Goal: Contribute content: Contribute content

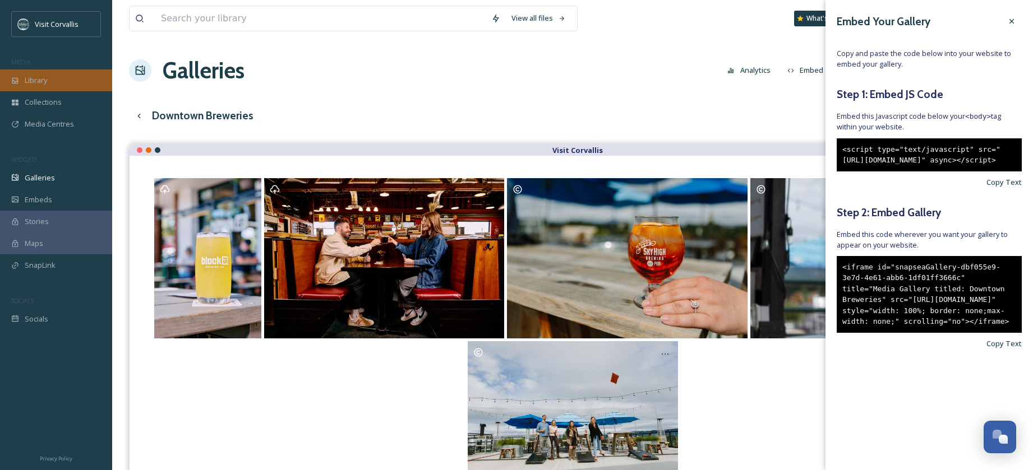
drag, startPoint x: 0, startPoint y: 0, endPoint x: 68, endPoint y: 79, distance: 104.5
click at [68, 79] on div "Library" at bounding box center [56, 81] width 112 height 22
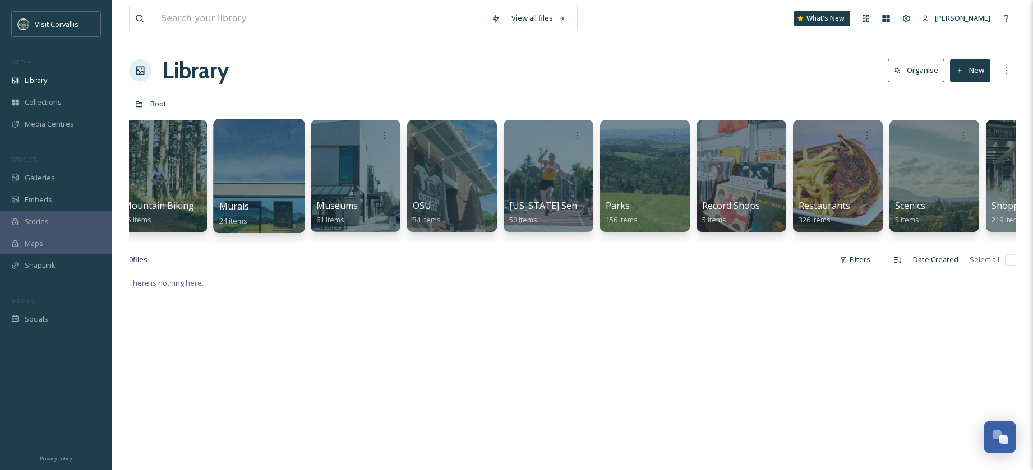
scroll to position [0, 2444]
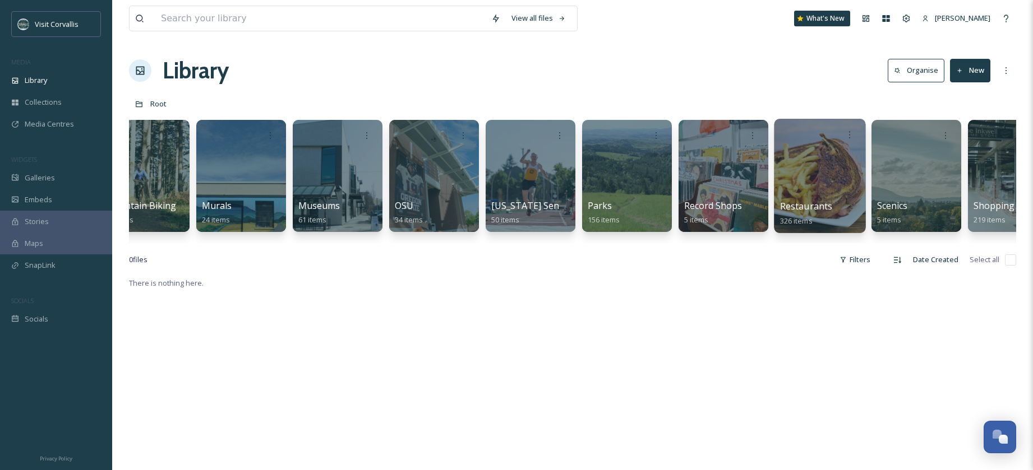
click at [842, 165] on div at bounding box center [819, 176] width 91 height 114
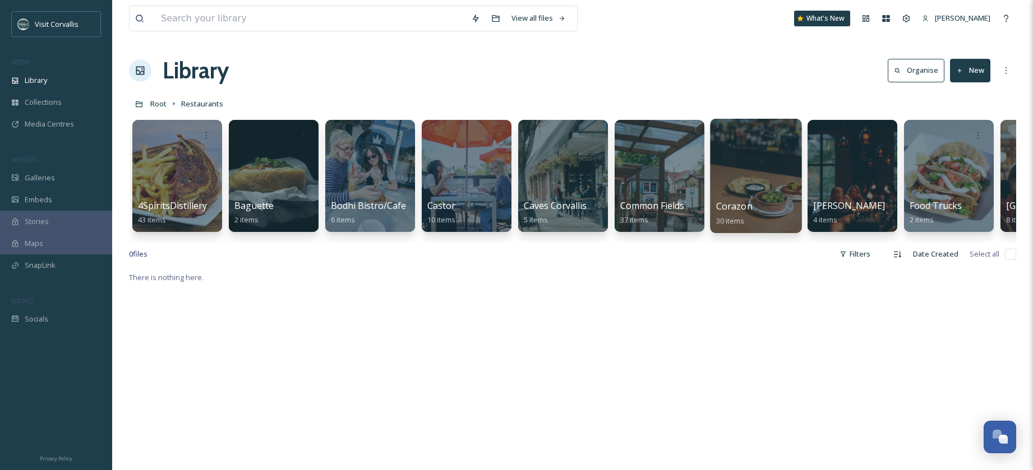
click at [734, 192] on div at bounding box center [755, 176] width 91 height 114
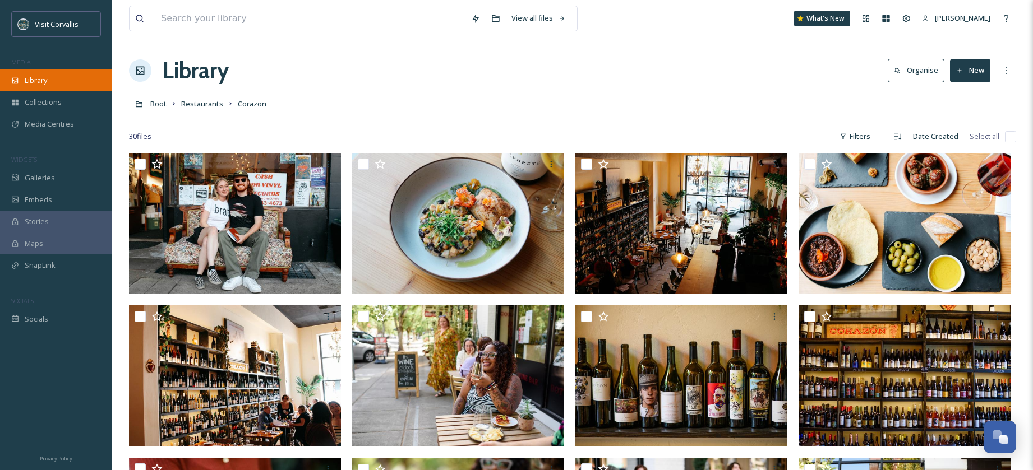
click at [29, 84] on span "Library" at bounding box center [36, 80] width 22 height 11
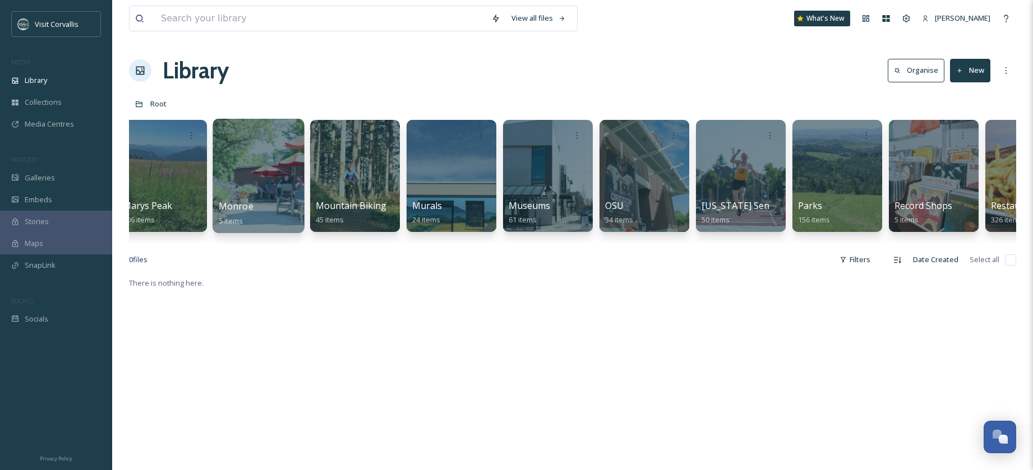
scroll to position [0, 2575]
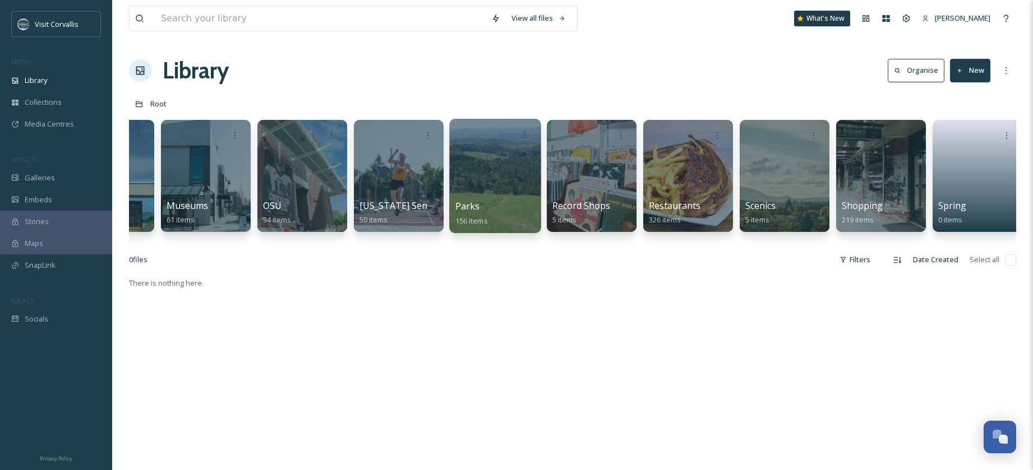
click at [472, 177] on div at bounding box center [494, 176] width 91 height 114
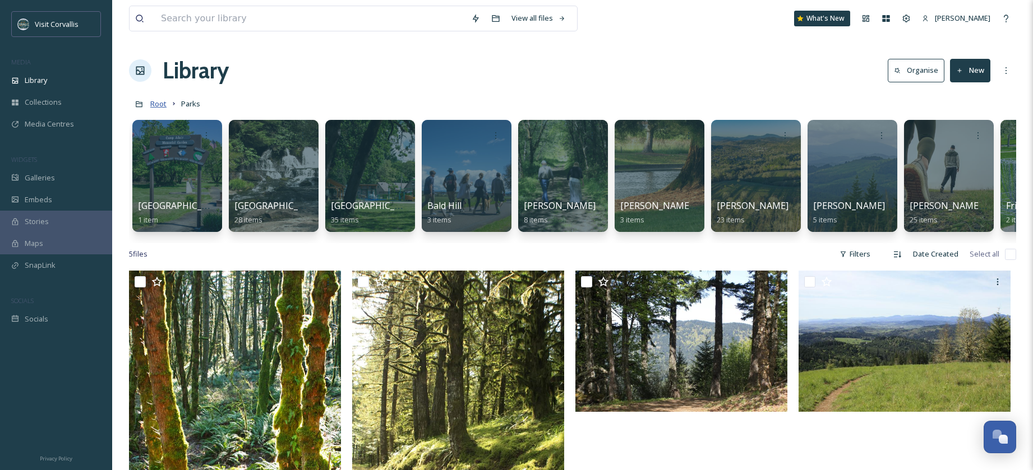
click at [166, 102] on span "Root" at bounding box center [158, 104] width 16 height 10
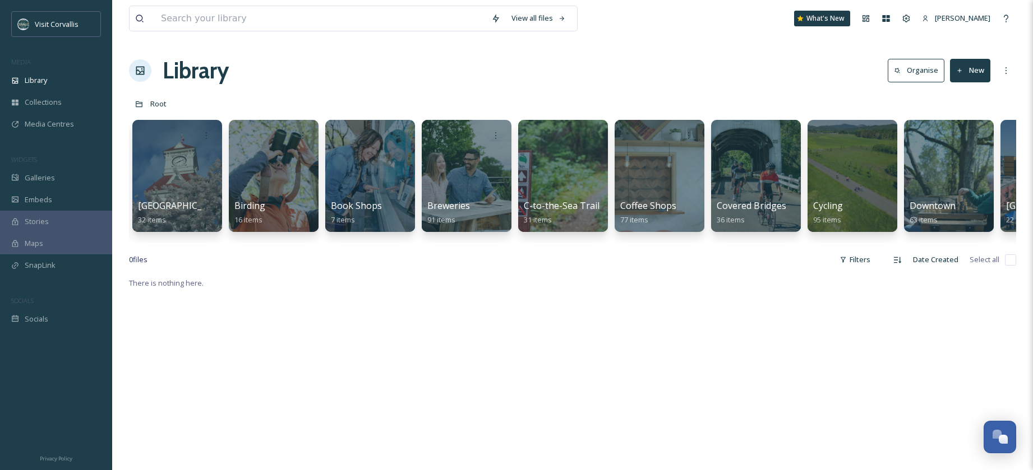
scroll to position [0, 594]
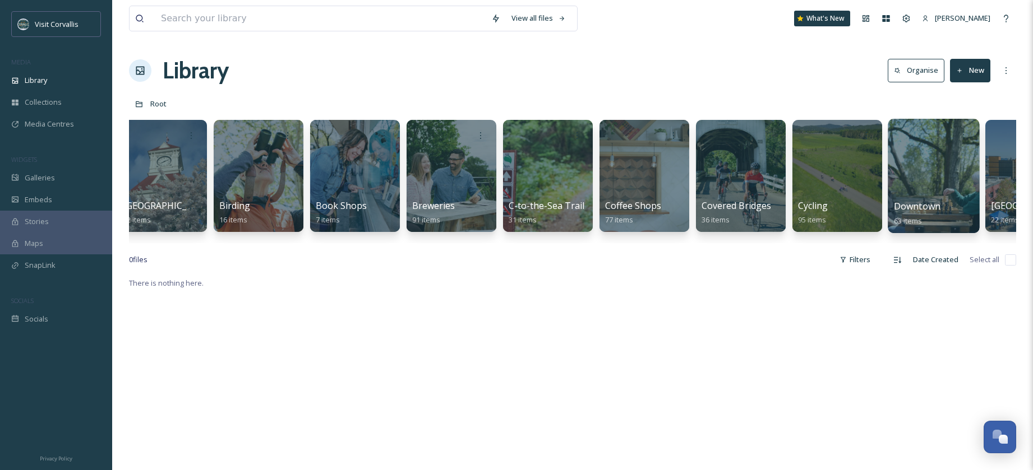
click at [943, 163] on div at bounding box center [933, 176] width 91 height 114
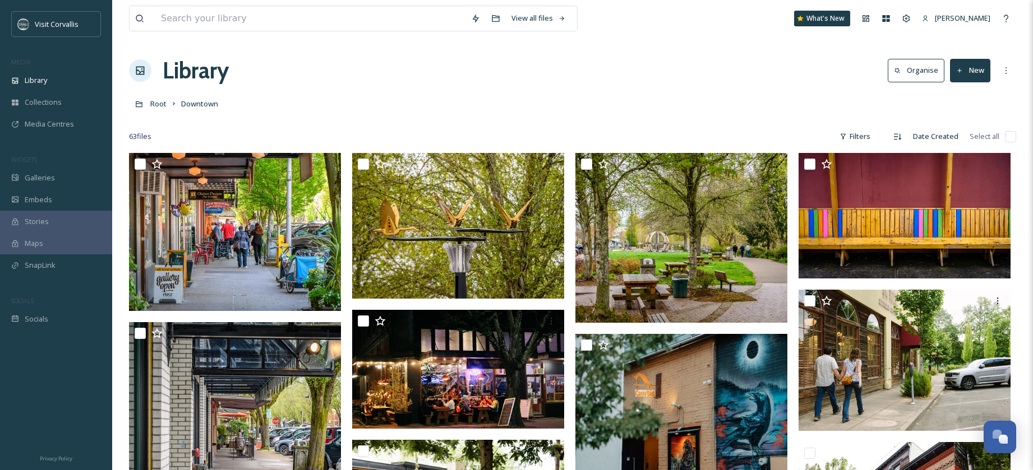
click at [976, 64] on button "New" at bounding box center [970, 70] width 40 height 23
click at [964, 103] on div "File Upload" at bounding box center [957, 97] width 63 height 22
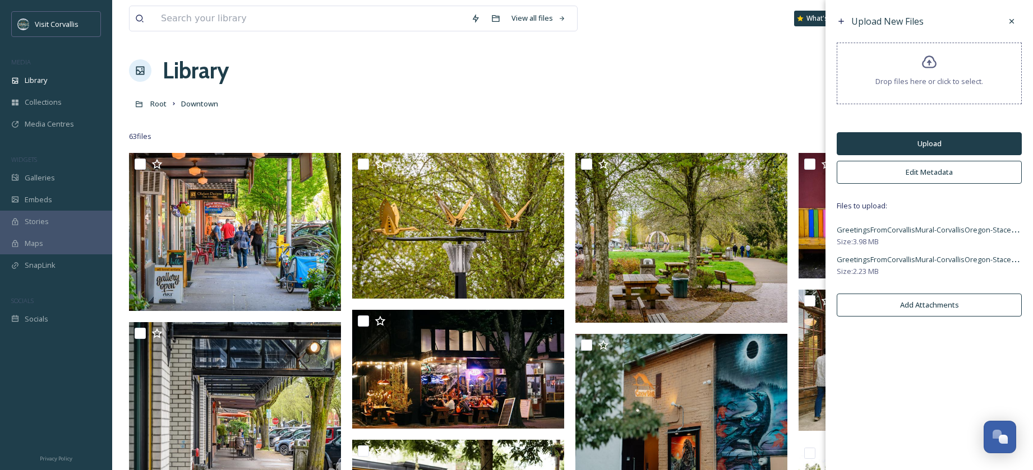
click at [923, 175] on button "Edit Metadata" at bounding box center [929, 172] width 185 height 23
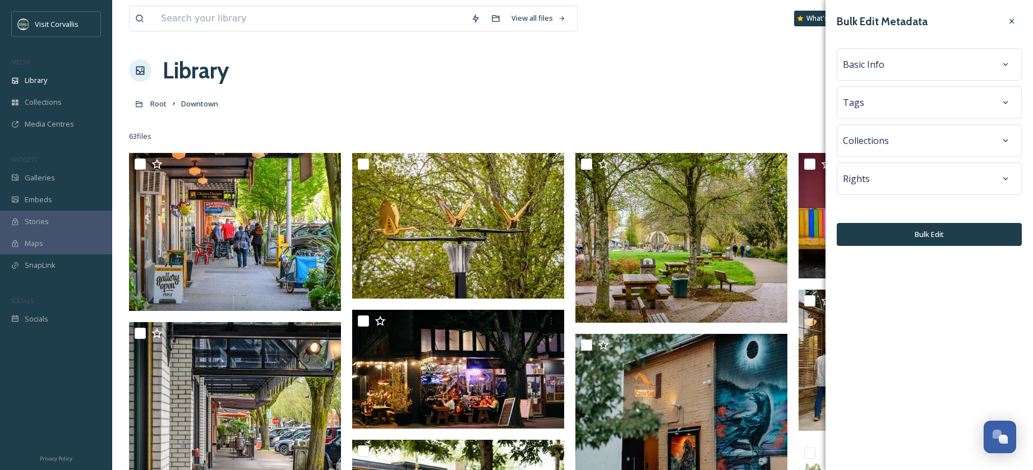
click at [881, 102] on div "Tags" at bounding box center [929, 103] width 173 height 20
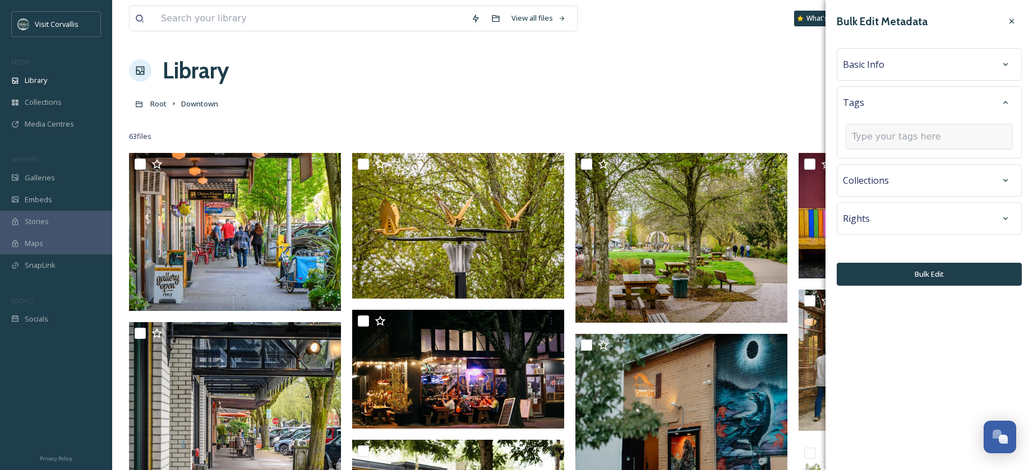
click at [864, 133] on input at bounding box center [908, 136] width 112 height 13
type input "mural"
click at [862, 160] on span "murals" at bounding box center [863, 163] width 23 height 11
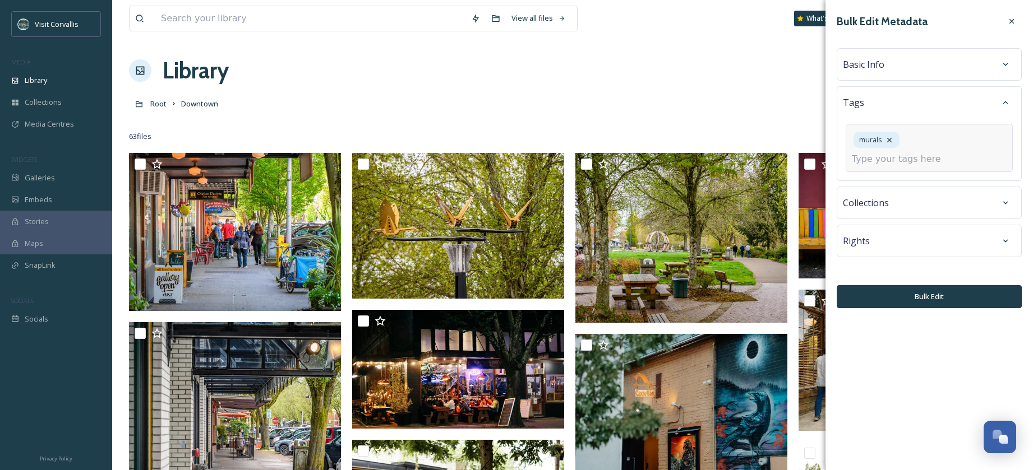
click at [869, 161] on input at bounding box center [908, 159] width 112 height 13
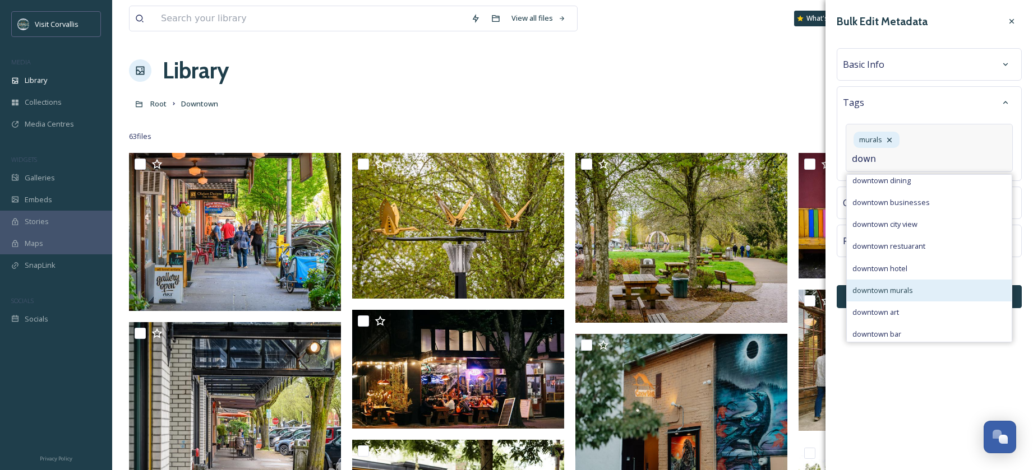
scroll to position [68, 0]
type input "down"
click at [903, 287] on div "downtown murals" at bounding box center [929, 294] width 165 height 22
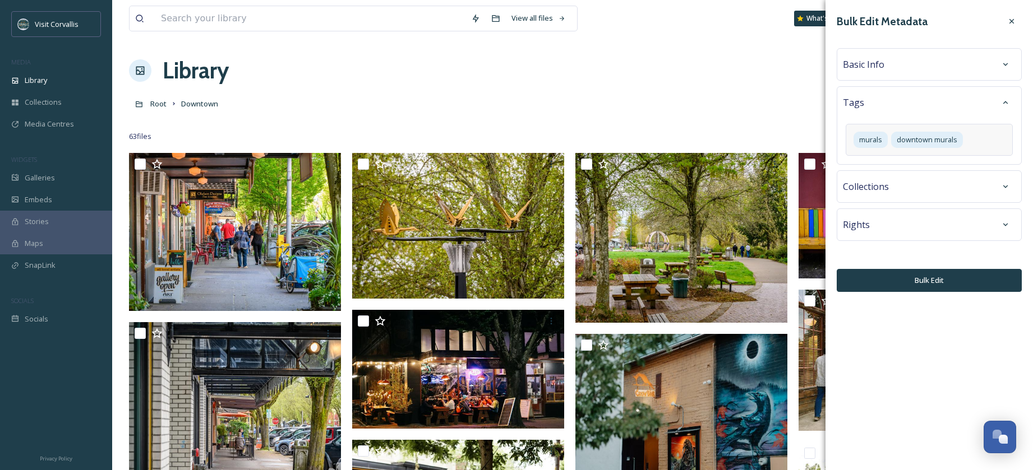
click at [866, 63] on span "Basic Info" at bounding box center [863, 64] width 41 height 13
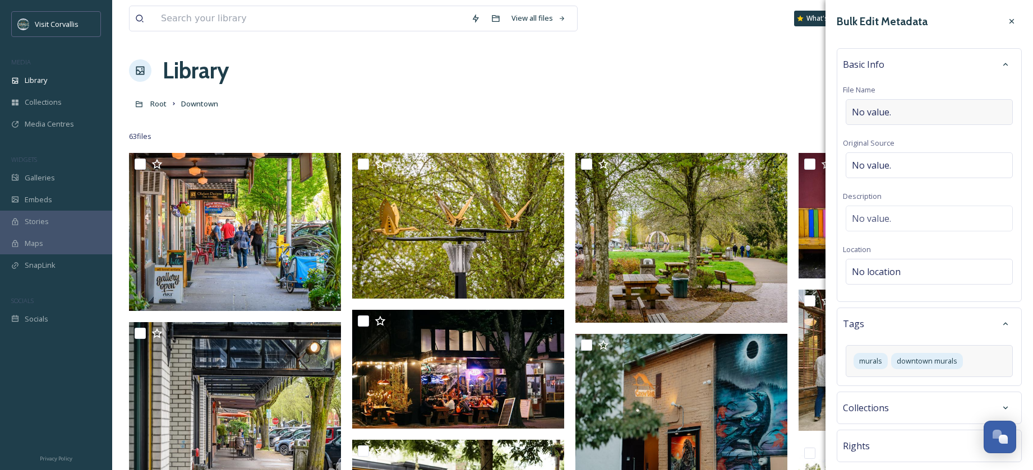
click at [895, 112] on div "No value." at bounding box center [929, 112] width 167 height 26
type input "Corvallis Mural downtown Corvallis"
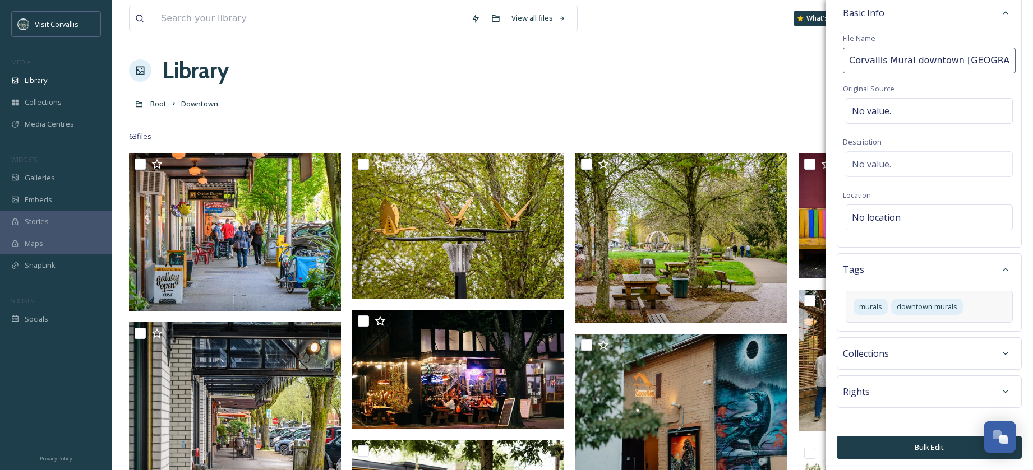
click at [911, 449] on button "Bulk Edit" at bounding box center [929, 447] width 185 height 23
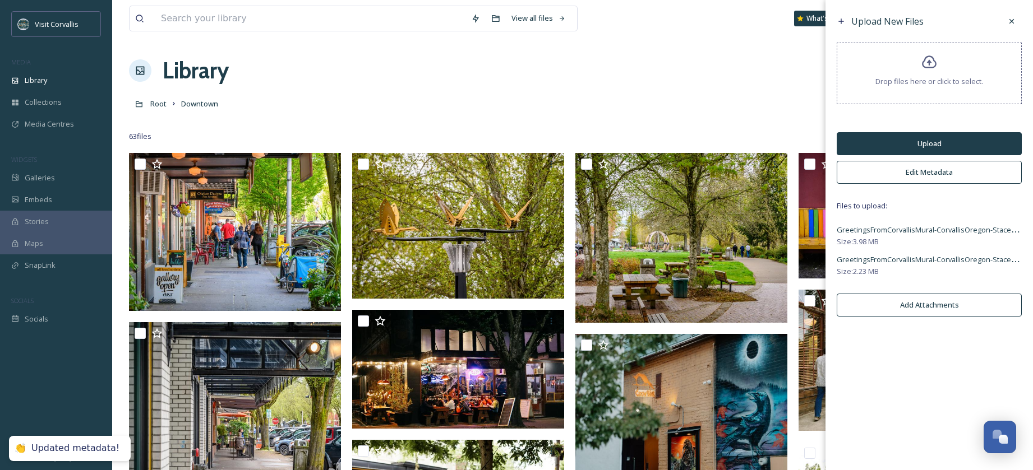
click at [870, 145] on button "Upload" at bounding box center [929, 143] width 185 height 23
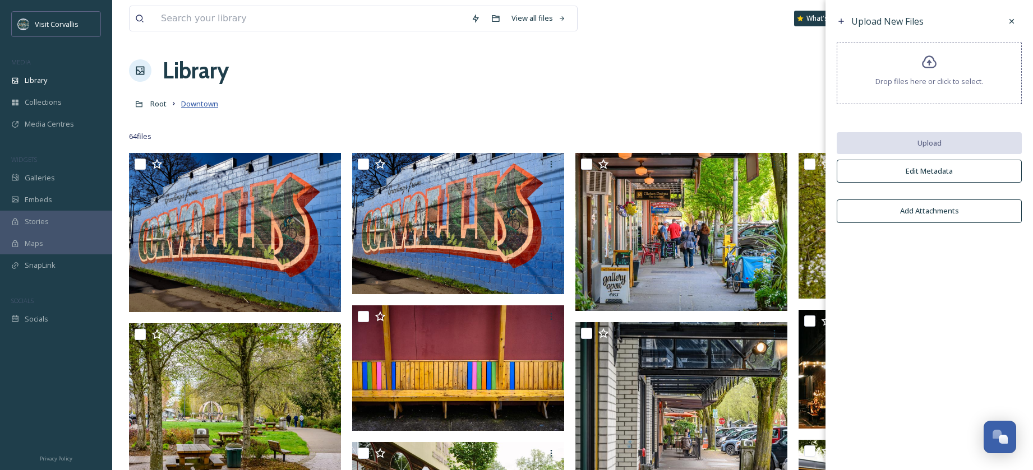
click at [194, 105] on span "Downtown" at bounding box center [199, 104] width 37 height 10
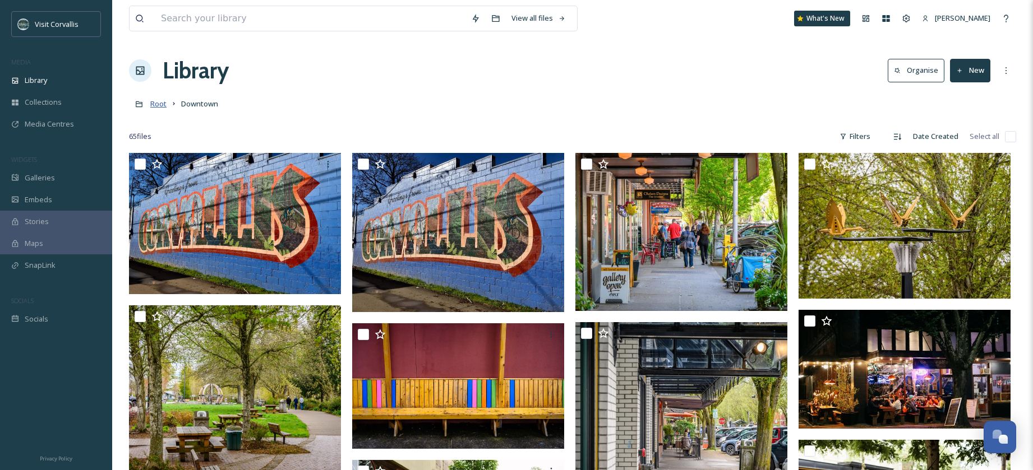
click at [161, 104] on span "Root" at bounding box center [158, 104] width 16 height 10
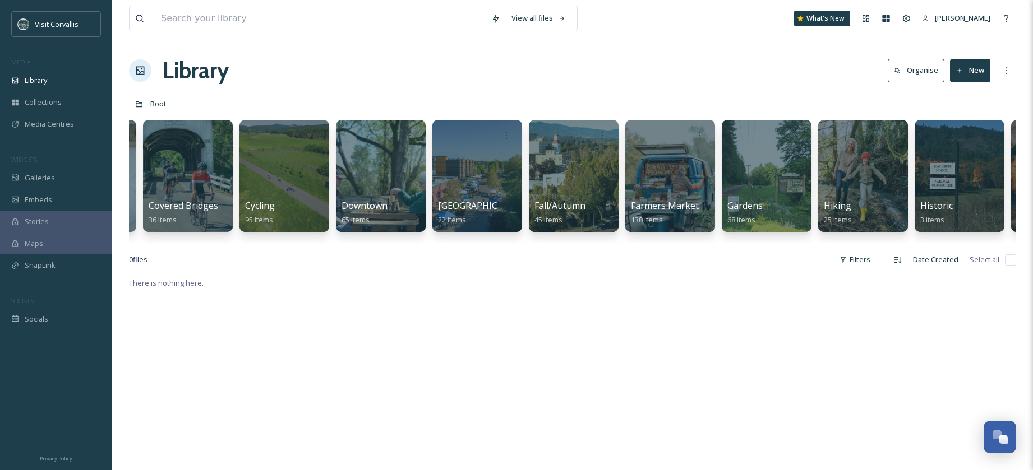
scroll to position [0, 1300]
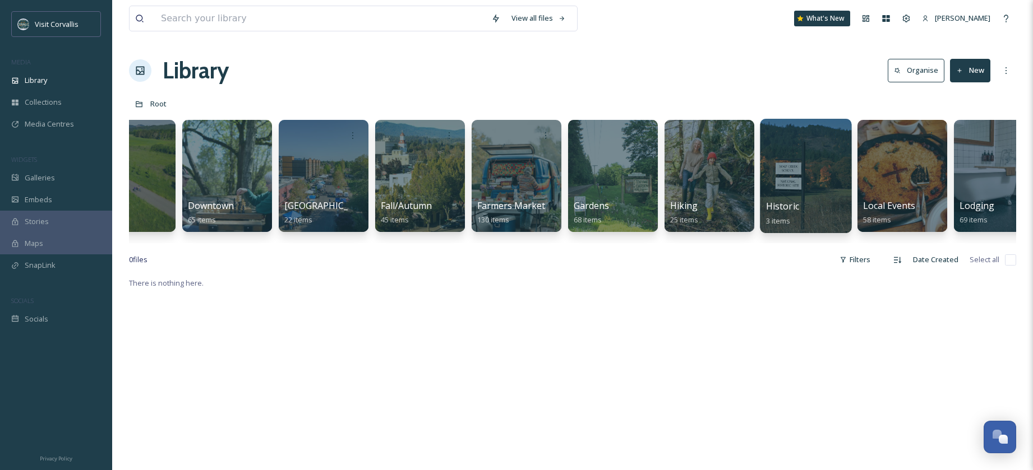
click at [806, 190] on div at bounding box center [805, 176] width 91 height 114
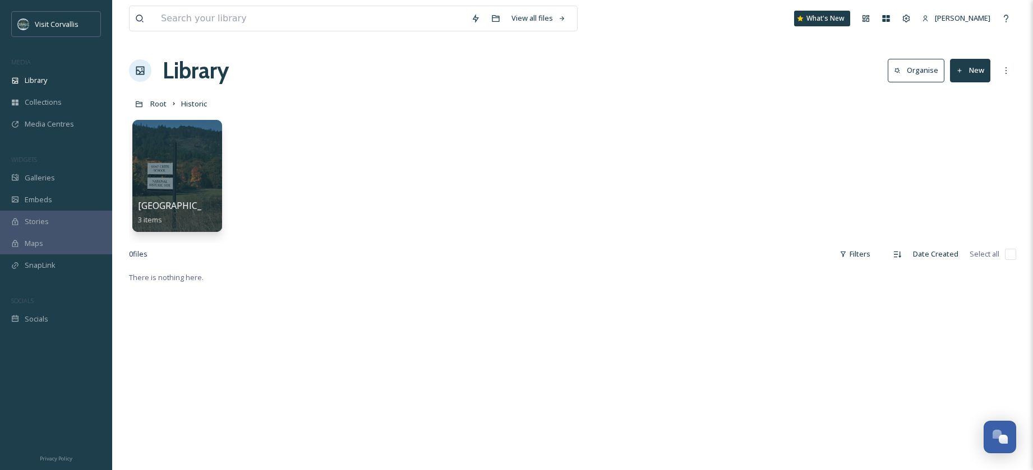
click at [975, 76] on button "New" at bounding box center [970, 70] width 40 height 23
click at [950, 142] on span "Folder" at bounding box center [956, 140] width 21 height 11
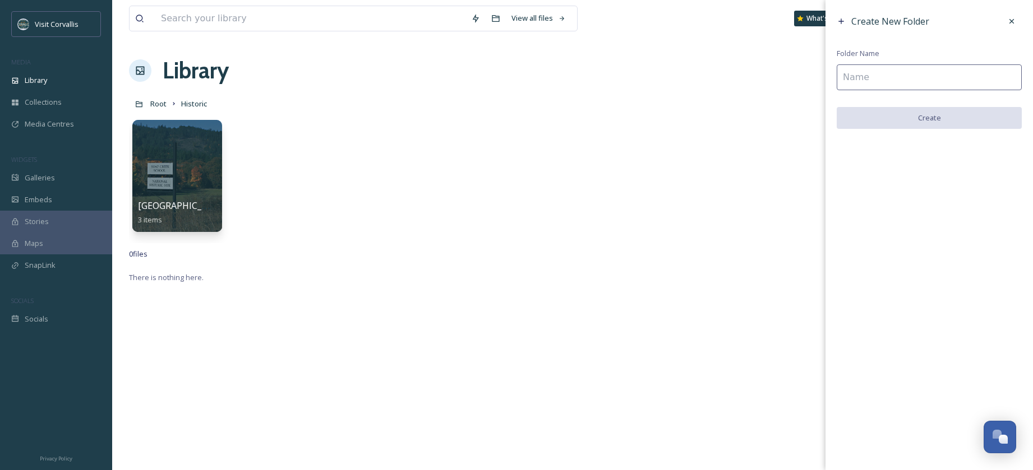
click at [906, 74] on input at bounding box center [929, 77] width 185 height 26
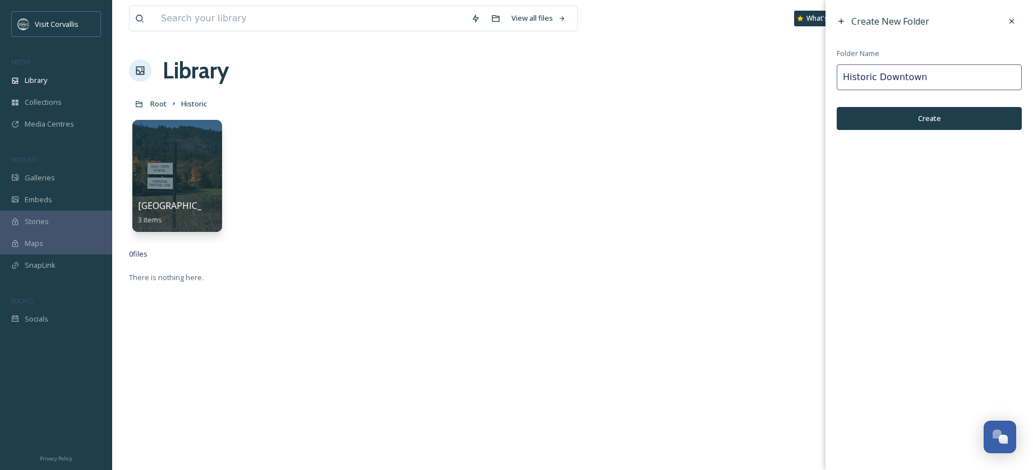
type input "Historic Downtown"
click at [900, 118] on button "Create" at bounding box center [929, 118] width 185 height 23
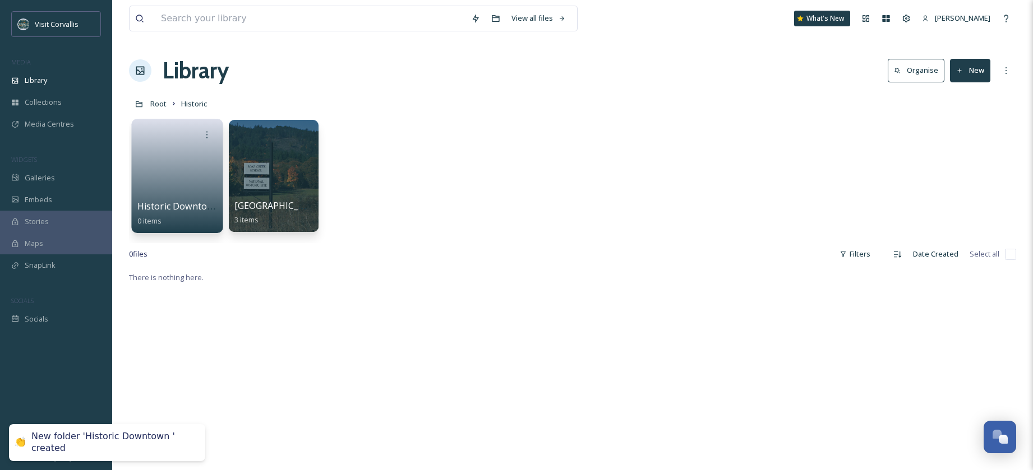
click at [171, 164] on link at bounding box center [177, 172] width 80 height 54
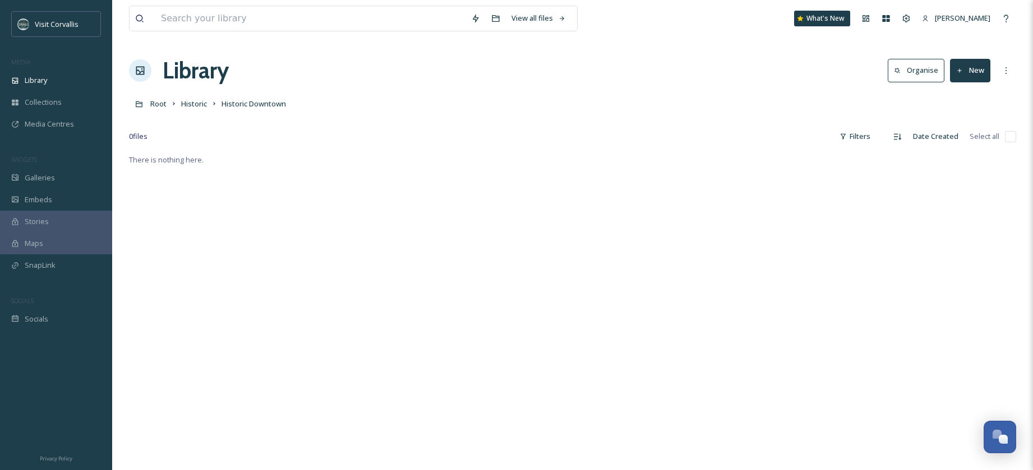
click at [974, 72] on button "New" at bounding box center [970, 70] width 40 height 23
click at [969, 94] on span "File Upload" at bounding box center [964, 96] width 37 height 11
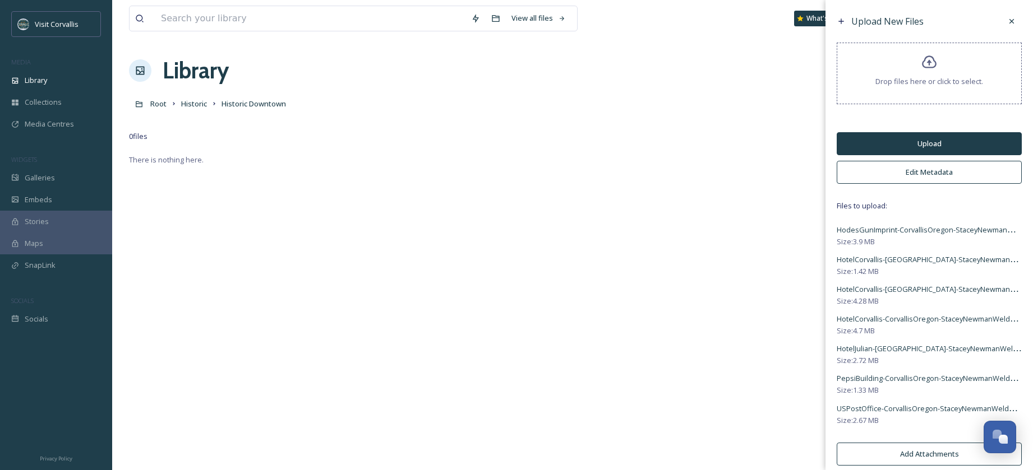
click at [912, 174] on button "Edit Metadata" at bounding box center [929, 172] width 185 height 23
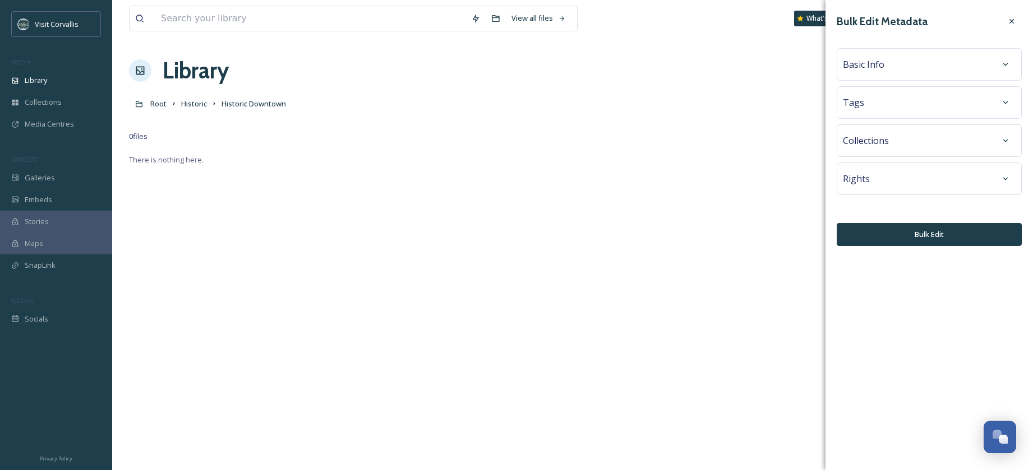
click at [866, 138] on span "Collections" at bounding box center [866, 140] width 46 height 13
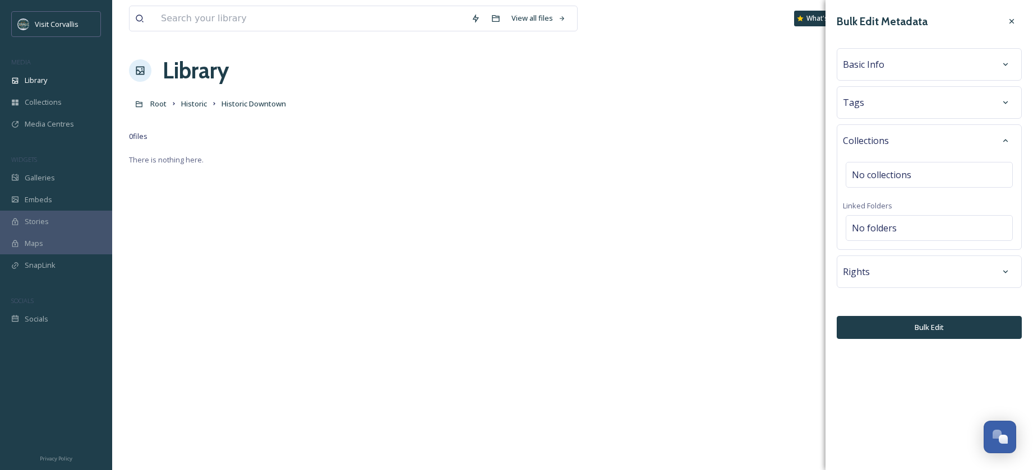
click at [869, 102] on div "Tags" at bounding box center [929, 103] width 173 height 20
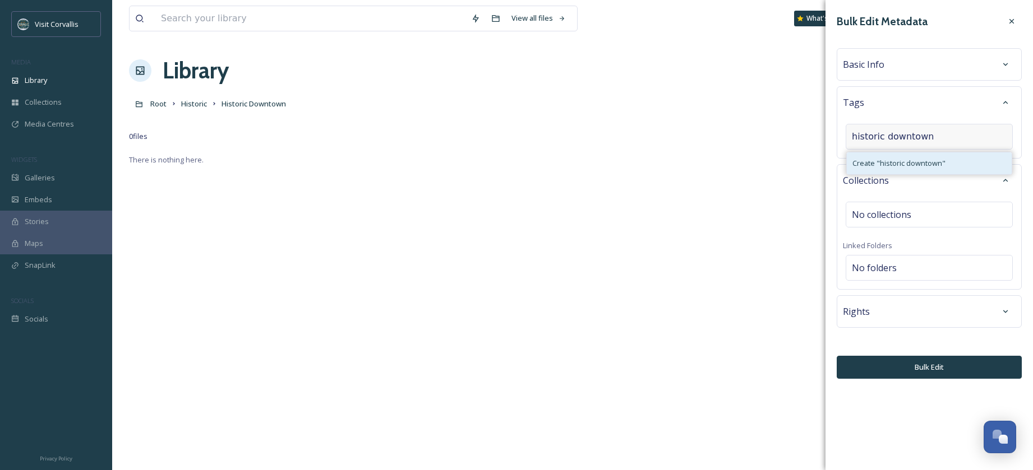
type input "historic downtown"
click at [856, 168] on span "Create " historic downtown "" at bounding box center [898, 163] width 93 height 11
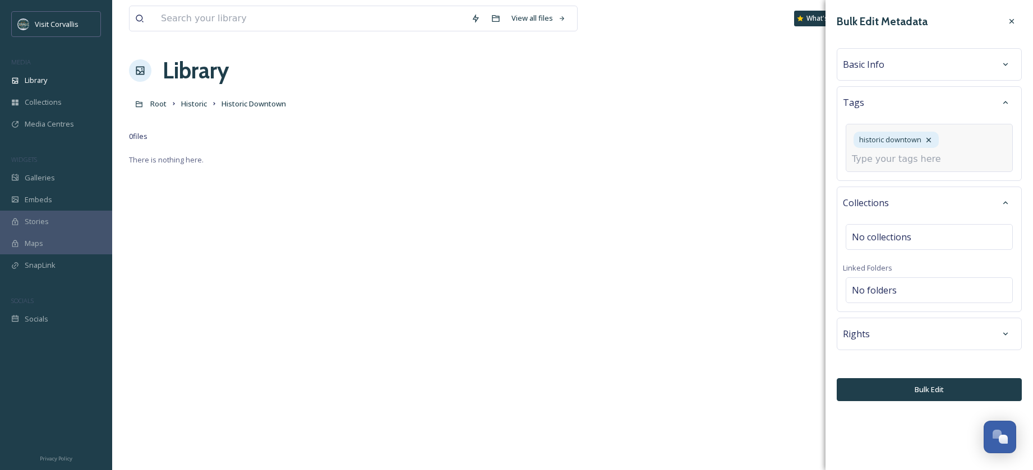
click at [872, 68] on span "Basic Info" at bounding box center [863, 64] width 41 height 13
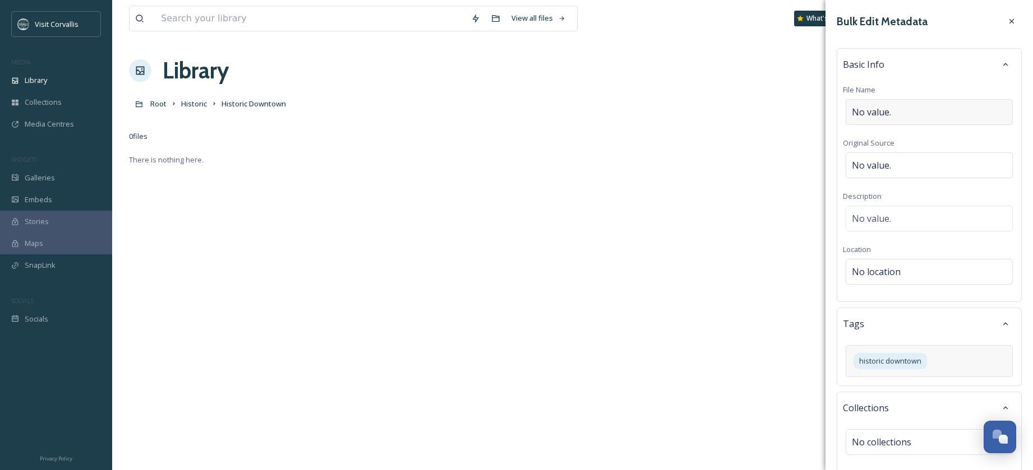
click at [866, 108] on span "No value." at bounding box center [871, 111] width 39 height 13
type input "Downtown Corvallis historic buildings"
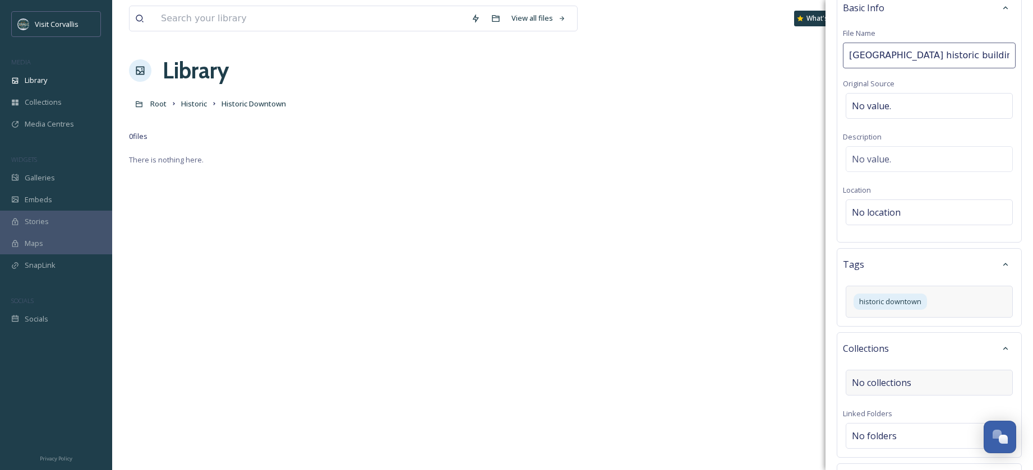
scroll to position [145, 0]
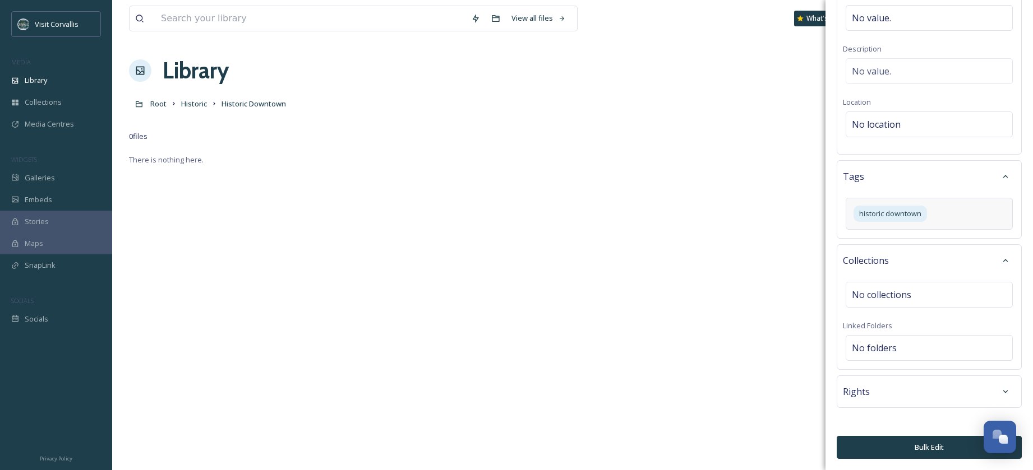
click at [912, 449] on button "Bulk Edit" at bounding box center [929, 447] width 185 height 23
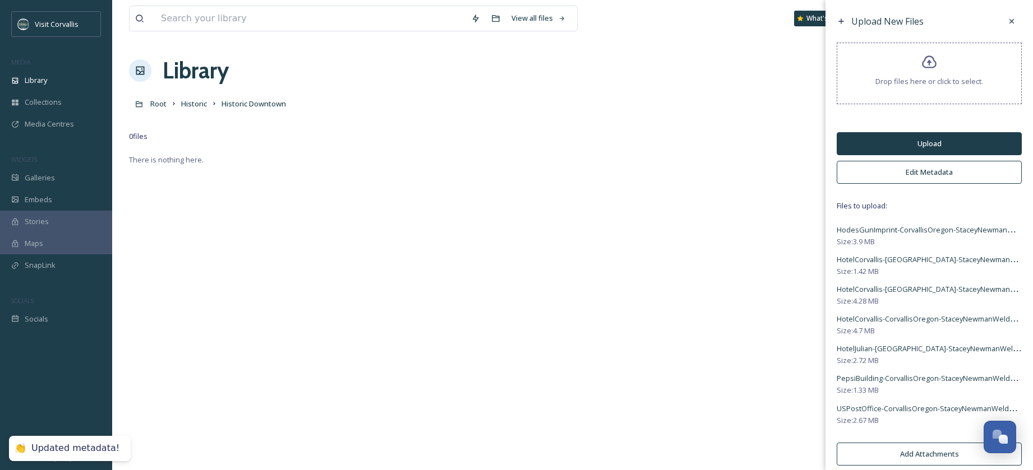
click at [915, 146] on button "Upload" at bounding box center [929, 143] width 185 height 23
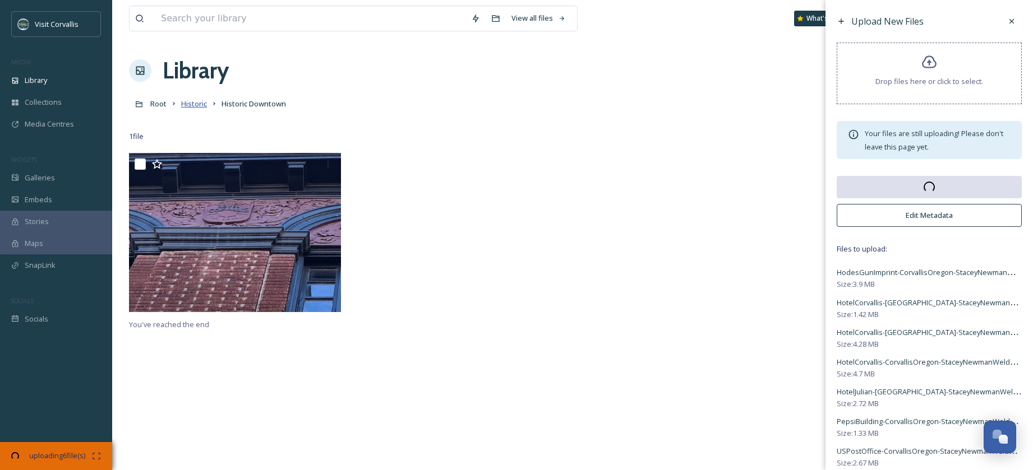
click at [199, 104] on span "Historic" at bounding box center [194, 104] width 26 height 10
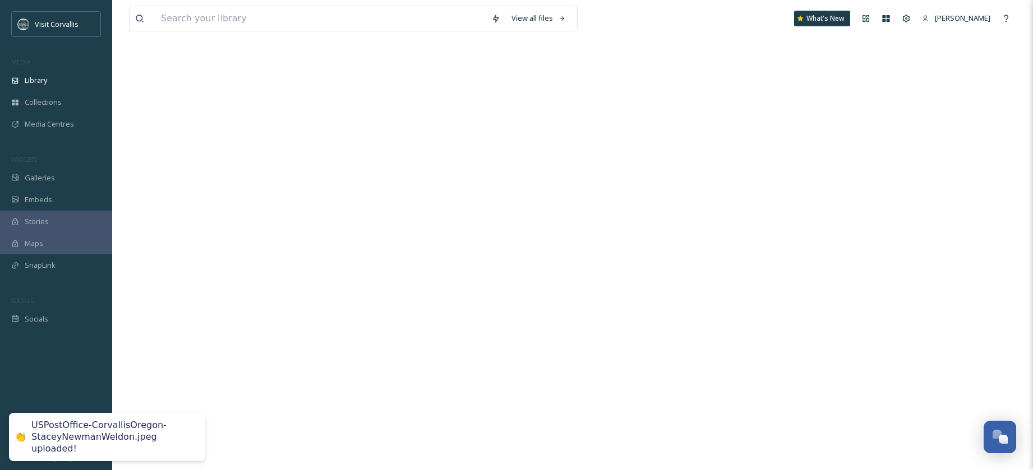
scroll to position [276, 0]
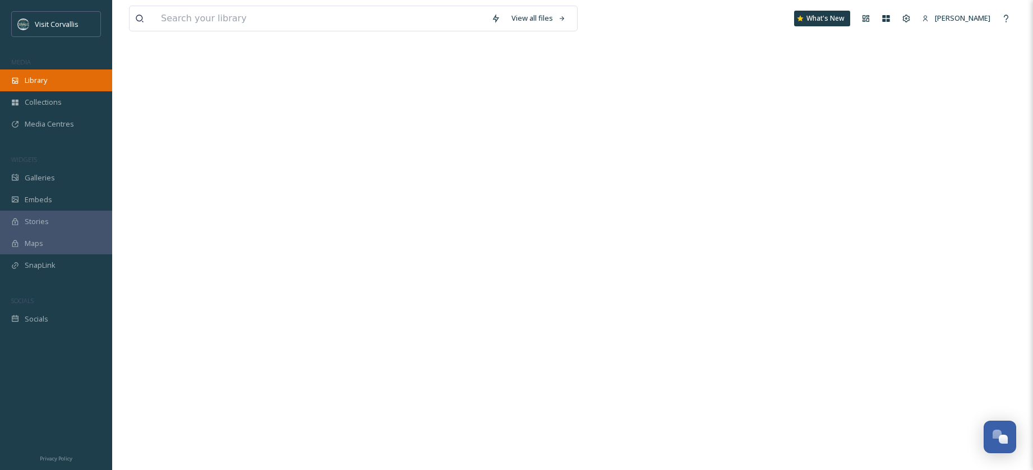
click at [26, 78] on span "Library" at bounding box center [36, 80] width 22 height 11
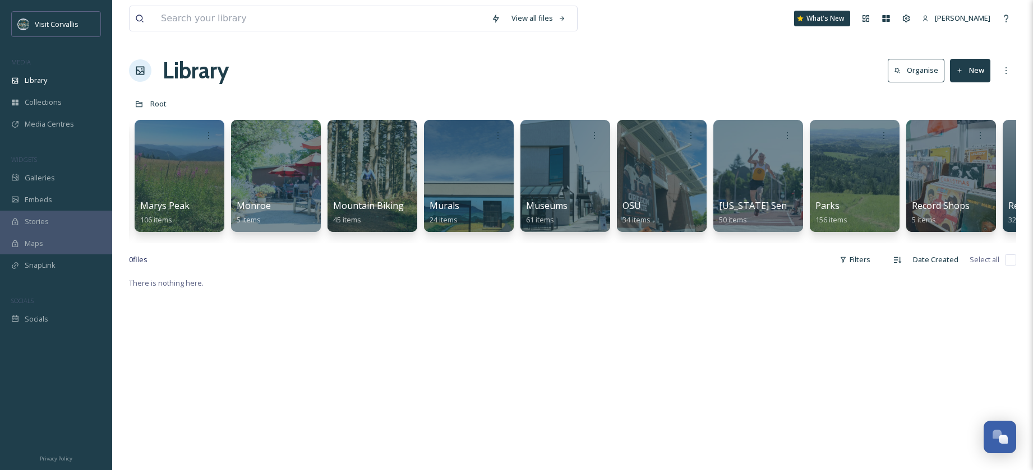
scroll to position [0, 2223]
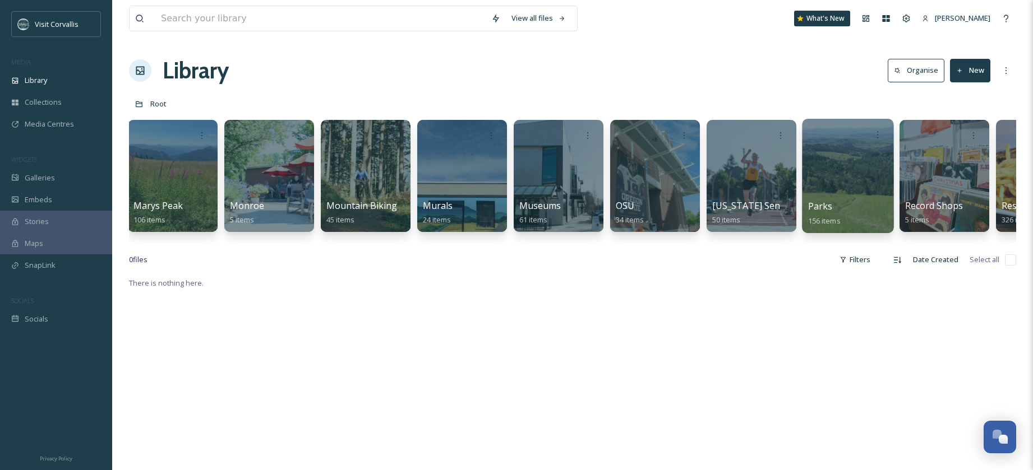
click at [819, 173] on div at bounding box center [847, 176] width 91 height 114
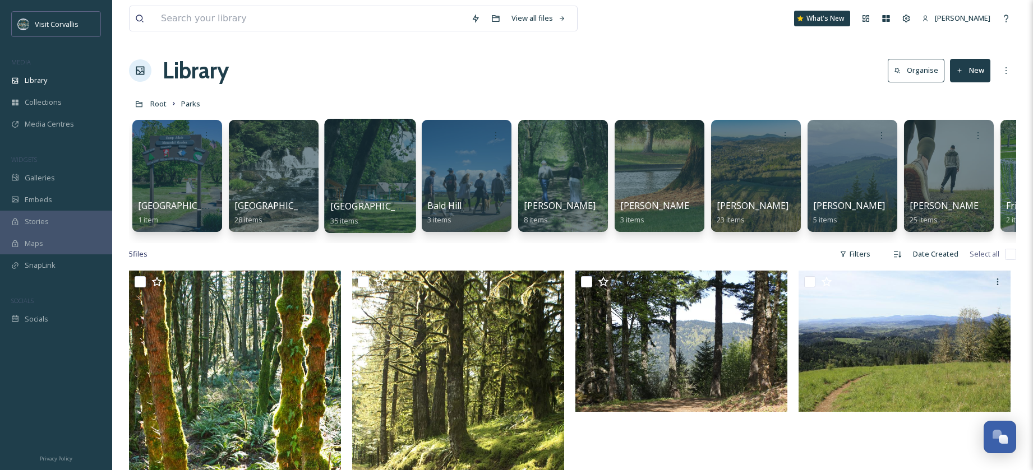
click at [348, 174] on div at bounding box center [369, 176] width 91 height 114
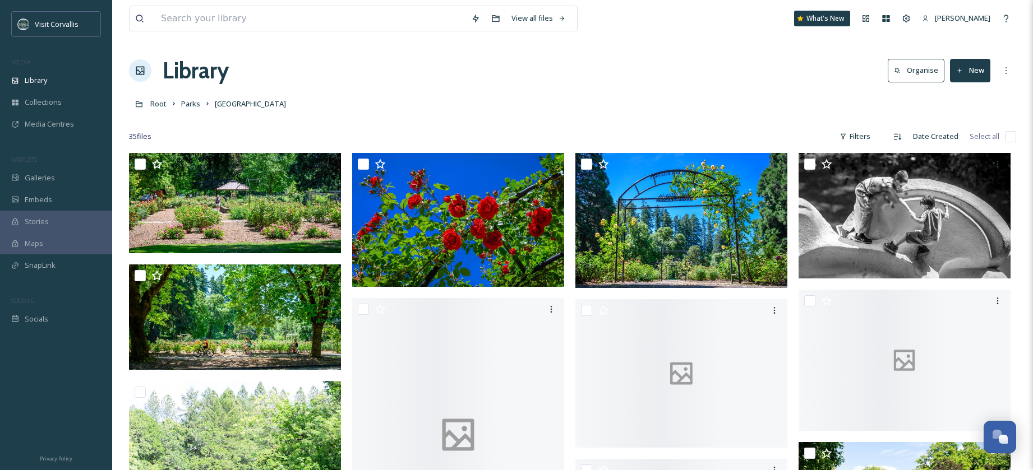
click at [976, 73] on button "New" at bounding box center [970, 70] width 40 height 23
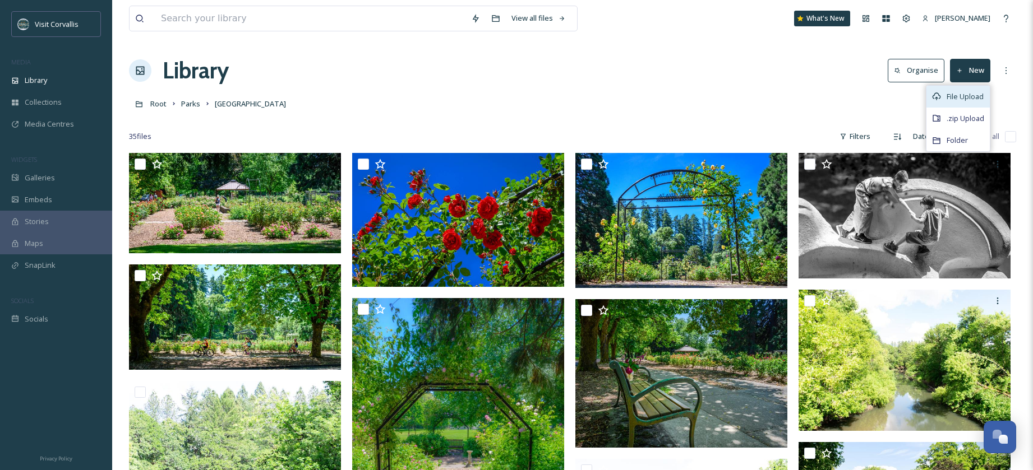
click at [970, 99] on span "File Upload" at bounding box center [964, 96] width 37 height 11
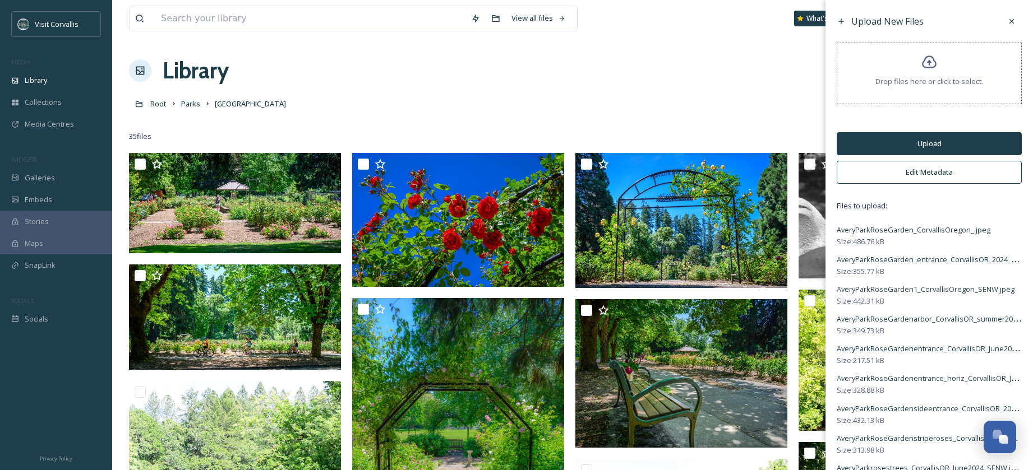
click at [923, 146] on button "Upload" at bounding box center [929, 143] width 185 height 23
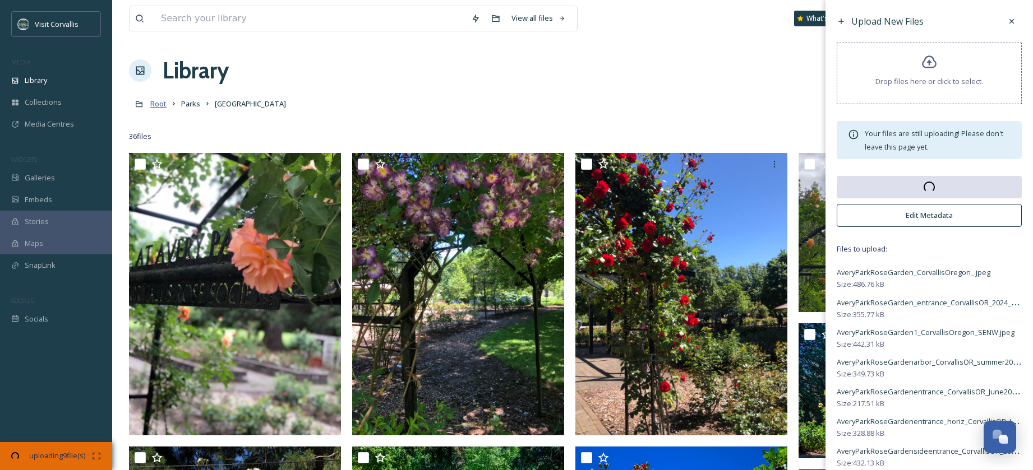
click at [158, 106] on span "Root" at bounding box center [158, 104] width 16 height 10
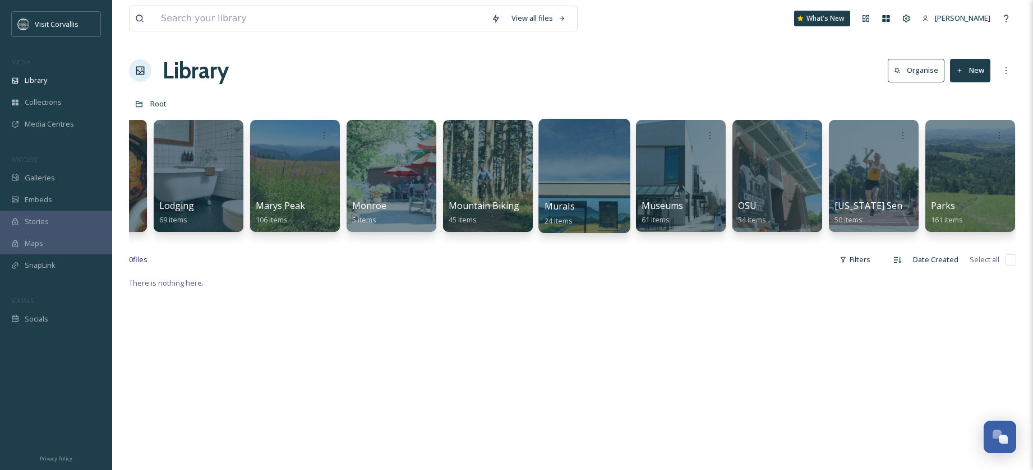
scroll to position [0, 2101]
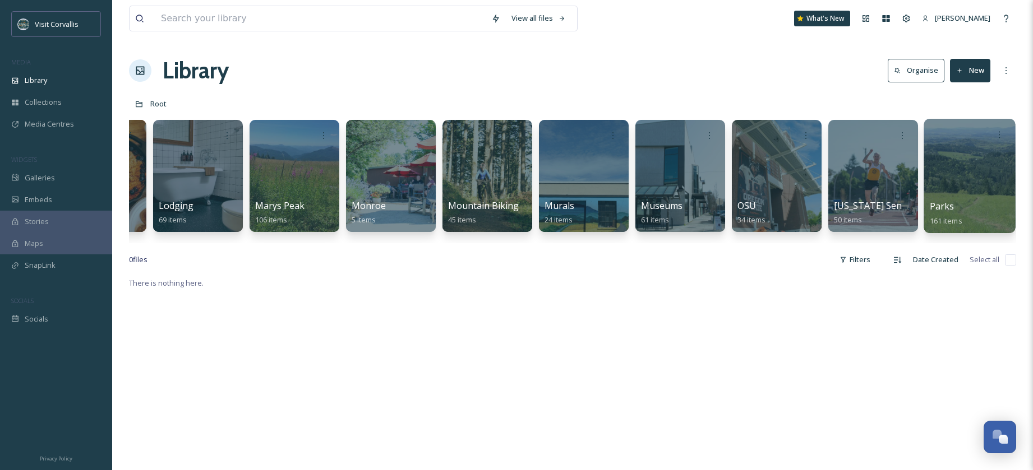
click at [977, 161] on div at bounding box center [968, 176] width 91 height 114
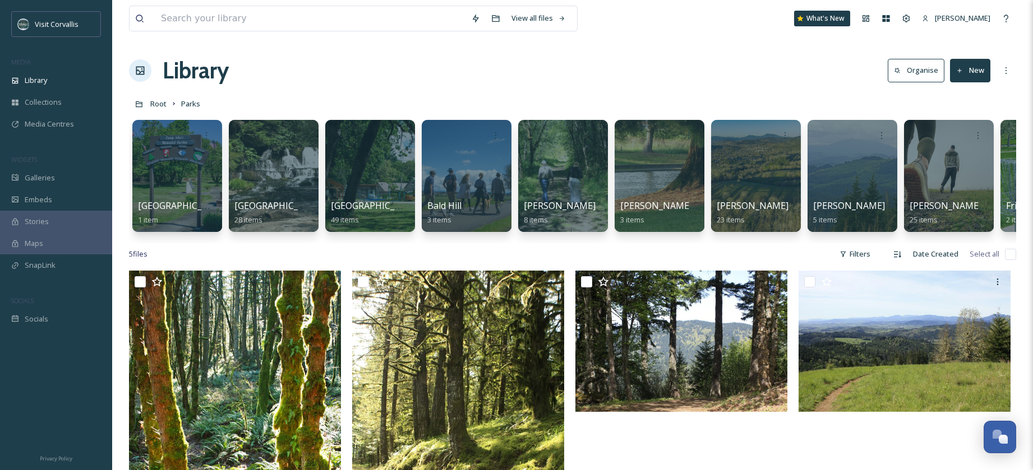
click at [969, 72] on button "New" at bounding box center [970, 70] width 40 height 23
click at [955, 93] on span "File Upload" at bounding box center [964, 96] width 37 height 11
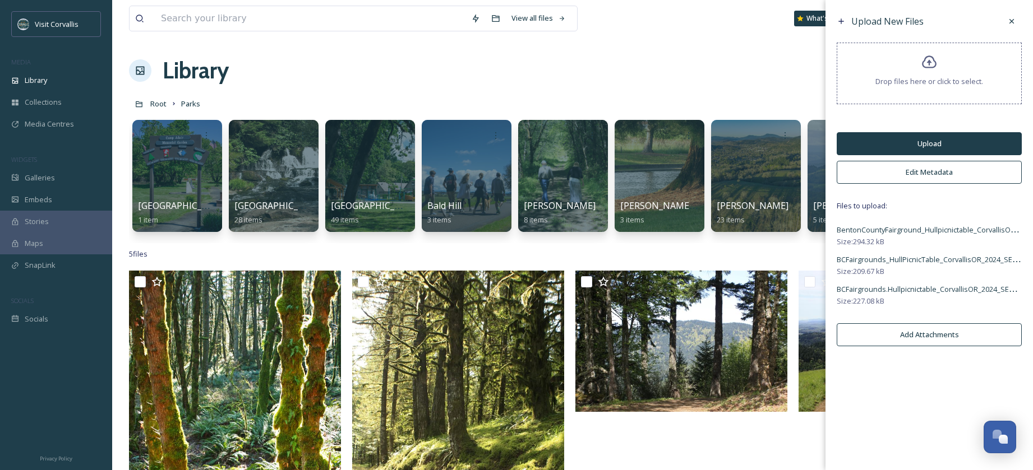
click at [916, 173] on button "Edit Metadata" at bounding box center [929, 172] width 185 height 23
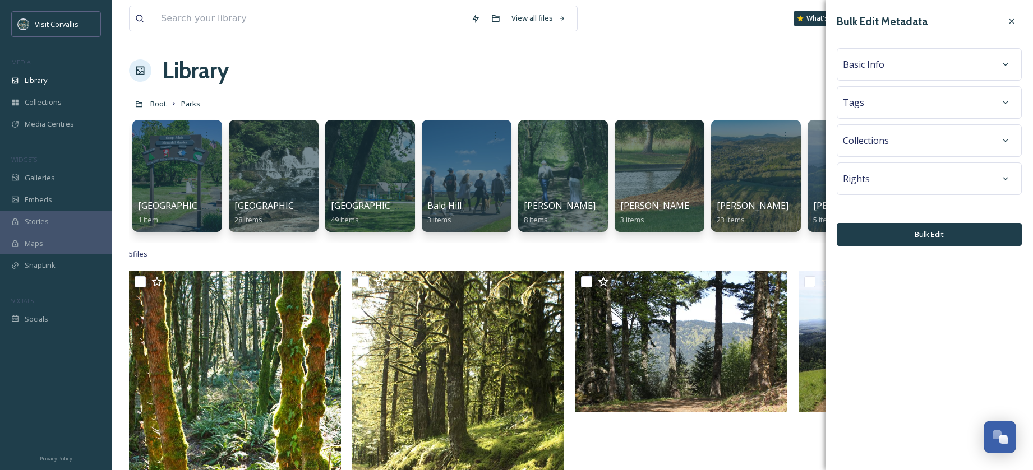
click at [876, 101] on div "Tags" at bounding box center [929, 103] width 173 height 20
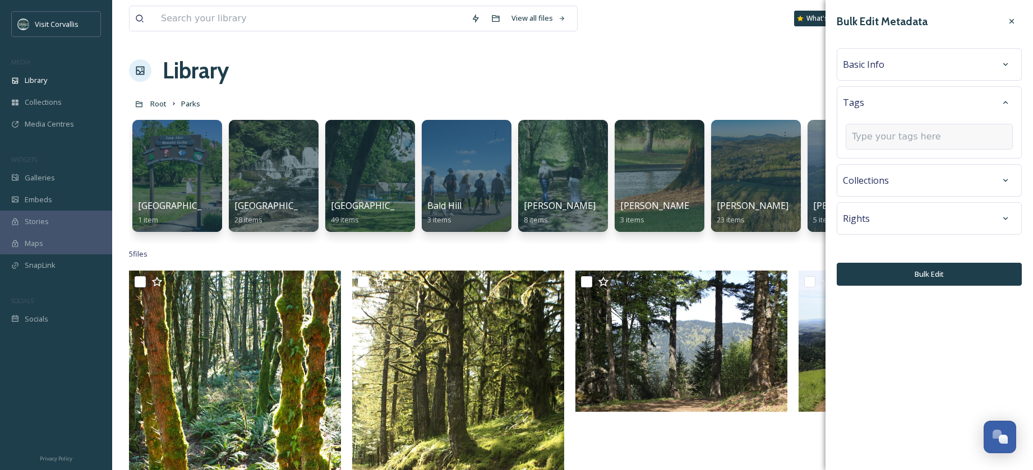
click at [880, 138] on input at bounding box center [908, 136] width 112 height 13
type input "Hull Picnic Table"
click at [869, 157] on div "Create " Hull Picnic Table "" at bounding box center [929, 164] width 165 height 22
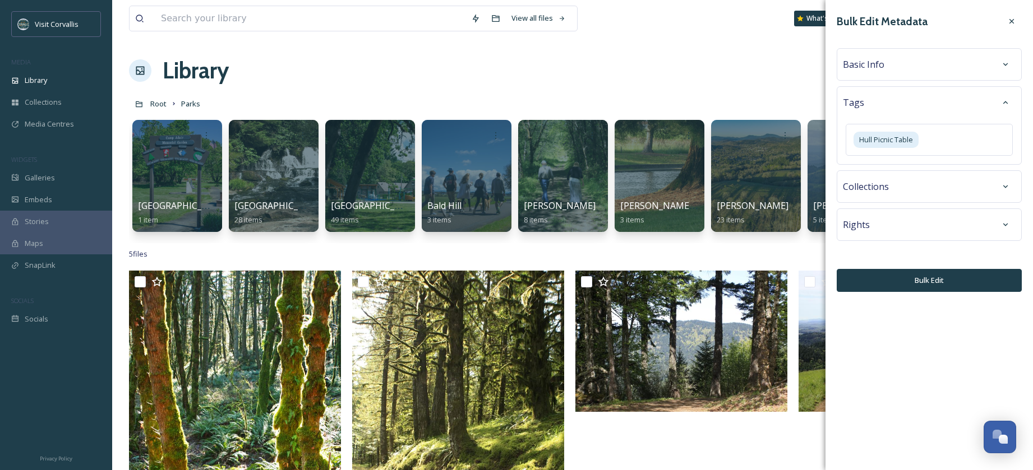
click at [896, 76] on div "Basic Info" at bounding box center [929, 64] width 185 height 33
click at [893, 72] on div "Basic Info" at bounding box center [929, 64] width 173 height 20
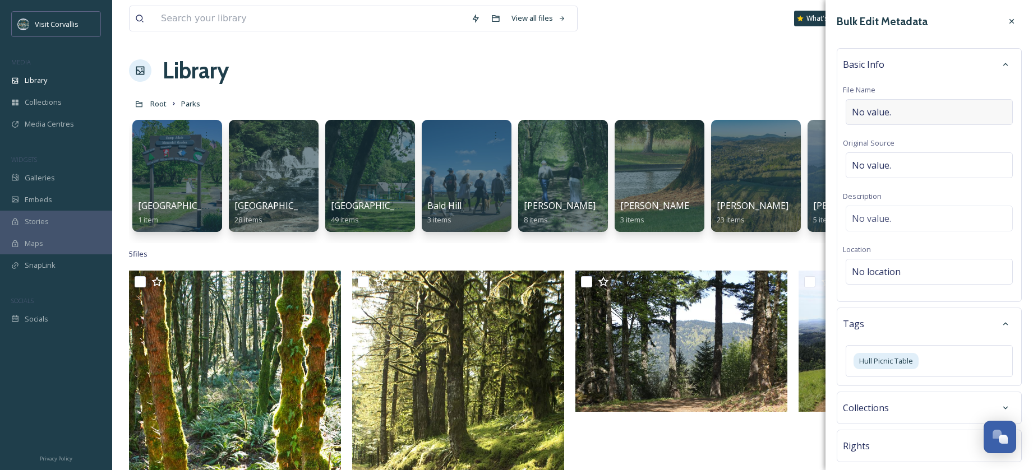
click at [889, 114] on span "No value." at bounding box center [871, 111] width 39 height 13
drag, startPoint x: 855, startPoint y: 111, endPoint x: 862, endPoint y: 112, distance: 7.9
click at [855, 111] on input "BCFairgrounds_HullPicnicTable" at bounding box center [929, 112] width 173 height 26
drag, startPoint x: 963, startPoint y: 111, endPoint x: 981, endPoint y: 112, distance: 18.5
click at [964, 111] on input "Benton County Fairgrounds_HullPicnicTable" at bounding box center [929, 112] width 173 height 26
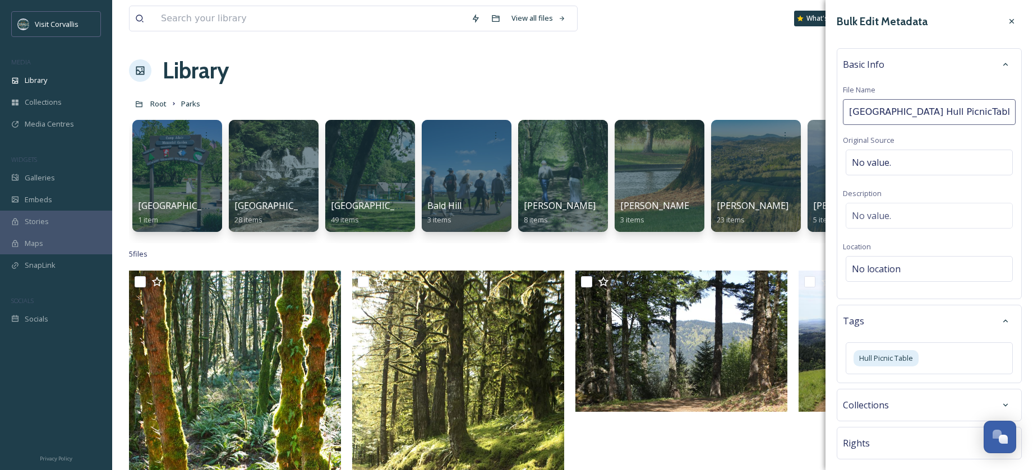
type input "Benton County Fairgrounds Hull Picnic Table"
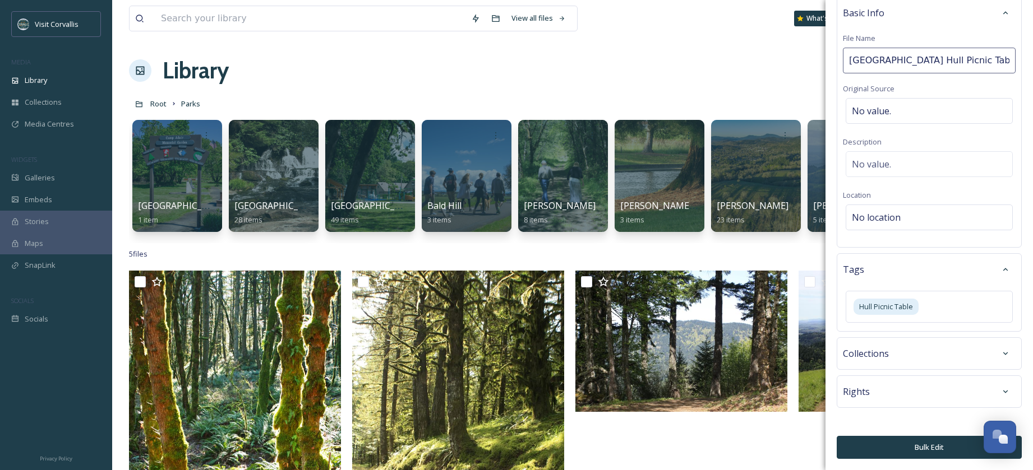
click at [881, 452] on icon at bounding box center [878, 448] width 8 height 8
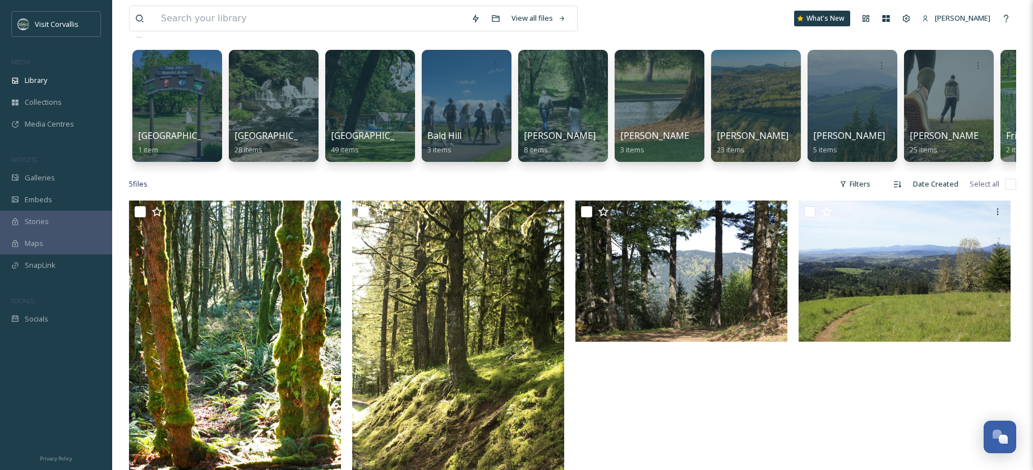
scroll to position [0, 0]
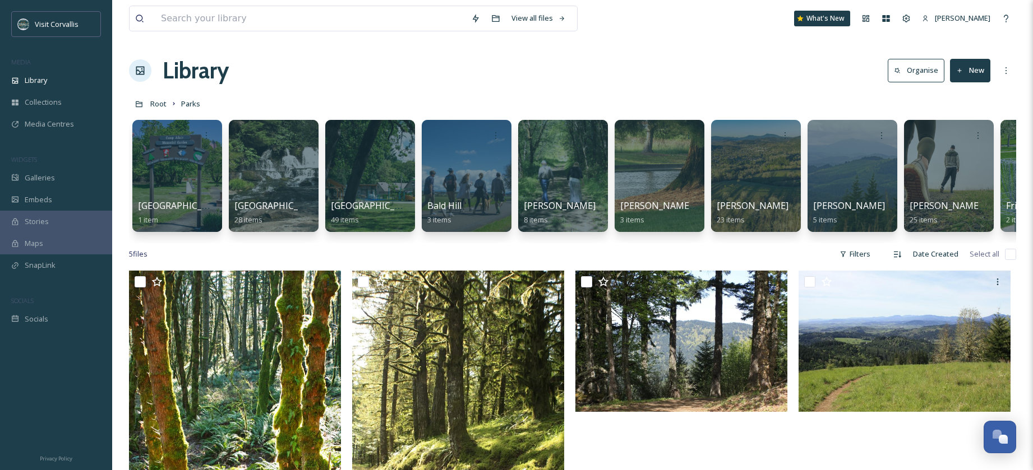
click at [975, 68] on button "New" at bounding box center [970, 70] width 40 height 23
click at [960, 92] on span "File Upload" at bounding box center [964, 96] width 37 height 11
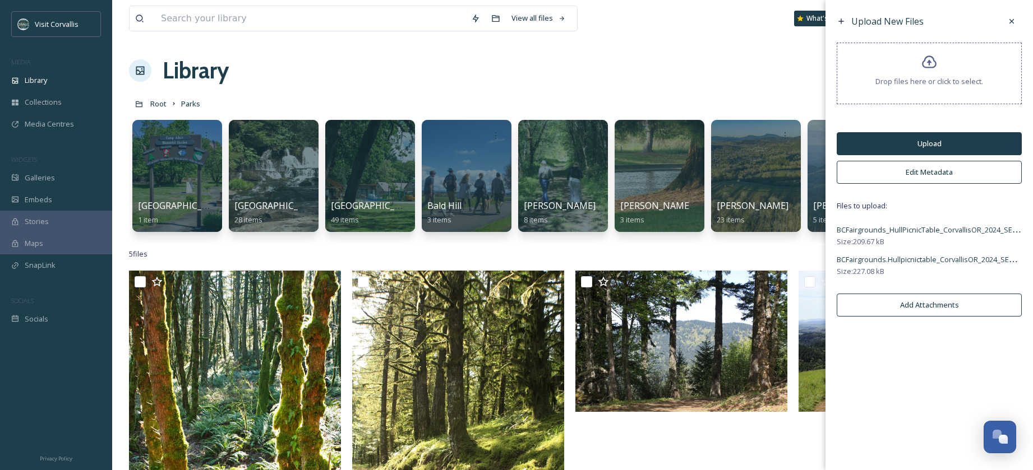
click at [925, 176] on button "Edit Metadata" at bounding box center [929, 172] width 185 height 23
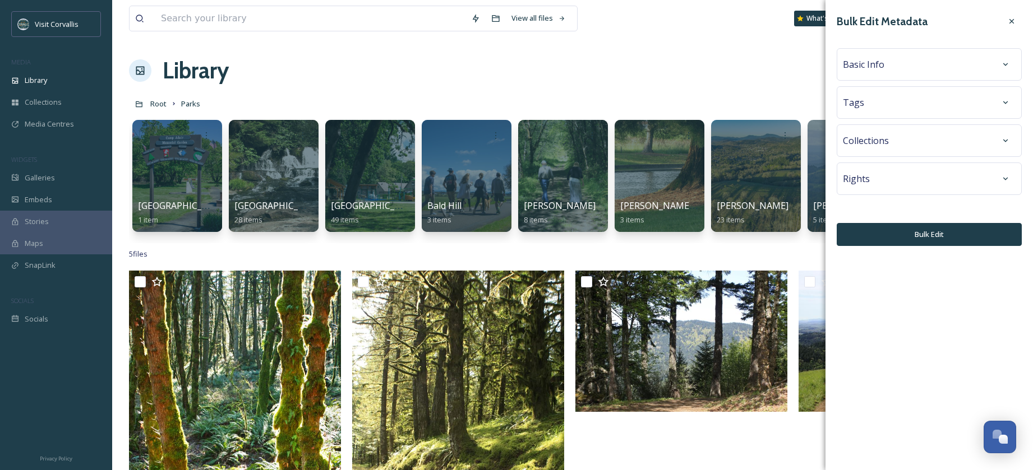
click at [871, 101] on div "Tags" at bounding box center [929, 103] width 173 height 20
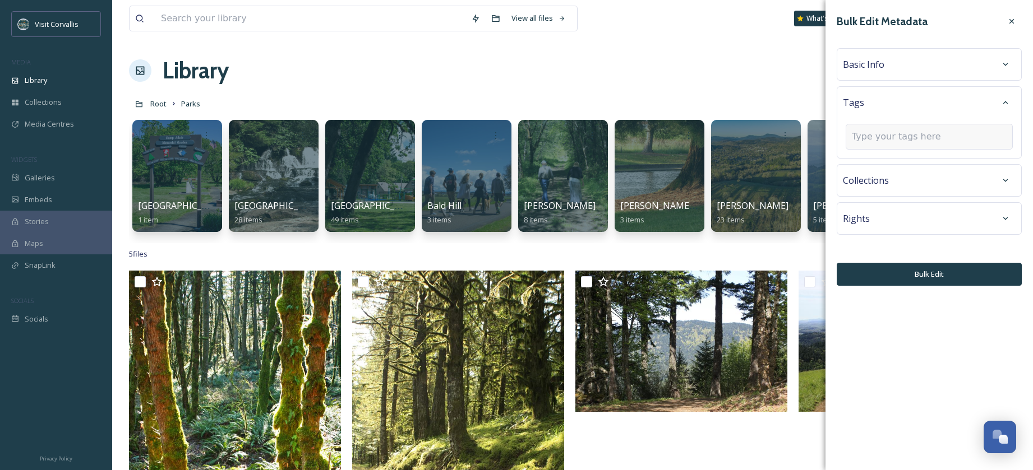
click at [884, 137] on input at bounding box center [908, 136] width 112 height 13
type input "picnic tables"
click at [889, 162] on span "Create " picnic tables "" at bounding box center [888, 163] width 72 height 11
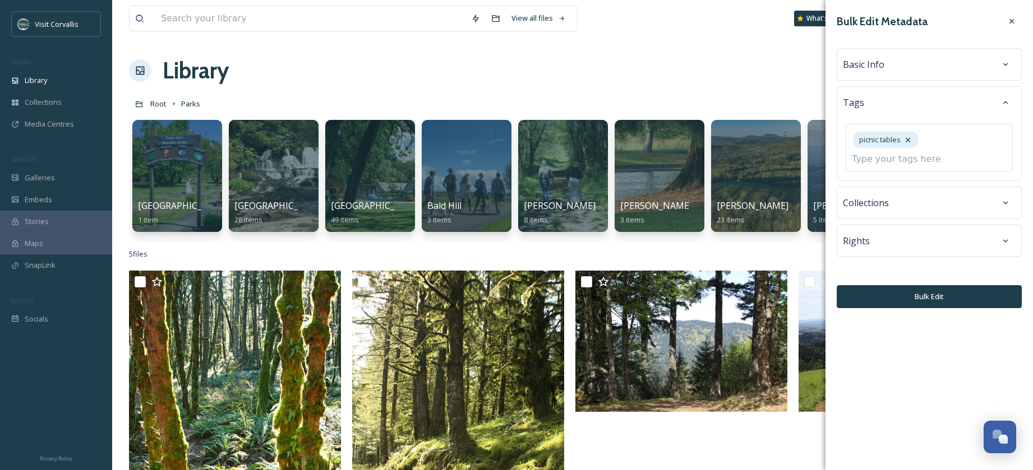
click at [878, 67] on span "Basic Info" at bounding box center [863, 64] width 41 height 13
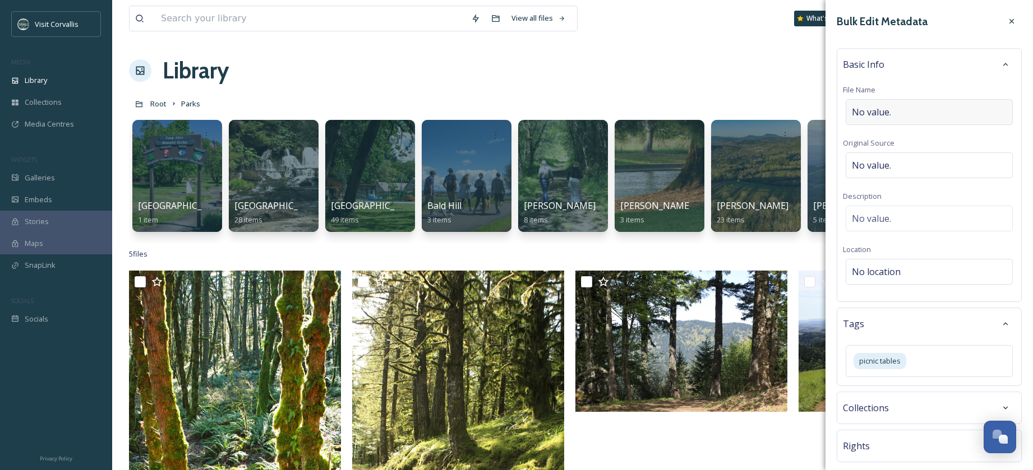
click at [874, 103] on div "No value." at bounding box center [929, 112] width 167 height 26
click at [853, 113] on input "BCFairgrounds_HullPicnicTable" at bounding box center [929, 112] width 173 height 26
type input "Benton Country Fairgrounds Hull Picnic Table"
drag, startPoint x: 1010, startPoint y: 112, endPoint x: 785, endPoint y: 100, distance: 225.7
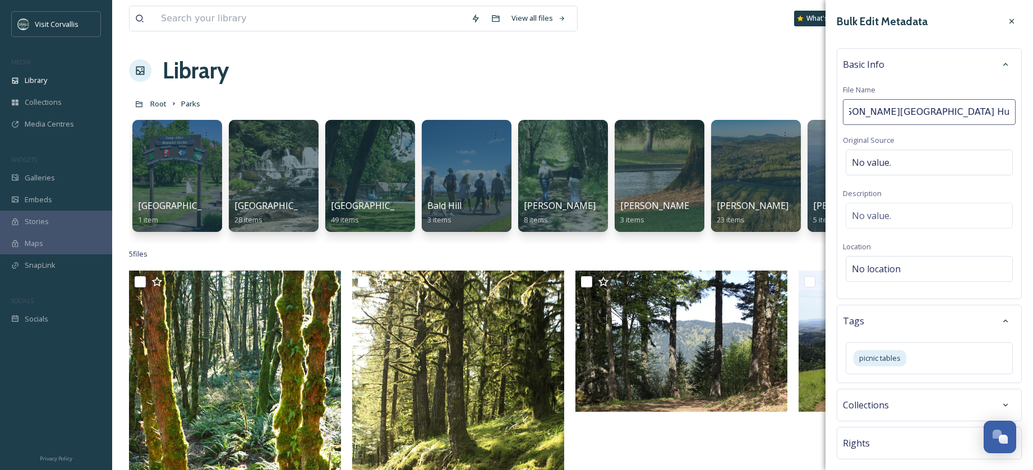
click at [825, 100] on div "Bulk Edit Metadata Basic Info File Name Benton Country Fairgrounds Hull Picnic …" at bounding box center [928, 235] width 207 height 470
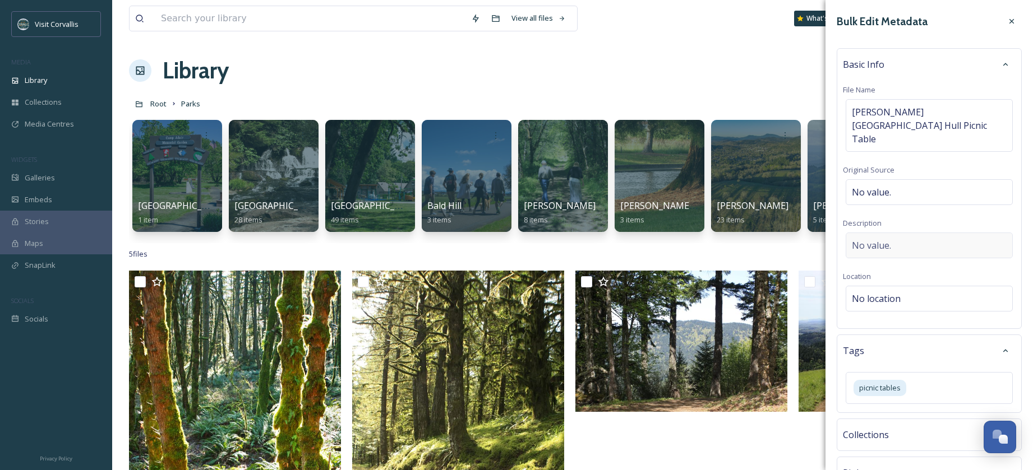
click at [900, 213] on div "Basic Info File Name Benton Country Fairgrounds Hull Picnic Table Original Sour…" at bounding box center [929, 188] width 185 height 281
click at [870, 239] on span "No value." at bounding box center [871, 245] width 39 height 13
click at [863, 233] on textarea at bounding box center [929, 279] width 173 height 93
paste textarea "Benton Country Fairgrounds Hull Picnic Table"
type textarea "Benton Country Fairgrounds Hull Picnic Table"
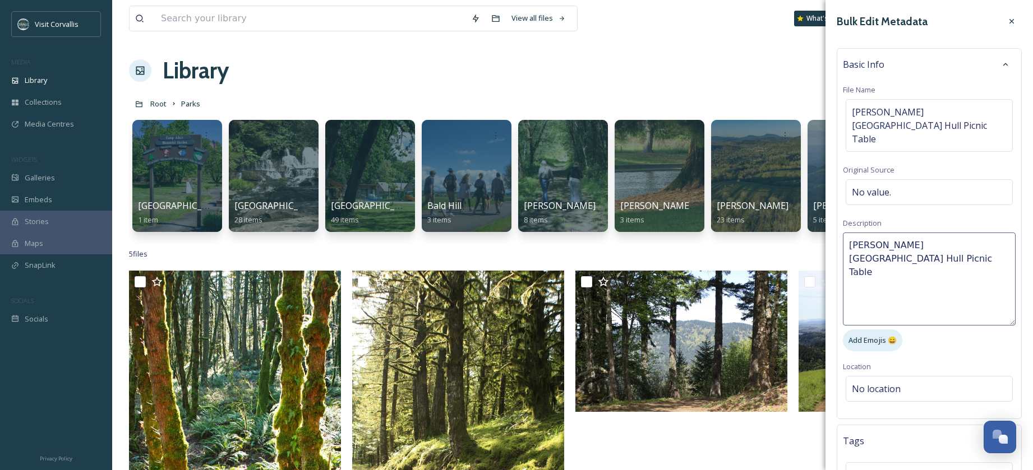
scroll to position [156, 0]
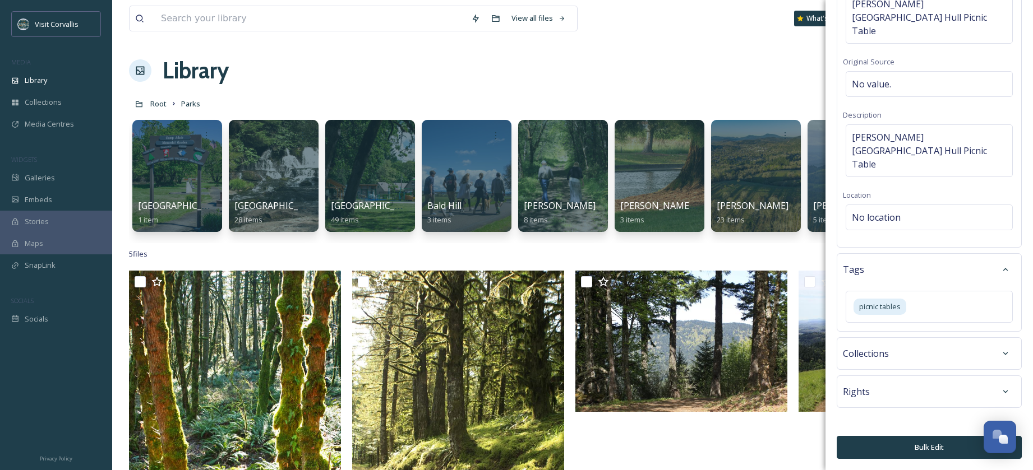
click at [929, 448] on button "Bulk Edit" at bounding box center [929, 447] width 185 height 23
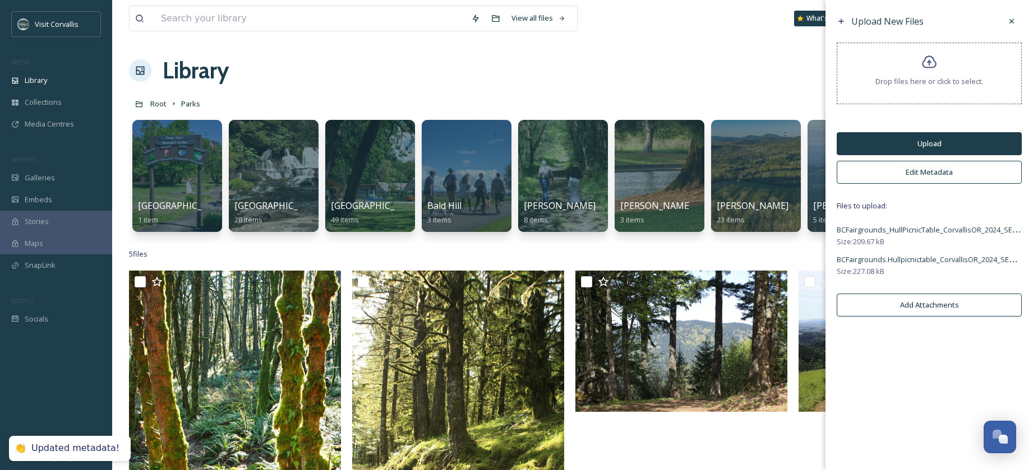
click at [916, 148] on button "Upload" at bounding box center [929, 143] width 185 height 23
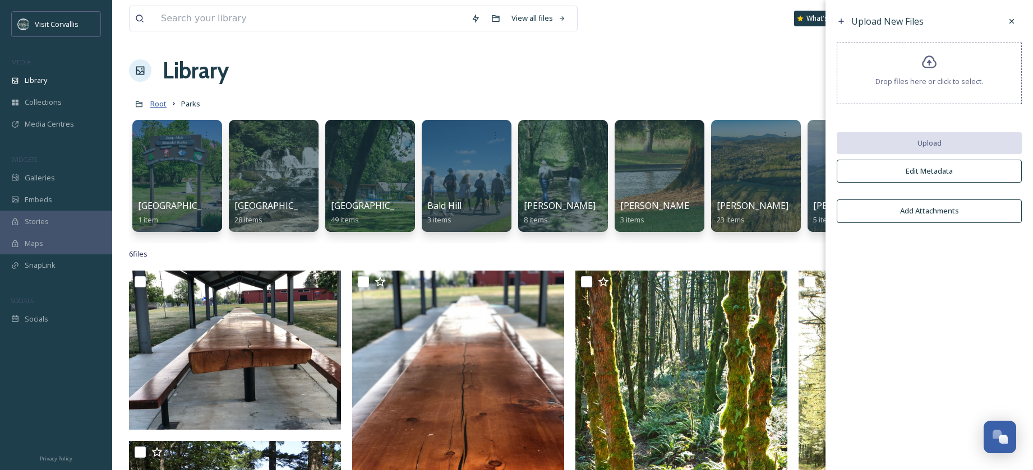
click at [157, 104] on span "Root" at bounding box center [158, 104] width 16 height 10
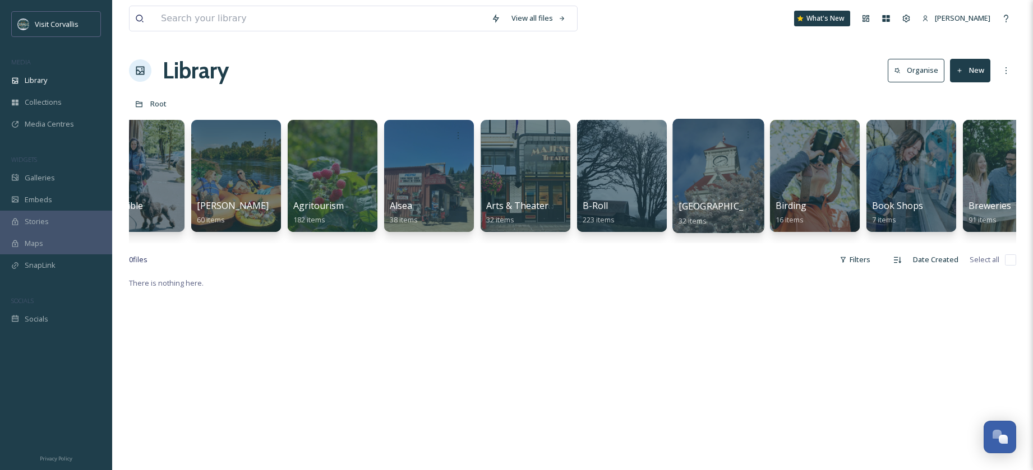
scroll to position [0, 42]
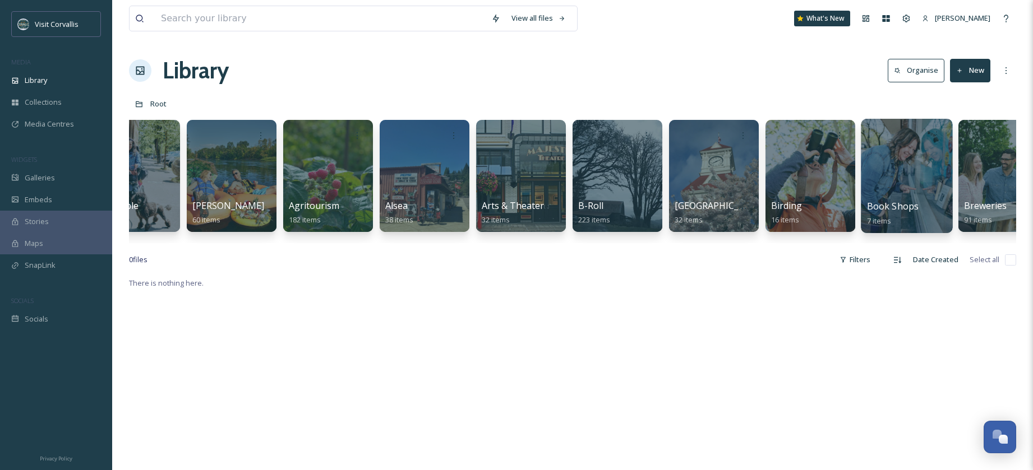
click at [909, 181] on div at bounding box center [906, 176] width 91 height 114
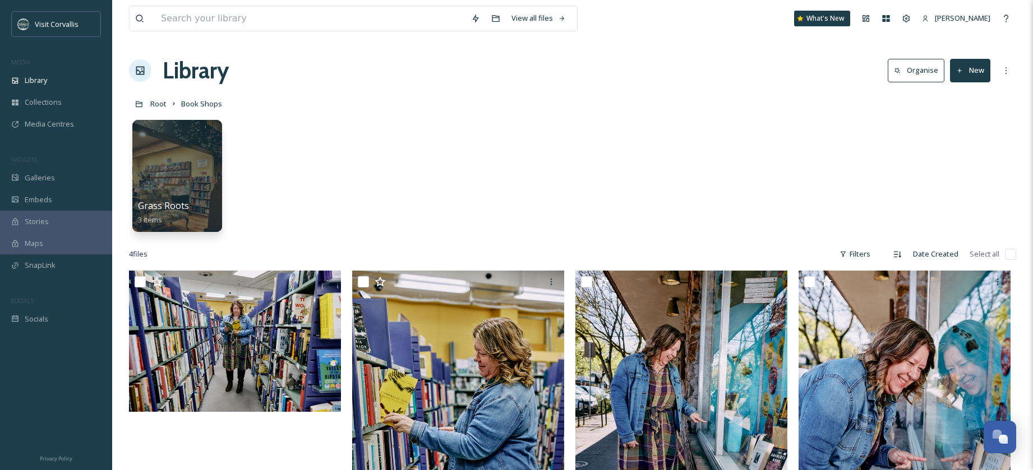
click at [973, 74] on button "New" at bounding box center [970, 70] width 40 height 23
click at [960, 94] on span "File Upload" at bounding box center [964, 96] width 37 height 11
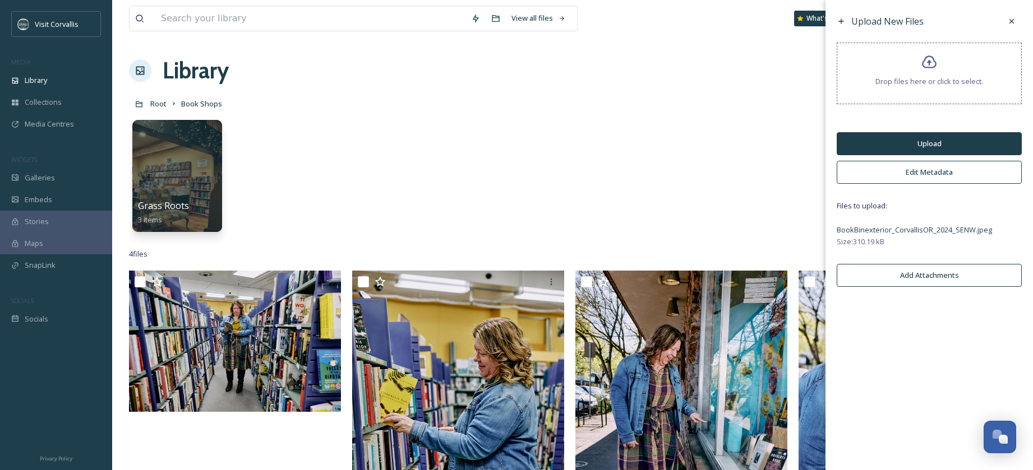
click at [911, 172] on button "Edit Metadata" at bounding box center [929, 172] width 185 height 23
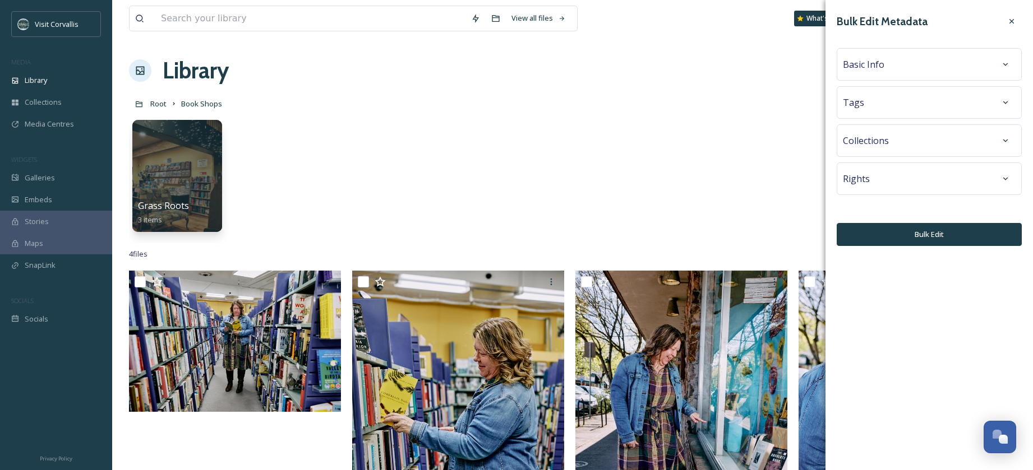
click at [883, 71] on div "Basic Info" at bounding box center [929, 64] width 173 height 20
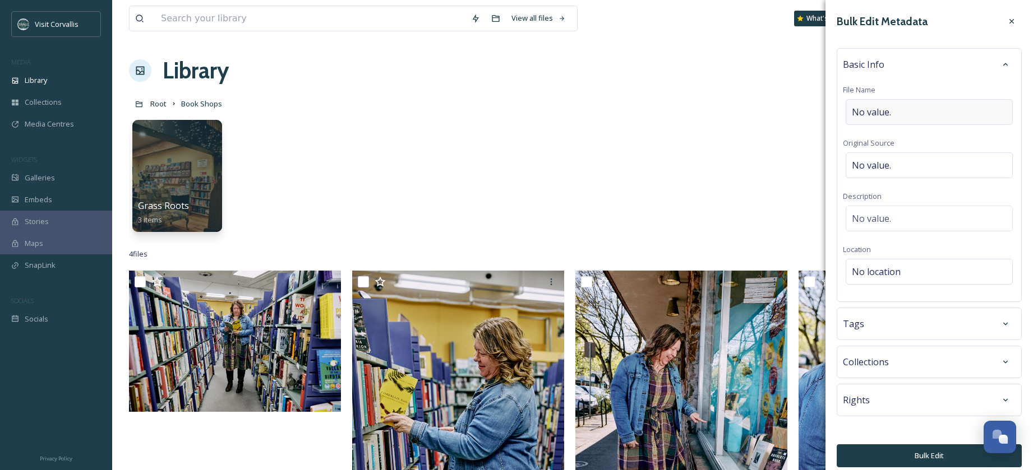
click at [875, 111] on span "No value." at bounding box center [871, 111] width 39 height 13
type input "Book Bin"
click at [883, 219] on span "No value." at bounding box center [871, 215] width 39 height 13
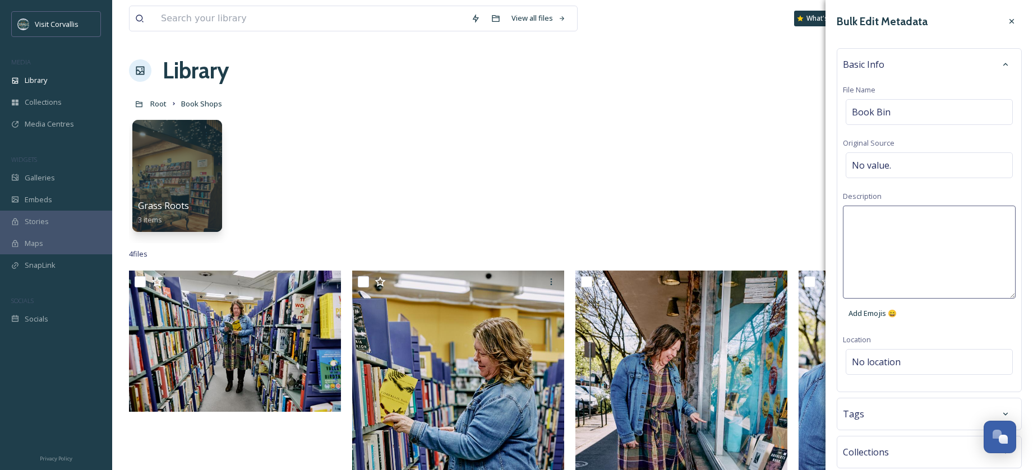
click at [890, 220] on textarea at bounding box center [929, 252] width 173 height 93
type textarea "Book Bin in Corvallis OR"
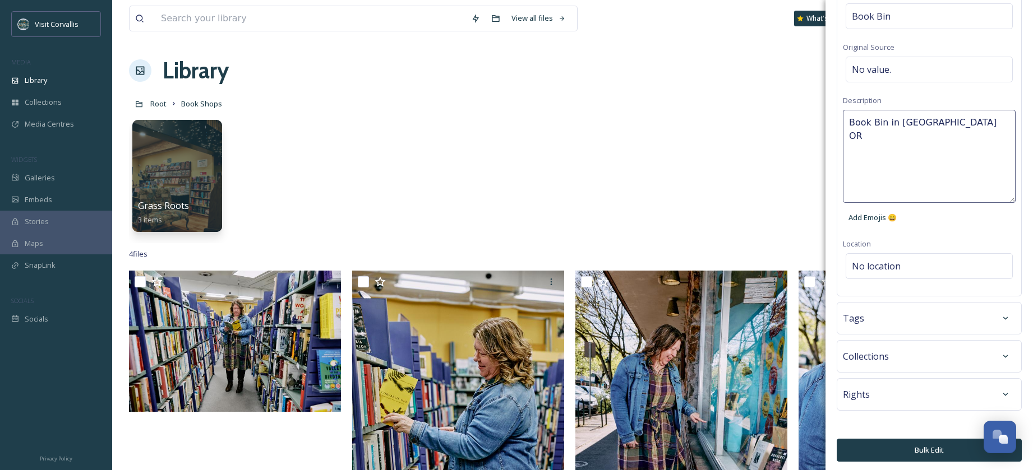
click at [905, 317] on div "Tags" at bounding box center [929, 318] width 173 height 20
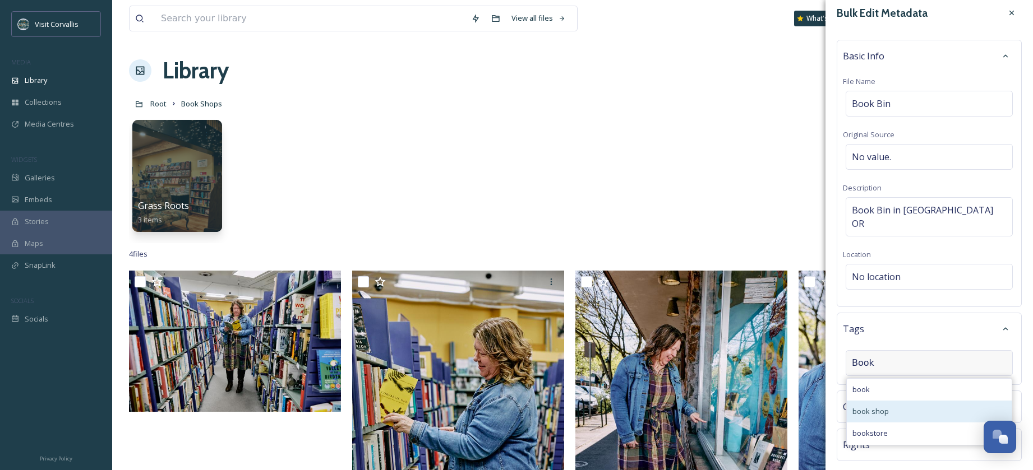
type input "Book"
drag, startPoint x: 901, startPoint y: 397, endPoint x: 895, endPoint y: 378, distance: 19.5
click at [901, 401] on div "book shop" at bounding box center [929, 412] width 165 height 22
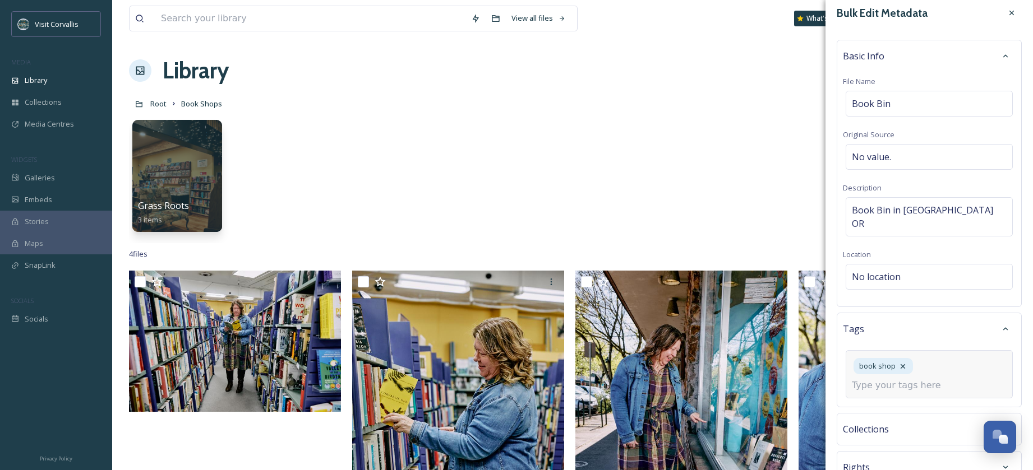
click at [912, 379] on input at bounding box center [908, 385] width 112 height 13
type input "book store"
click at [909, 407] on span "Create " book store "" at bounding box center [886, 412] width 68 height 11
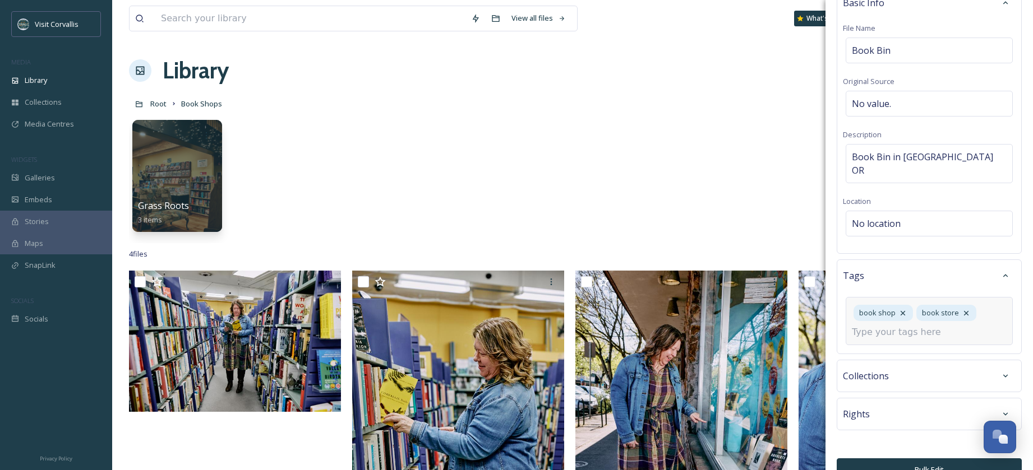
scroll to position [71, 0]
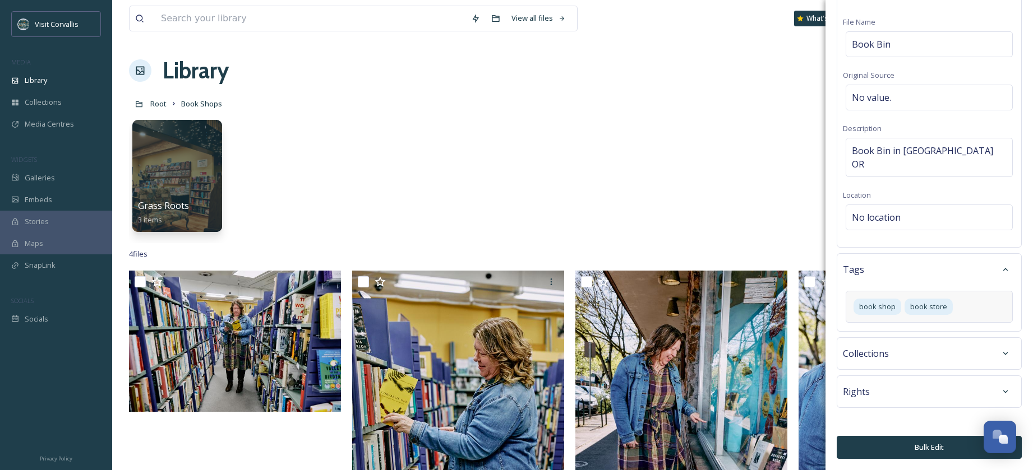
click at [916, 444] on button "Bulk Edit" at bounding box center [929, 447] width 185 height 23
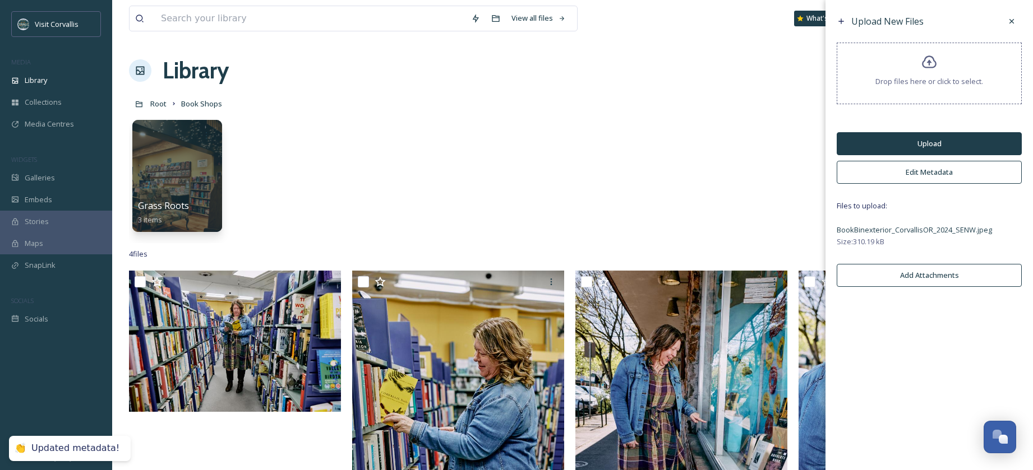
click at [884, 138] on button "Upload" at bounding box center [929, 143] width 185 height 23
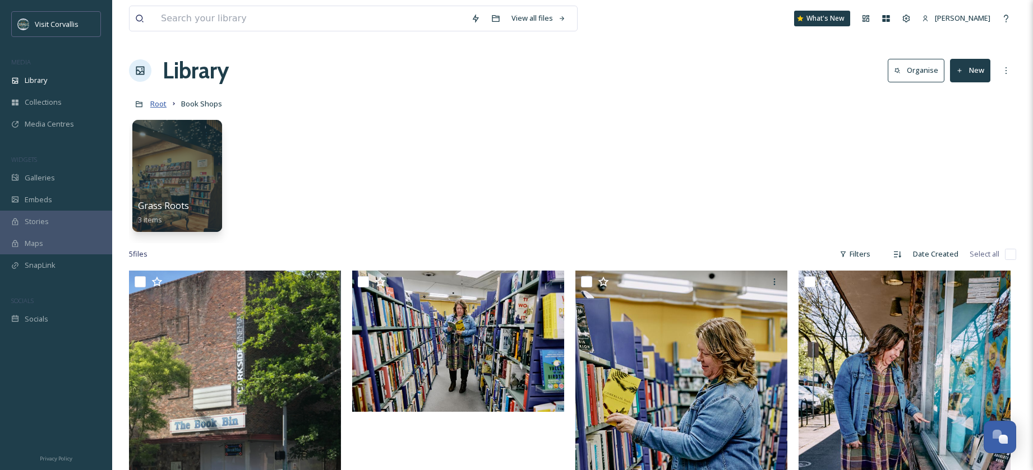
click at [159, 108] on span "Root" at bounding box center [158, 104] width 16 height 10
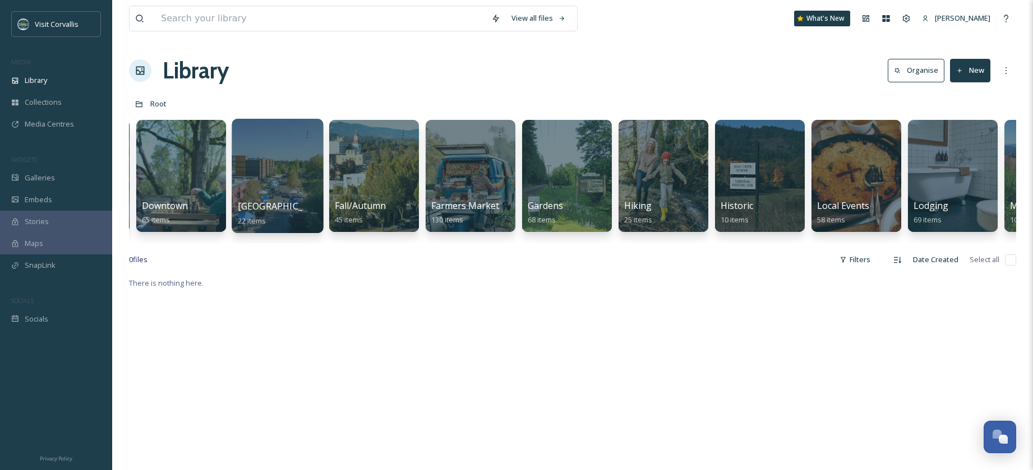
scroll to position [0, 1338]
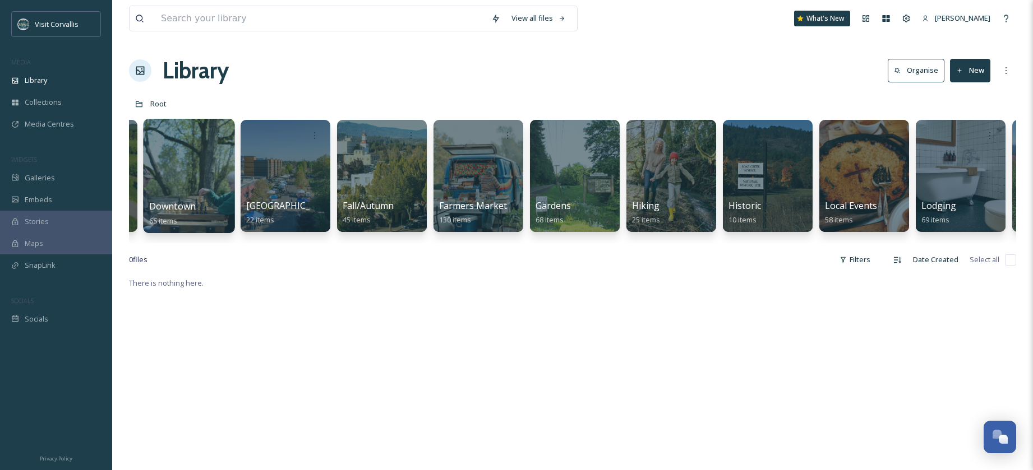
click at [207, 161] on div at bounding box center [188, 176] width 91 height 114
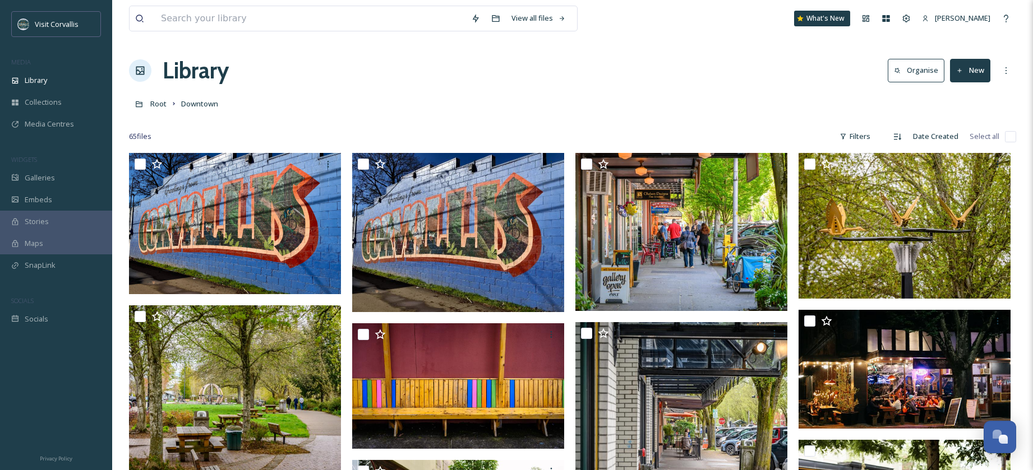
click at [969, 72] on button "New" at bounding box center [970, 70] width 40 height 23
click at [959, 98] on span "File Upload" at bounding box center [964, 96] width 37 height 11
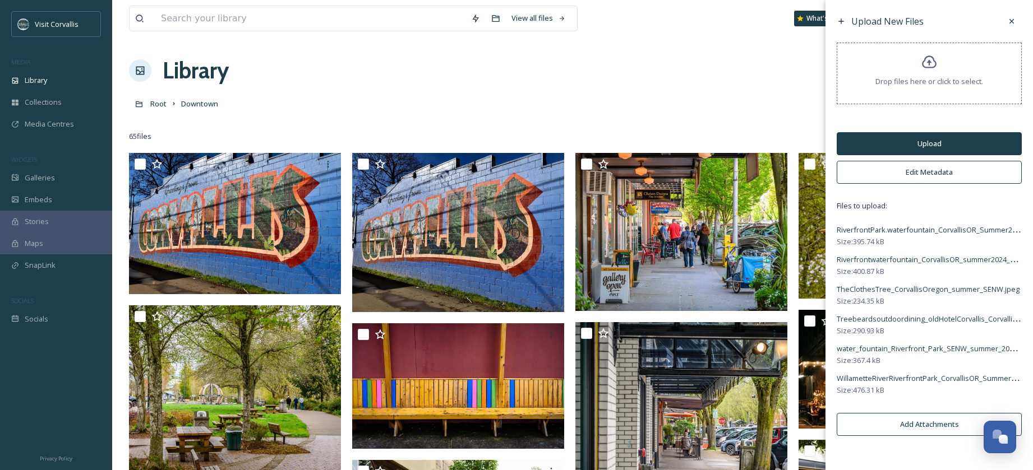
click at [930, 144] on button "Upload" at bounding box center [929, 143] width 185 height 23
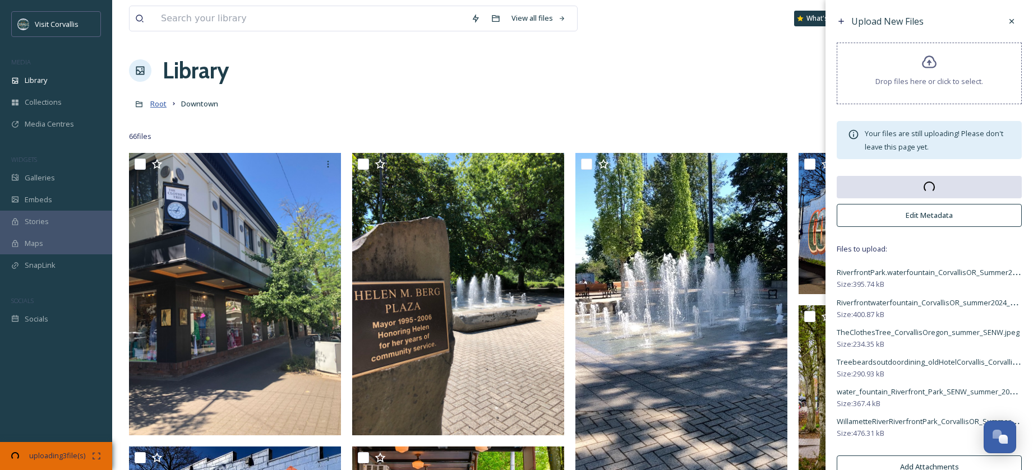
click at [158, 104] on span "Root" at bounding box center [158, 104] width 16 height 10
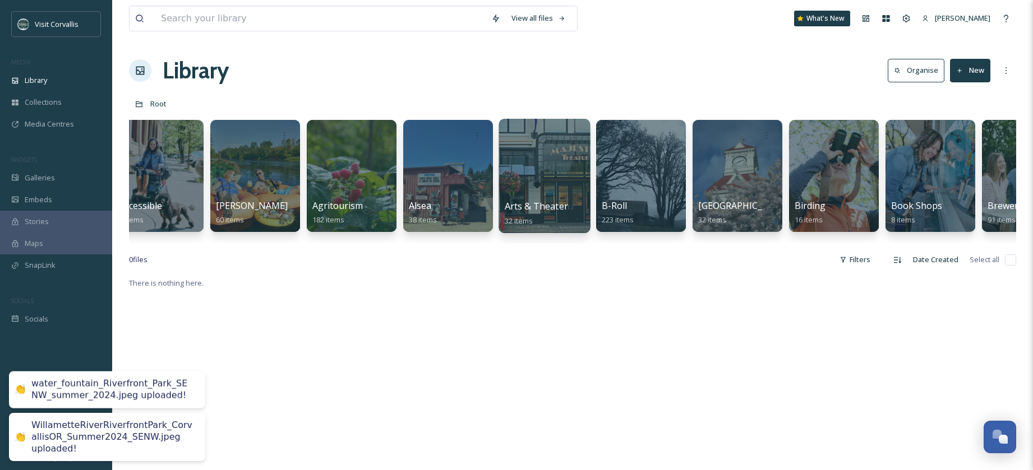
scroll to position [0, 21]
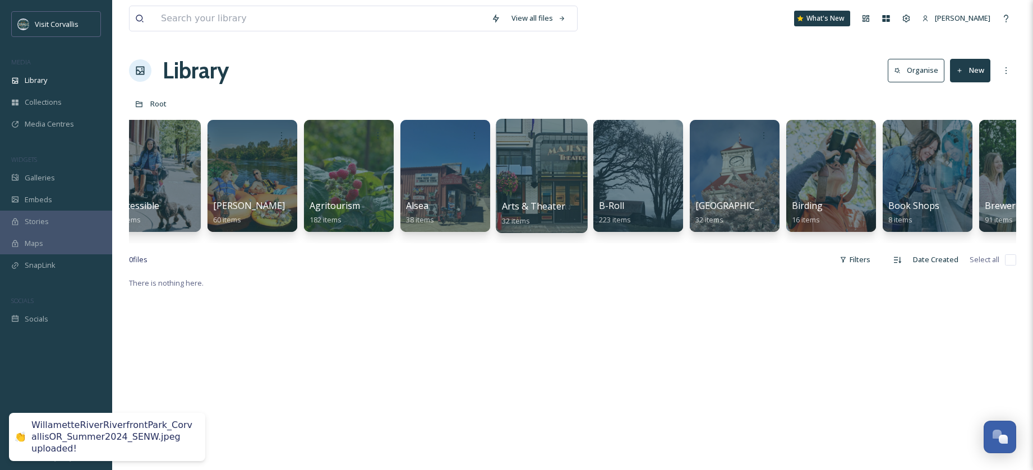
click at [544, 158] on div at bounding box center [541, 176] width 91 height 114
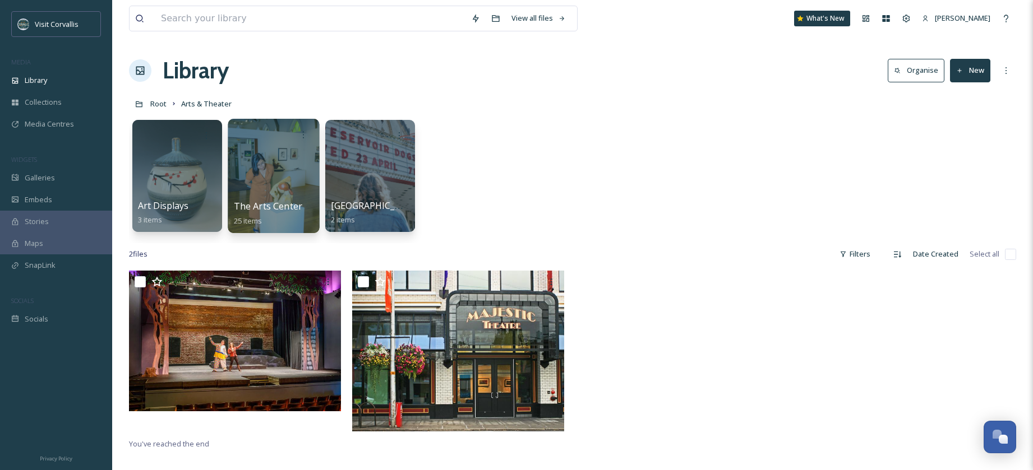
click at [284, 169] on div at bounding box center [273, 176] width 91 height 114
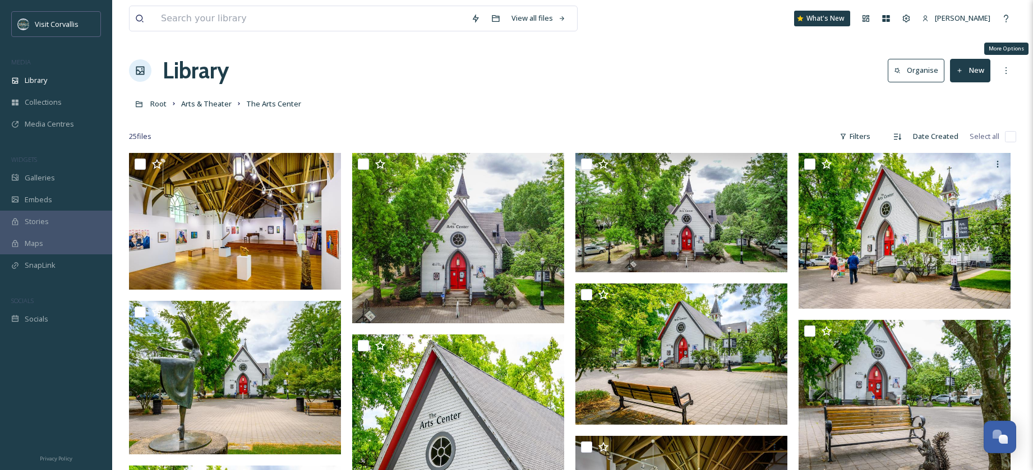
click at [966, 73] on button "New" at bounding box center [970, 70] width 40 height 23
click at [964, 94] on span "File Upload" at bounding box center [964, 96] width 37 height 11
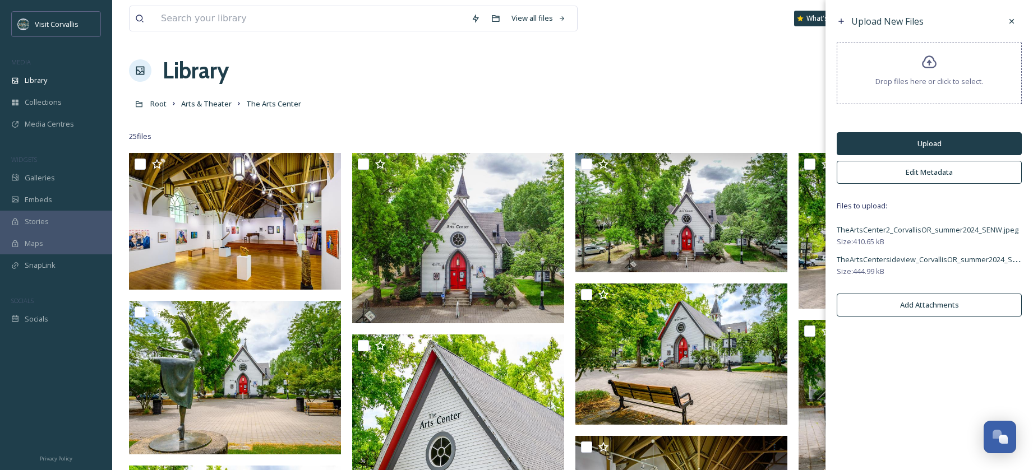
click at [892, 141] on button "Upload" at bounding box center [929, 143] width 185 height 23
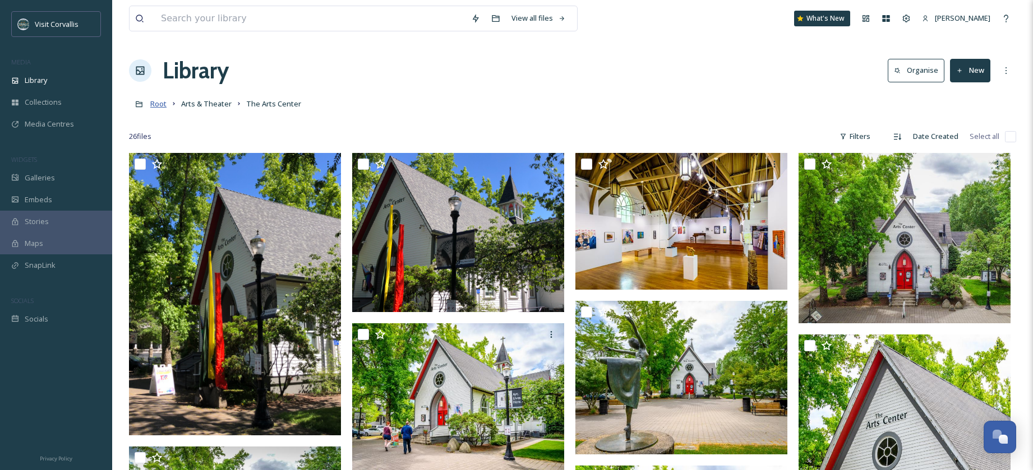
click at [156, 104] on span "Root" at bounding box center [158, 104] width 16 height 10
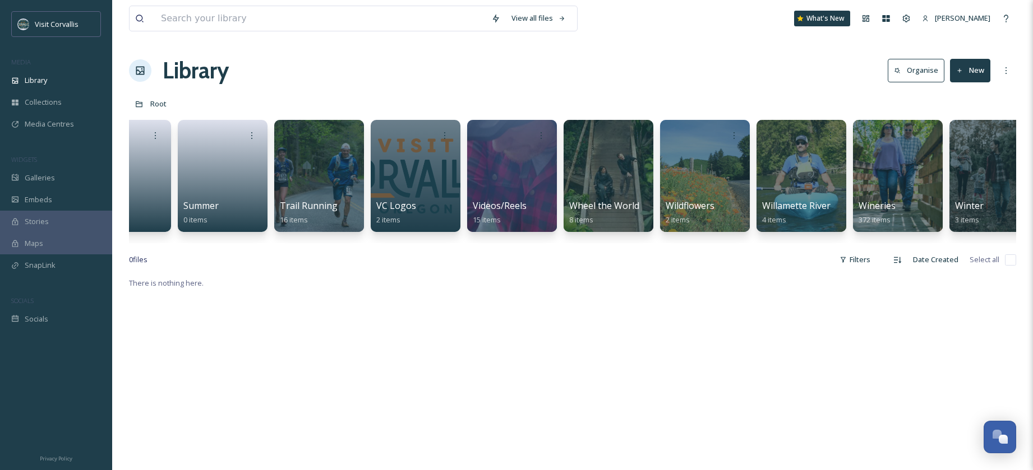
scroll to position [0, 3453]
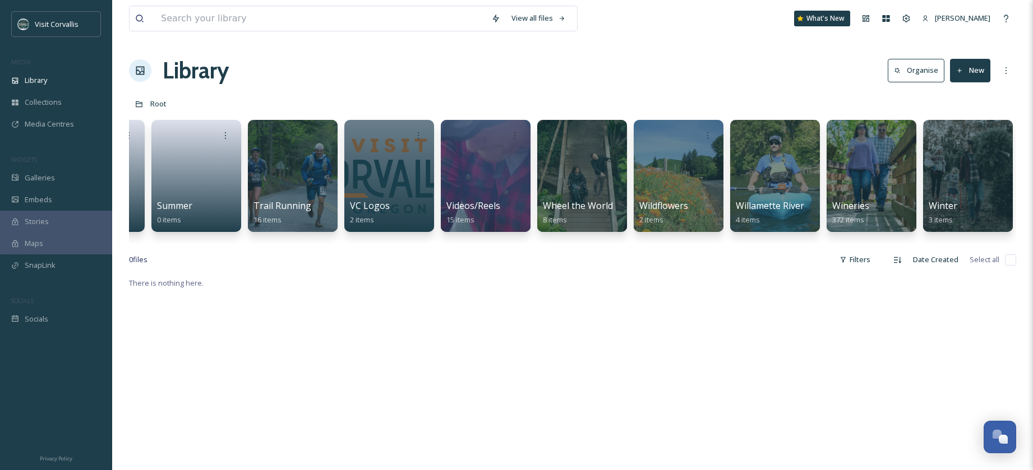
click at [972, 67] on button "New" at bounding box center [970, 70] width 40 height 23
click at [962, 97] on span "File Upload" at bounding box center [964, 96] width 37 height 11
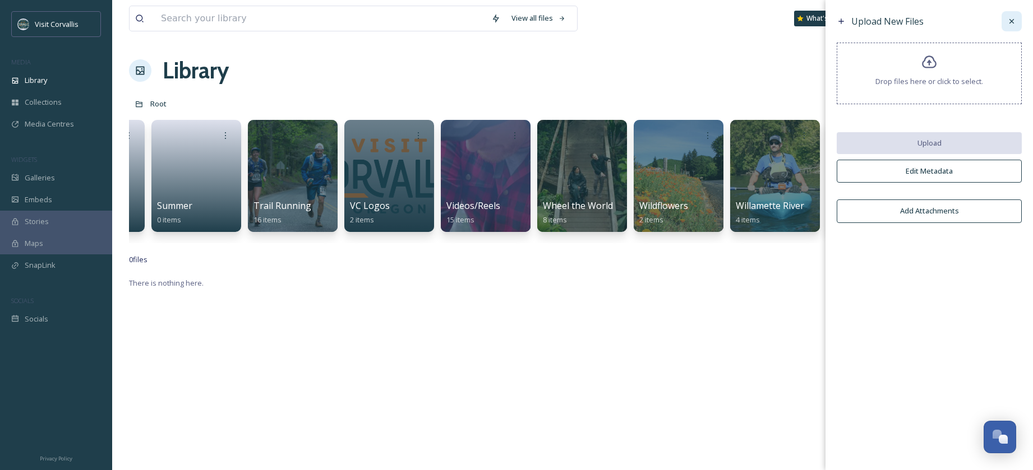
click at [1015, 20] on icon at bounding box center [1011, 21] width 9 height 9
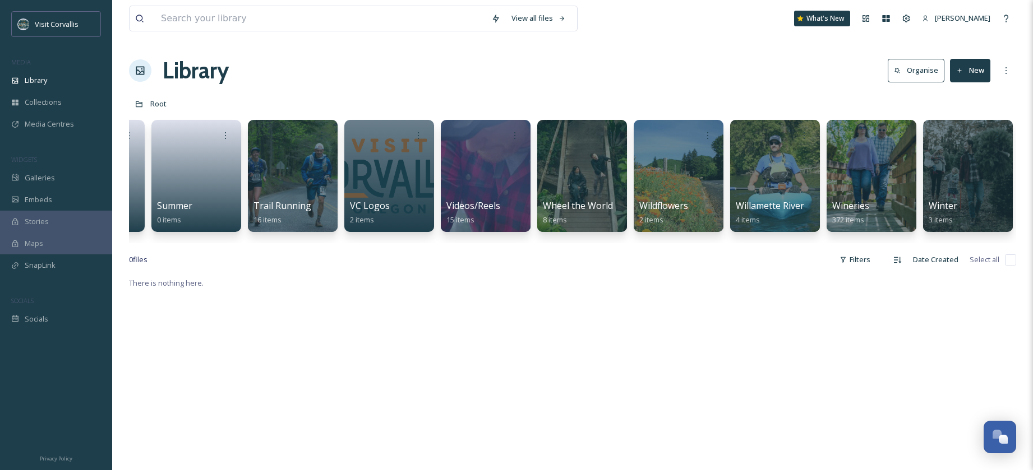
click at [968, 76] on button "New" at bounding box center [970, 70] width 40 height 23
click at [963, 131] on div "Folder" at bounding box center [957, 141] width 63 height 22
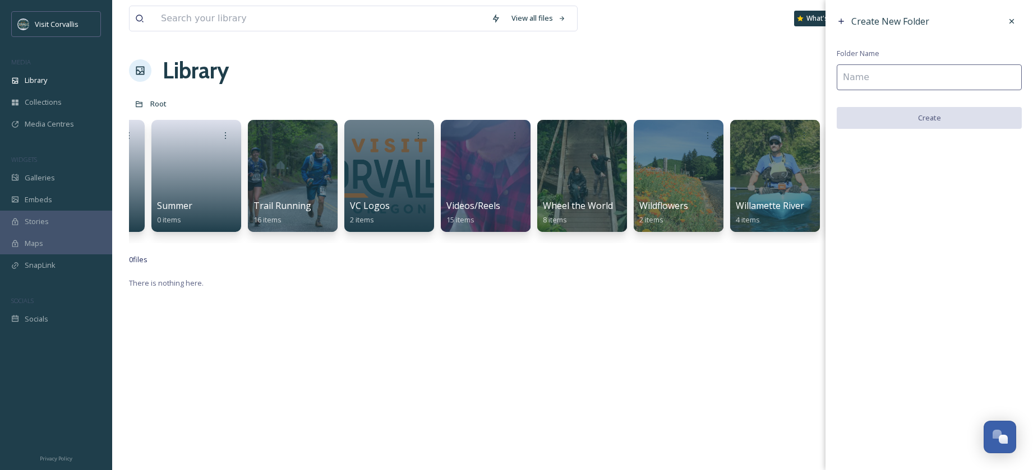
click at [902, 75] on input at bounding box center [929, 77] width 185 height 26
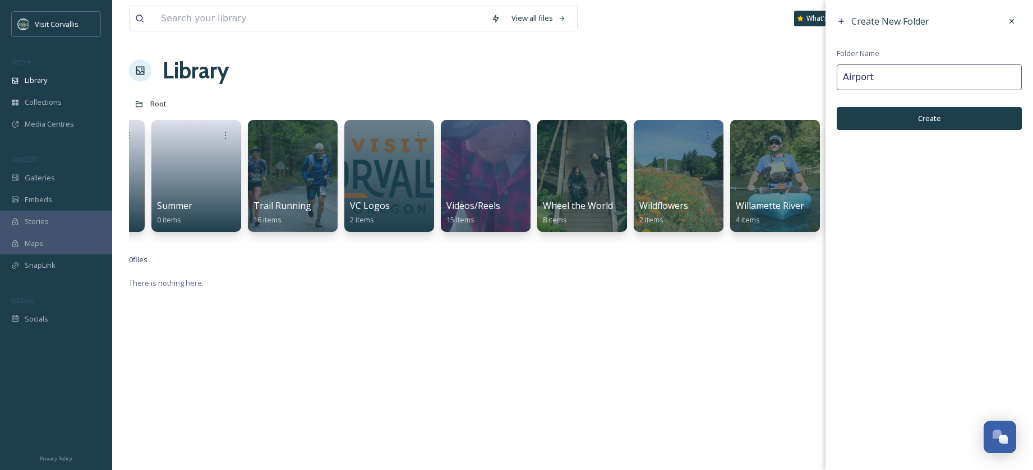
type input "Airport"
click at [902, 115] on button "Create" at bounding box center [929, 118] width 185 height 23
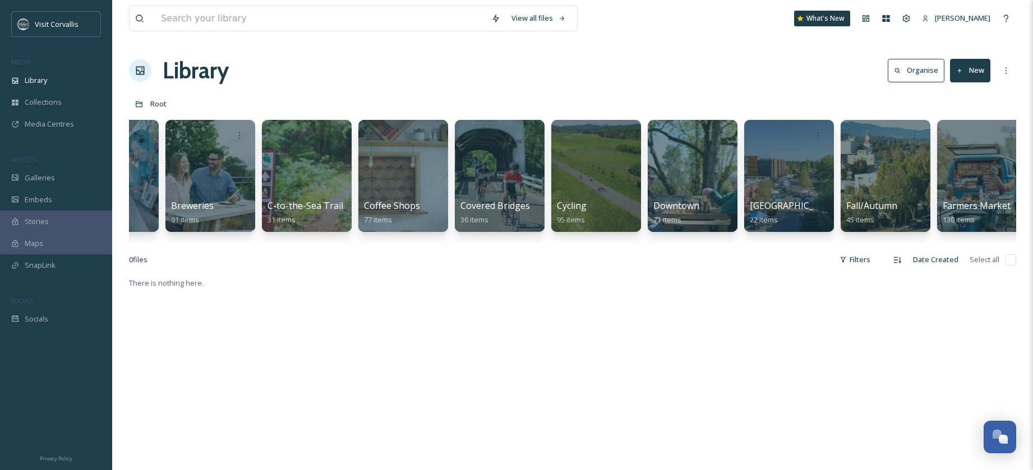
scroll to position [0, 0]
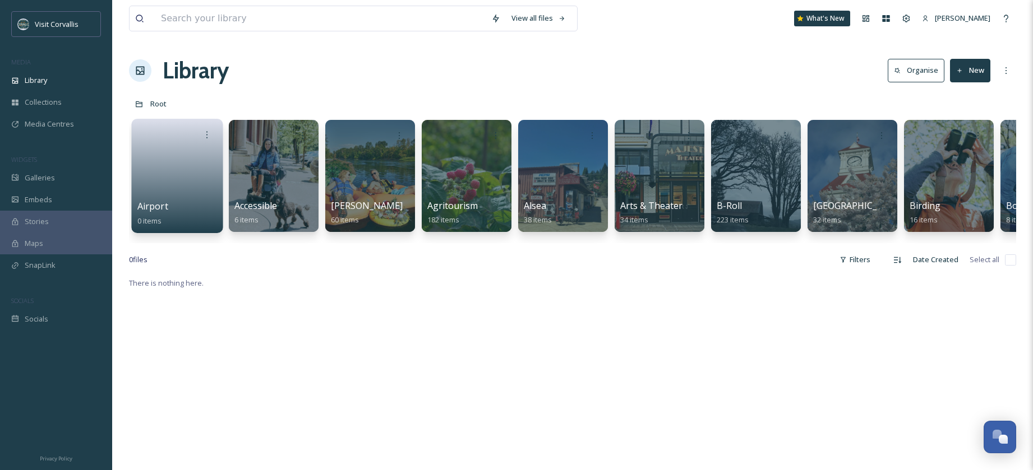
click at [184, 160] on link at bounding box center [177, 172] width 80 height 54
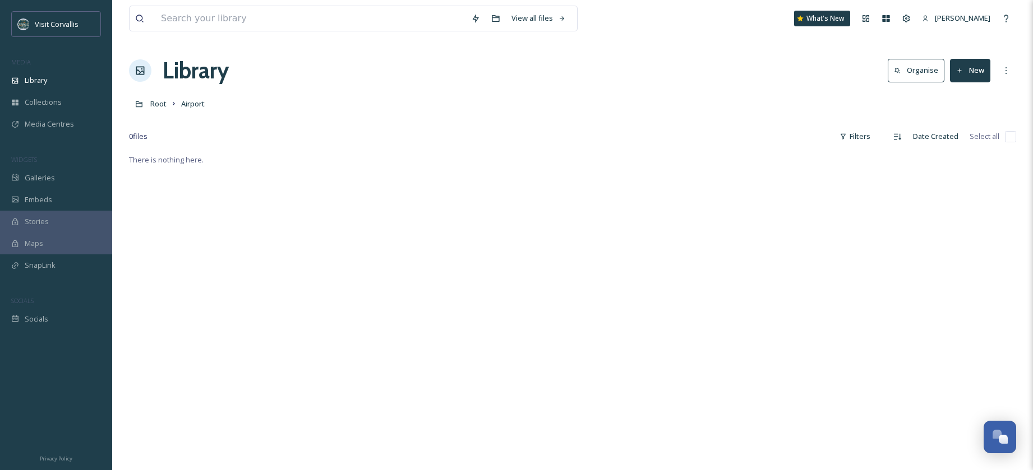
click at [967, 74] on button "New" at bounding box center [970, 70] width 40 height 23
click at [966, 93] on span "File Upload" at bounding box center [964, 96] width 37 height 11
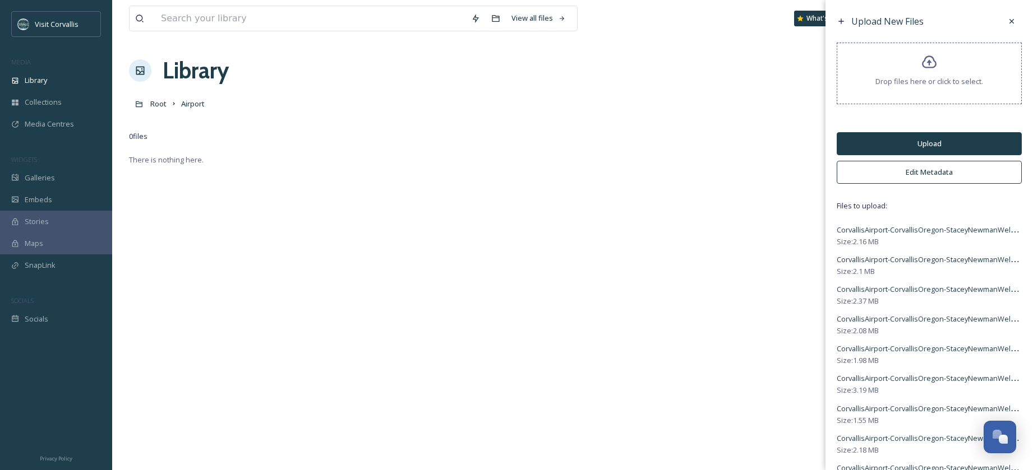
click at [899, 178] on button "Edit Metadata" at bounding box center [929, 172] width 185 height 23
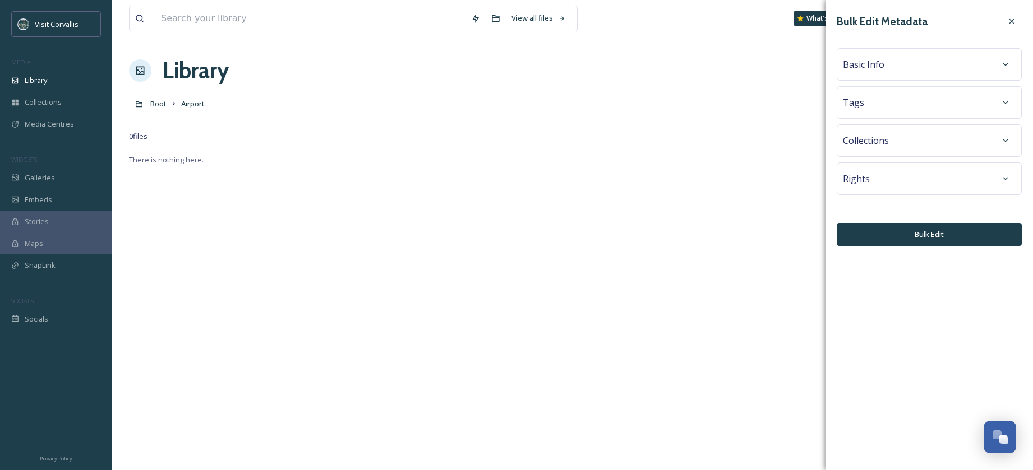
click at [872, 109] on div "Tags" at bounding box center [929, 103] width 173 height 20
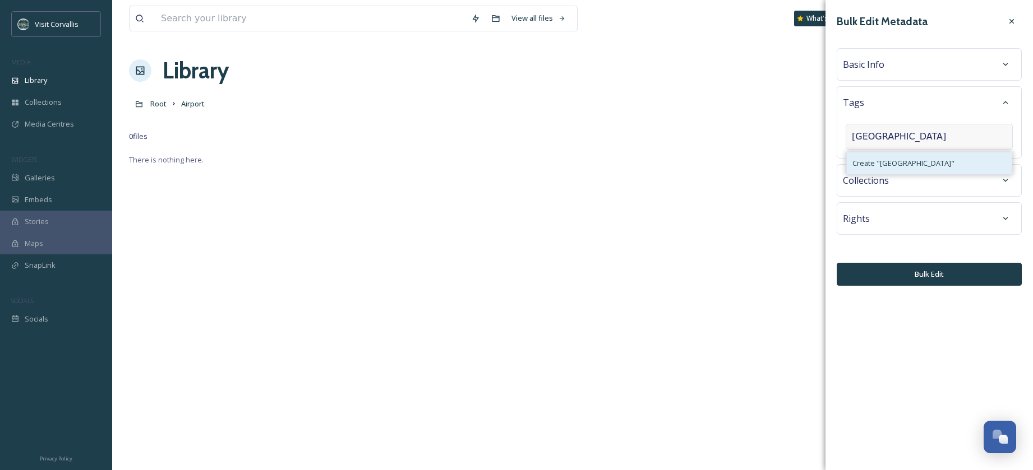
type input "Corvallis Airport"
click at [874, 162] on span "Create " Corvallis Airport "" at bounding box center [903, 163] width 102 height 11
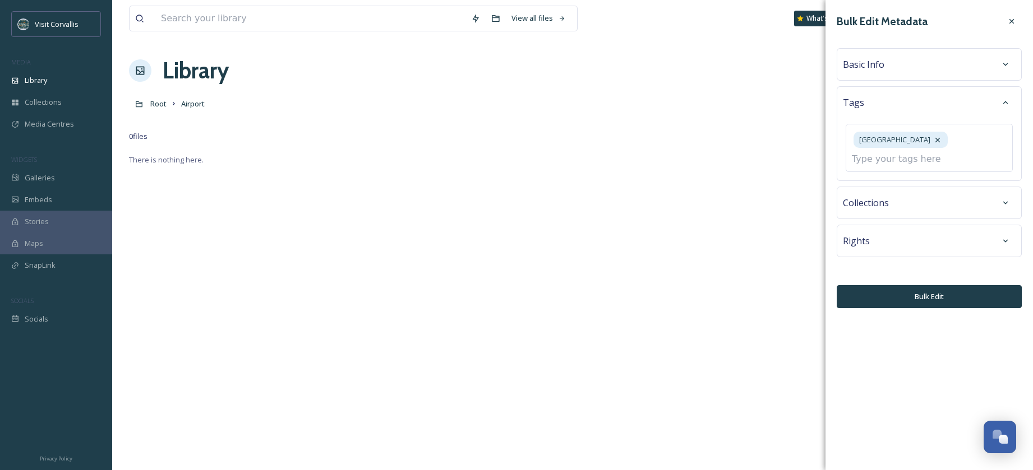
click at [879, 64] on span "Basic Info" at bounding box center [863, 64] width 41 height 13
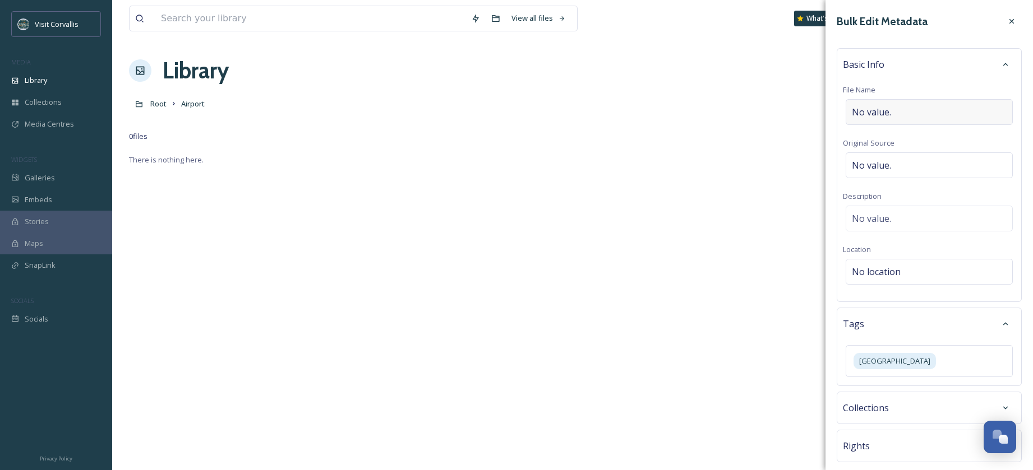
click at [874, 110] on span "No value." at bounding box center [871, 111] width 39 height 13
click at [884, 110] on input "CorvallisAirport-CorvallisOregon" at bounding box center [929, 112] width 173 height 26
click at [918, 114] on input "Corvallis Airport-CorvallisOregon" at bounding box center [929, 112] width 173 height 26
type input "Corvallis Airport Corvallis Oregon"
drag, startPoint x: 989, startPoint y: 116, endPoint x: 806, endPoint y: 112, distance: 182.8
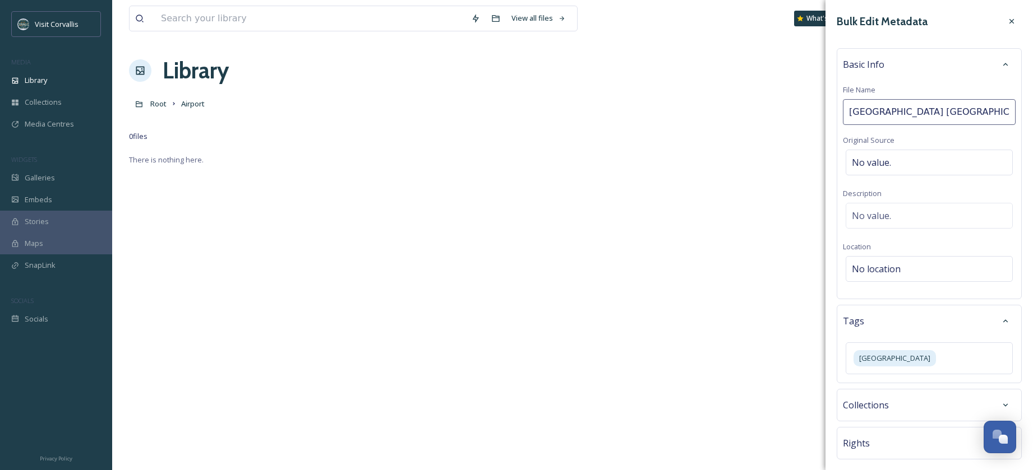
click at [843, 112] on input "Corvallis Airport Corvallis Oregon" at bounding box center [929, 112] width 173 height 26
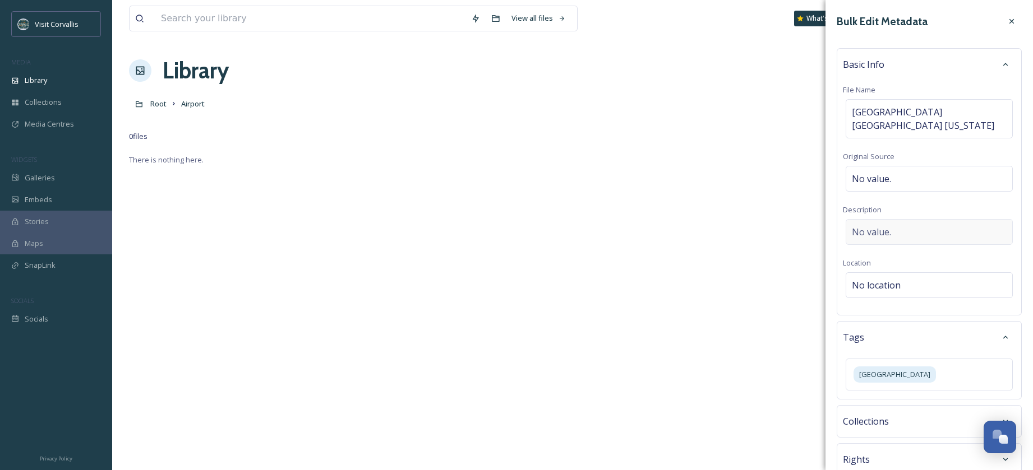
click at [869, 225] on span "No value." at bounding box center [871, 231] width 39 height 13
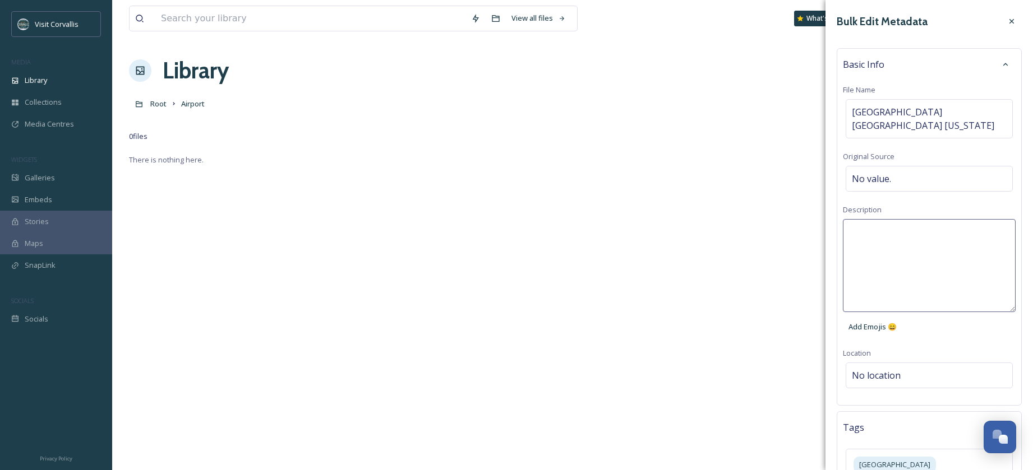
click at [866, 219] on textarea at bounding box center [929, 265] width 173 height 93
paste textarea "Corvallis Airport Corvallis Oregon"
type textarea "Planes at the Corvallis Airport Corvallis Oregon"
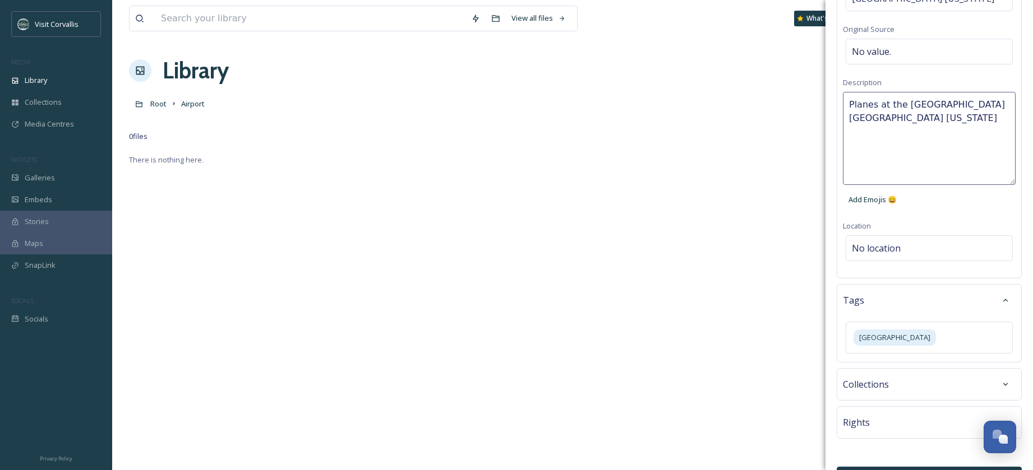
scroll to position [142, 0]
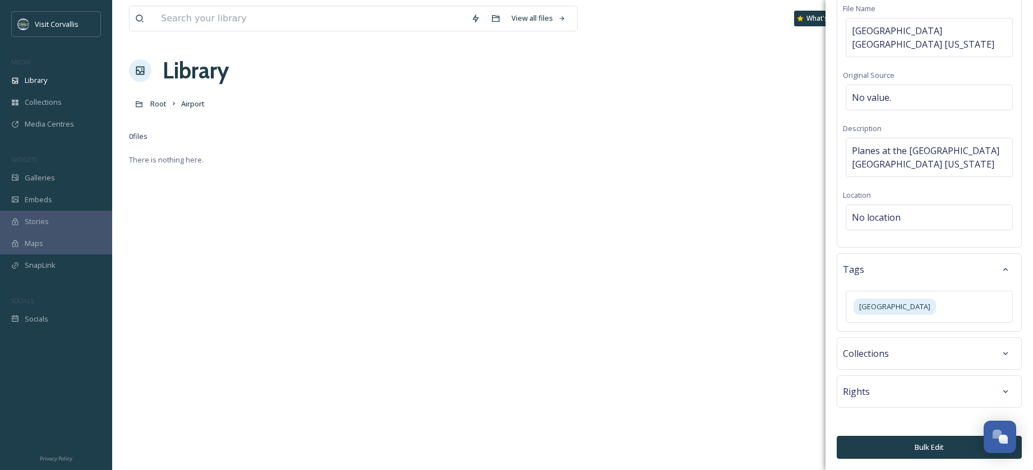
click at [923, 445] on button "Bulk Edit" at bounding box center [929, 447] width 185 height 23
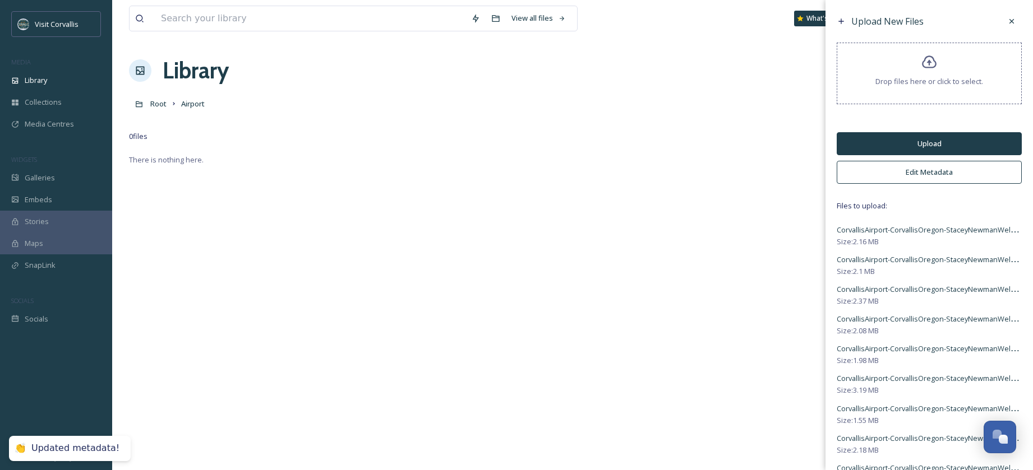
click at [916, 143] on button "Upload" at bounding box center [929, 143] width 185 height 23
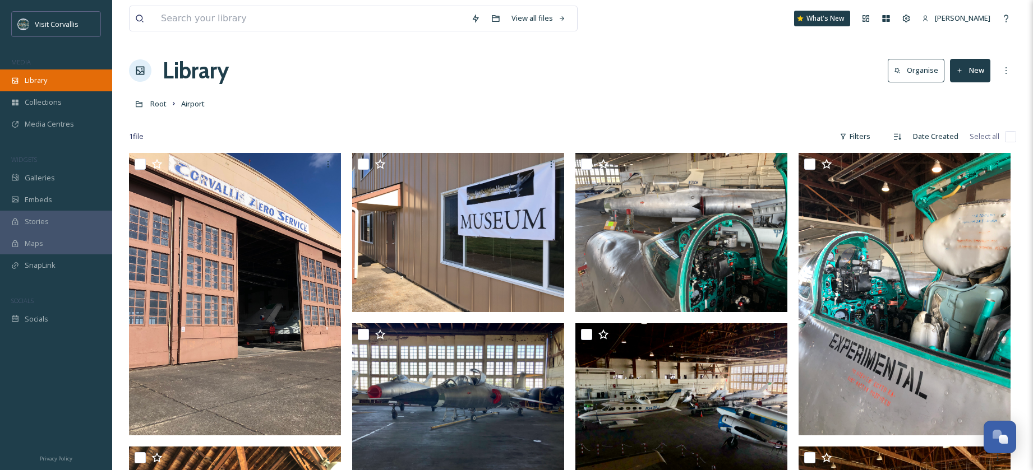
click at [31, 82] on span "Library" at bounding box center [36, 80] width 22 height 11
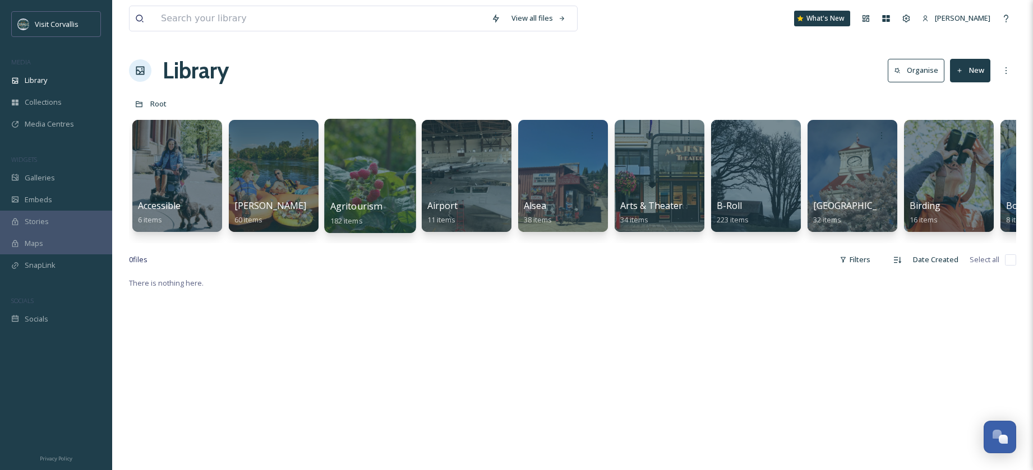
click at [376, 153] on div at bounding box center [369, 176] width 91 height 114
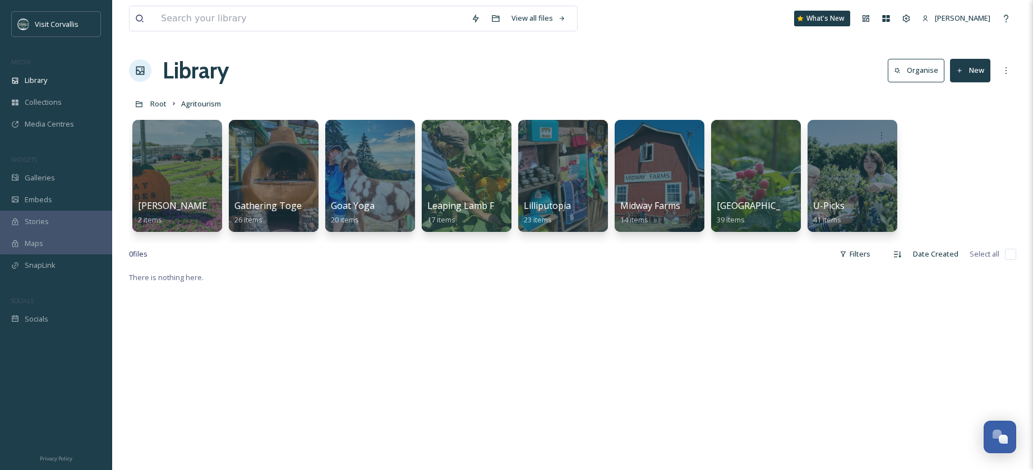
click at [963, 69] on button "New" at bounding box center [970, 70] width 40 height 23
click at [954, 136] on span "Folder" at bounding box center [956, 140] width 21 height 11
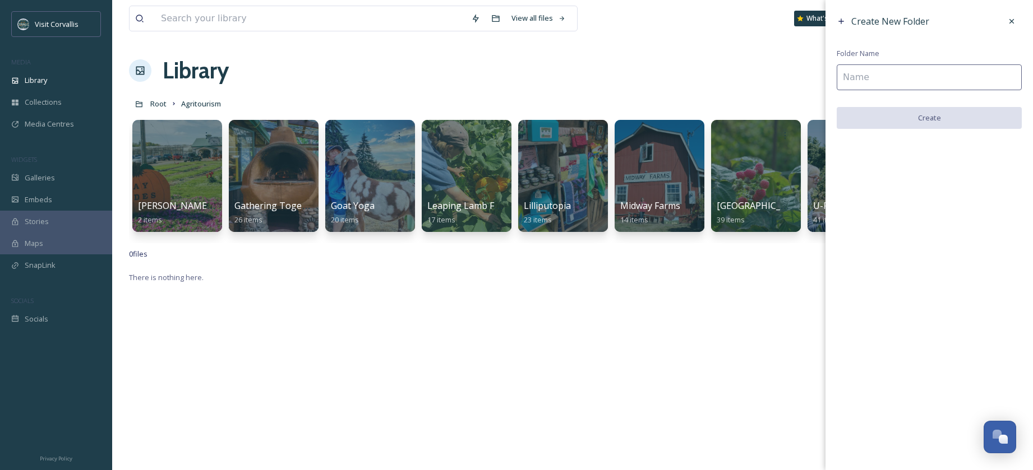
click at [932, 84] on input at bounding box center [929, 77] width 185 height 26
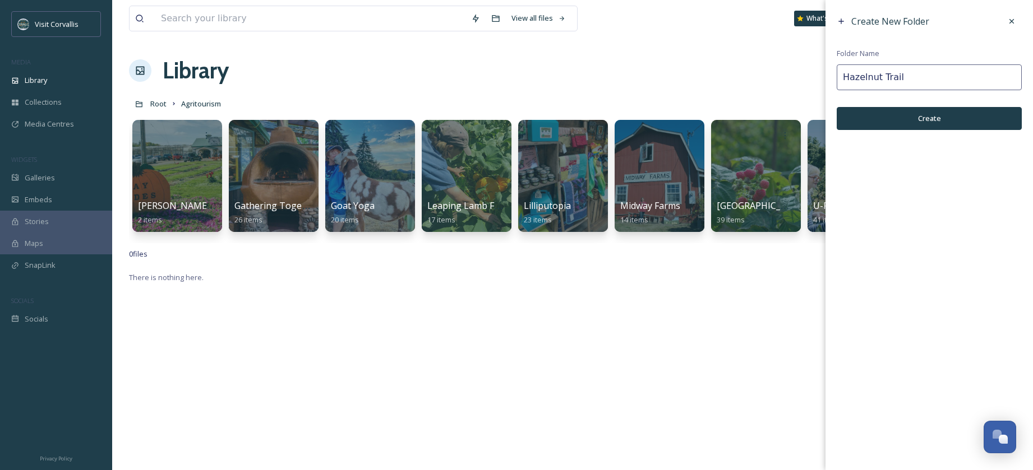
type input "Hazelnut Trail"
click at [945, 114] on button "Create" at bounding box center [929, 118] width 185 height 23
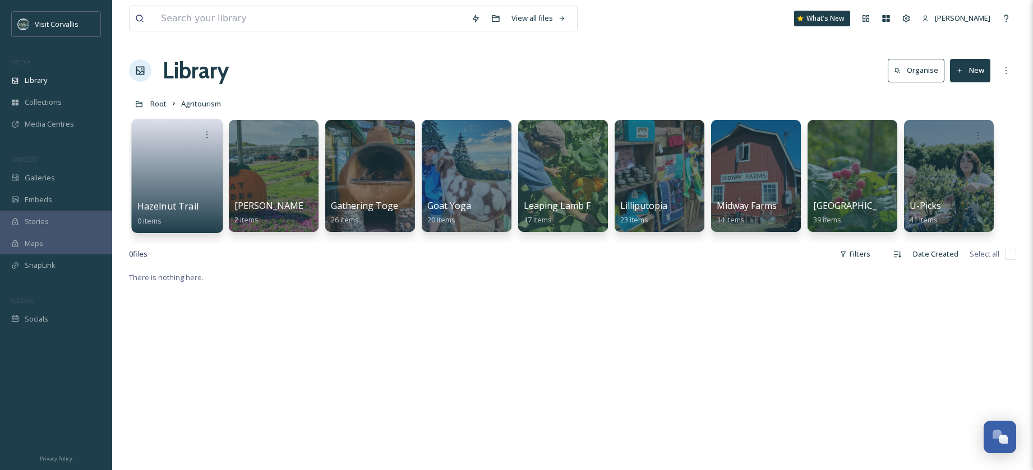
click at [180, 142] on div at bounding box center [177, 134] width 80 height 21
click at [183, 155] on link at bounding box center [177, 172] width 80 height 54
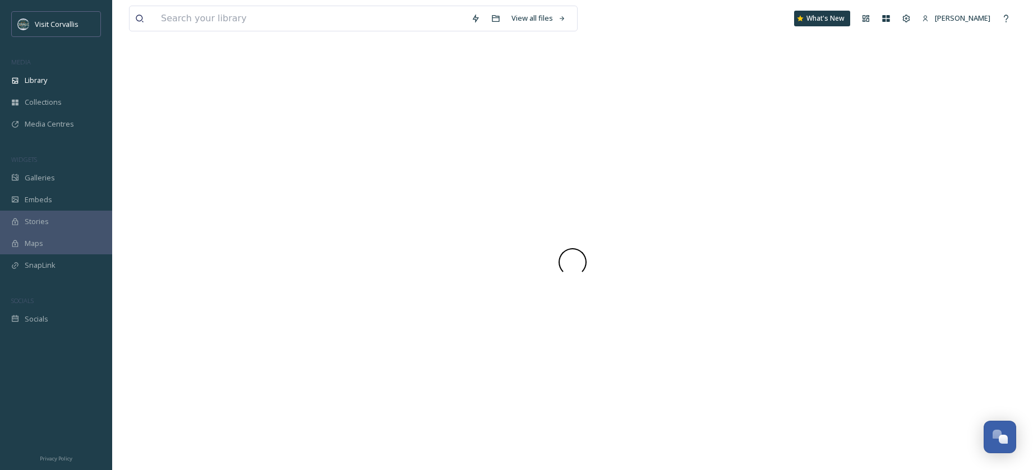
click at [183, 155] on div at bounding box center [572, 262] width 887 height 417
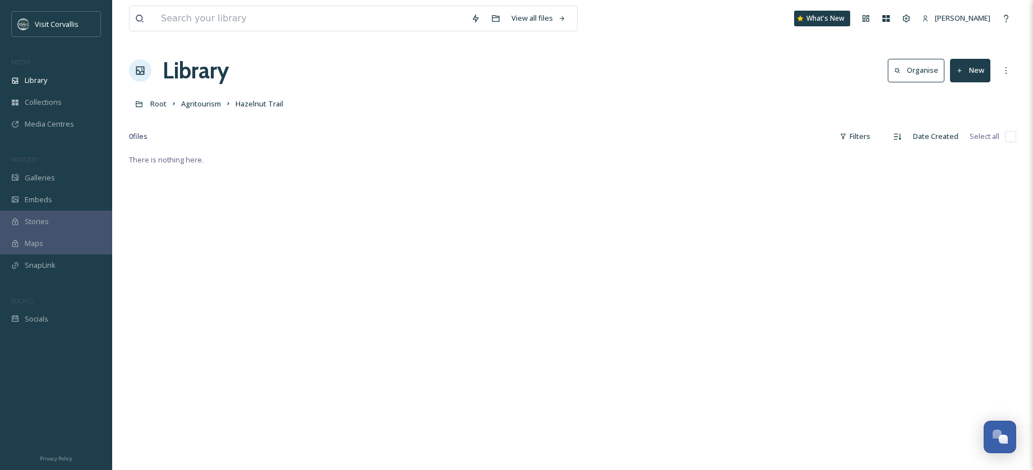
click at [955, 74] on button "New" at bounding box center [970, 70] width 40 height 23
click at [954, 96] on span "File Upload" at bounding box center [964, 96] width 37 height 11
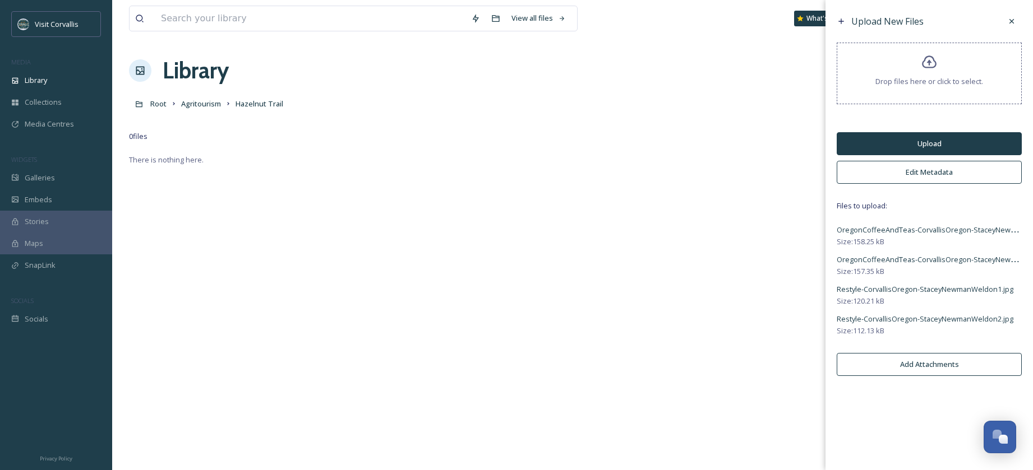
click at [916, 141] on button "Upload" at bounding box center [929, 143] width 185 height 23
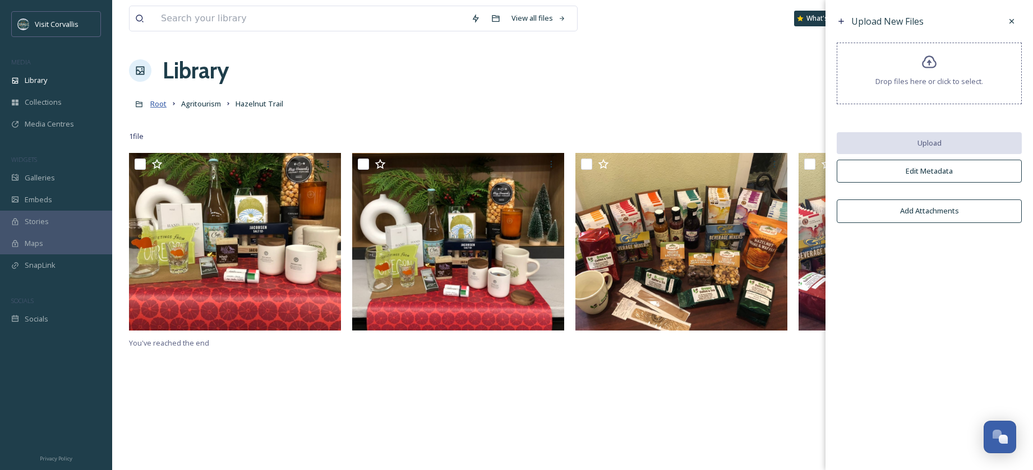
click at [163, 104] on span "Root" at bounding box center [158, 104] width 16 height 10
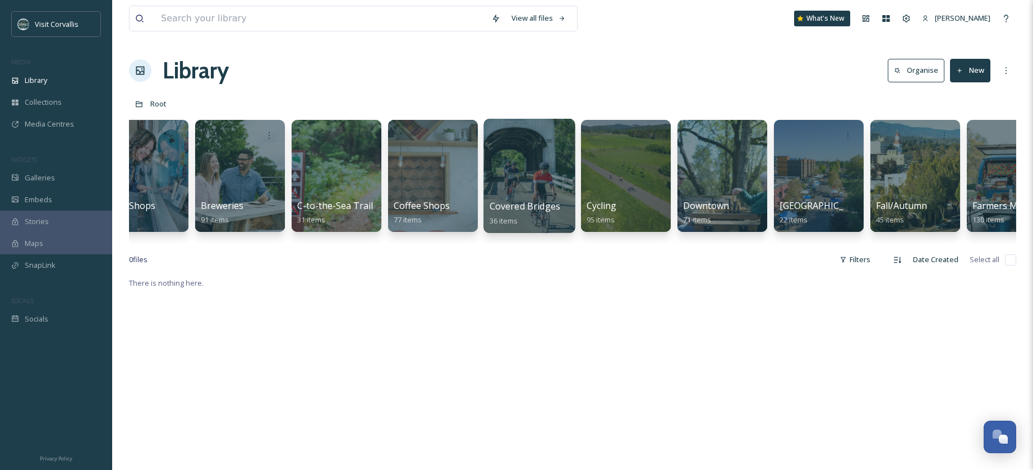
scroll to position [0, 686]
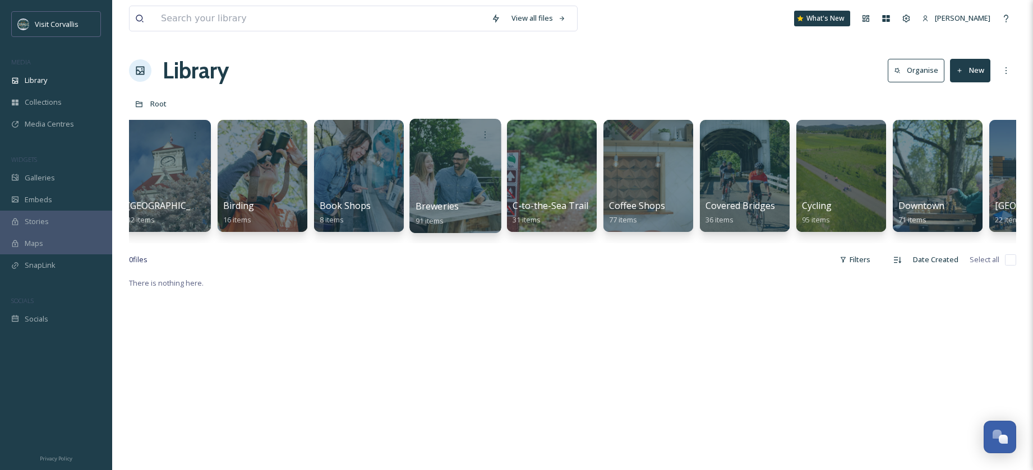
click at [457, 161] on div at bounding box center [454, 176] width 91 height 114
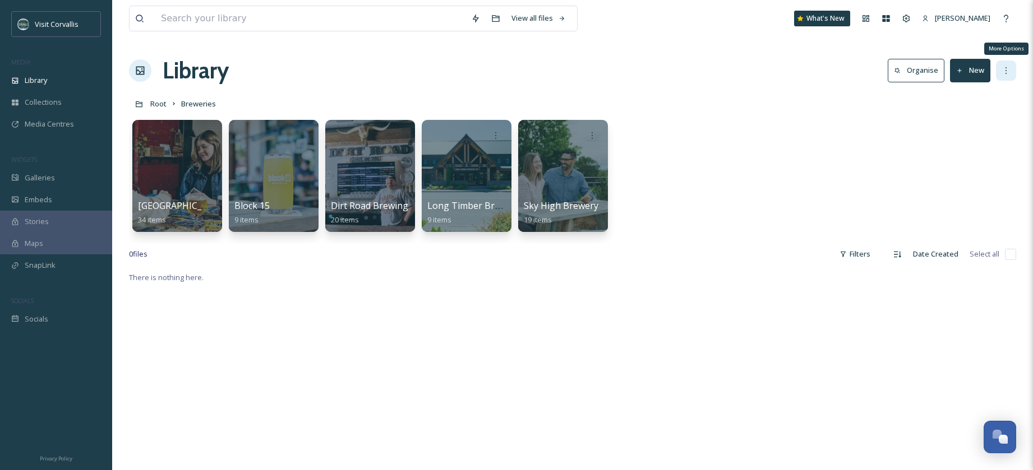
click at [1006, 70] on icon at bounding box center [1005, 70] width 9 height 9
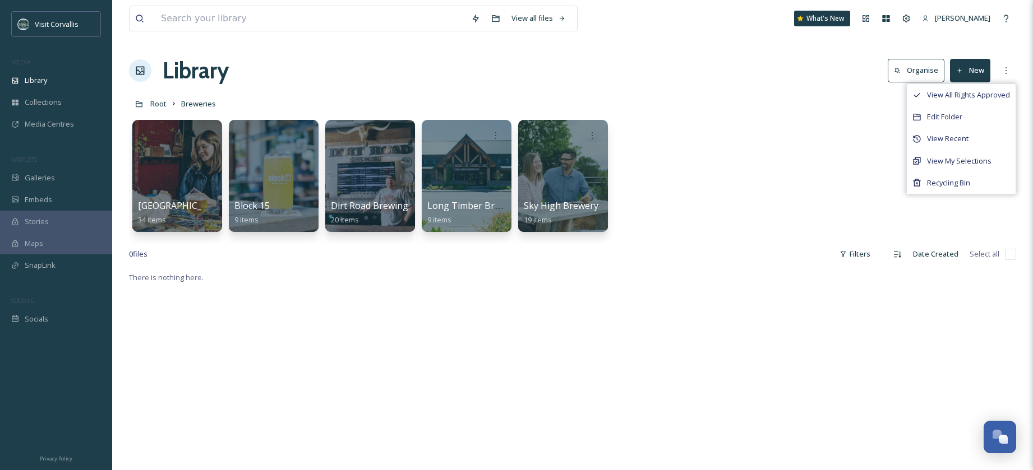
click at [966, 73] on button "New" at bounding box center [970, 70] width 40 height 23
click at [959, 142] on span "Folder" at bounding box center [956, 140] width 21 height 11
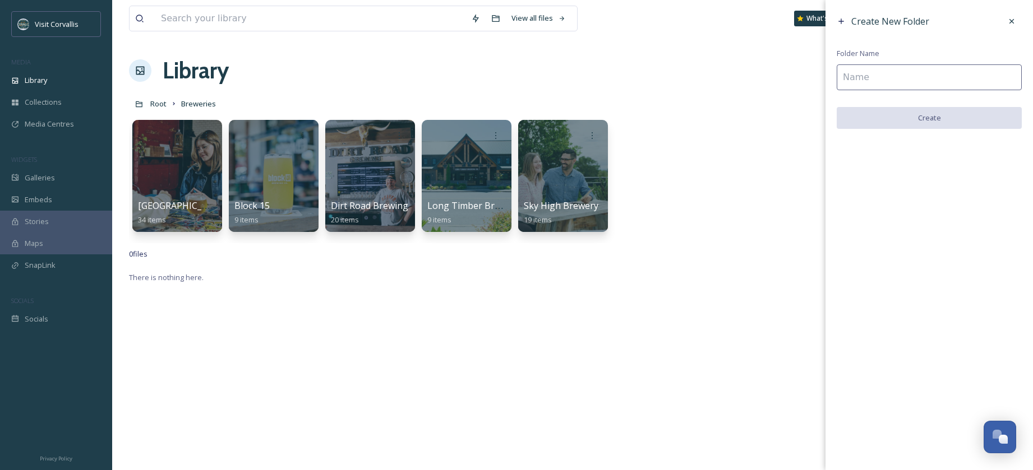
click at [889, 75] on input at bounding box center [929, 77] width 185 height 26
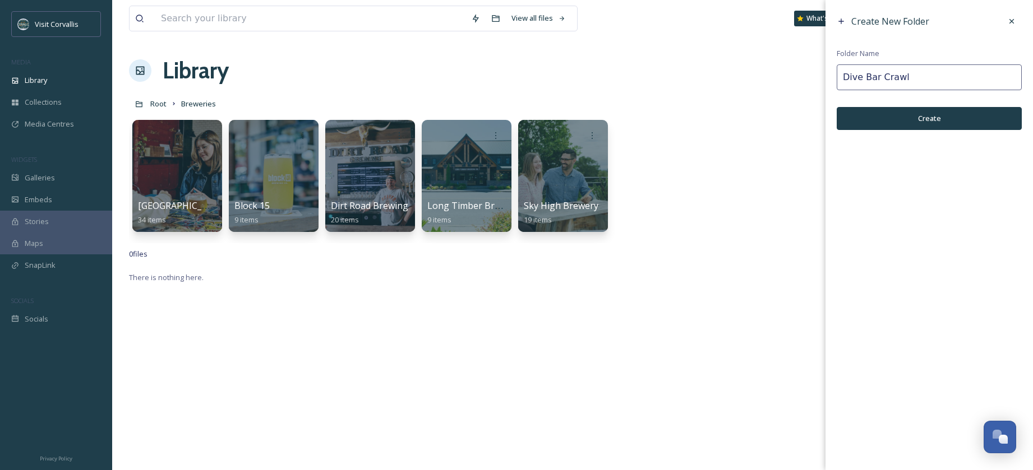
type input "Dive Bar Crawl"
click at [946, 125] on button "Create" at bounding box center [929, 118] width 185 height 23
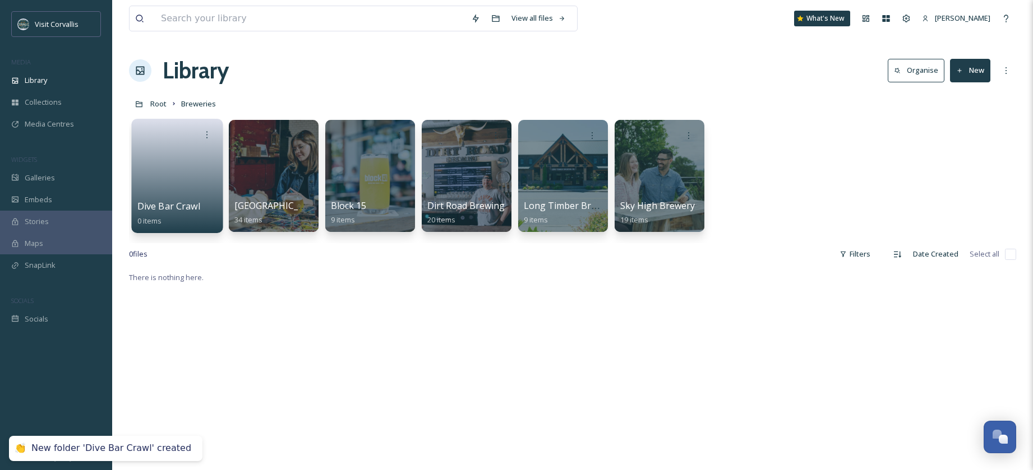
click at [174, 145] on div at bounding box center [177, 134] width 80 height 21
click at [170, 143] on div at bounding box center [177, 134] width 80 height 21
click at [184, 156] on link at bounding box center [177, 172] width 80 height 54
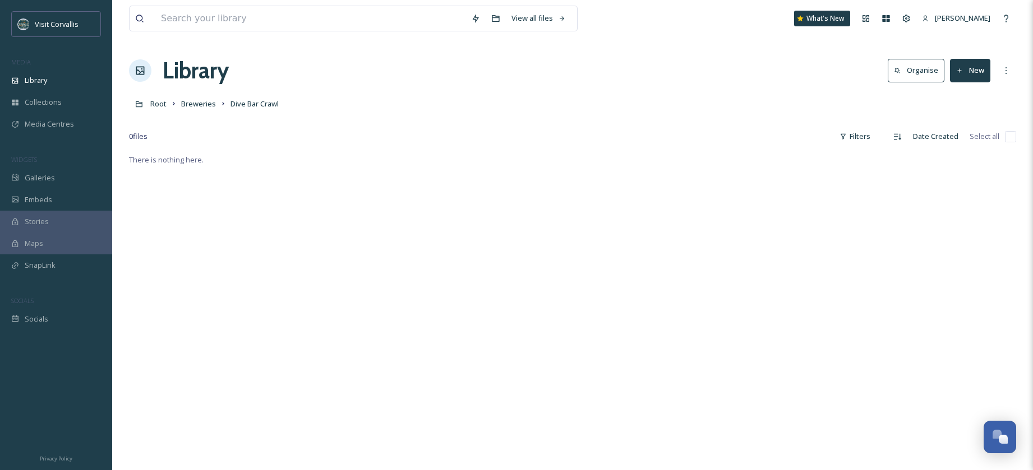
click at [985, 68] on button "New" at bounding box center [970, 70] width 40 height 23
click at [972, 90] on div "File Upload" at bounding box center [957, 97] width 63 height 22
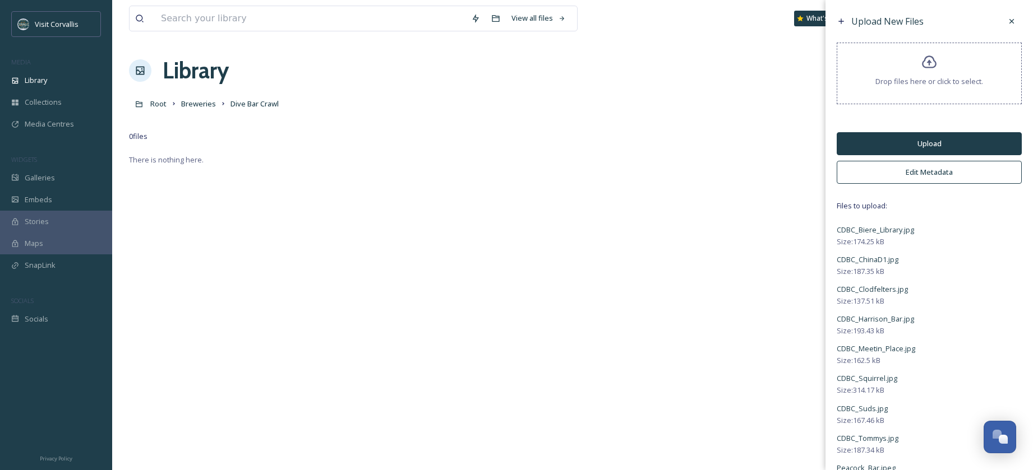
click at [898, 174] on button "Edit Metadata" at bounding box center [929, 172] width 185 height 23
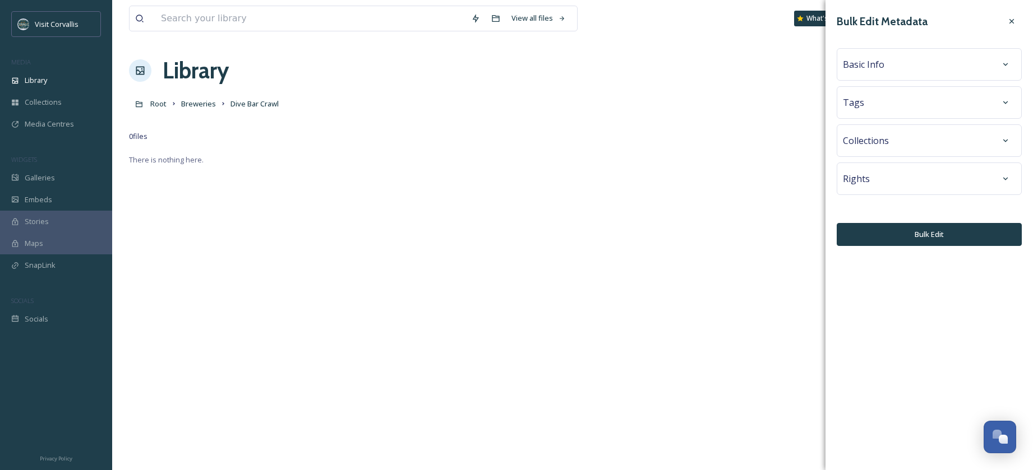
click at [868, 103] on div "Tags" at bounding box center [929, 103] width 173 height 20
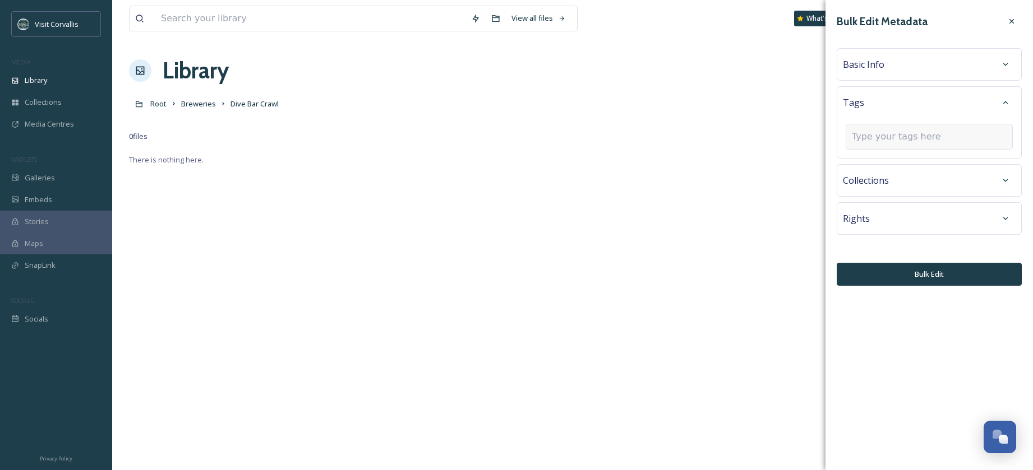
click at [863, 137] on input at bounding box center [908, 136] width 112 height 13
type input "dive bars"
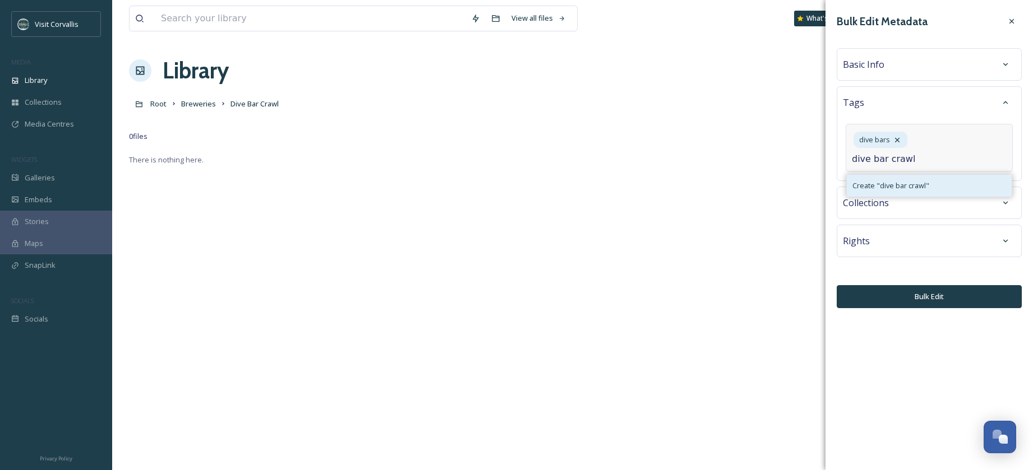
type input "dive bar crawl"
click at [881, 186] on span "Create " dive bar crawl "" at bounding box center [890, 186] width 77 height 11
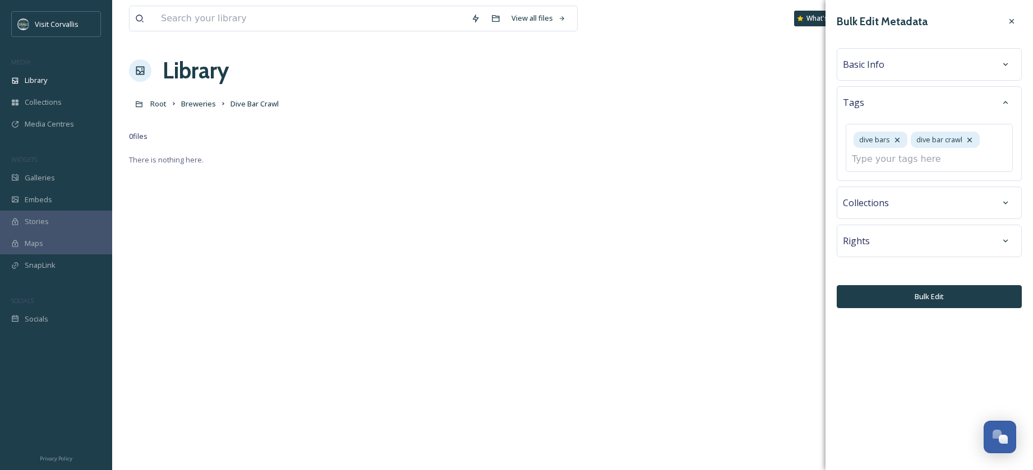
click at [943, 64] on div "Basic Info" at bounding box center [929, 64] width 173 height 20
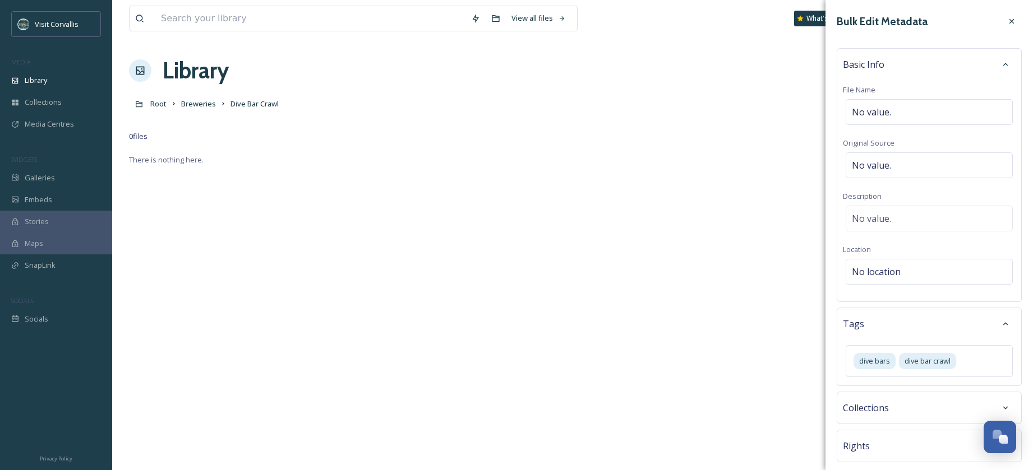
click at [920, 64] on div "Basic Info" at bounding box center [929, 64] width 173 height 20
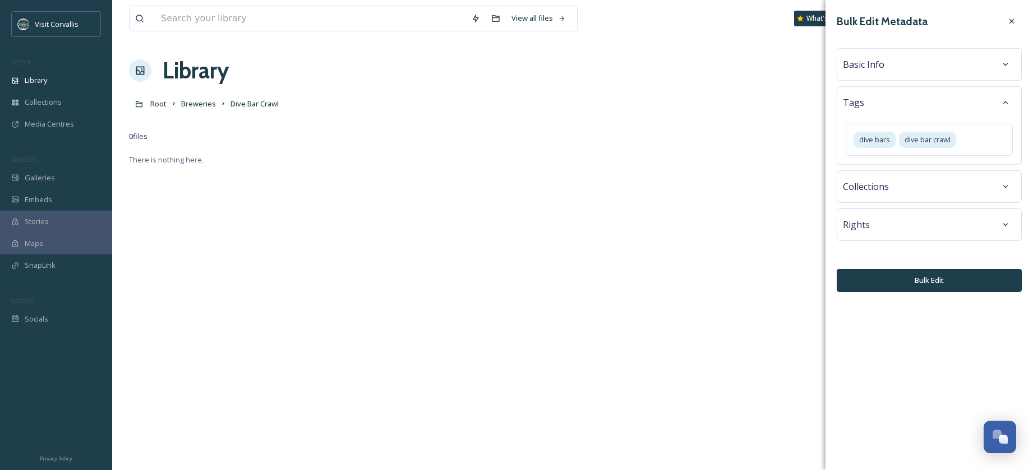
click at [923, 63] on div "Basic Info" at bounding box center [929, 64] width 173 height 20
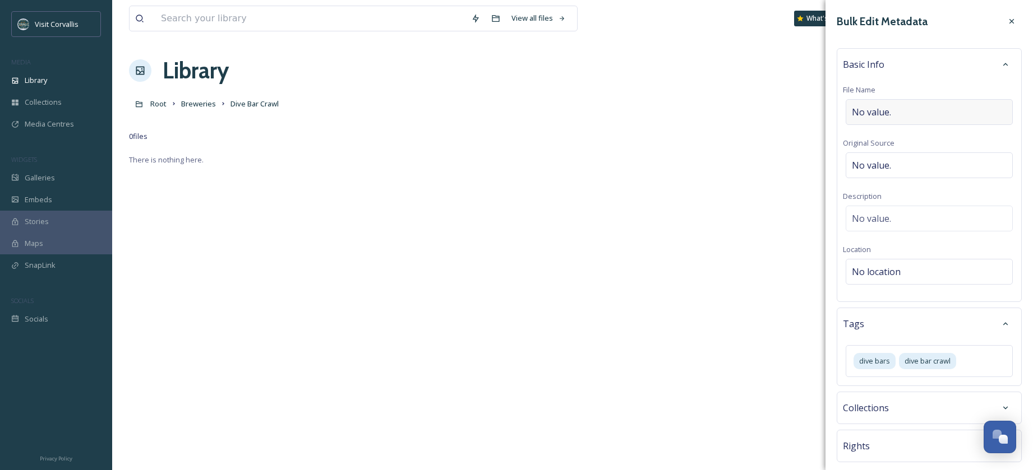
click at [868, 107] on span "No value." at bounding box center [871, 111] width 39 height 13
type input "Dive Bar Crawl"
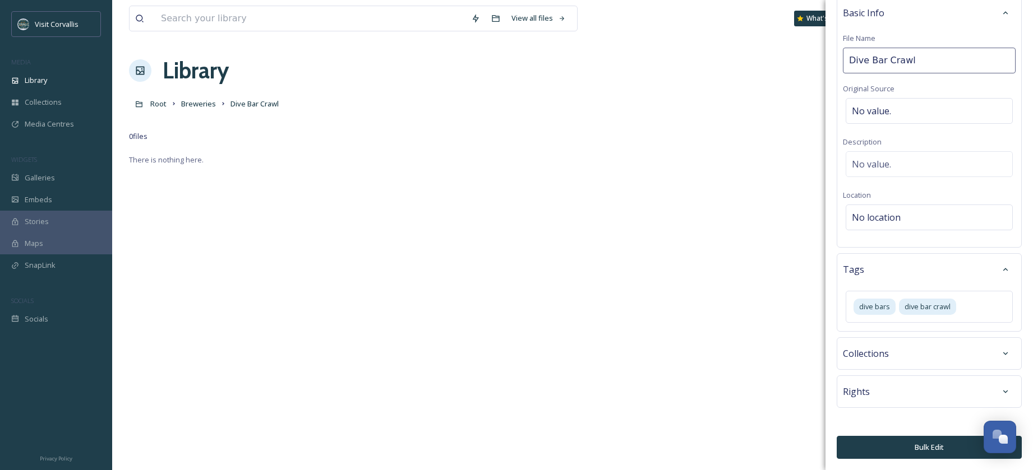
click at [919, 450] on button "Bulk Edit" at bounding box center [929, 447] width 185 height 23
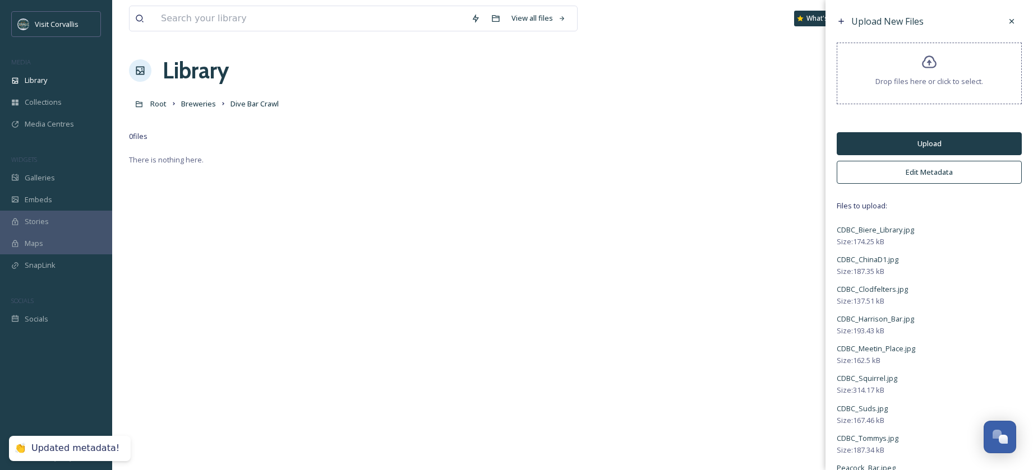
click at [909, 145] on button "Upload" at bounding box center [929, 143] width 185 height 23
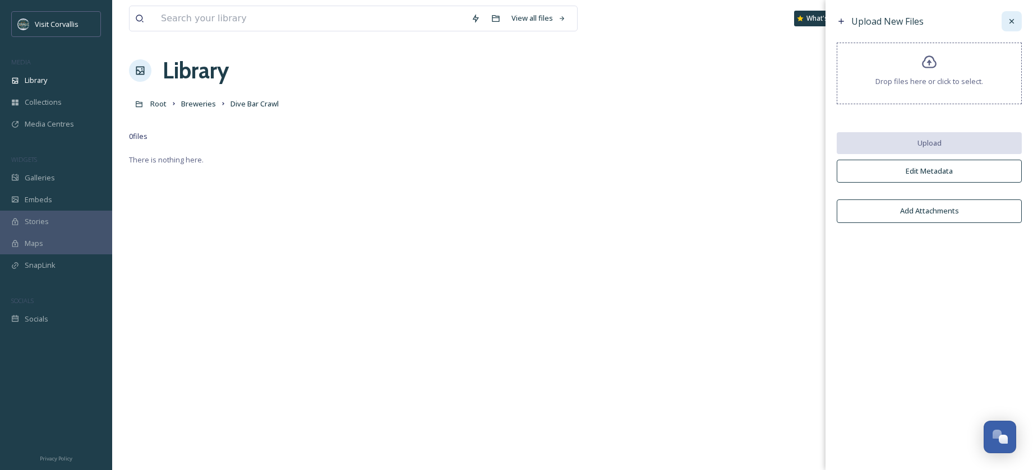
click at [1012, 24] on icon at bounding box center [1011, 21] width 9 height 9
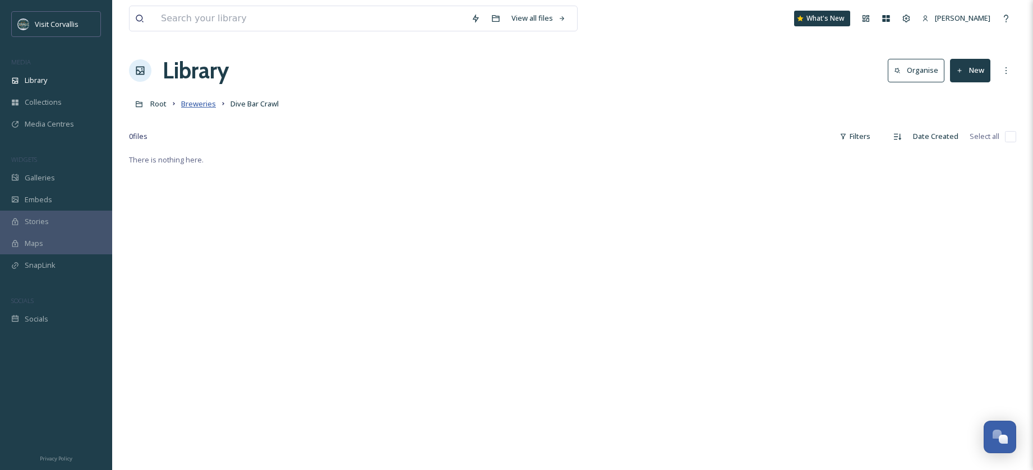
click at [193, 103] on span "Breweries" at bounding box center [198, 104] width 35 height 10
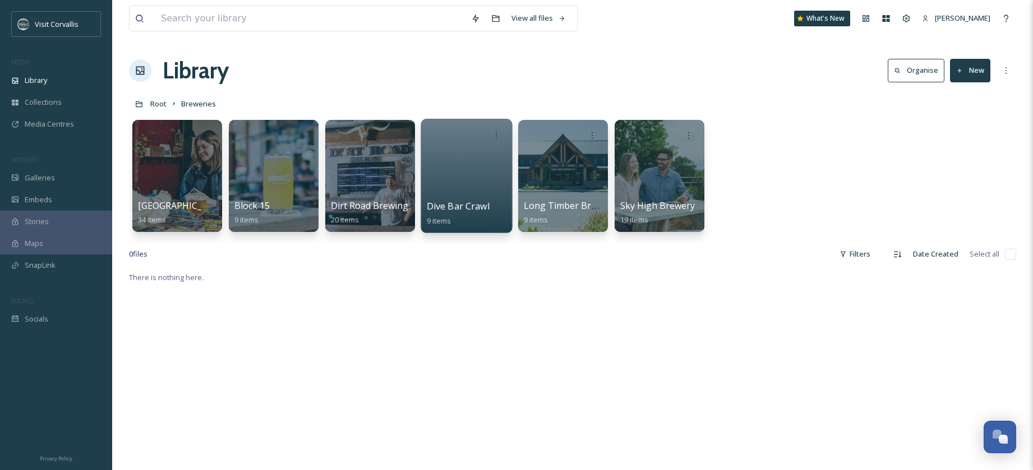
click at [494, 182] on div at bounding box center [466, 176] width 91 height 114
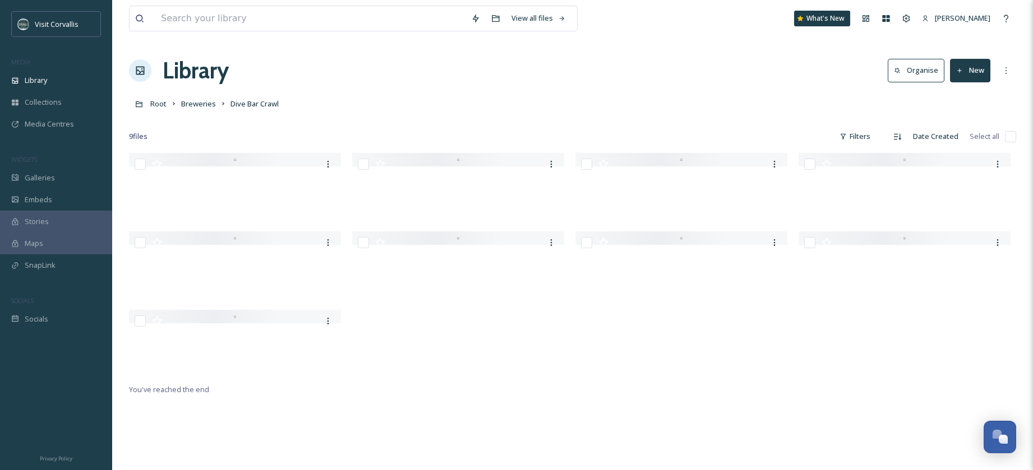
click at [1010, 135] on input "checkbox" at bounding box center [1010, 136] width 11 height 11
checkbox input "true"
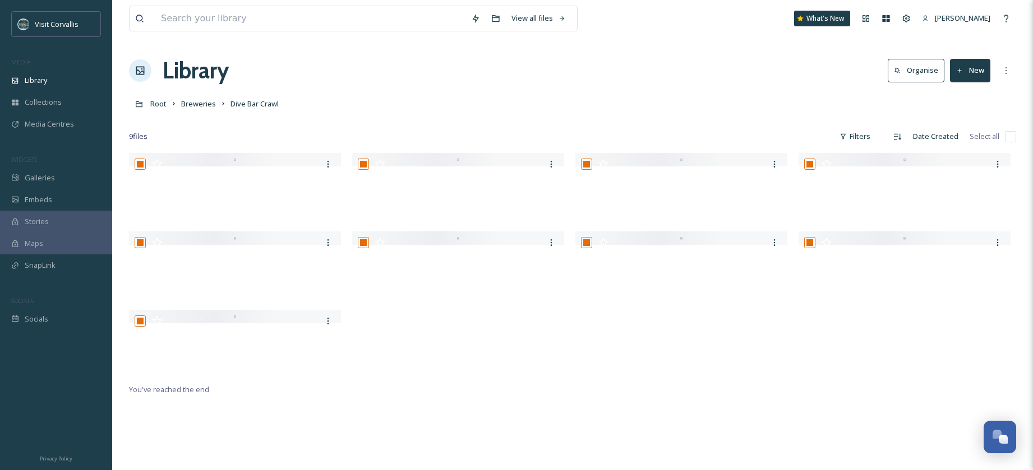
checkbox input "true"
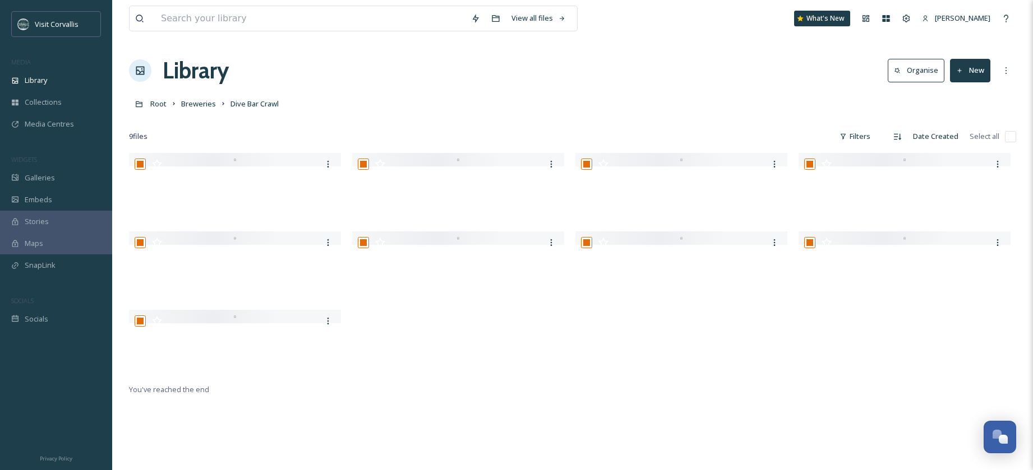
checkbox input "true"
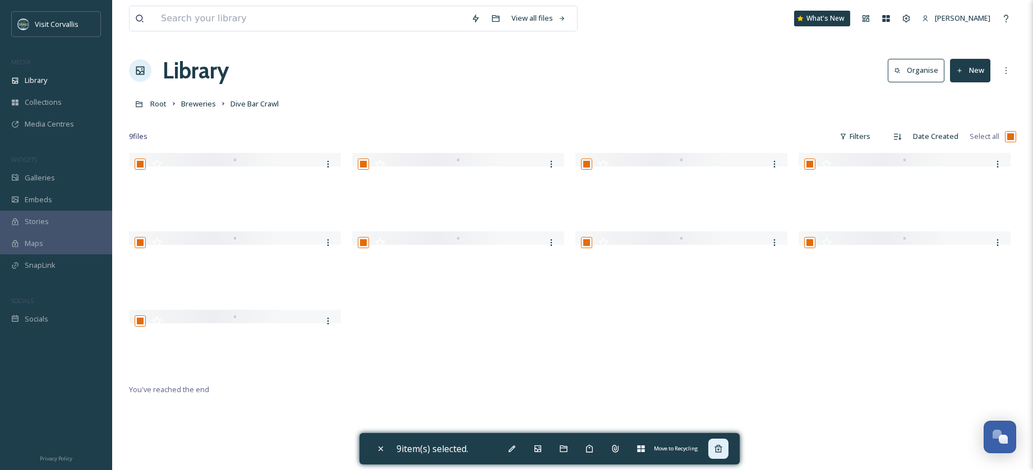
click at [722, 450] on icon at bounding box center [717, 448] width 7 height 7
checkbox input "false"
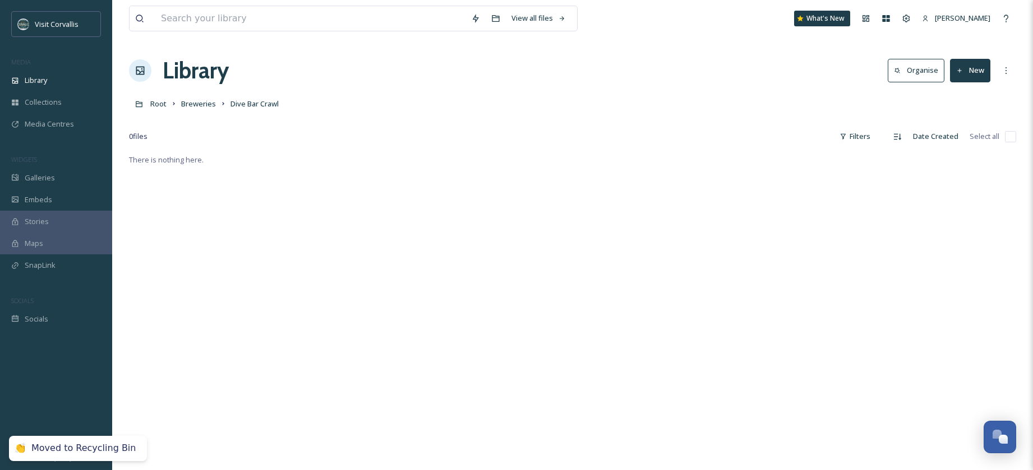
click at [978, 71] on button "New" at bounding box center [970, 70] width 40 height 23
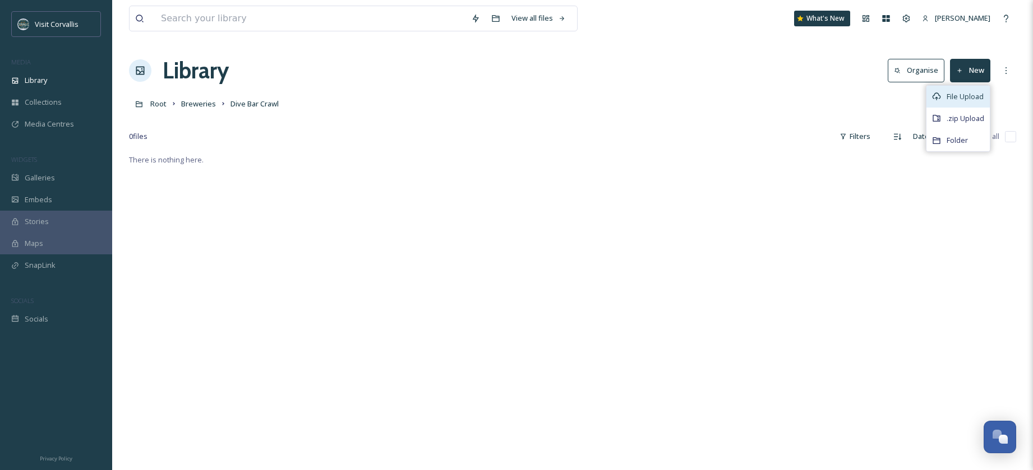
click at [969, 95] on span "File Upload" at bounding box center [964, 96] width 37 height 11
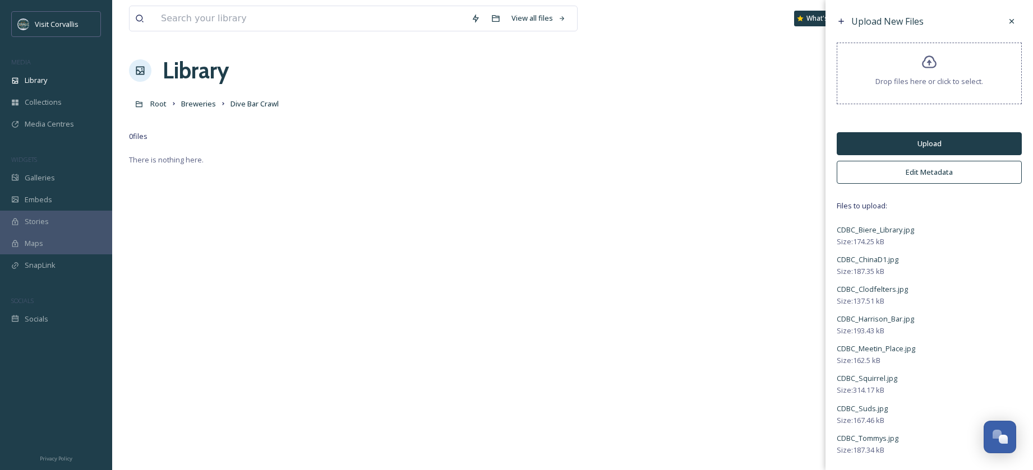
click at [895, 176] on button "Edit Metadata" at bounding box center [929, 172] width 185 height 23
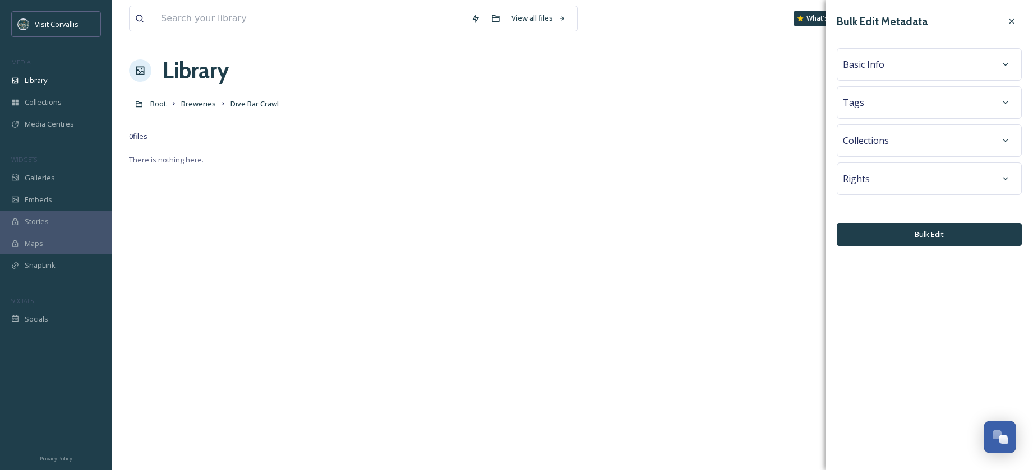
click at [858, 71] on div "Basic Info" at bounding box center [929, 64] width 173 height 20
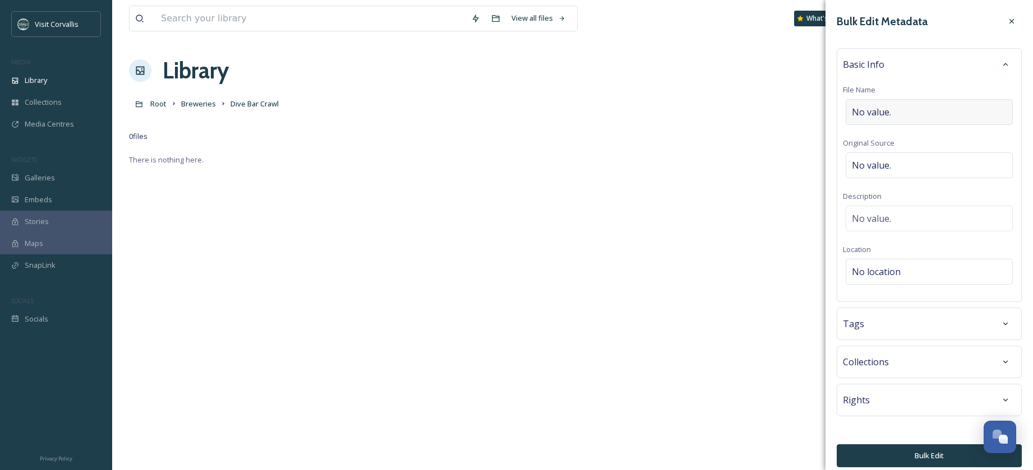
click at [874, 108] on span "No value." at bounding box center [871, 111] width 39 height 13
type input "Dive Bar Crawl in Corvallis OR"
drag, startPoint x: 982, startPoint y: 112, endPoint x: 840, endPoint y: 107, distance: 141.9
click at [843, 107] on input "Dive Bar Crawl in Corvallis OR" at bounding box center [929, 112] width 173 height 26
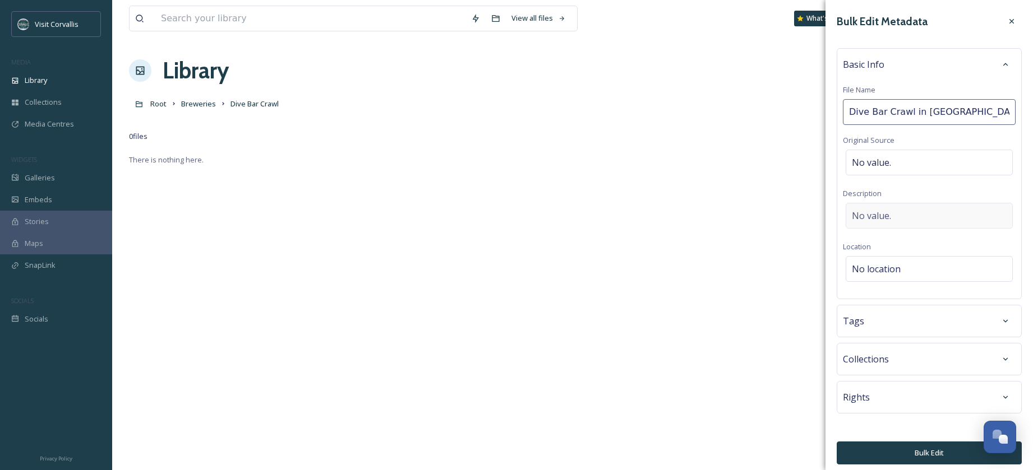
click at [915, 214] on div "No value." at bounding box center [929, 216] width 167 height 26
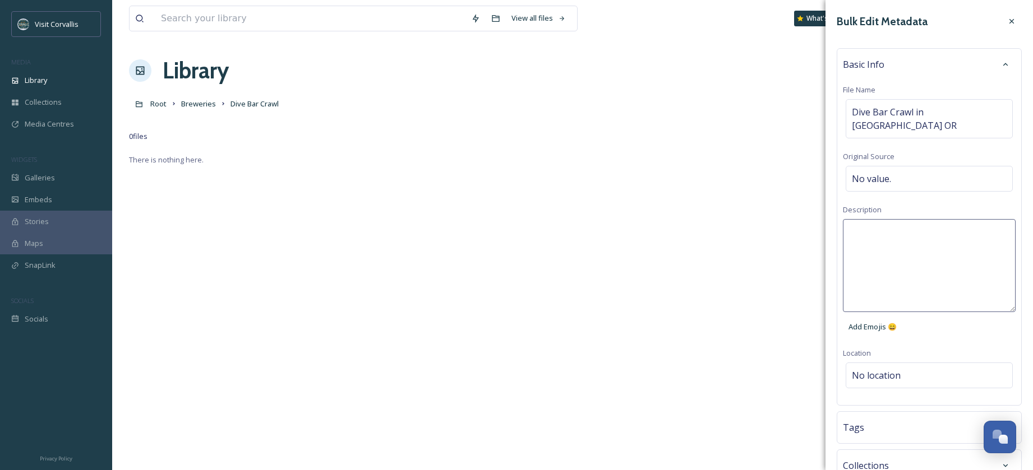
click at [874, 219] on textarea at bounding box center [929, 265] width 173 height 93
paste textarea "Dive Bar Crawl in Corvallis OR"
type textarea "Dive Bar Crawl in Corvallis OR"
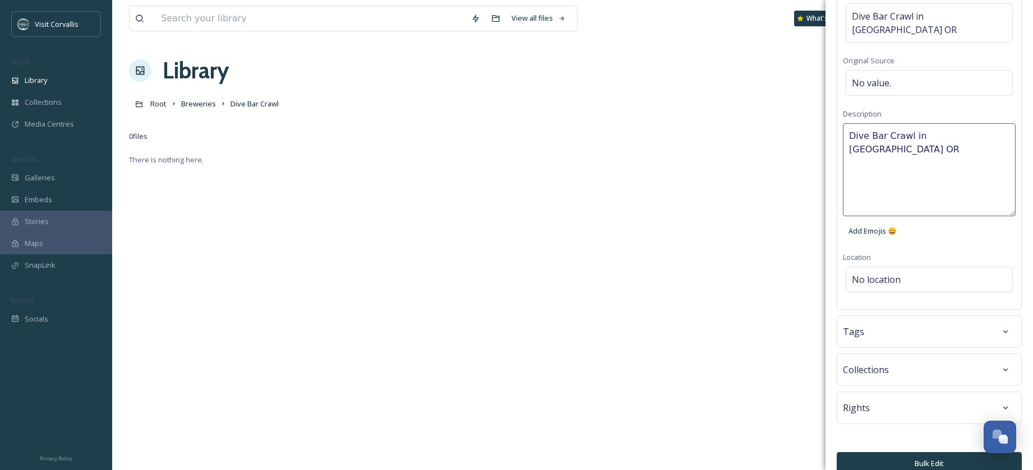
click at [920, 322] on div "Tags" at bounding box center [929, 332] width 173 height 20
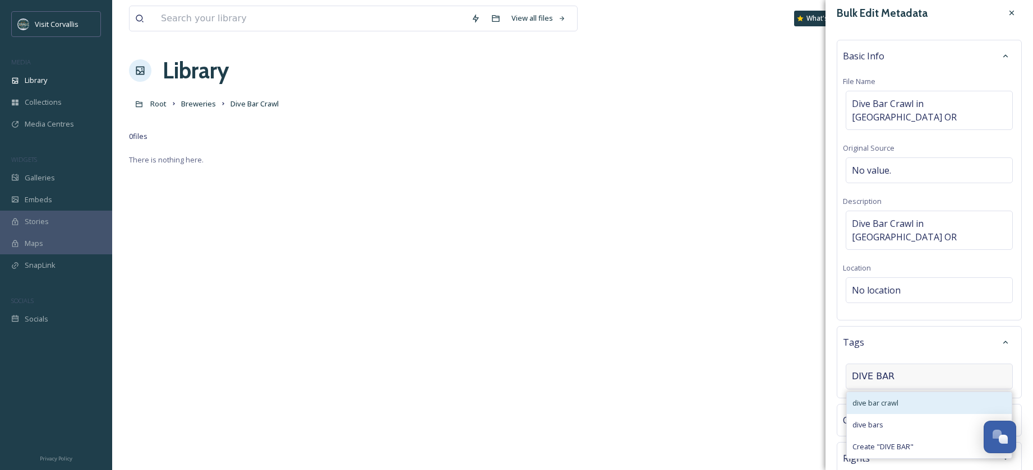
type input "DIVE BAR"
click at [945, 392] on div "dive bar crawl" at bounding box center [929, 403] width 165 height 22
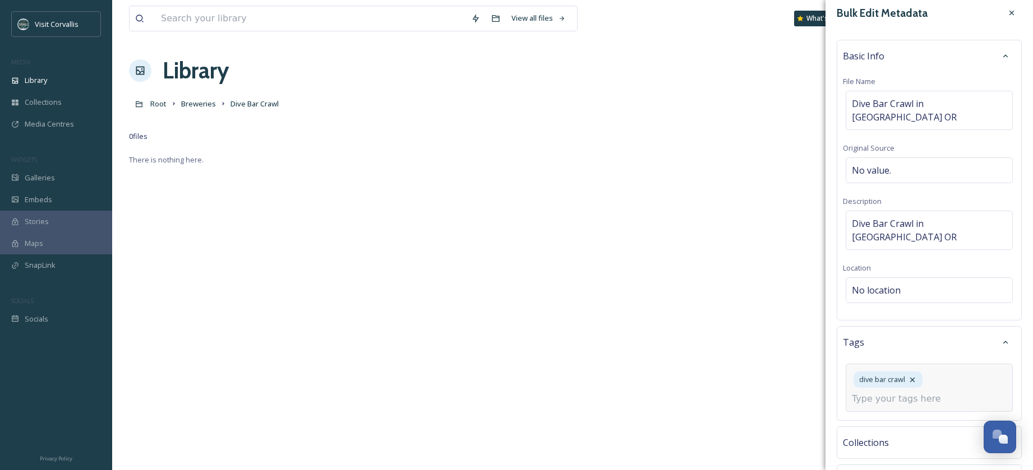
scroll to position [71, 0]
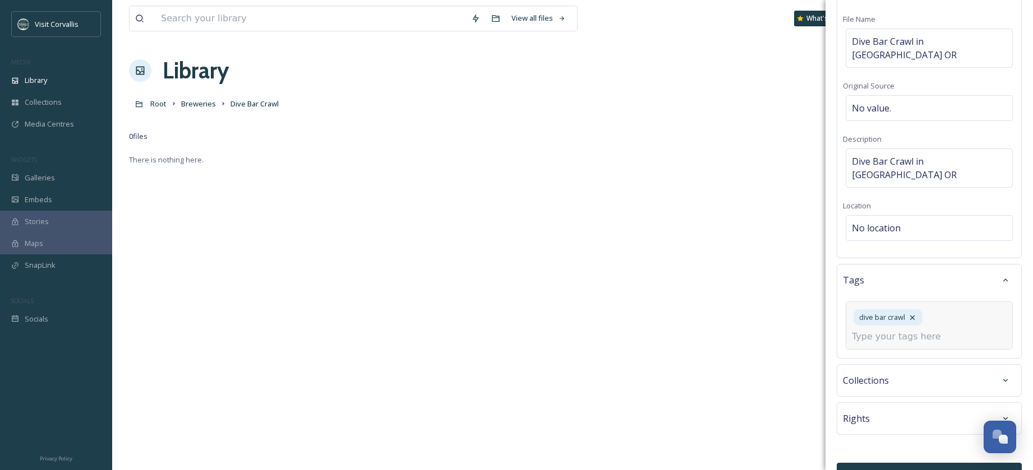
click at [914, 463] on button "Bulk Edit" at bounding box center [929, 474] width 185 height 23
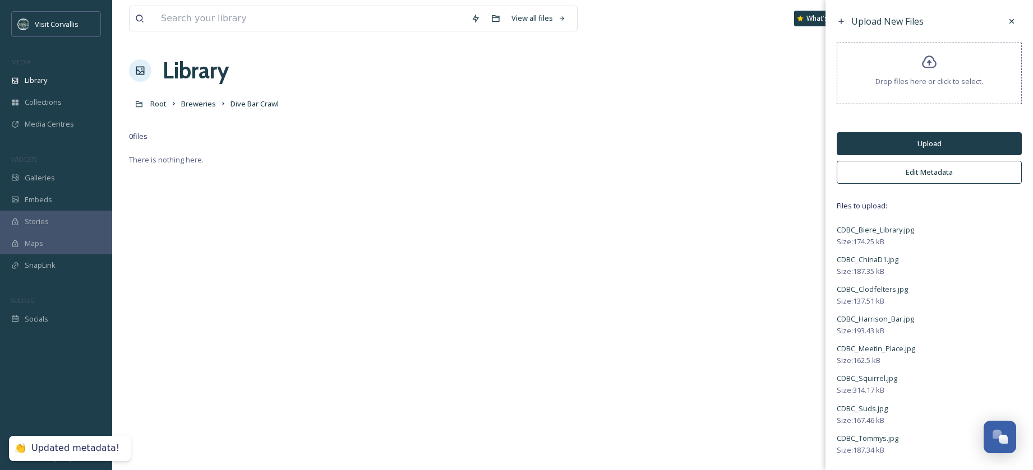
click at [889, 131] on div "Upload New Files Drop files here or click to select. Upload Edit Metadata Files…" at bounding box center [928, 256] width 207 height 512
click at [887, 146] on button "Upload" at bounding box center [929, 143] width 185 height 23
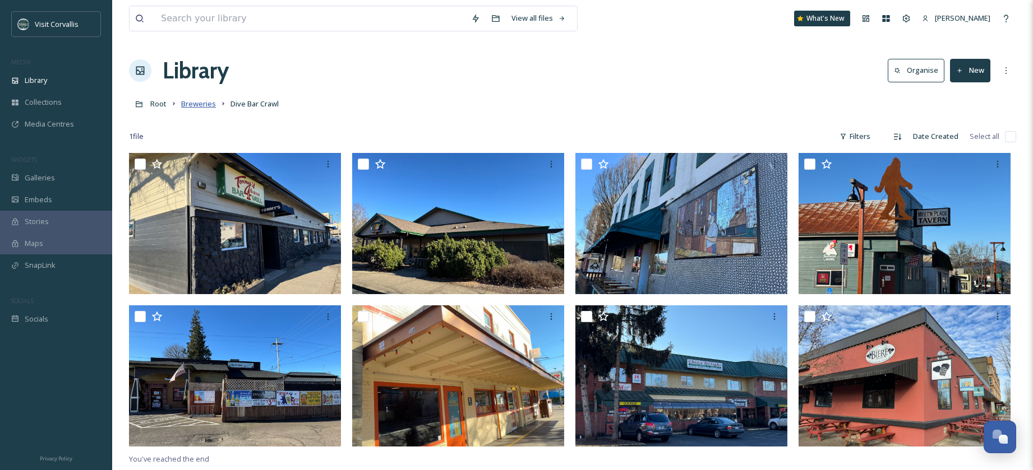
click at [196, 105] on span "Breweries" at bounding box center [198, 104] width 35 height 10
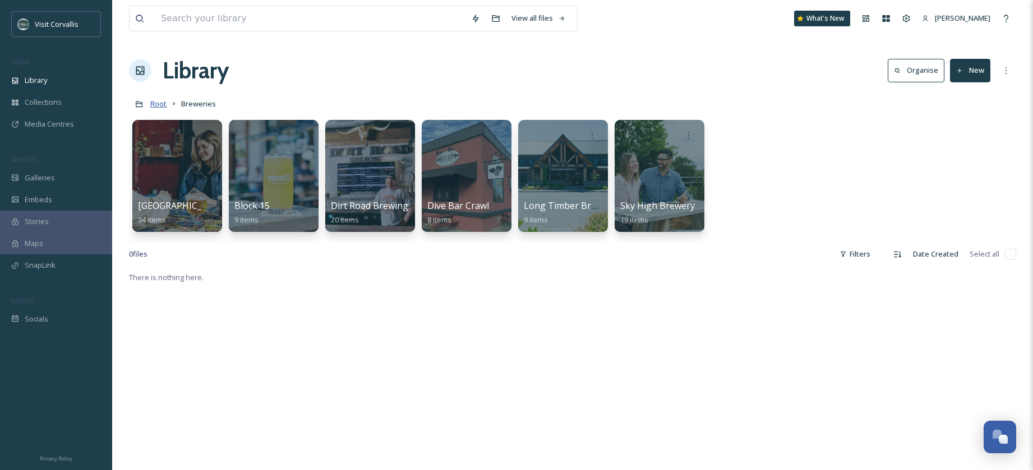
click at [165, 103] on span "Root" at bounding box center [158, 104] width 16 height 10
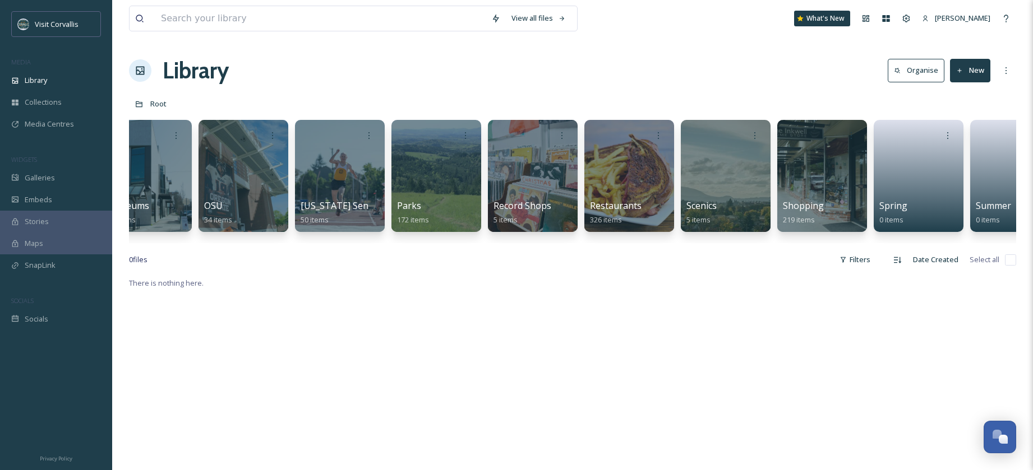
scroll to position [0, 2798]
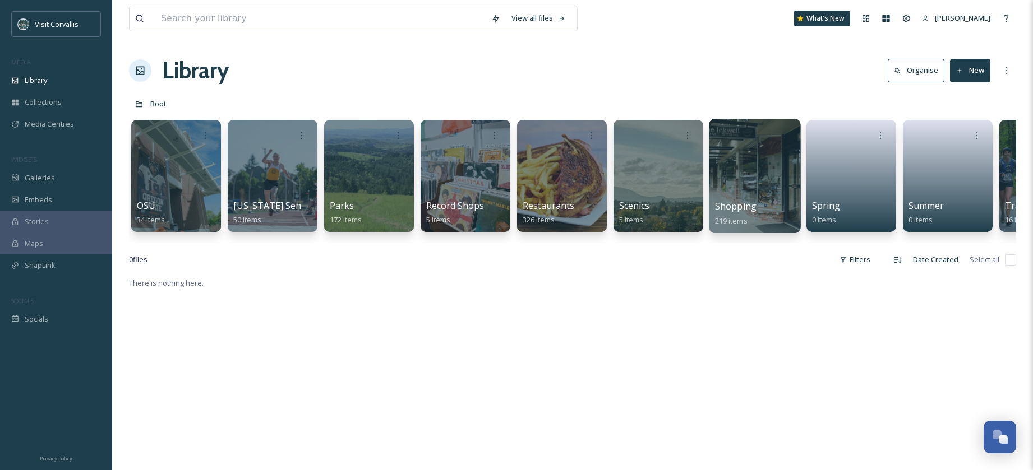
click at [726, 163] on div at bounding box center [754, 176] width 91 height 114
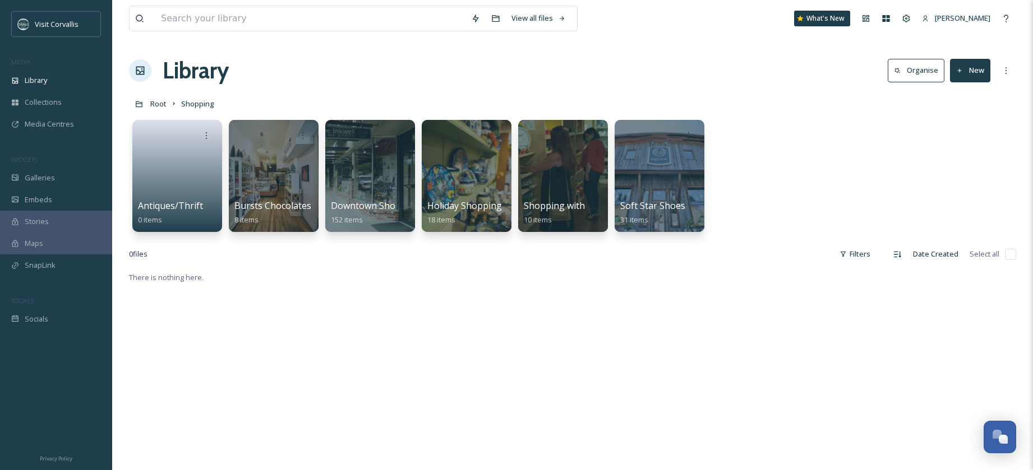
click at [978, 69] on button "New" at bounding box center [970, 70] width 40 height 23
click at [963, 99] on span "File Upload" at bounding box center [964, 96] width 37 height 11
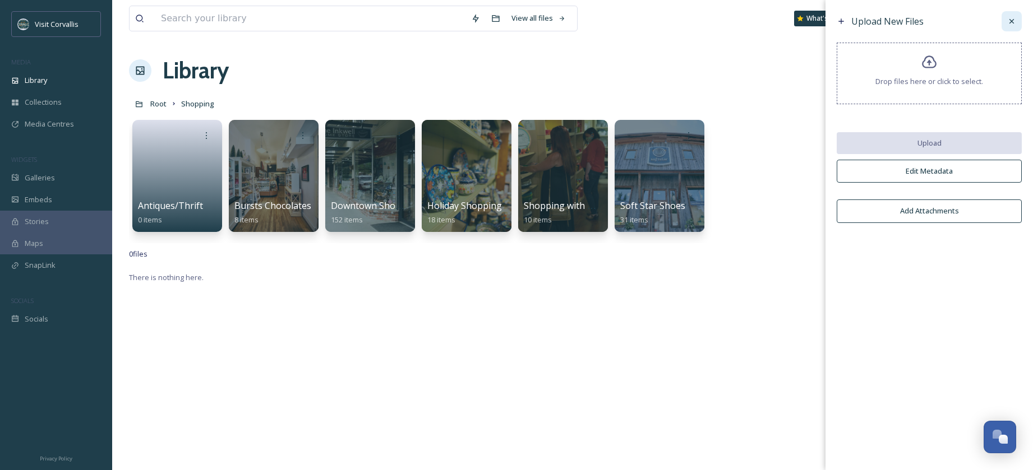
click at [1013, 25] on icon at bounding box center [1011, 21] width 9 height 9
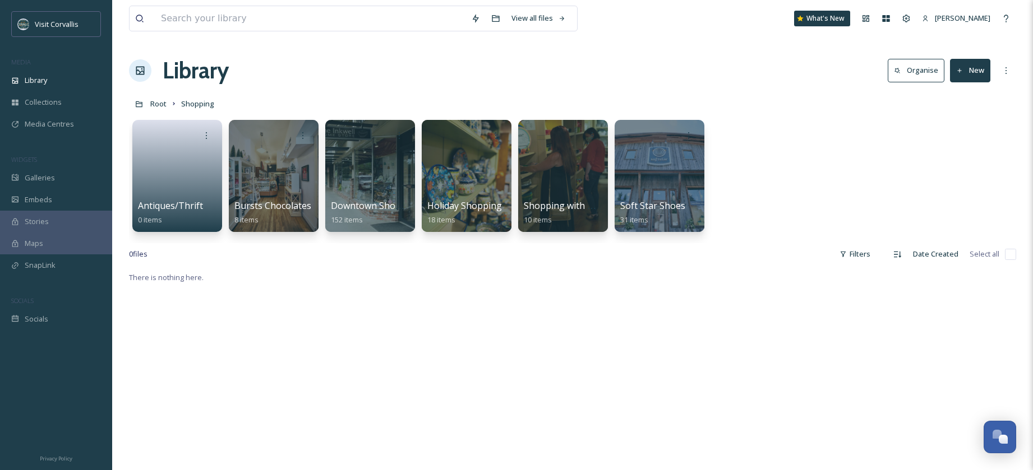
click at [969, 68] on button "New" at bounding box center [970, 70] width 40 height 23
click at [963, 142] on span "Folder" at bounding box center [956, 140] width 21 height 11
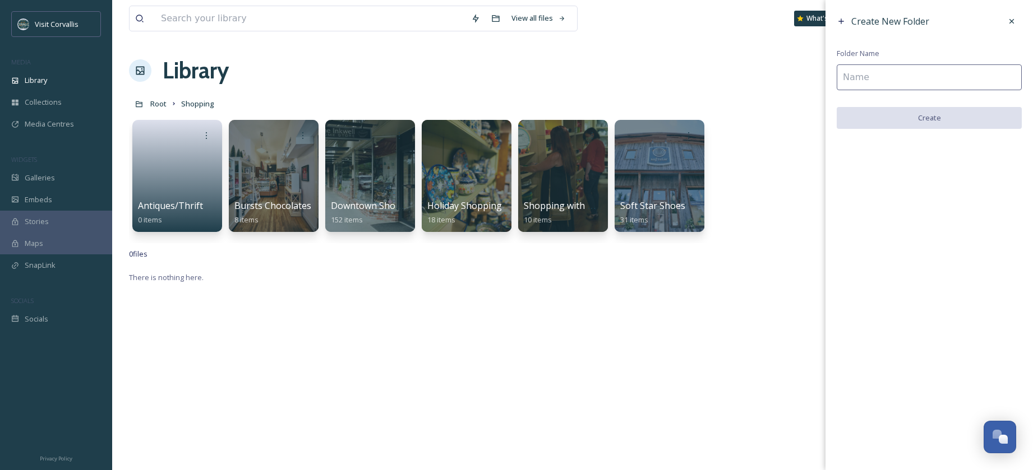
click at [852, 80] on input at bounding box center [929, 77] width 185 height 26
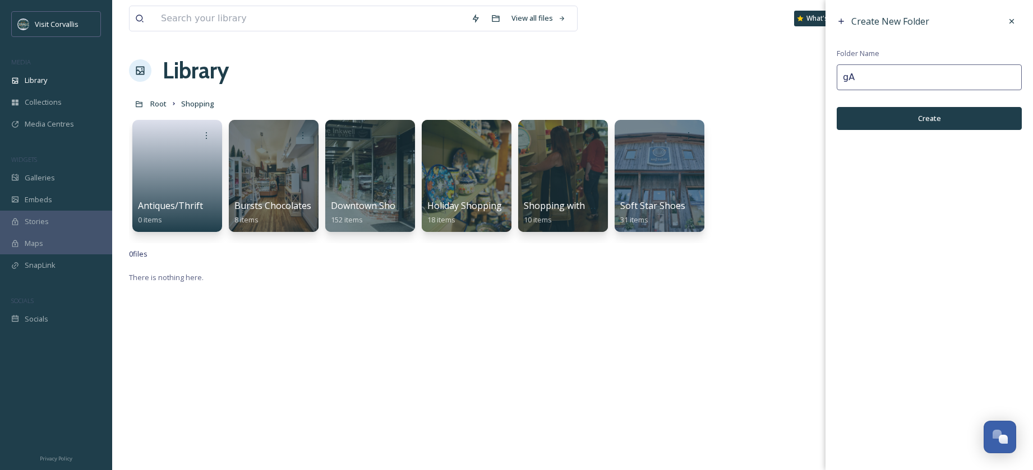
type input "g"
type input "Games Stores"
click at [894, 117] on button "Create" at bounding box center [929, 118] width 185 height 23
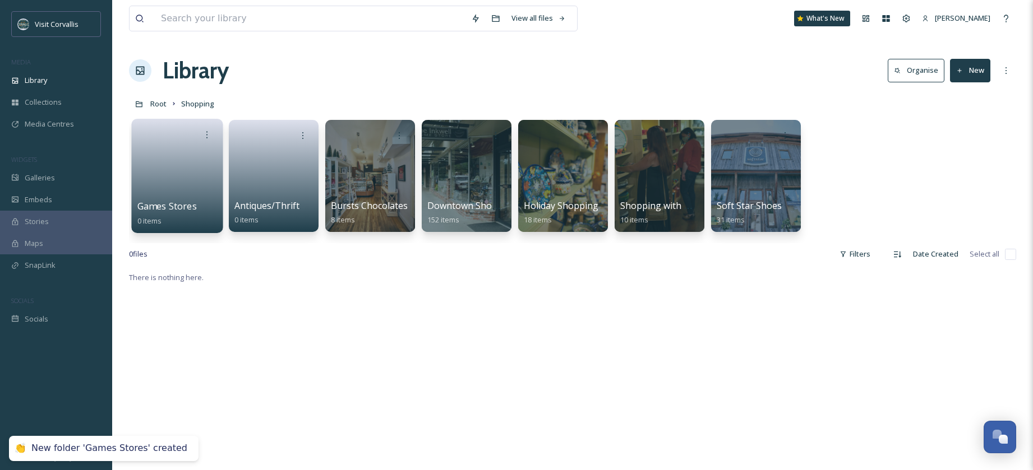
click at [196, 166] on link at bounding box center [177, 172] width 80 height 54
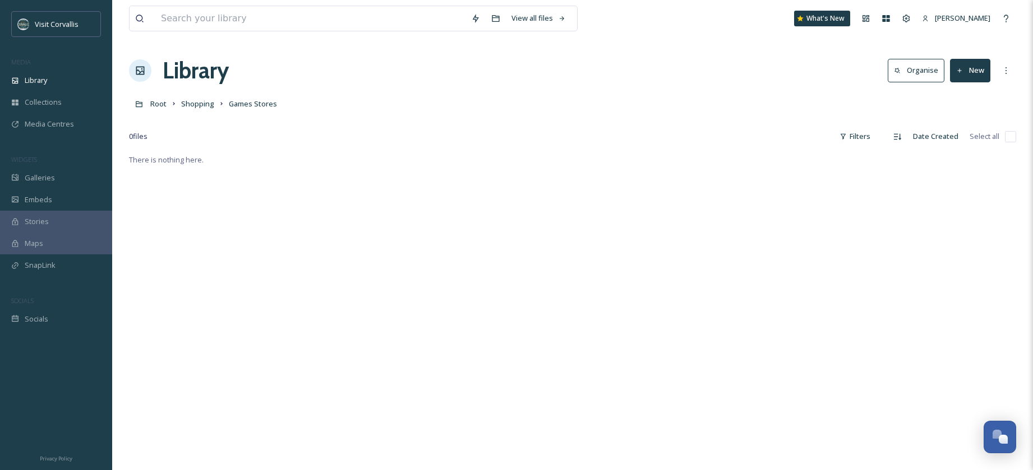
click at [963, 64] on button "New" at bounding box center [970, 70] width 40 height 23
click at [957, 84] on div "Library Organise New File Upload .zip Upload Folder" at bounding box center [572, 71] width 887 height 34
click at [963, 70] on icon at bounding box center [959, 70] width 7 height 7
click at [960, 93] on span "File Upload" at bounding box center [964, 96] width 37 height 11
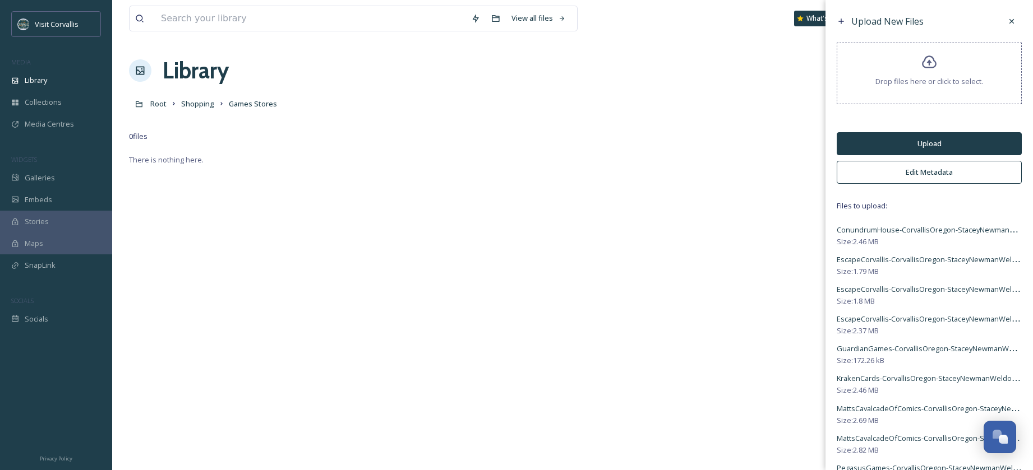
click at [888, 171] on button "Edit Metadata" at bounding box center [929, 172] width 185 height 23
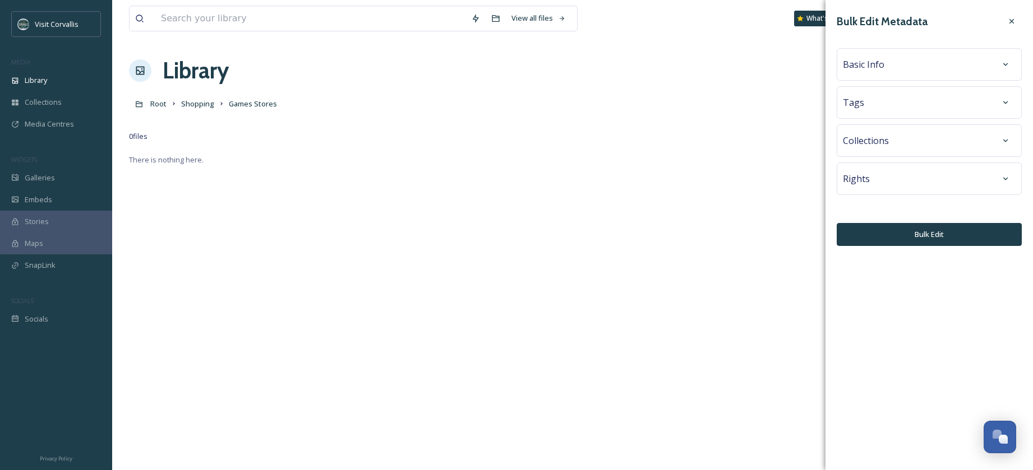
click at [859, 112] on div "Tags" at bounding box center [929, 103] width 173 height 20
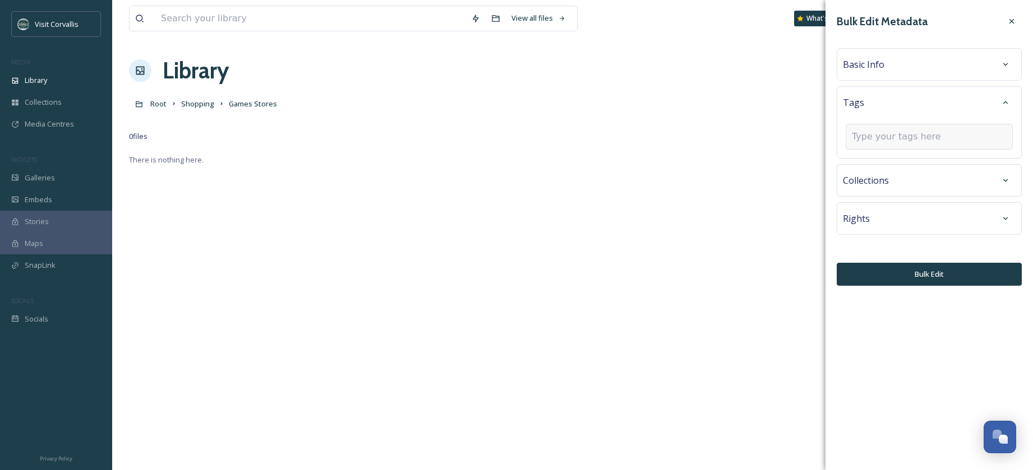
click at [862, 138] on input at bounding box center [908, 136] width 112 height 13
type input "comic store"
click at [867, 165] on span "Create " comic store "" at bounding box center [887, 163] width 70 height 11
click at [891, 161] on span "Create " comic store "" at bounding box center [887, 163] width 70 height 11
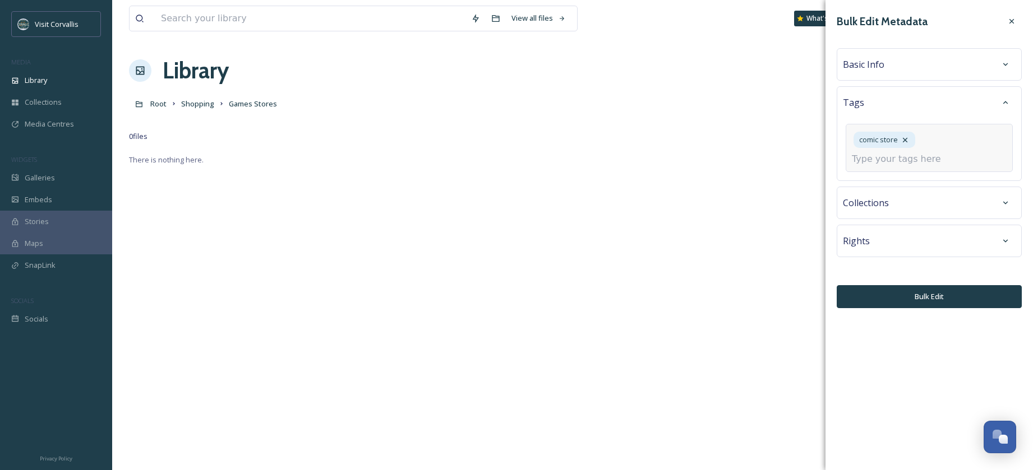
click at [878, 156] on input at bounding box center [908, 159] width 112 height 13
type input "gaming store"
click at [880, 185] on span "Create " gaming store "" at bounding box center [889, 186] width 75 height 11
click at [866, 61] on span "Basic Info" at bounding box center [863, 64] width 41 height 13
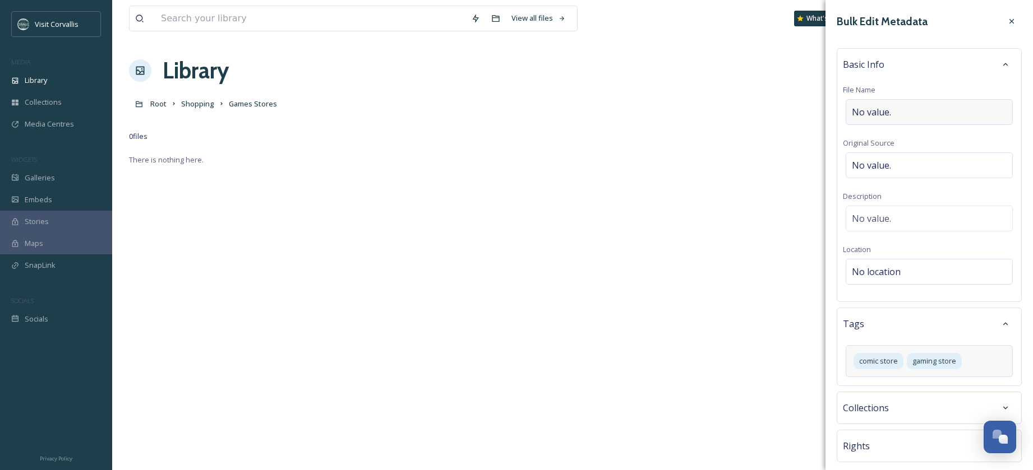
click at [865, 105] on div "No value." at bounding box center [929, 112] width 167 height 26
drag, startPoint x: 889, startPoint y: 112, endPoint x: 867, endPoint y: 111, distance: 21.9
click at [867, 111] on input "Comic and Gaming Stores in Corvallis OR" at bounding box center [929, 112] width 173 height 26
type input "Comic/Gaming Stores in Corvallis OR"
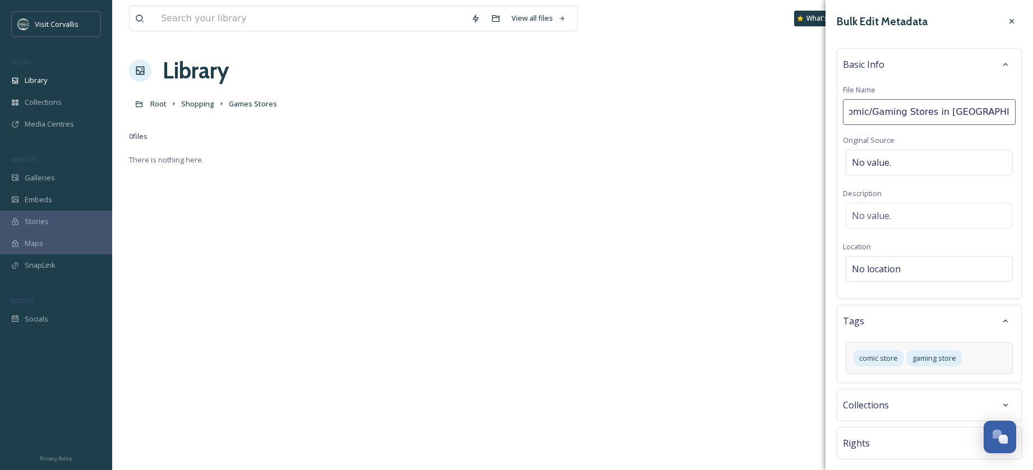
scroll to position [0, 0]
drag, startPoint x: 1003, startPoint y: 111, endPoint x: 842, endPoint y: 107, distance: 161.0
click at [843, 107] on input "Comic/Gaming Stores in Corvallis OR" at bounding box center [929, 112] width 173 height 26
click at [893, 224] on div "No value." at bounding box center [929, 216] width 167 height 26
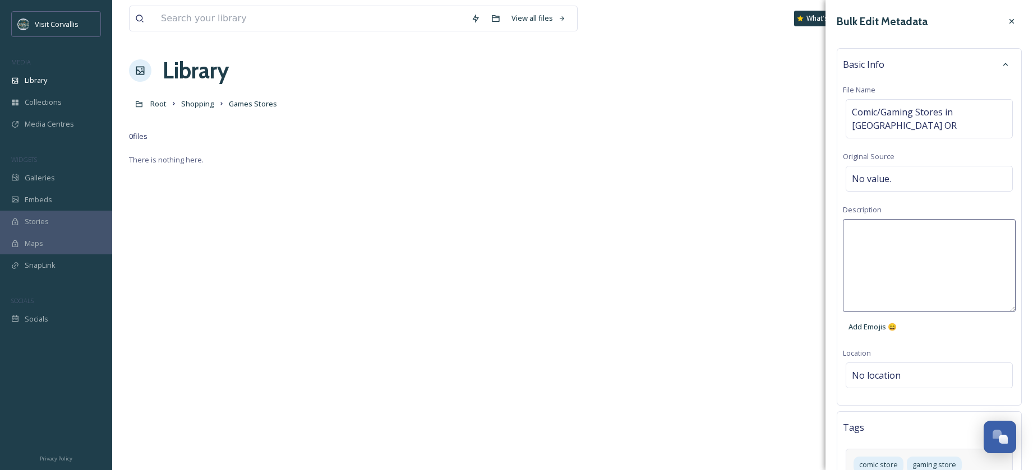
click at [855, 219] on textarea at bounding box center [929, 265] width 173 height 93
paste textarea "Comic/Gaming Stores in Corvallis OR"
type textarea "Comic/Gaming Stores in Corvallis OR"
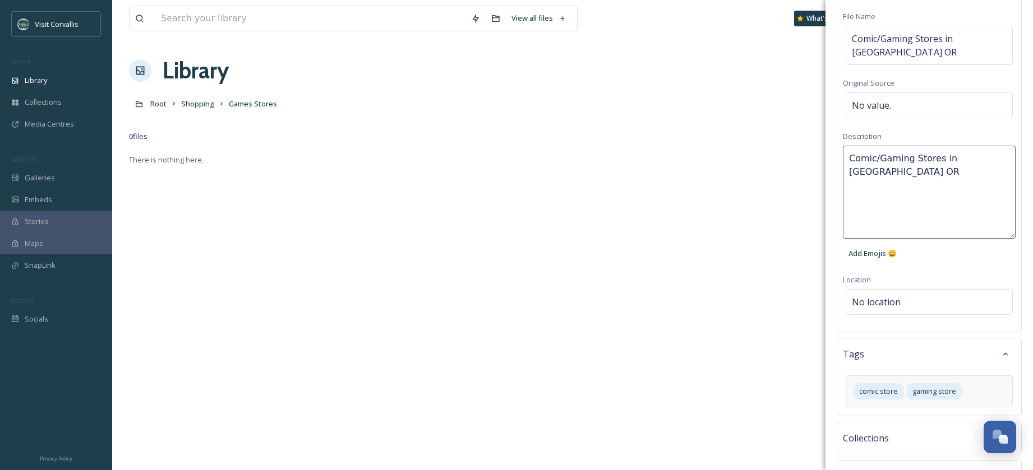
scroll to position [142, 0]
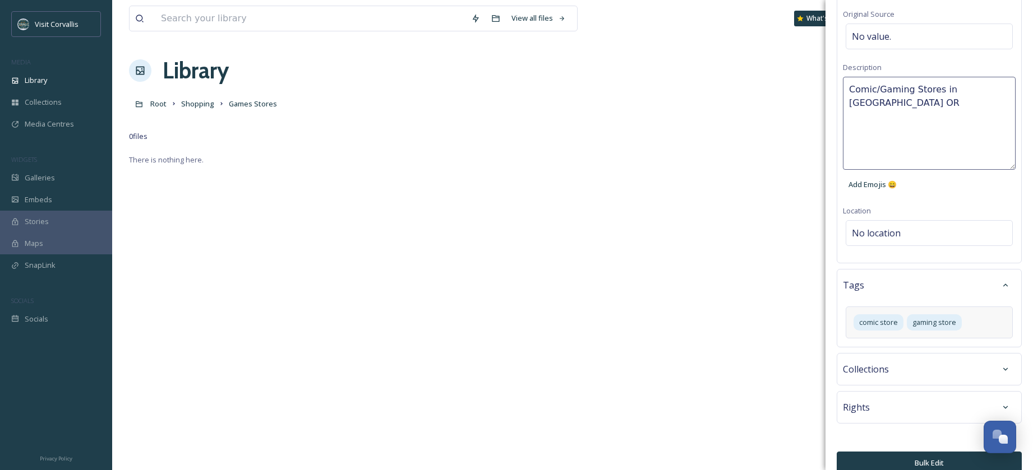
click at [929, 452] on button "Bulk Edit" at bounding box center [929, 463] width 185 height 23
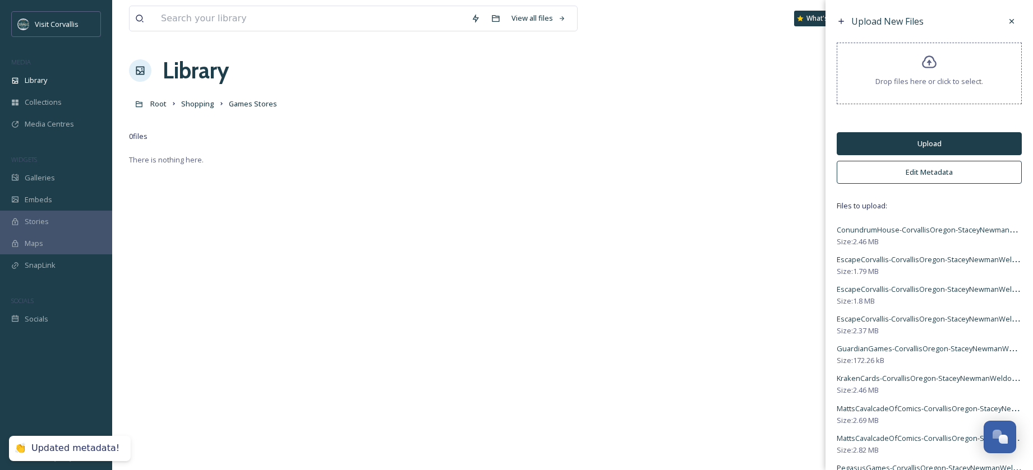
click at [880, 143] on button "Upload" at bounding box center [929, 143] width 185 height 23
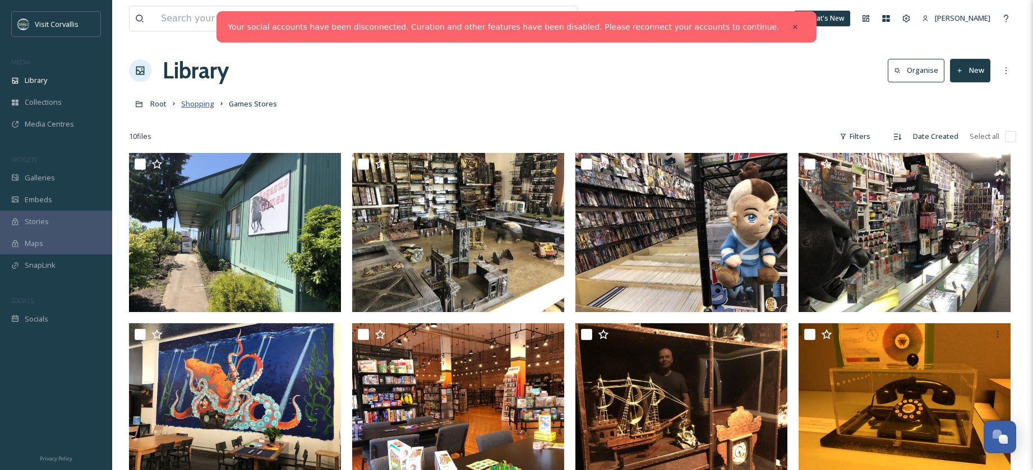
click at [197, 107] on span "Shopping" at bounding box center [197, 104] width 33 height 10
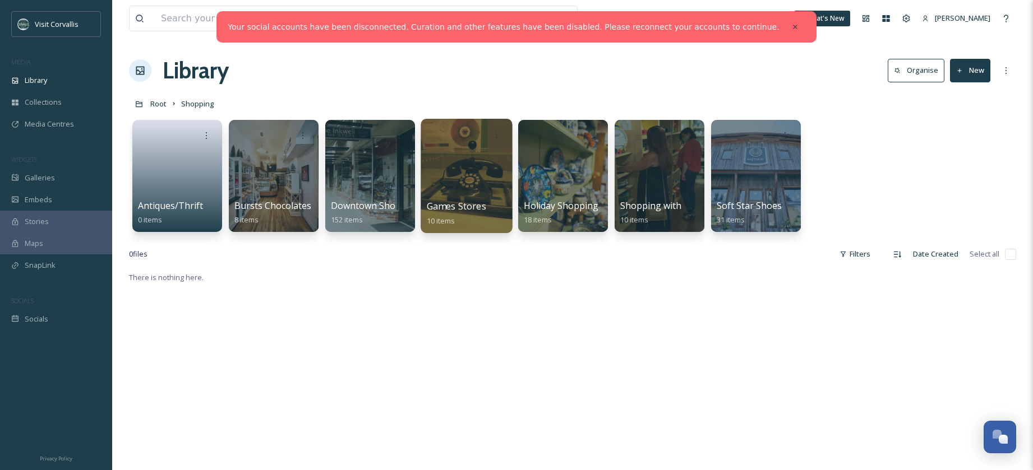
click at [496, 163] on div at bounding box center [466, 176] width 91 height 114
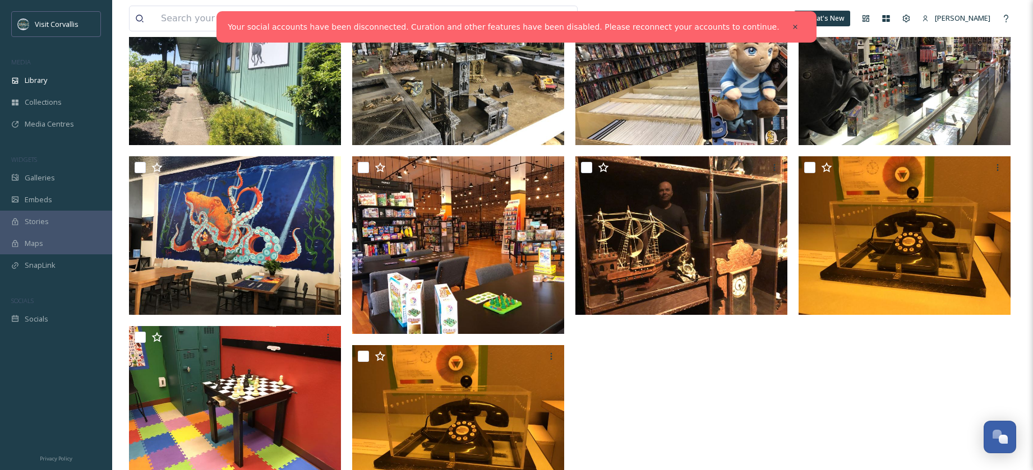
scroll to position [172, 0]
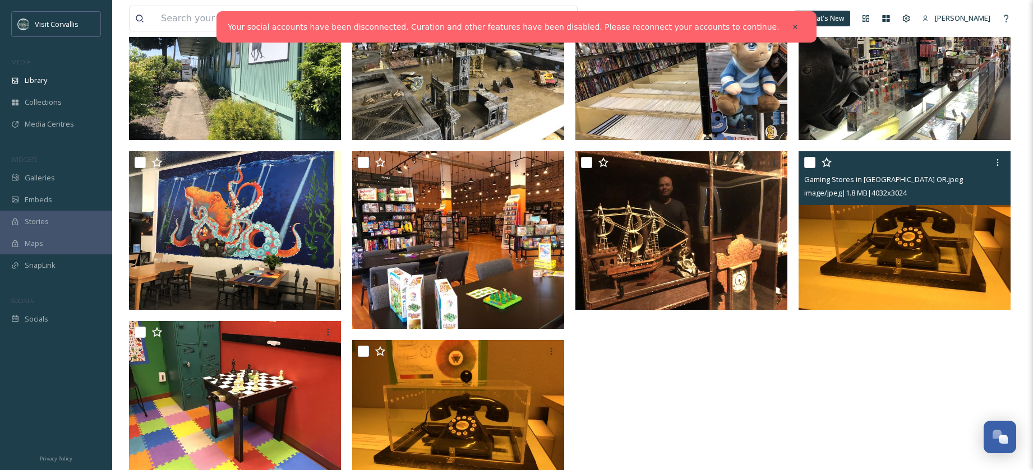
click at [811, 162] on input "checkbox" at bounding box center [809, 162] width 11 height 11
checkbox input "true"
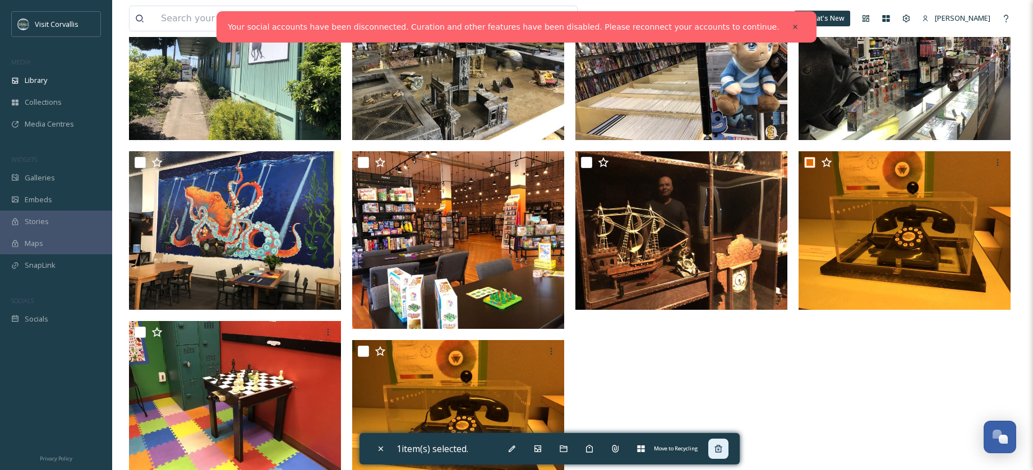
click at [723, 449] on icon at bounding box center [718, 449] width 9 height 9
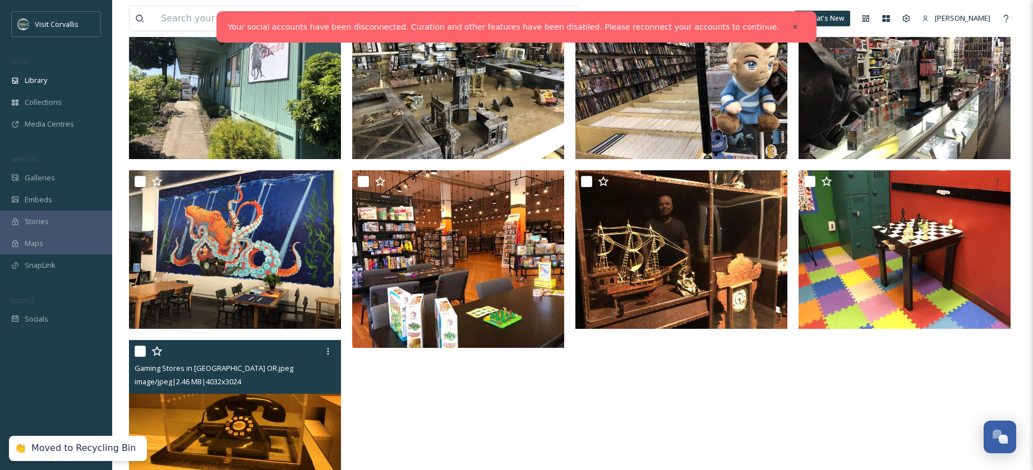
click at [143, 353] on input "checkbox" at bounding box center [140, 351] width 11 height 11
checkbox input "true"
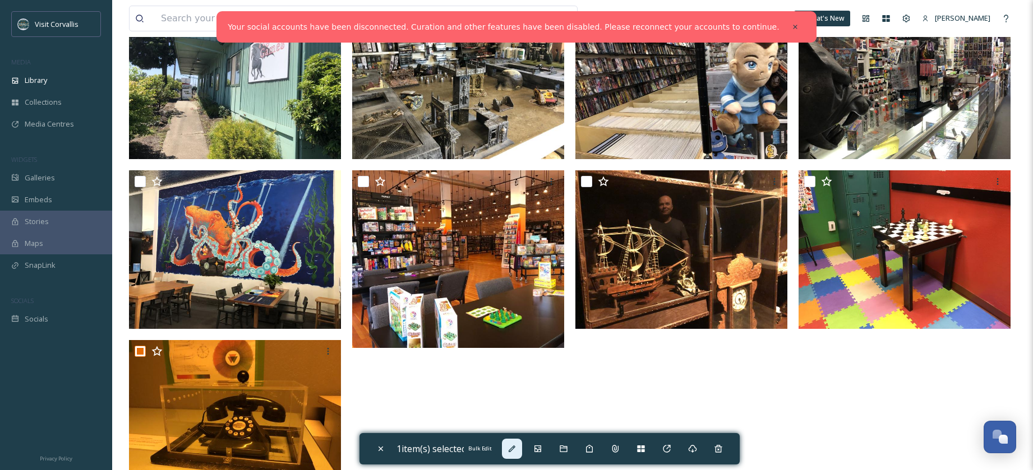
click at [516, 448] on icon at bounding box center [511, 449] width 9 height 9
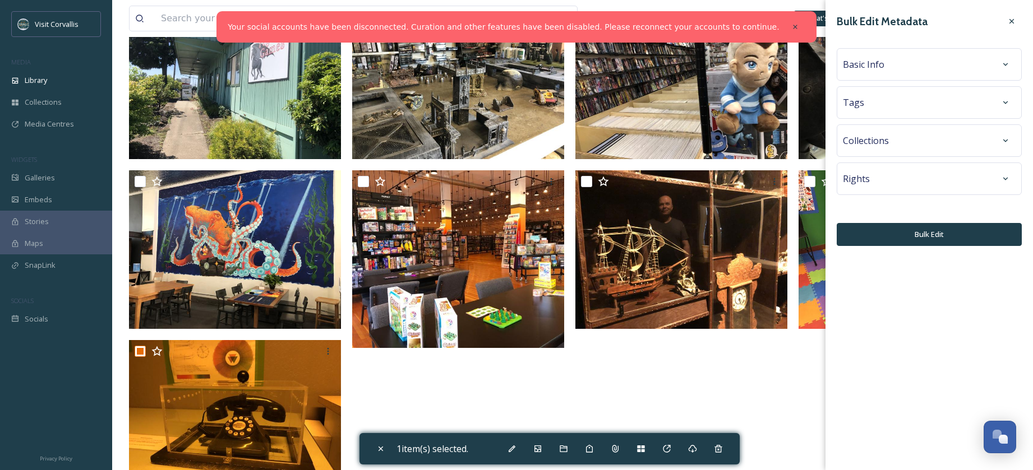
click at [878, 64] on span "Basic Info" at bounding box center [863, 64] width 41 height 13
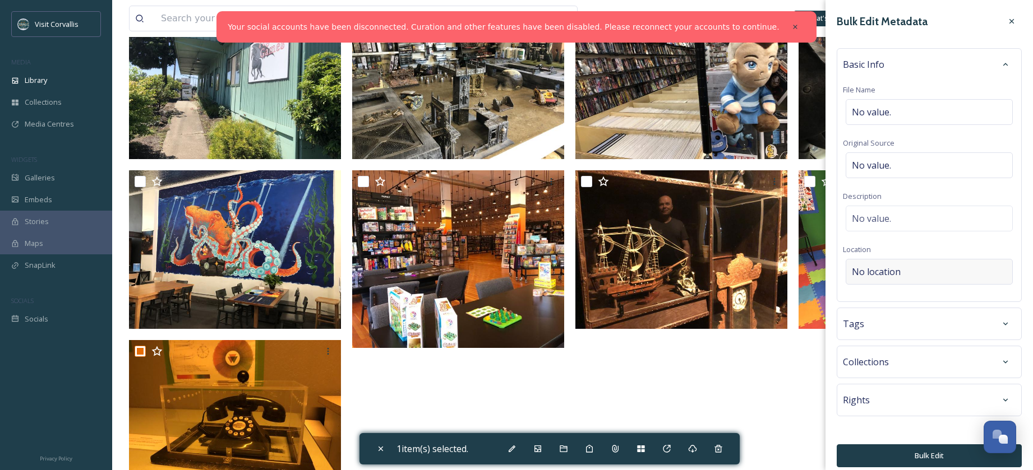
scroll to position [8, 0]
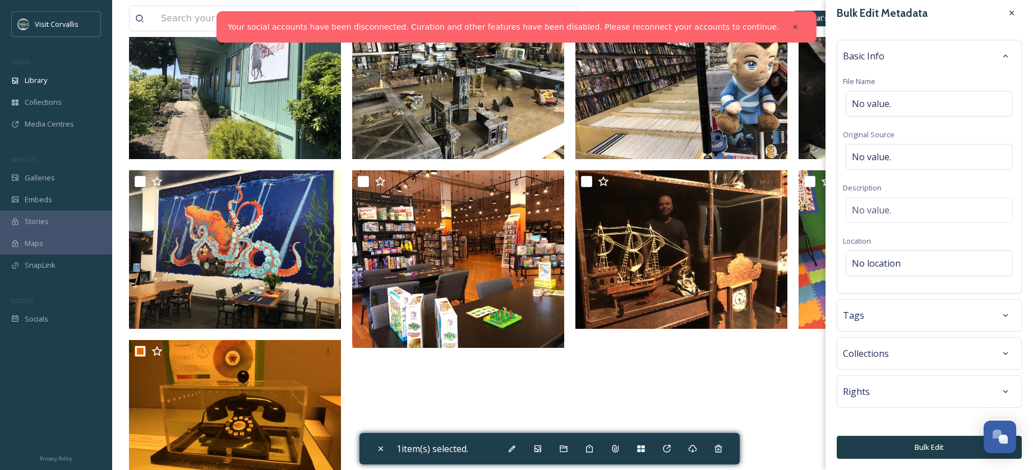
click at [927, 321] on div "Tags" at bounding box center [929, 316] width 173 height 20
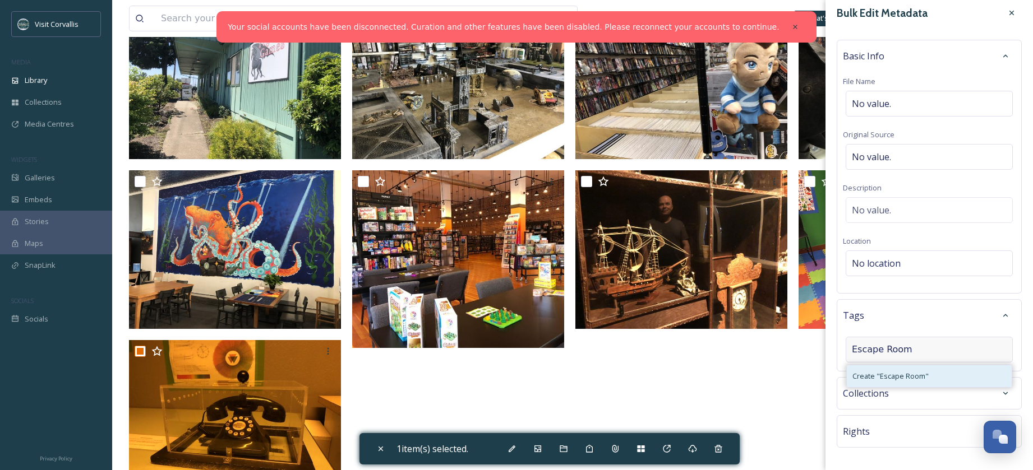
type input "Escape Room"
click at [926, 374] on span "Create " Escape Room "" at bounding box center [890, 376] width 76 height 11
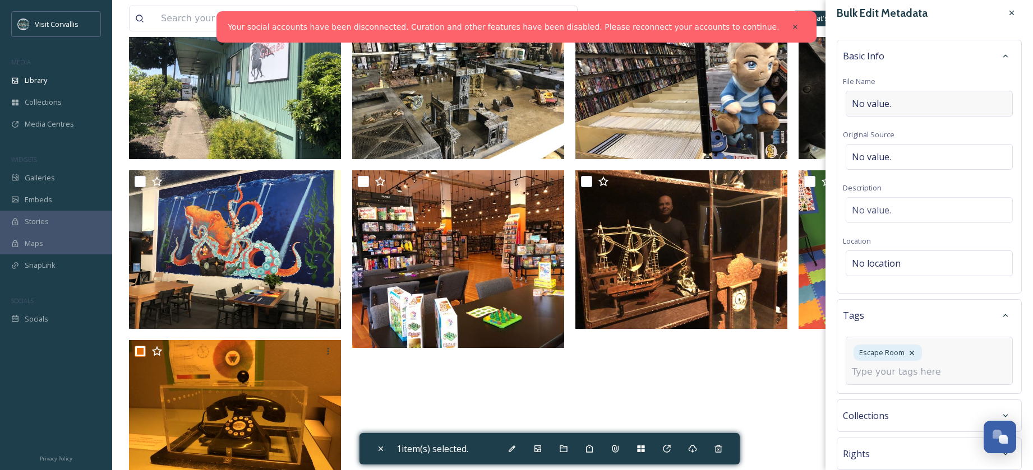
click at [878, 91] on div "No value." at bounding box center [929, 104] width 167 height 26
type input "Escape Room"
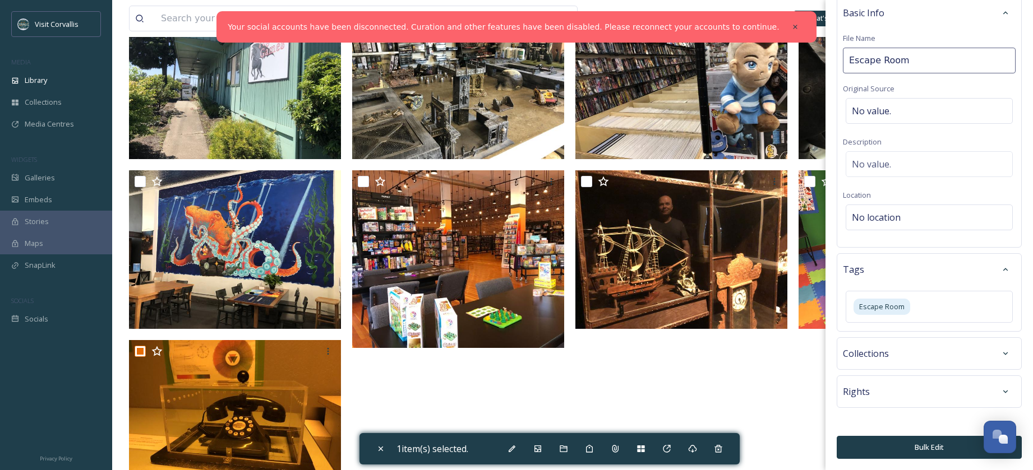
click at [929, 447] on button "Bulk Edit" at bounding box center [929, 447] width 185 height 23
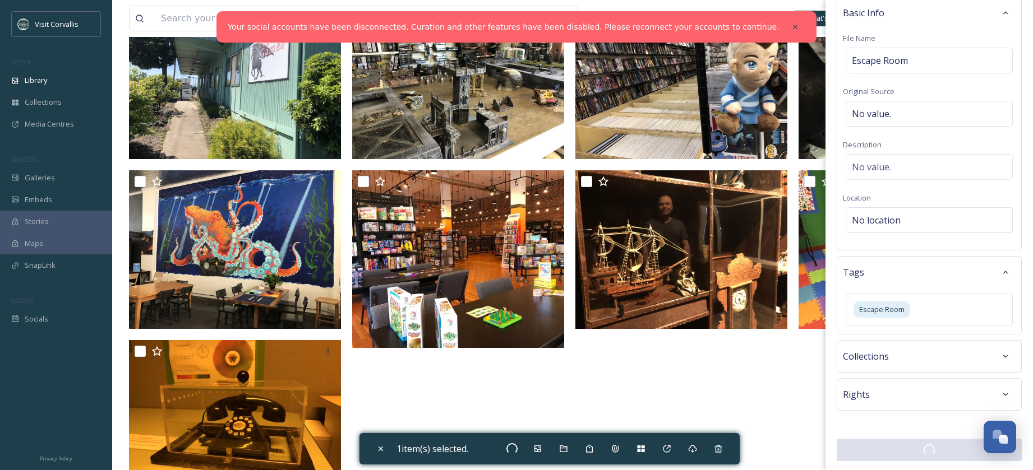
checkbox input "false"
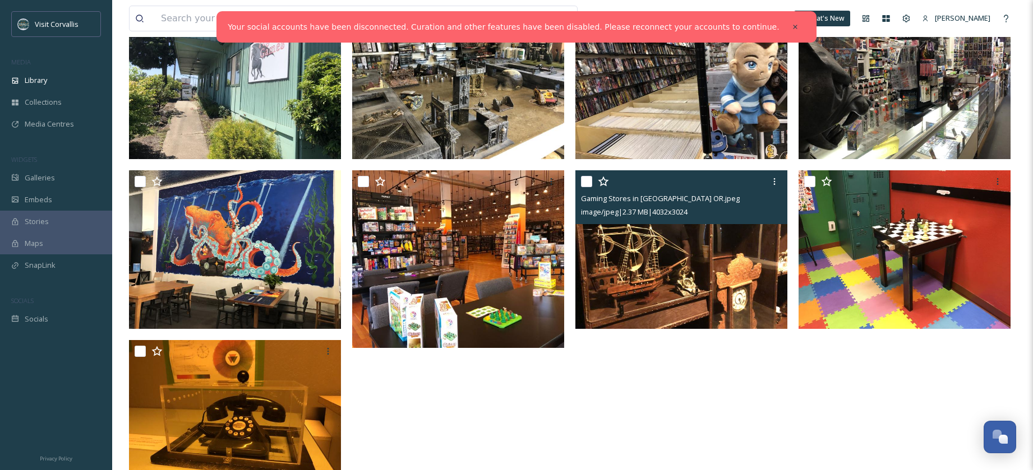
click at [588, 181] on input "checkbox" at bounding box center [586, 181] width 11 height 11
checkbox input "true"
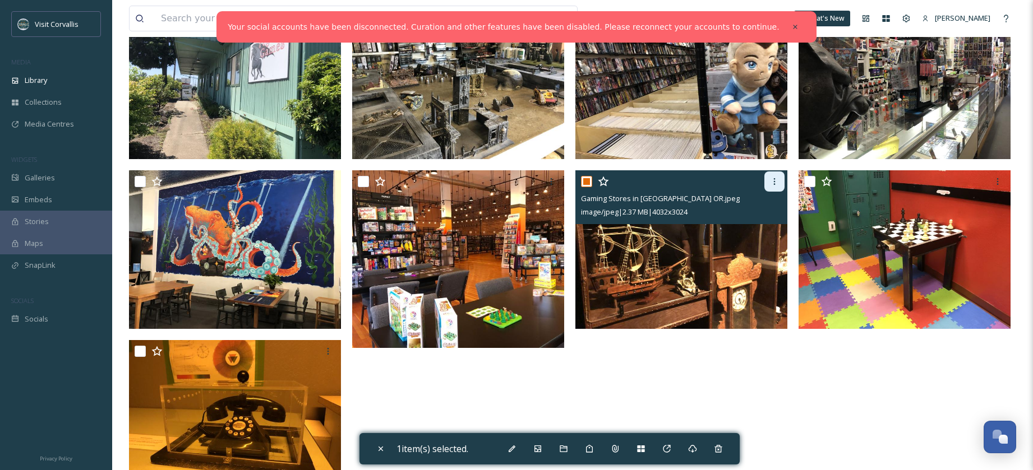
click at [777, 184] on icon at bounding box center [774, 181] width 9 height 9
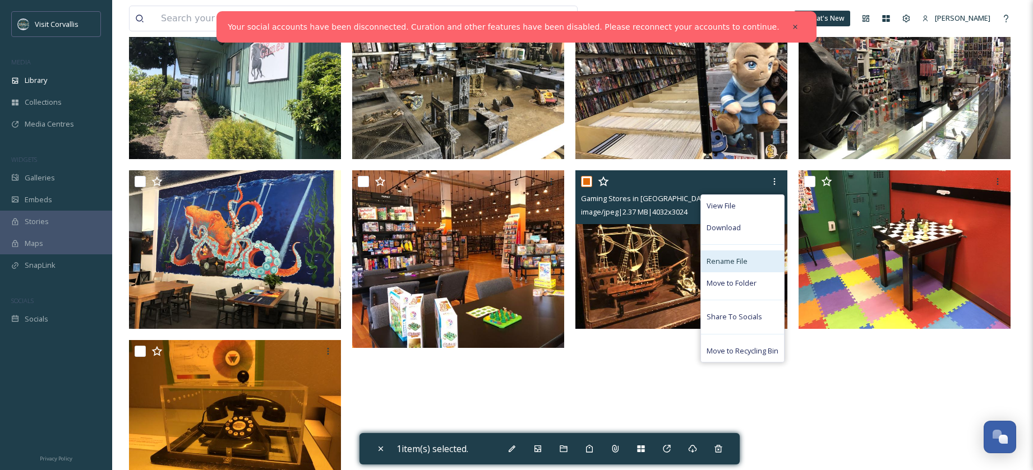
click at [743, 264] on span "Rename File" at bounding box center [726, 261] width 41 height 11
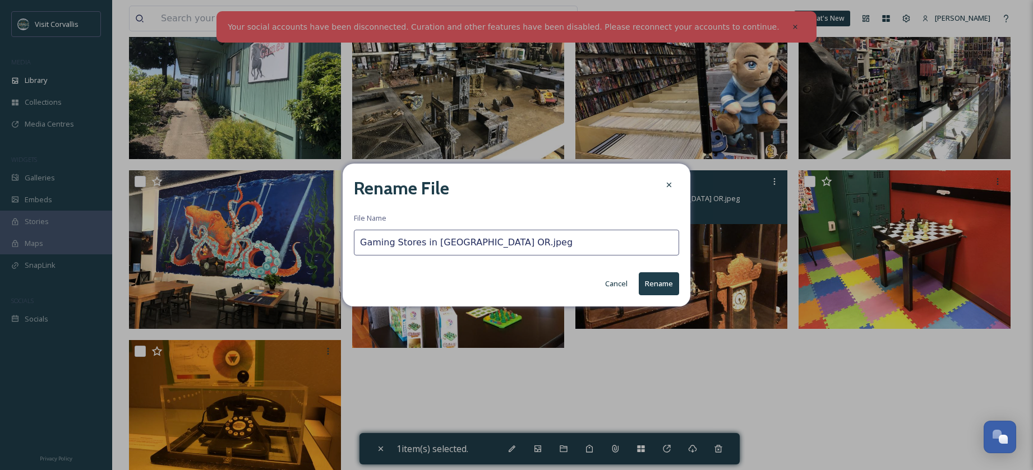
drag, startPoint x: 433, startPoint y: 240, endPoint x: 377, endPoint y: 241, distance: 56.1
click at [354, 241] on input "Gaming Stores in [GEOGRAPHIC_DATA] OR.jpeg" at bounding box center [516, 243] width 325 height 26
click at [407, 241] on input "Gaming Stores in [GEOGRAPHIC_DATA] OR.jpeg" at bounding box center [516, 243] width 325 height 26
drag, startPoint x: 422, startPoint y: 243, endPoint x: 338, endPoint y: 238, distance: 83.7
click at [354, 238] on input "Gaming Stores in [GEOGRAPHIC_DATA] OR.jpeg" at bounding box center [516, 243] width 325 height 26
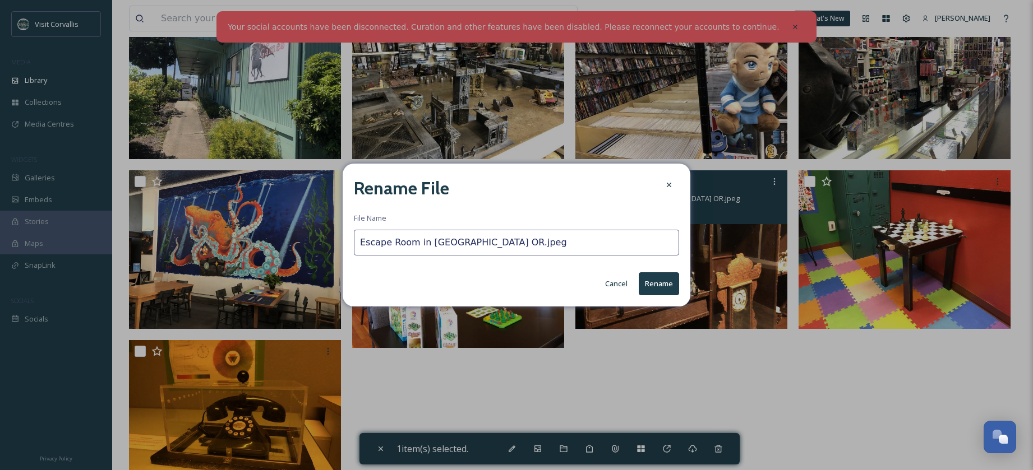
type input "Escape Room in [GEOGRAPHIC_DATA] OR.jpeg"
click at [669, 281] on button "Rename" at bounding box center [659, 284] width 40 height 23
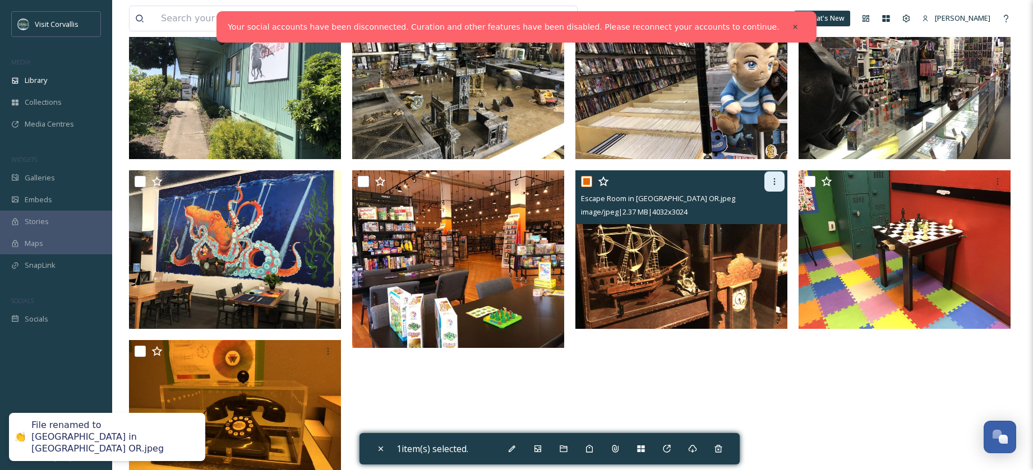
click at [776, 183] on icon at bounding box center [774, 181] width 9 height 9
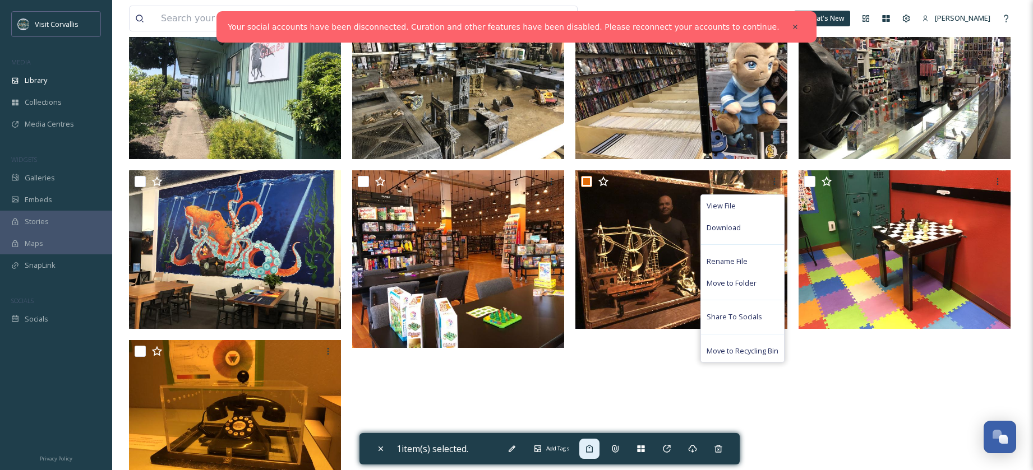
click at [592, 450] on icon at bounding box center [589, 449] width 9 height 9
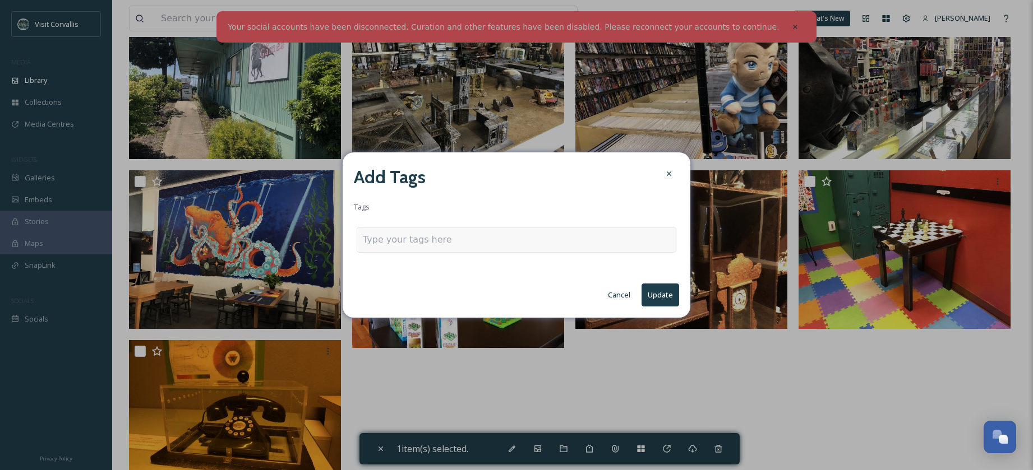
click at [421, 241] on input at bounding box center [419, 239] width 112 height 13
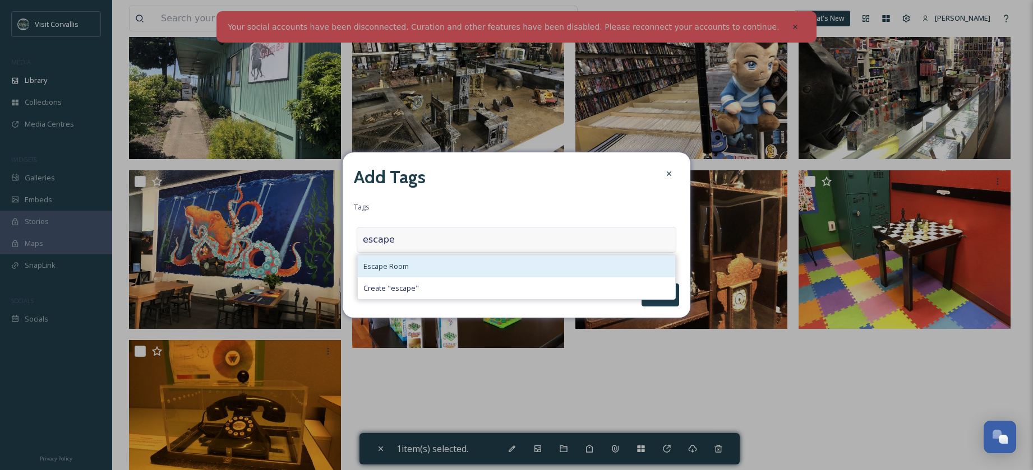
type input "escape"
click at [388, 276] on div "Escape Room" at bounding box center [516, 267] width 317 height 22
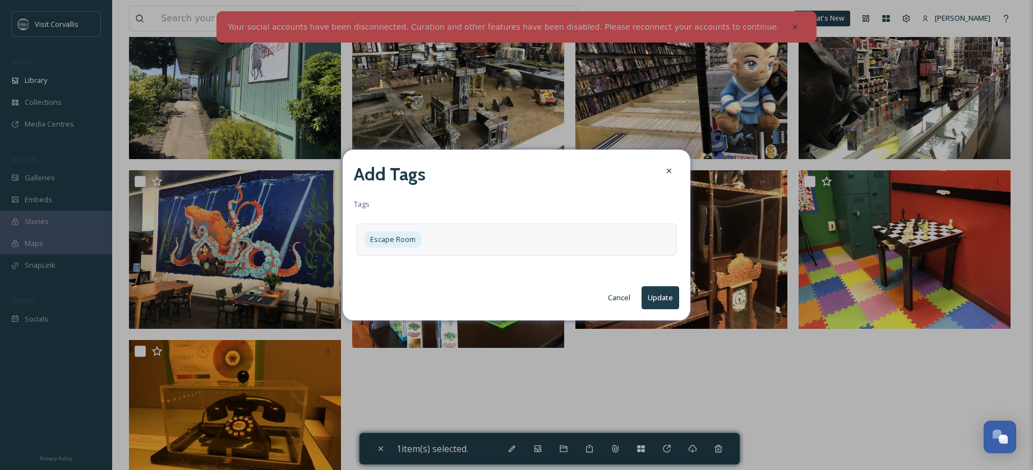
click at [667, 293] on button "Update" at bounding box center [660, 298] width 38 height 23
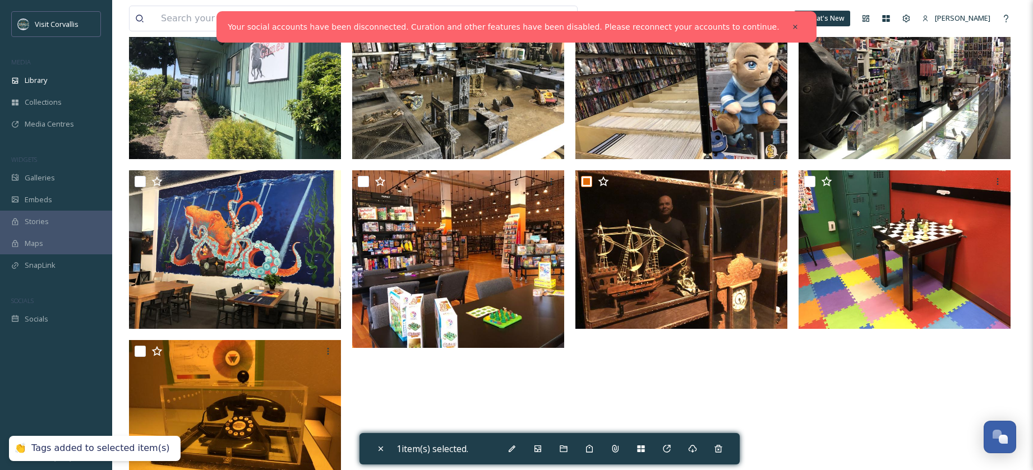
scroll to position [0, 0]
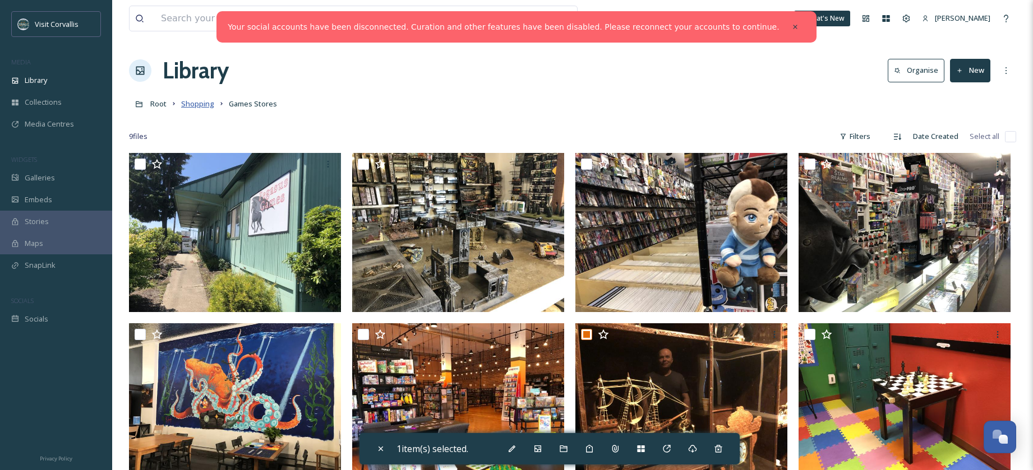
click at [195, 101] on span "Shopping" at bounding box center [197, 104] width 33 height 10
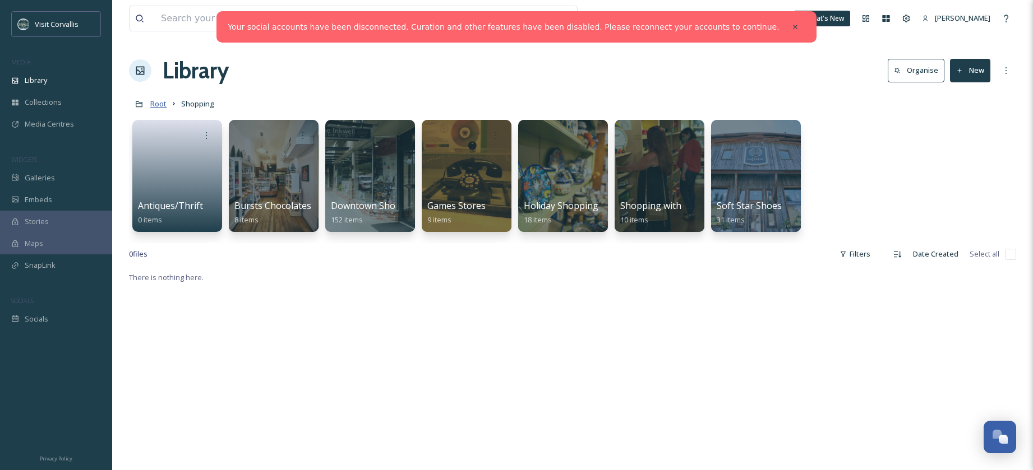
click at [159, 104] on span "Root" at bounding box center [158, 104] width 16 height 10
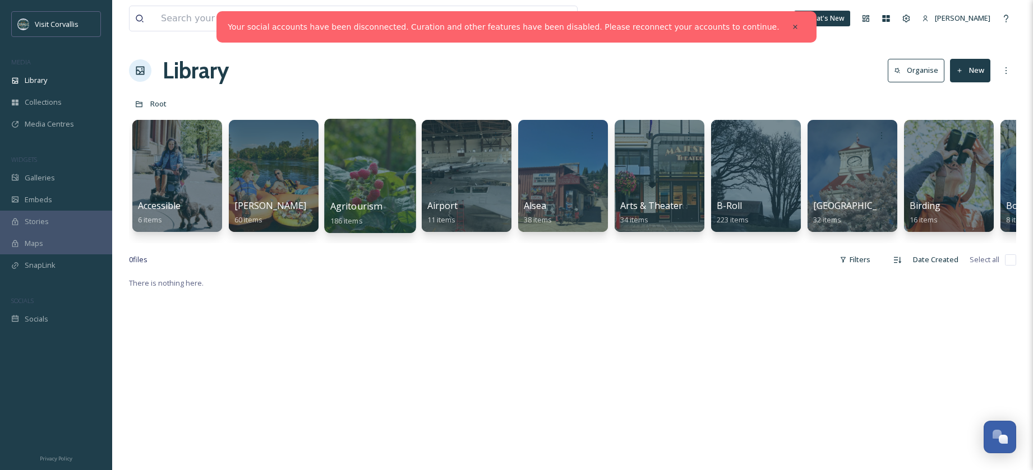
click at [379, 163] on div at bounding box center [369, 176] width 91 height 114
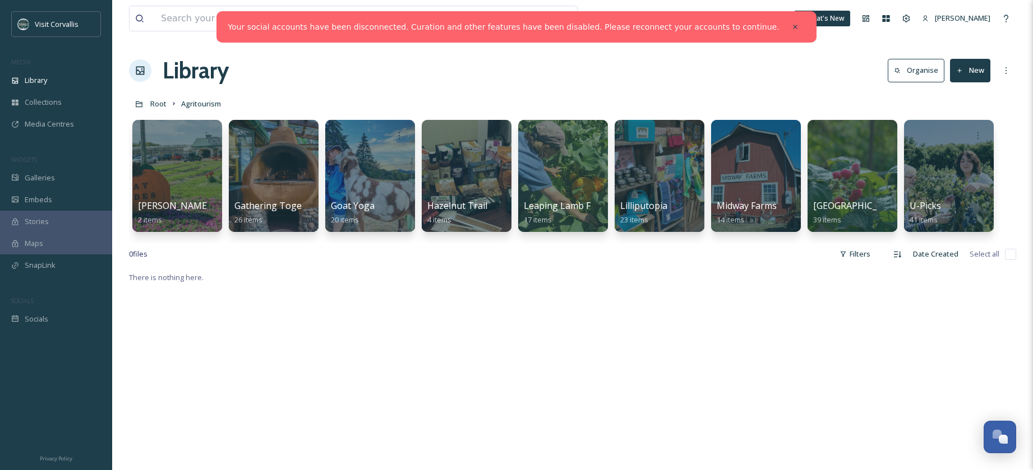
drag, startPoint x: 773, startPoint y: 27, endPoint x: 600, endPoint y: 104, distance: 189.2
click at [791, 27] on icon at bounding box center [795, 27] width 8 height 8
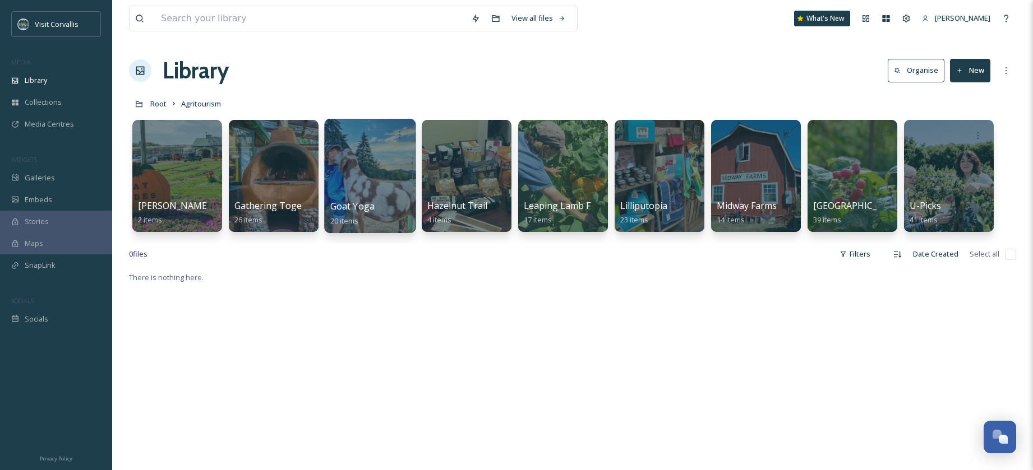
click at [374, 168] on div at bounding box center [369, 176] width 91 height 114
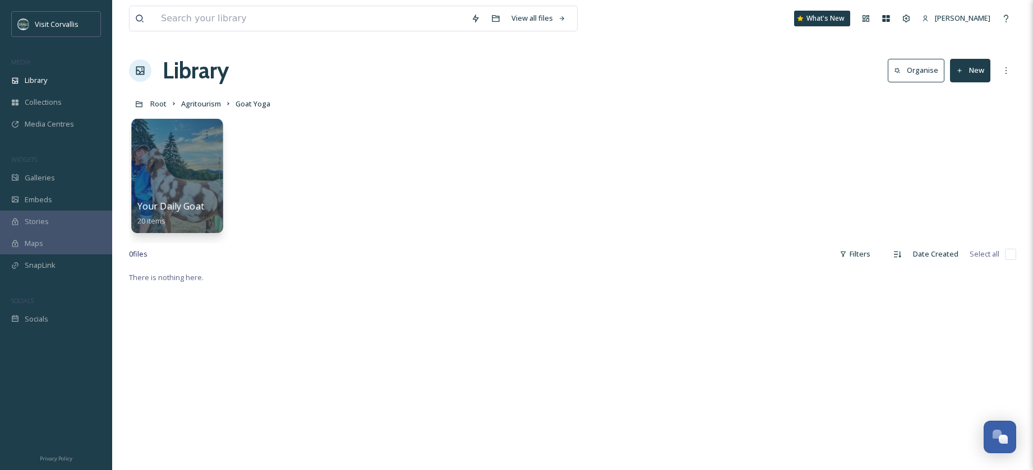
click at [193, 179] on div at bounding box center [176, 176] width 91 height 114
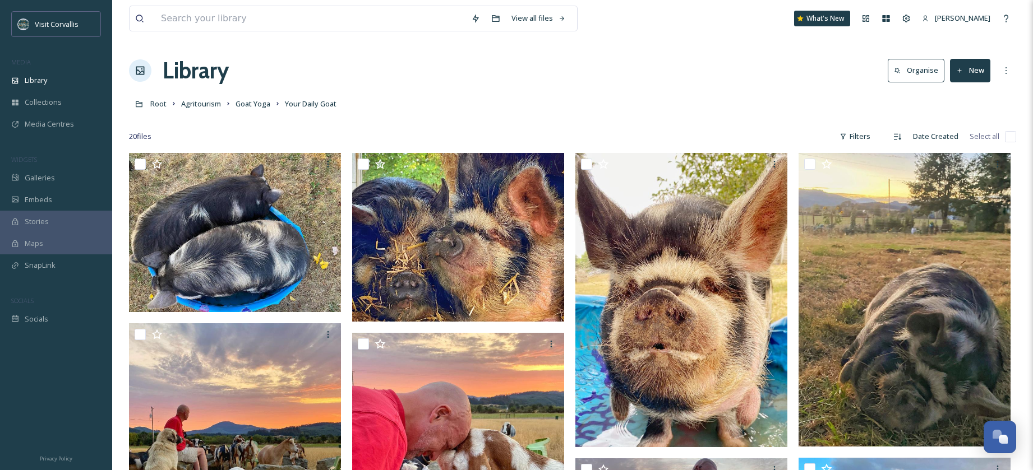
click at [981, 78] on button "New" at bounding box center [970, 70] width 40 height 23
click at [955, 96] on span "File Upload" at bounding box center [964, 96] width 37 height 11
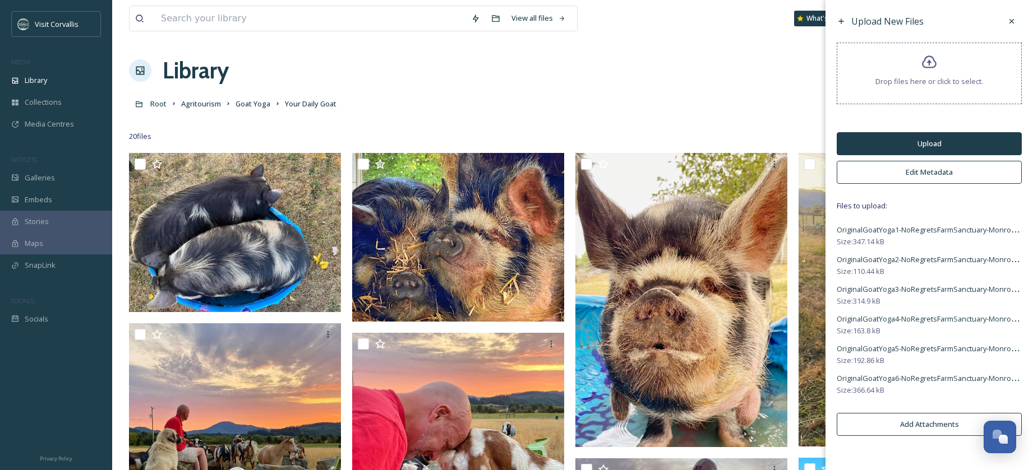
click at [899, 173] on button "Edit Metadata" at bounding box center [929, 172] width 185 height 23
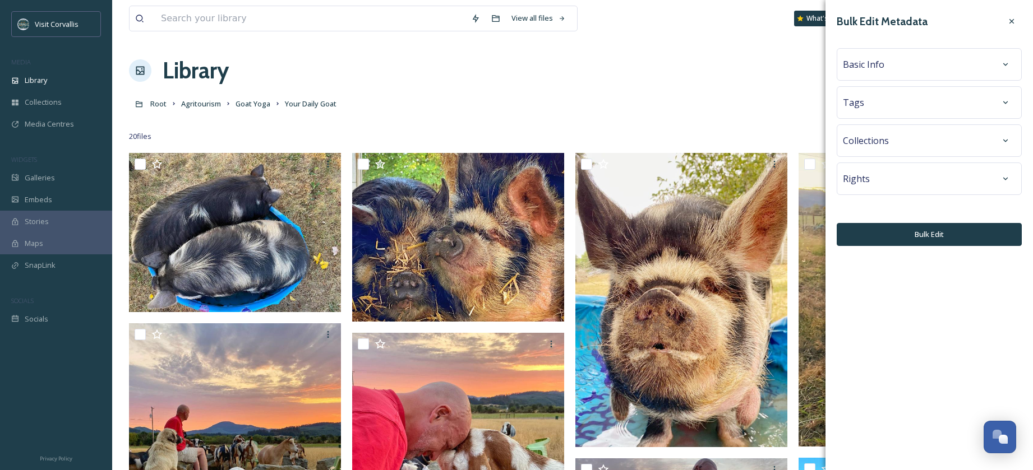
click at [865, 103] on div "Tags" at bounding box center [929, 103] width 173 height 20
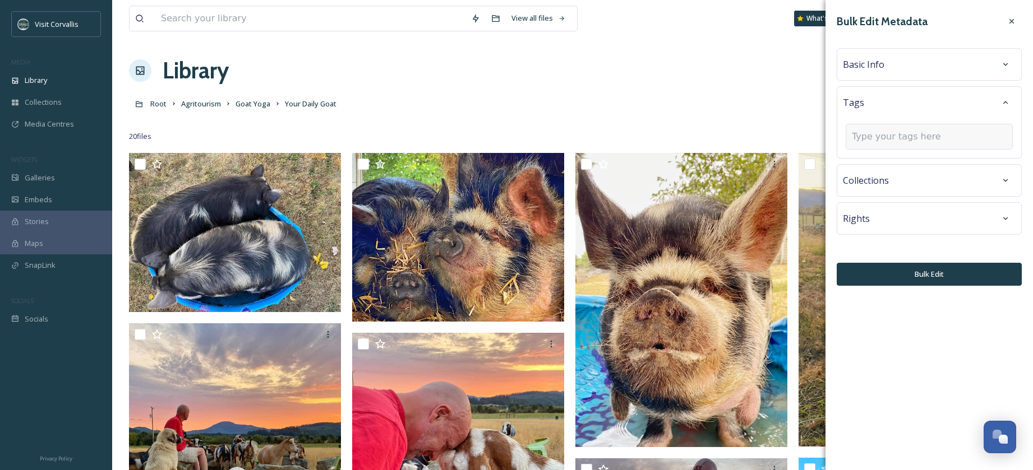
click at [860, 141] on input at bounding box center [908, 136] width 112 height 13
type input "goat"
click at [861, 166] on span "goat yoga" at bounding box center [868, 163] width 32 height 11
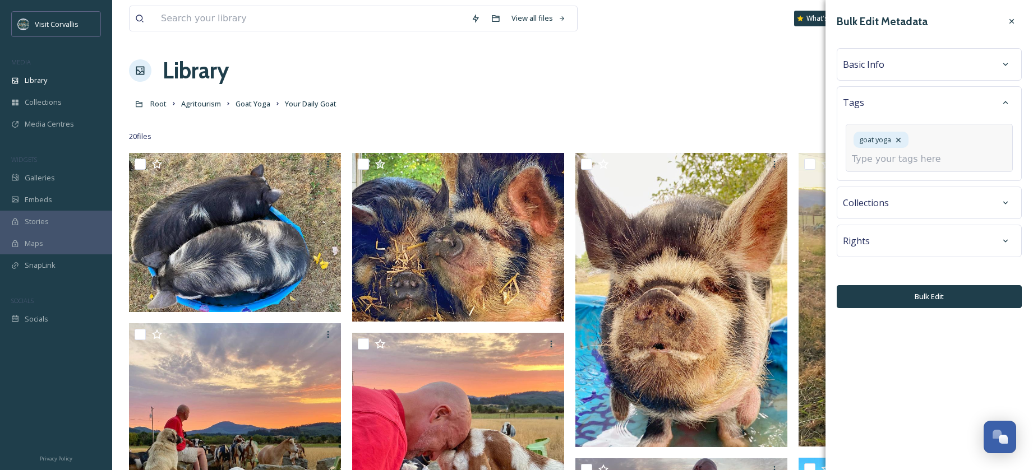
click at [867, 165] on input at bounding box center [908, 159] width 112 height 13
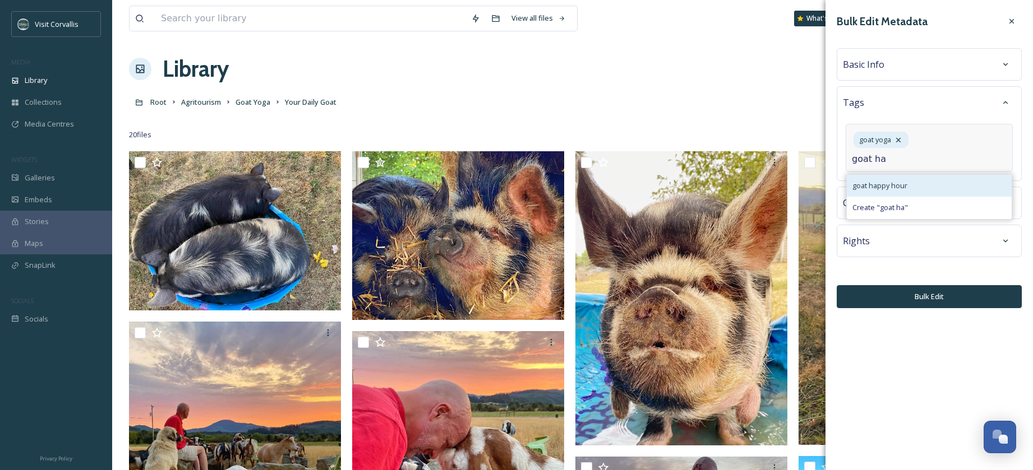
type input "goat ha"
click at [912, 188] on div "goat happy hour" at bounding box center [929, 186] width 165 height 22
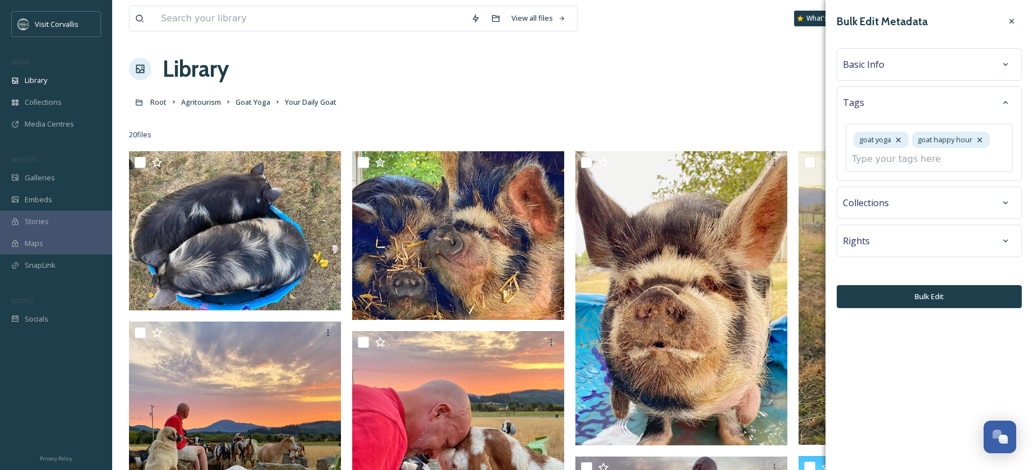
click at [879, 63] on span "Basic Info" at bounding box center [863, 64] width 41 height 13
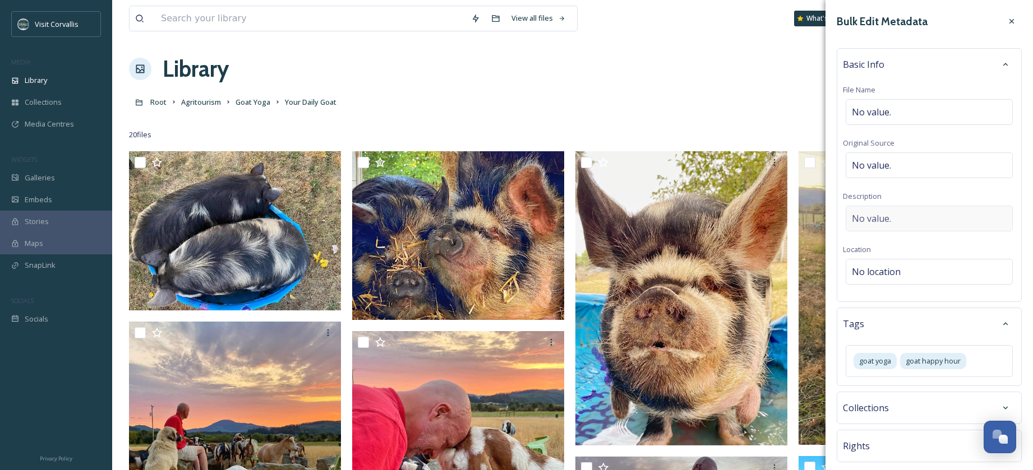
click at [869, 222] on span "No value." at bounding box center [871, 218] width 39 height 13
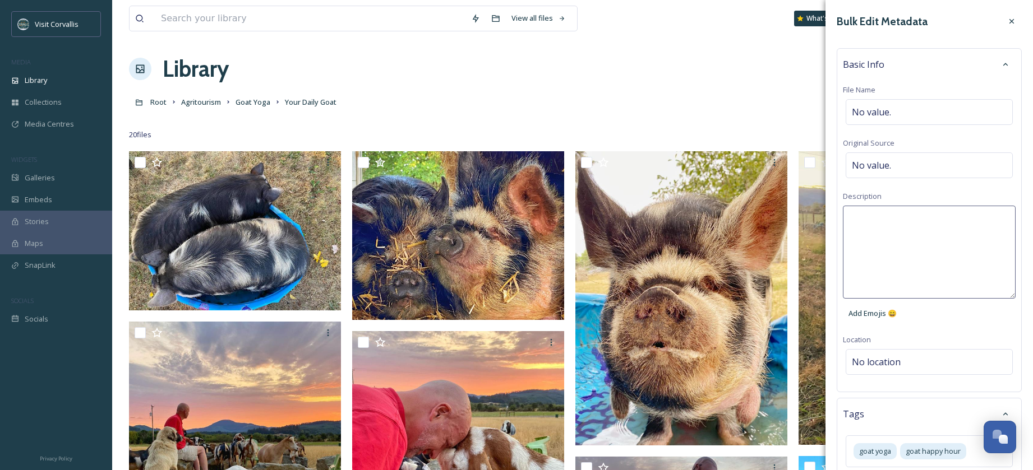
click at [863, 221] on textarea at bounding box center [929, 252] width 173 height 93
paste textarea "OriginalGoatYoga1-NoRegretsFarmSanctuary-MonroeOregon"
click at [881, 218] on textarea "OriginalGoatYoga1-NoRegretsFarmSanctuary-MonroeOregon" at bounding box center [929, 252] width 173 height 93
click at [902, 218] on textarea "Original GoatYoga1-NoRegretsFarmSanctuary-MonroeOregon" at bounding box center [929, 252] width 173 height 93
drag, startPoint x: 926, startPoint y: 218, endPoint x: 941, endPoint y: 218, distance: 15.1
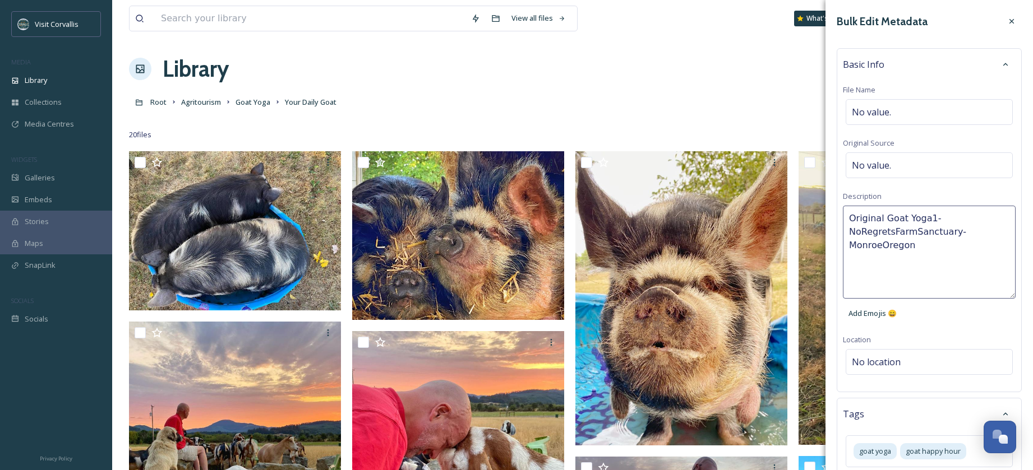
click at [941, 218] on textarea "Original Goat Yoga1-NoRegretsFarmSanctuary-MonroeOregon" at bounding box center [929, 252] width 173 height 93
drag, startPoint x: 925, startPoint y: 220, endPoint x: 941, endPoint y: 224, distance: 16.7
click at [926, 220] on textarea "Original Goat Yoga No RegretsFarmSanctuary-MonroeOregon" at bounding box center [929, 252] width 173 height 93
click at [881, 232] on textarea "Original Goat Yoga at No RegretsFarmSanctuary-MonroeOregon" at bounding box center [929, 252] width 173 height 93
click at [870, 233] on textarea "Original Goat Yoga at No Regrets FarmSanctuary-MonroeOregon" at bounding box center [929, 252] width 173 height 93
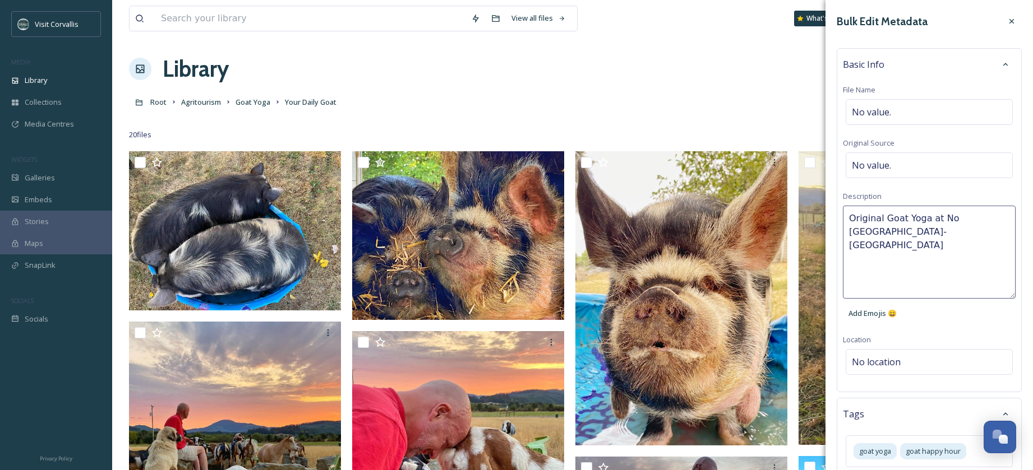
click at [896, 232] on textarea "Original Goat Yoga at No [GEOGRAPHIC_DATA]-[GEOGRAPHIC_DATA]" at bounding box center [929, 252] width 173 height 93
type textarea "Original Goat Yoga at No [GEOGRAPHIC_DATA] in [GEOGRAPHIC_DATA][US_STATE]"
drag, startPoint x: 890, startPoint y: 230, endPoint x: 842, endPoint y: 220, distance: 49.8
click at [843, 220] on textarea "Original Goat Yoga at No [GEOGRAPHIC_DATA] in [GEOGRAPHIC_DATA][US_STATE]" at bounding box center [929, 252] width 173 height 93
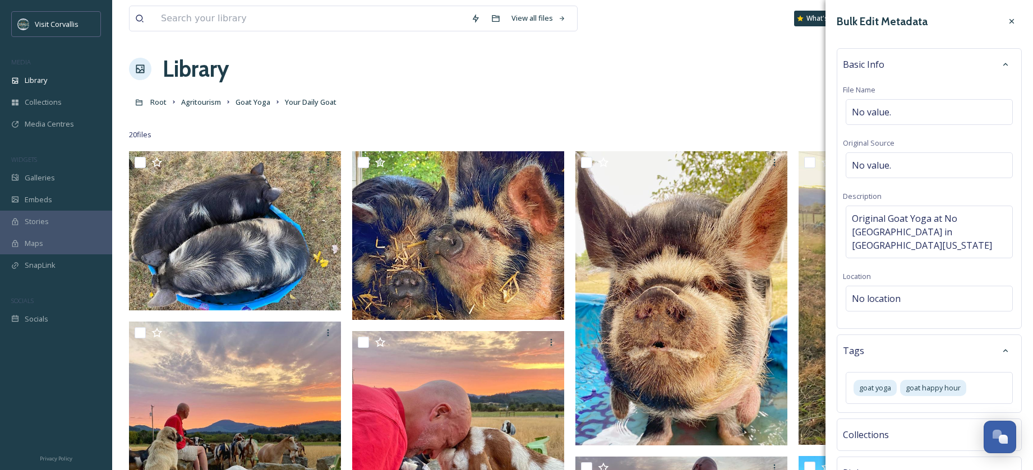
click at [876, 99] on div "Basic Info File Name No value. Original Source No value. Description Original G…" at bounding box center [929, 188] width 185 height 281
click at [872, 107] on span "No value." at bounding box center [871, 111] width 39 height 13
type input "Original Goat Yoga at No [GEOGRAPHIC_DATA]"
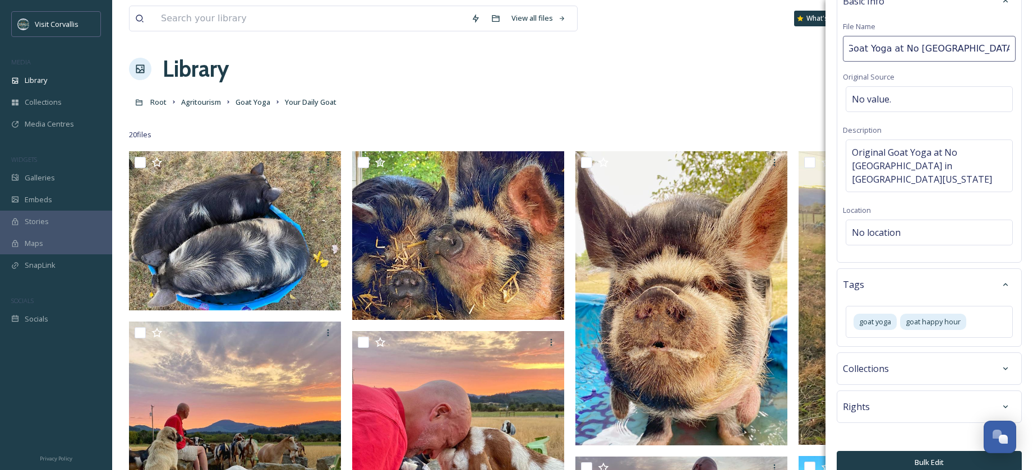
scroll to position [65, 0]
click at [935, 444] on div "Bulk Edit Metadata Basic Info File Name Original Goat Yoga at No [GEOGRAPHIC_DA…" at bounding box center [928, 209] width 207 height 549
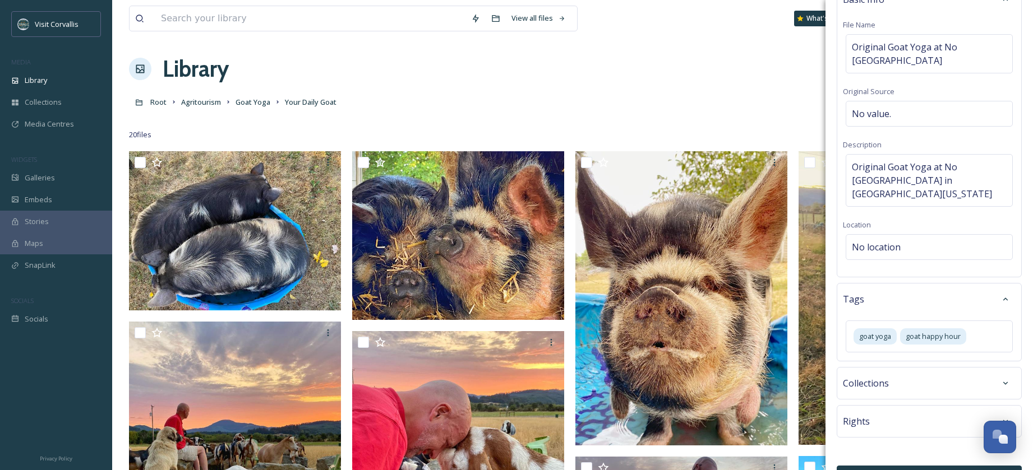
click at [922, 466] on button "Bulk Edit" at bounding box center [929, 477] width 185 height 23
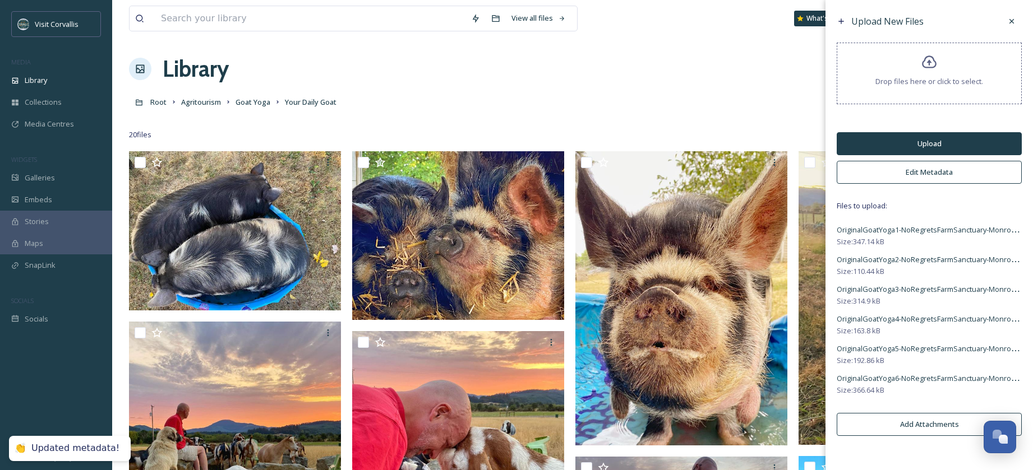
click at [895, 146] on button "Upload" at bounding box center [929, 143] width 185 height 23
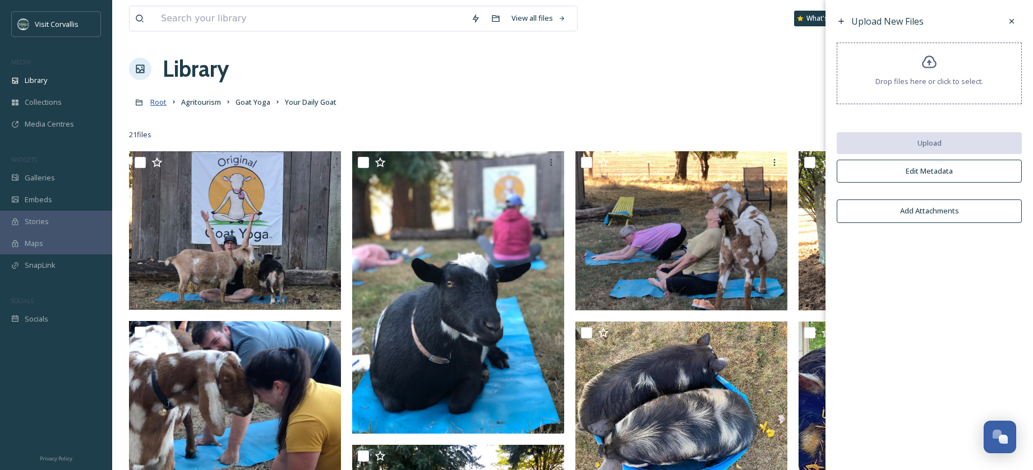
click at [163, 104] on span "Root" at bounding box center [158, 102] width 16 height 10
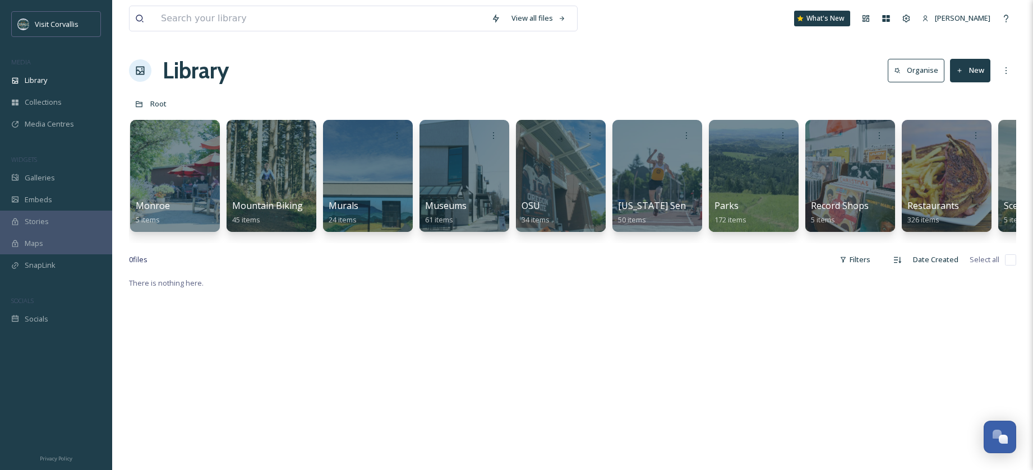
scroll to position [0, 2445]
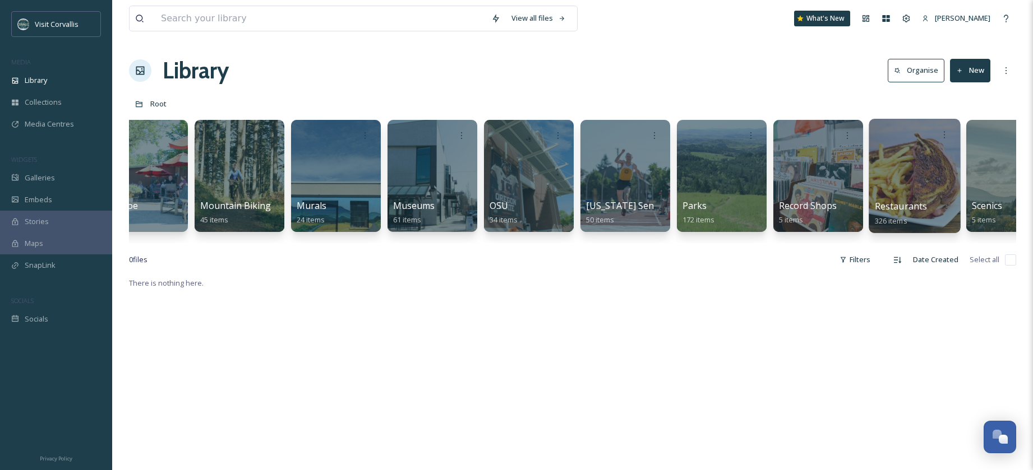
click at [916, 177] on div at bounding box center [914, 176] width 91 height 114
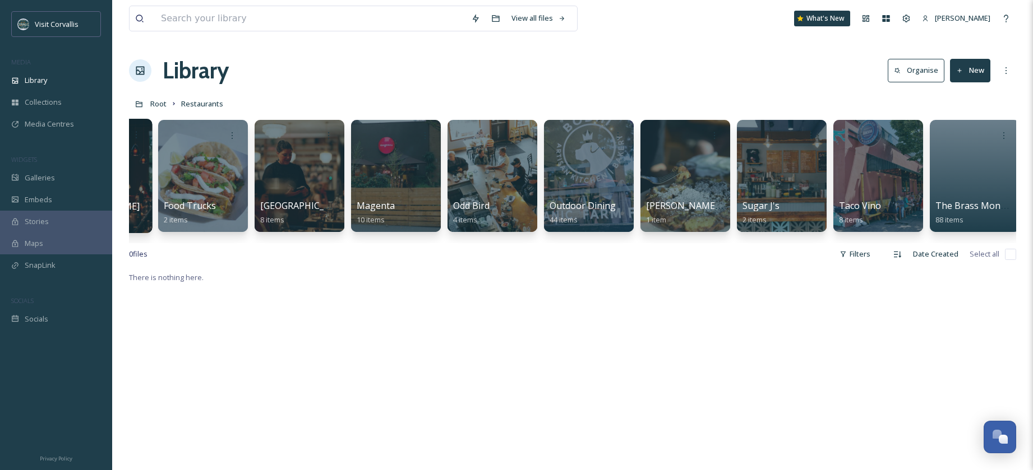
scroll to position [0, 849]
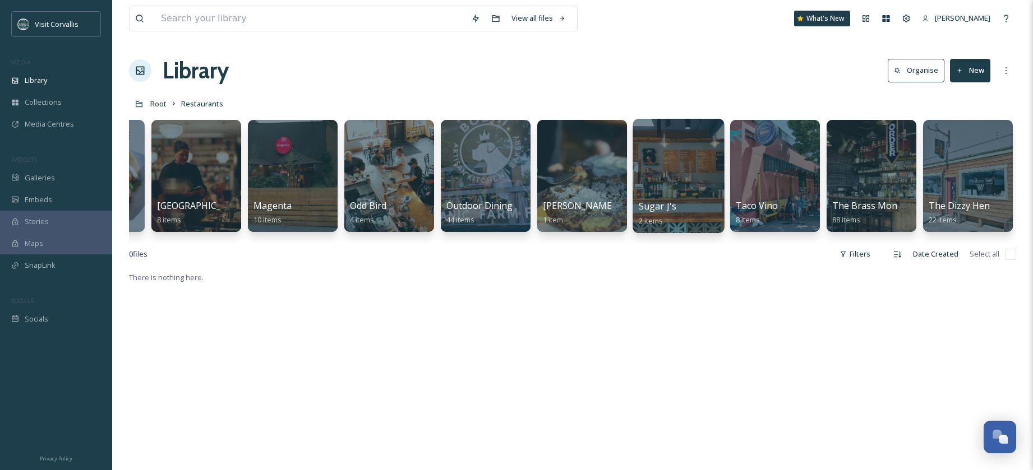
click at [662, 178] on div at bounding box center [677, 176] width 91 height 114
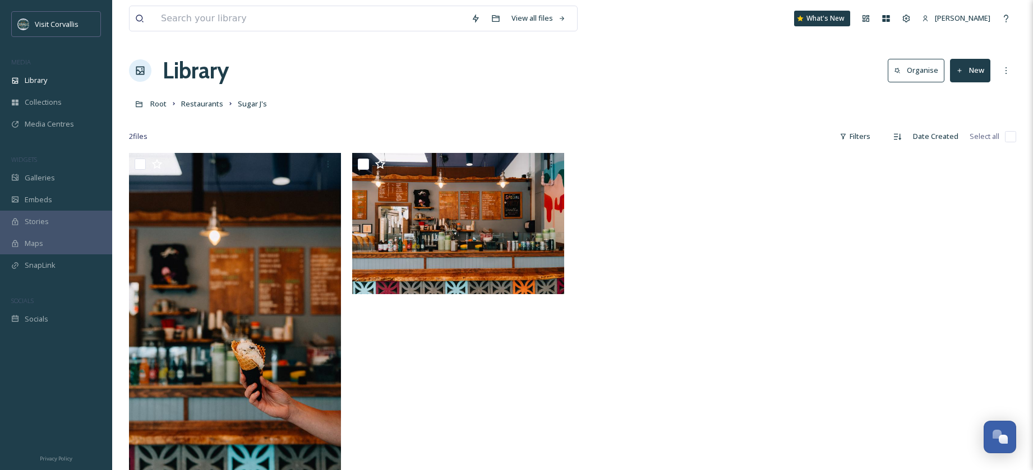
click at [985, 70] on button "New" at bounding box center [970, 70] width 40 height 23
click at [975, 90] on div "File Upload" at bounding box center [957, 97] width 63 height 22
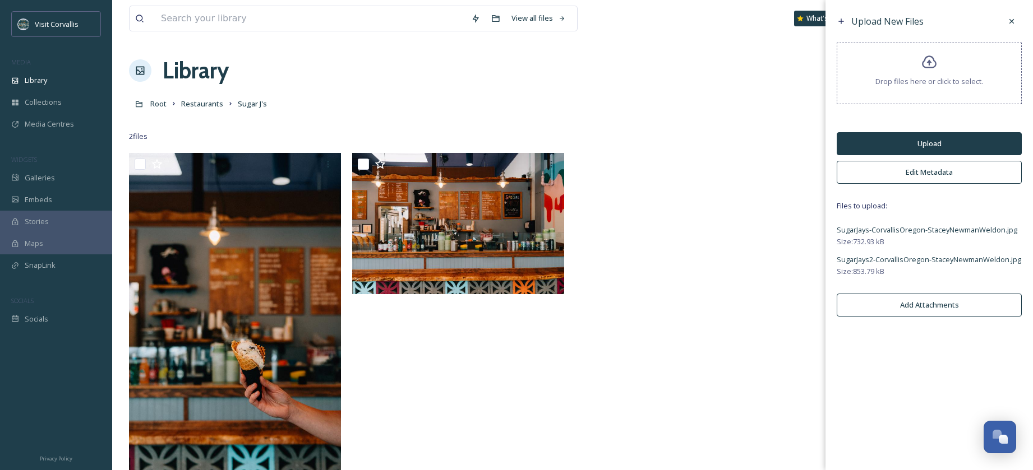
click at [922, 173] on button "Edit Metadata" at bounding box center [929, 172] width 185 height 23
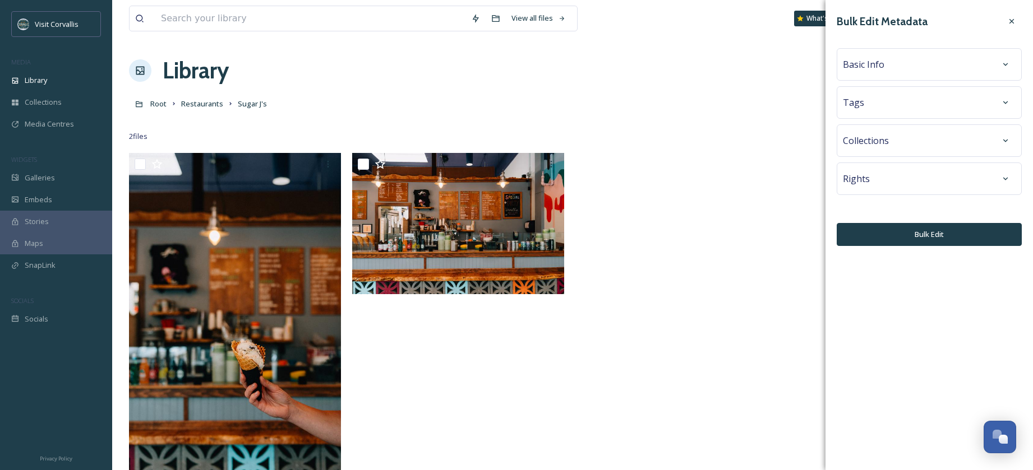
click at [911, 173] on div "Rights" at bounding box center [929, 179] width 173 height 20
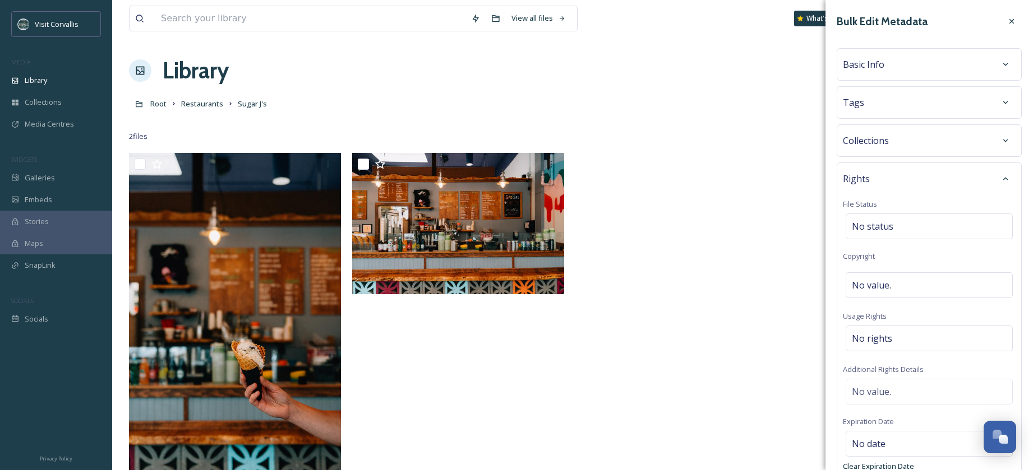
click at [888, 104] on div "Tags" at bounding box center [929, 103] width 173 height 20
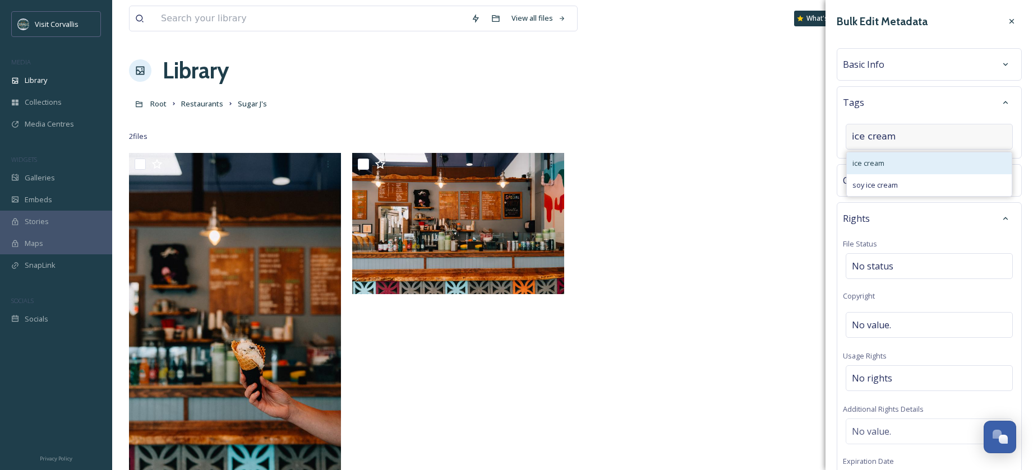
type input "ice cream"
click at [867, 165] on span "ice cream" at bounding box center [868, 163] width 32 height 11
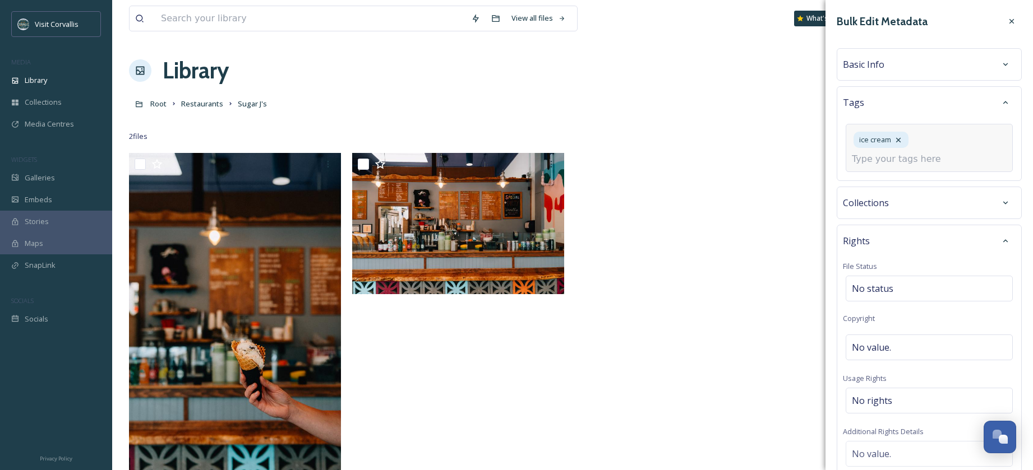
click at [867, 62] on span "Basic Info" at bounding box center [863, 64] width 41 height 13
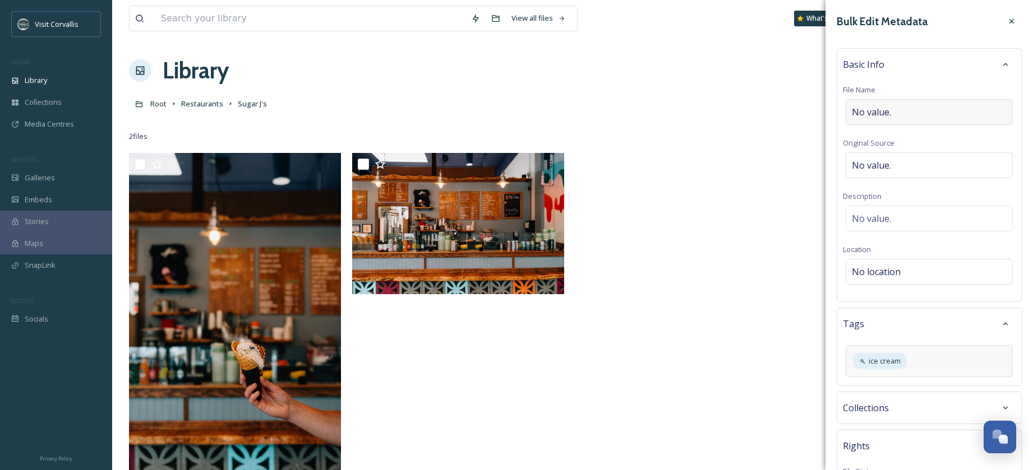
click at [872, 104] on div "No value." at bounding box center [929, 112] width 167 height 26
click at [849, 112] on input "ugarJays-CorvallisOregon" at bounding box center [929, 112] width 173 height 26
click at [874, 112] on input "SugarJays-CorvallisOregon" at bounding box center [929, 112] width 173 height 26
click at [899, 112] on input "Sugar Jays-CorvallisOregon" at bounding box center [929, 112] width 173 height 26
click at [931, 110] on input "Sugar [PERSON_NAME]" at bounding box center [929, 112] width 173 height 26
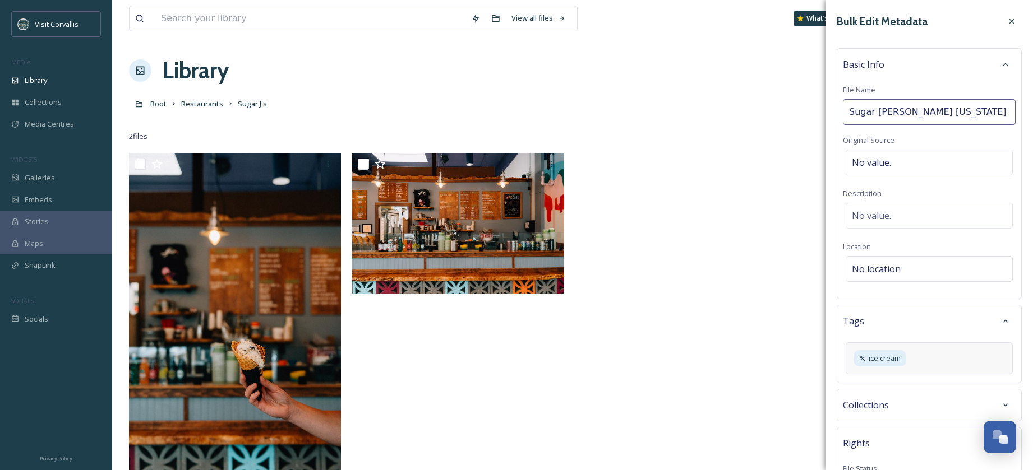
drag, startPoint x: 975, startPoint y: 114, endPoint x: 840, endPoint y: 111, distance: 134.6
click at [843, 110] on input "Sugar [PERSON_NAME] [US_STATE]" at bounding box center [929, 112] width 173 height 26
drag, startPoint x: 890, startPoint y: 111, endPoint x: 999, endPoint y: 126, distance: 110.4
click at [890, 111] on input "Sugar [PERSON_NAME] [US_STATE]" at bounding box center [929, 112] width 173 height 26
type input "Sugar J's Corvallis [US_STATE]"
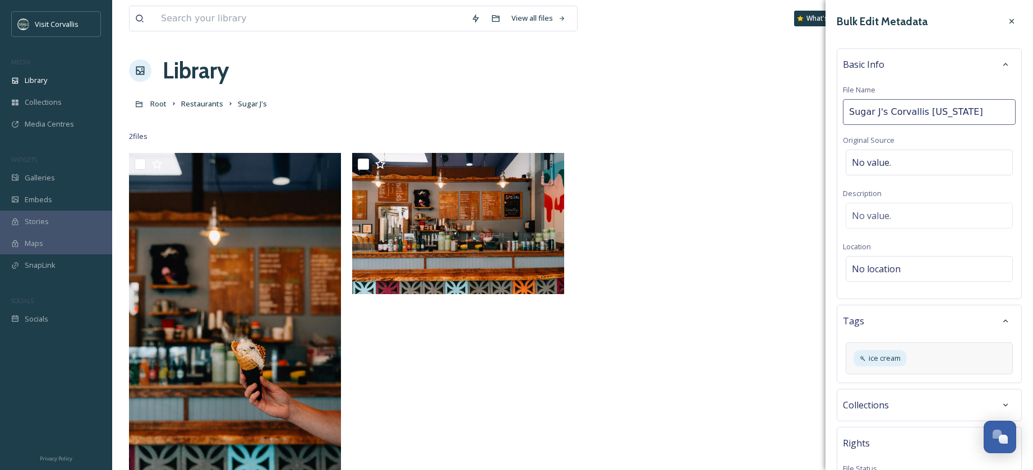
drag, startPoint x: 959, startPoint y: 113, endPoint x: 834, endPoint y: 103, distance: 124.9
click at [843, 103] on input "Sugar J's Corvallis [US_STATE]" at bounding box center [929, 112] width 173 height 26
click at [892, 216] on div "No value." at bounding box center [929, 219] width 167 height 26
click at [862, 218] on textarea at bounding box center [929, 252] width 173 height 93
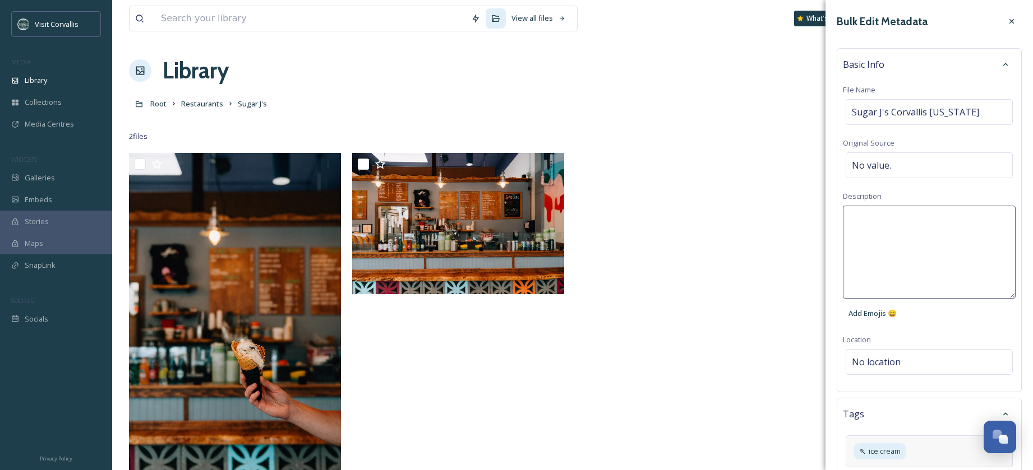
paste textarea "Sugar J's Corvallis [US_STATE]"
click at [891, 219] on textarea "Sugar J's Corvallis [US_STATE]" at bounding box center [929, 252] width 173 height 93
type textarea "Sugar J's Ice cream shop in downtown [GEOGRAPHIC_DATA] [US_STATE]"
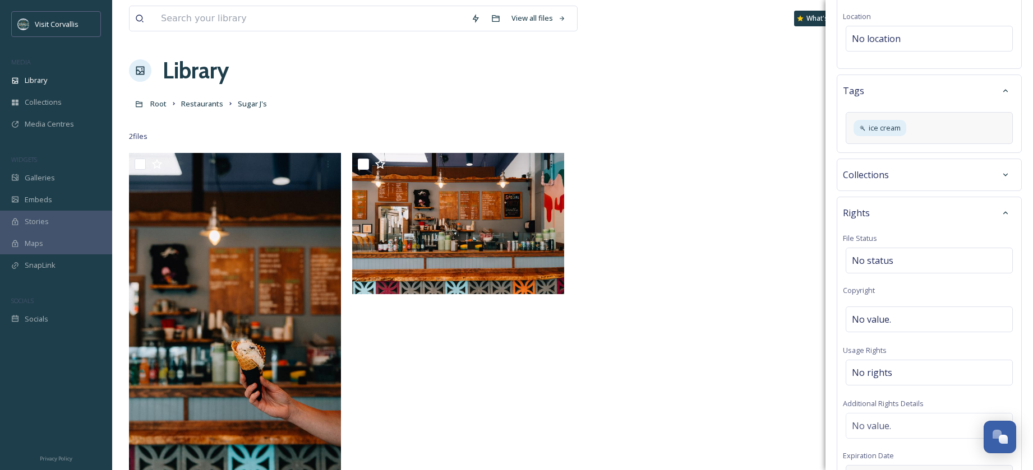
scroll to position [469, 0]
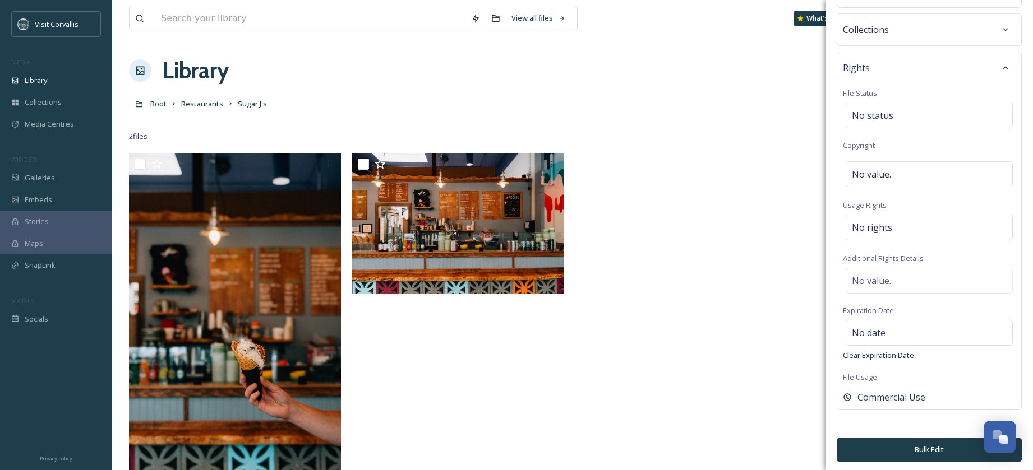
click at [894, 442] on button "Bulk Edit" at bounding box center [929, 449] width 185 height 23
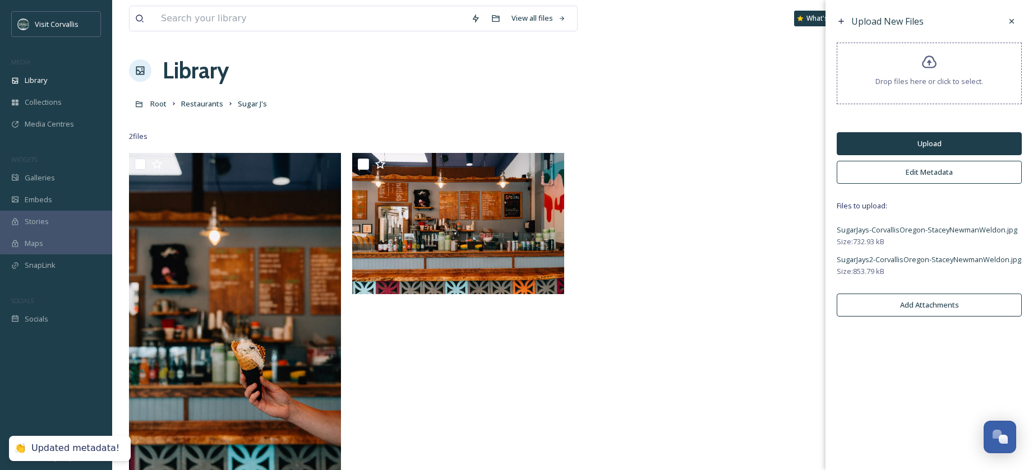
scroll to position [0, 0]
click at [899, 144] on button "Upload" at bounding box center [929, 143] width 185 height 23
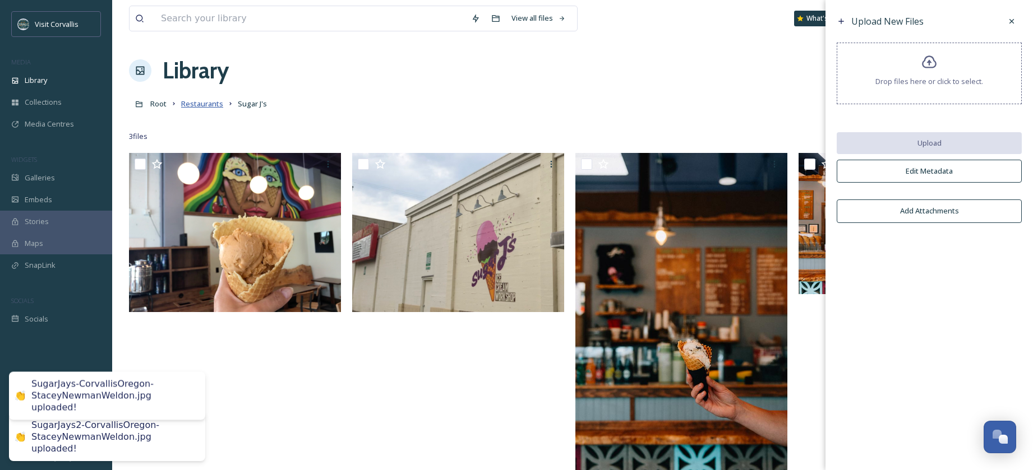
click at [187, 105] on span "Restaurants" at bounding box center [202, 104] width 42 height 10
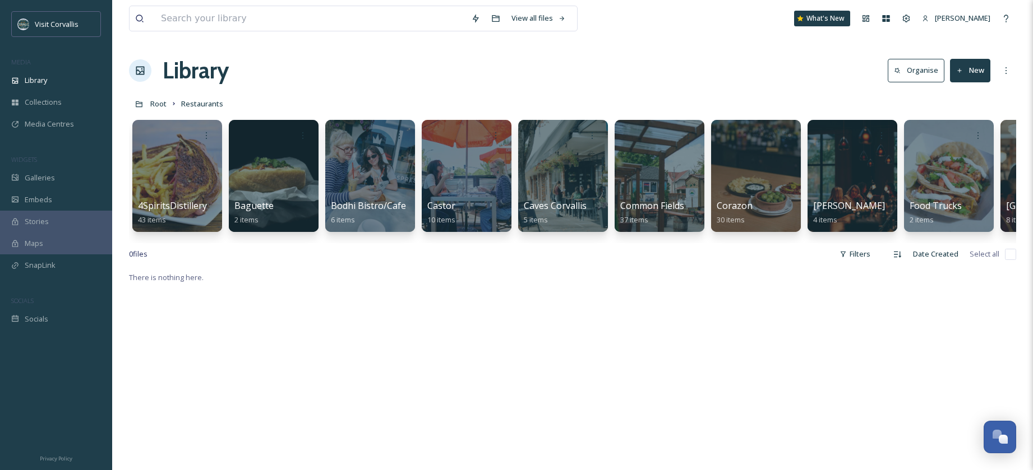
click at [969, 73] on button "New" at bounding box center [970, 70] width 40 height 23
click at [961, 142] on span "Folder" at bounding box center [956, 140] width 21 height 11
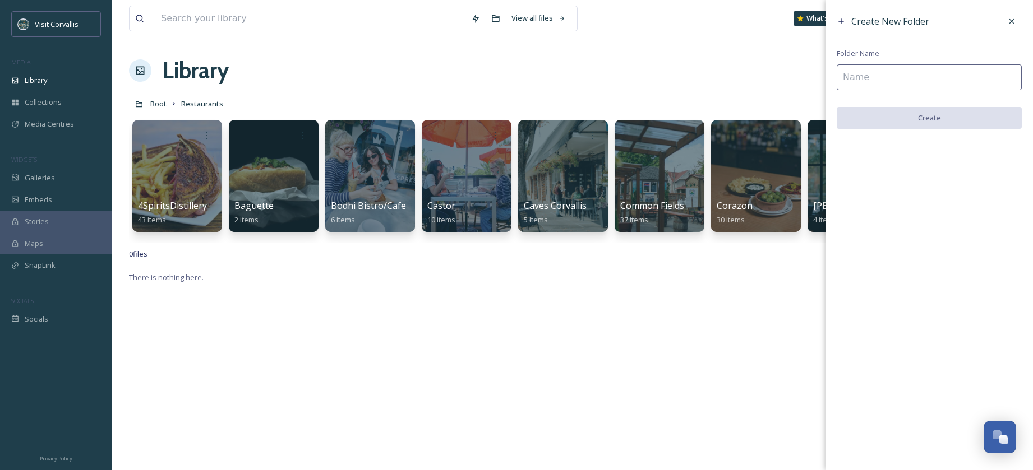
click at [886, 78] on input at bounding box center [929, 77] width 185 height 26
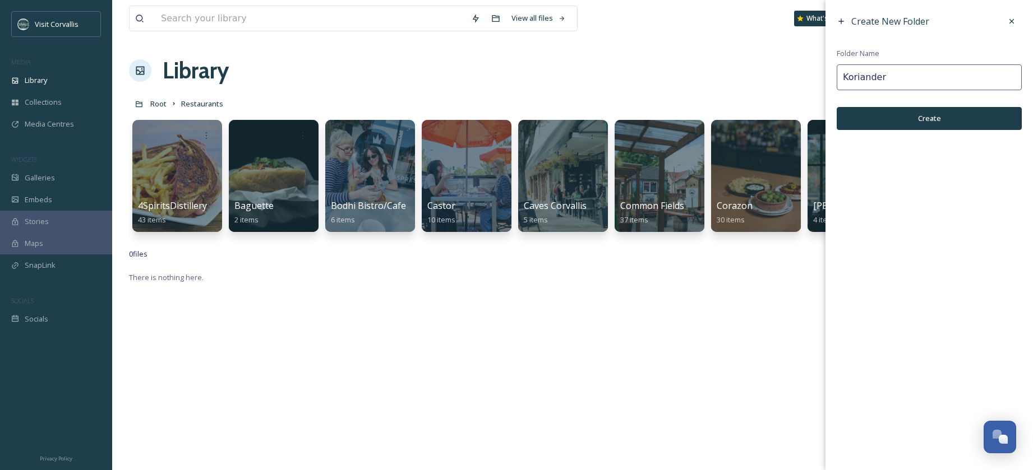
drag, startPoint x: 889, startPoint y: 75, endPoint x: 815, endPoint y: 72, distance: 73.5
click at [837, 72] on input "Koriander" at bounding box center [929, 77] width 185 height 26
type input "Koriander"
click at [952, 123] on button "Create" at bounding box center [929, 118] width 185 height 23
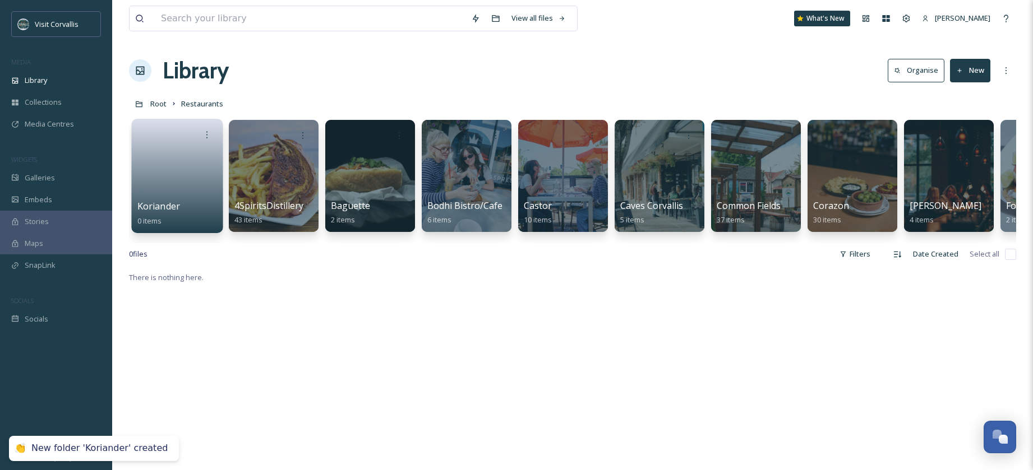
click at [190, 161] on link at bounding box center [177, 172] width 80 height 54
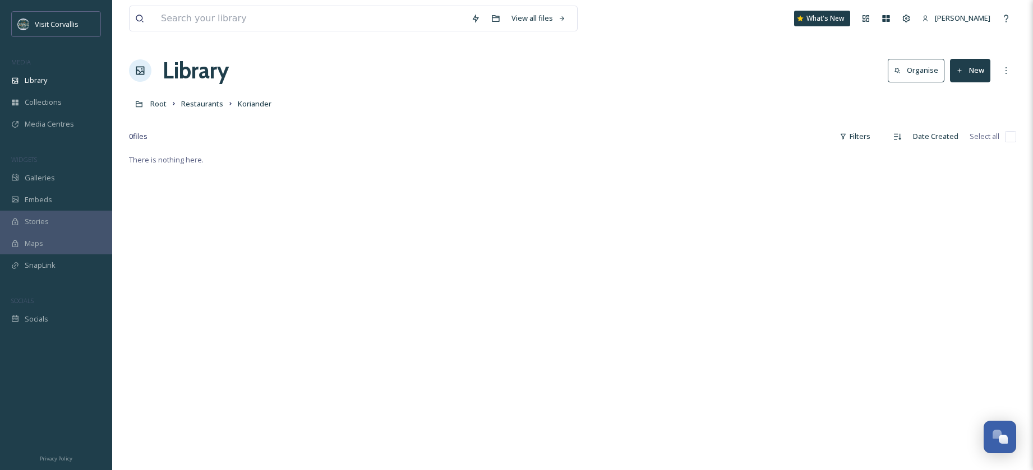
click at [967, 73] on button "New" at bounding box center [970, 70] width 40 height 23
click at [963, 99] on span "File Upload" at bounding box center [964, 96] width 37 height 11
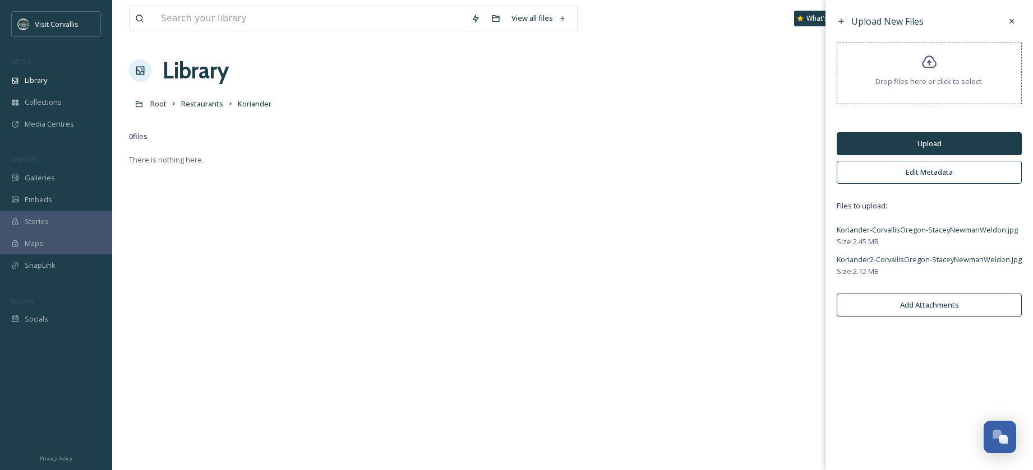
click at [925, 145] on button "Upload" at bounding box center [929, 143] width 185 height 23
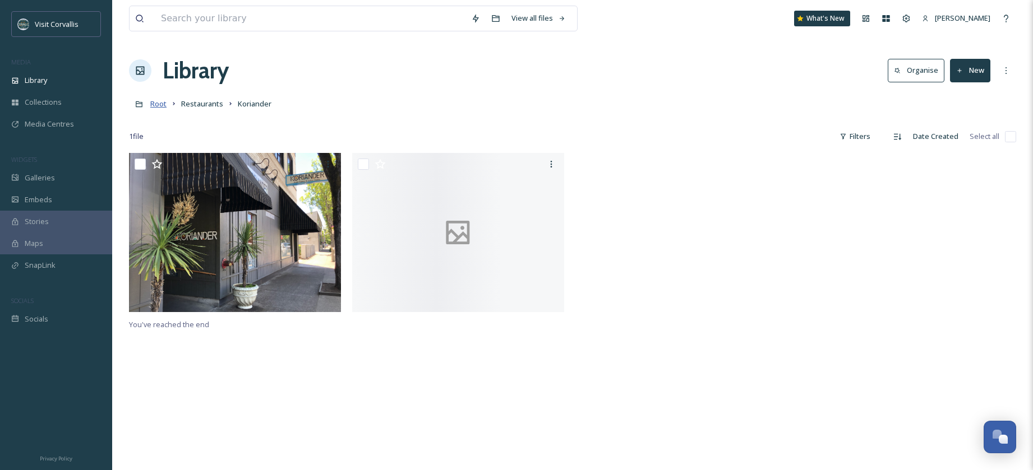
click at [156, 104] on span "Root" at bounding box center [158, 104] width 16 height 10
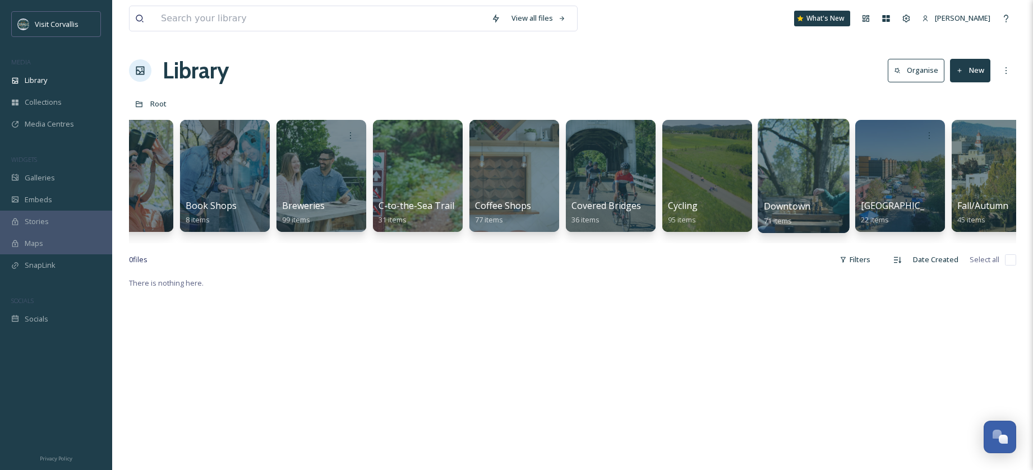
click at [833, 179] on div at bounding box center [803, 176] width 91 height 114
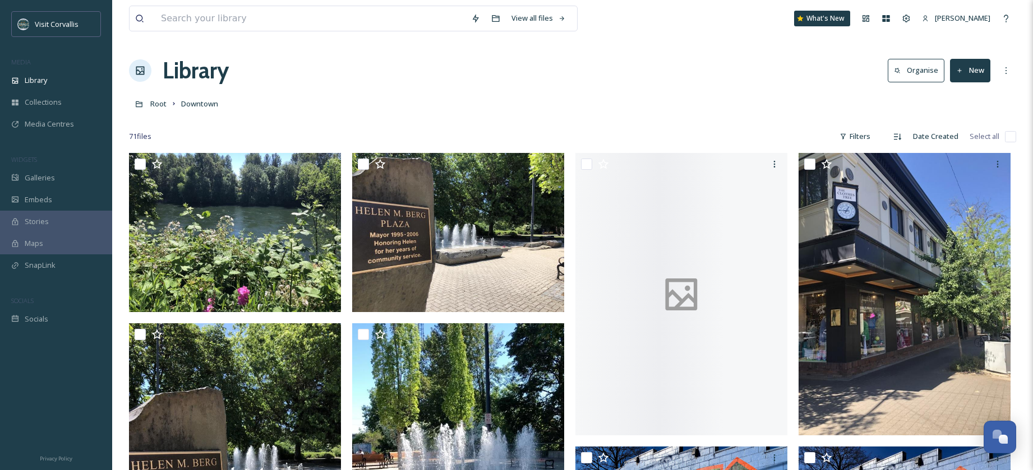
click at [983, 68] on button "New" at bounding box center [970, 70] width 40 height 23
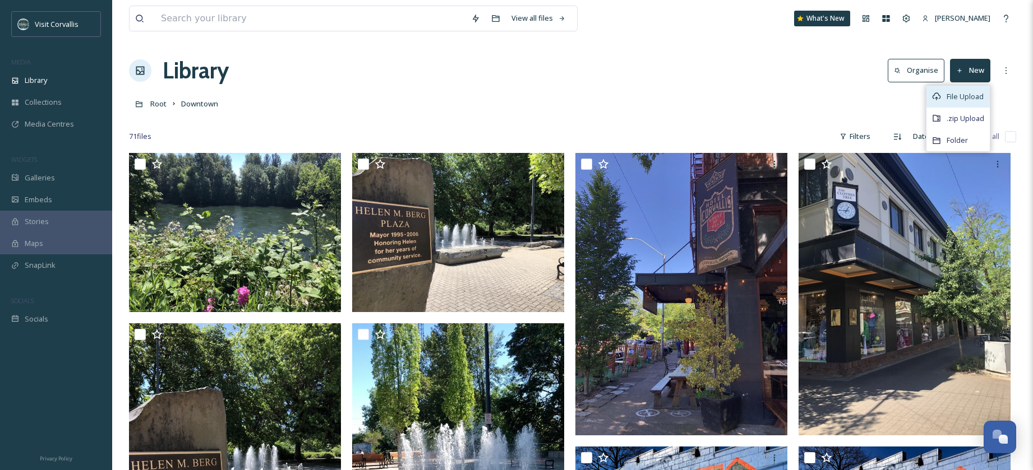
click at [971, 93] on span "File Upload" at bounding box center [964, 96] width 37 height 11
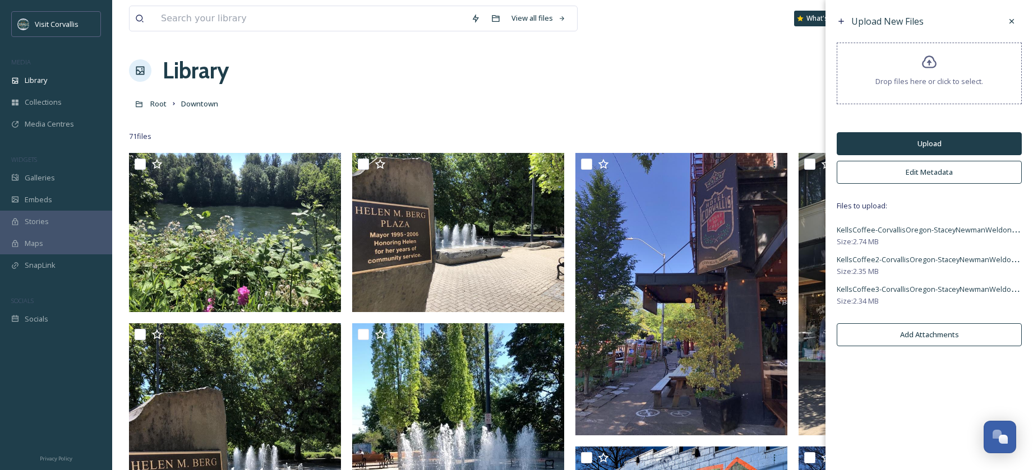
click at [894, 144] on button "Upload" at bounding box center [929, 143] width 185 height 23
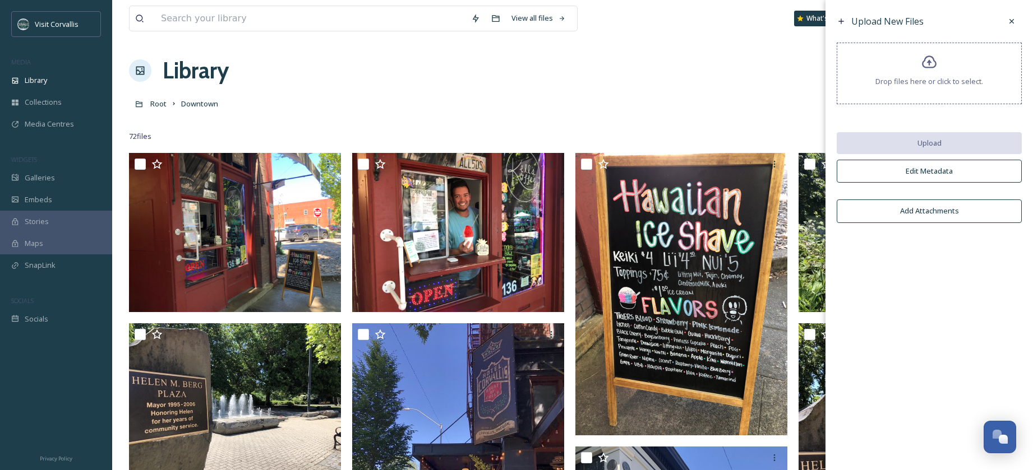
click at [157, 105] on span "Root" at bounding box center [158, 104] width 16 height 10
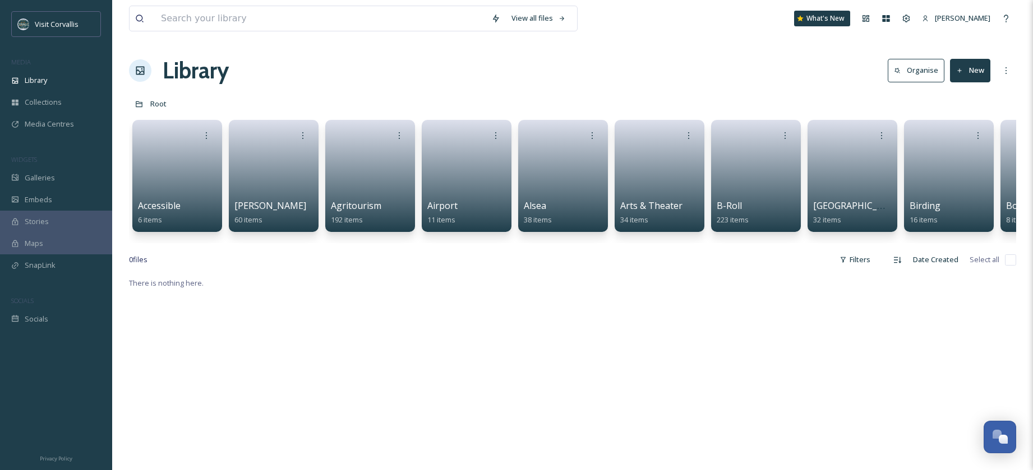
click at [960, 77] on button "New" at bounding box center [970, 70] width 40 height 23
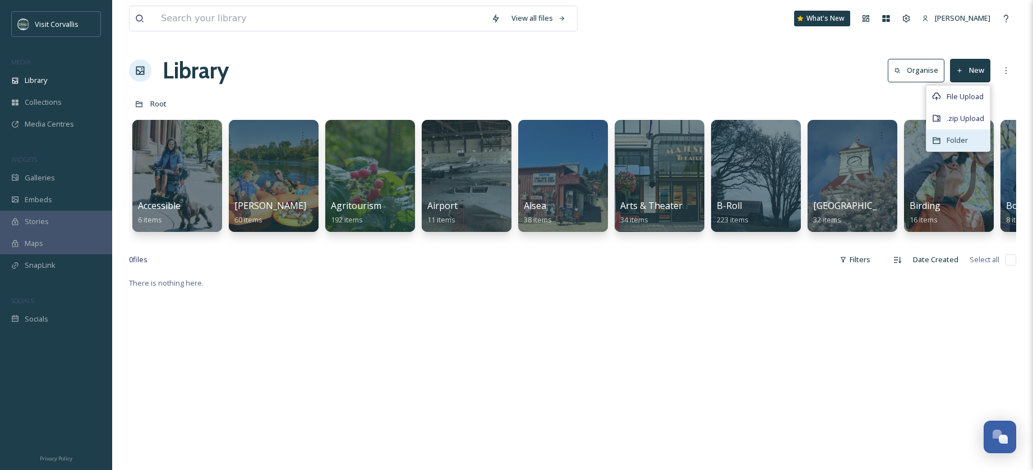
click at [954, 136] on span "Folder" at bounding box center [956, 140] width 21 height 11
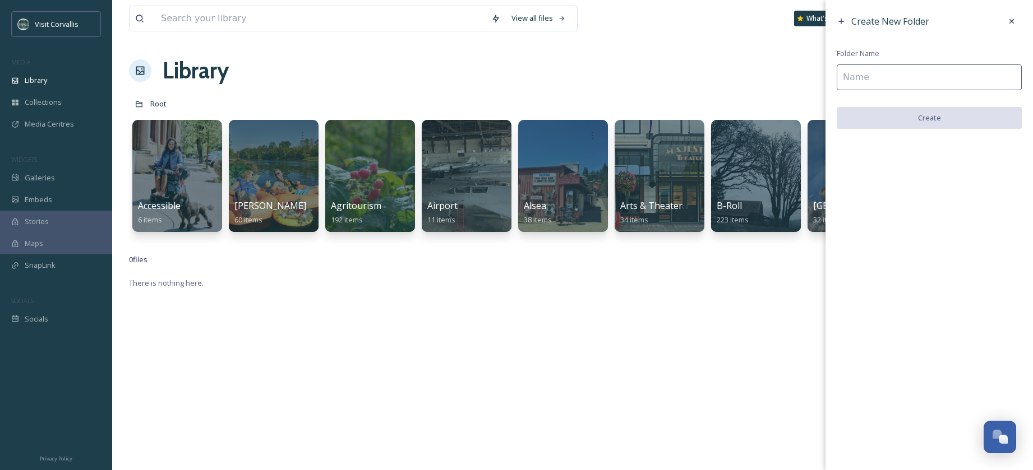
click at [860, 77] on input at bounding box center [929, 77] width 185 height 26
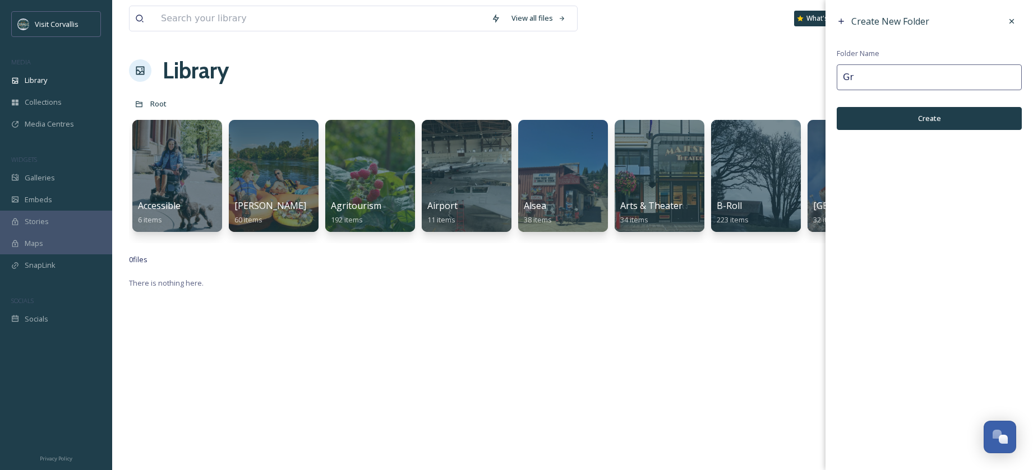
type input "G"
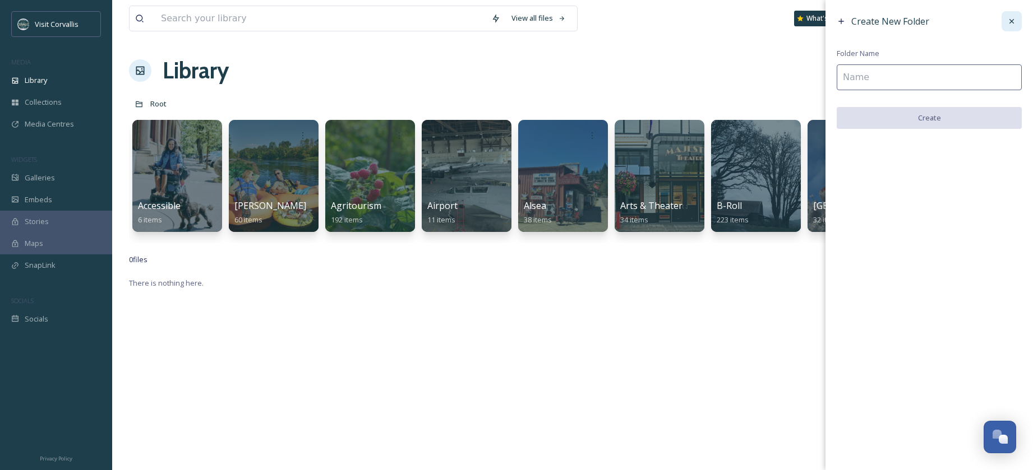
click at [1010, 17] on icon at bounding box center [1011, 21] width 9 height 9
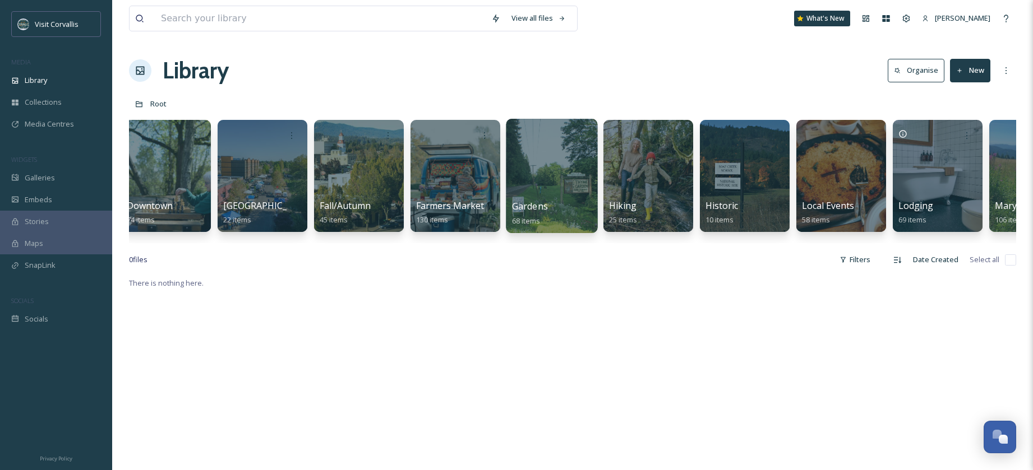
scroll to position [0, 1605]
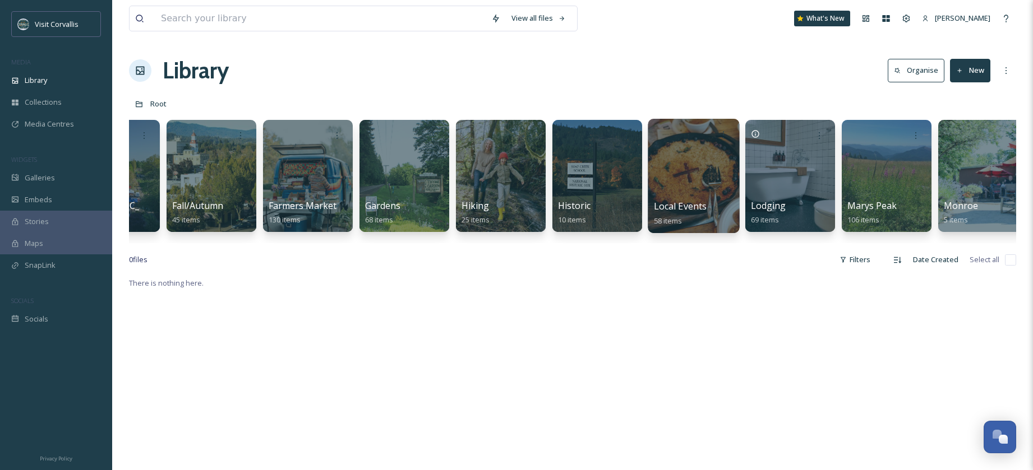
click at [710, 175] on div at bounding box center [693, 176] width 91 height 114
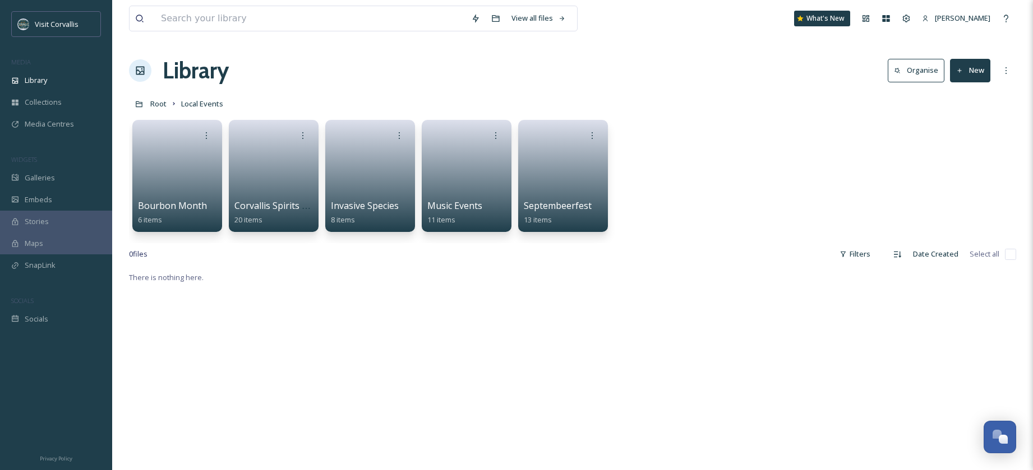
click at [978, 73] on button "New" at bounding box center [970, 70] width 40 height 23
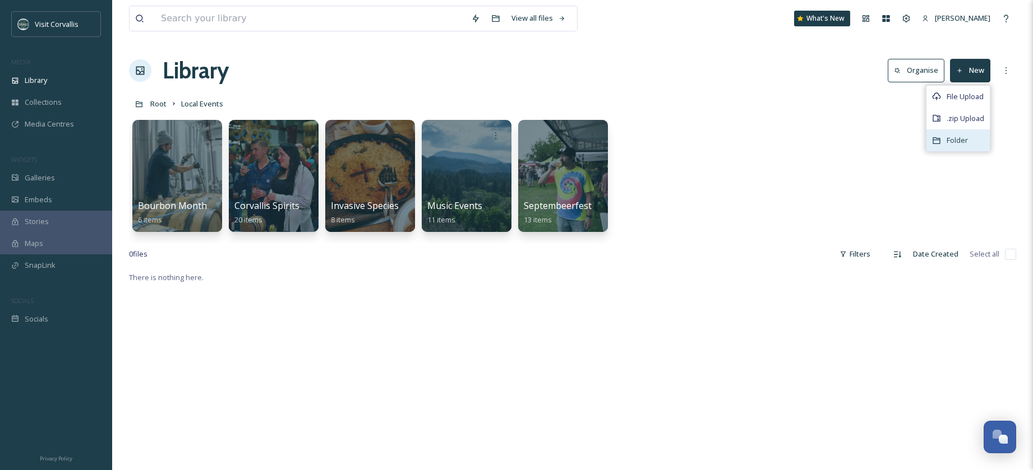
click at [958, 138] on span "Folder" at bounding box center [956, 140] width 21 height 11
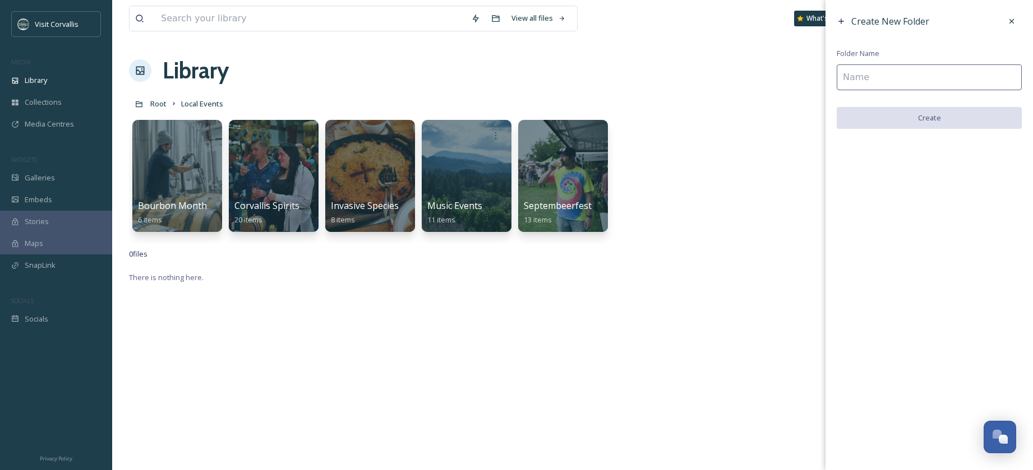
click at [894, 76] on input at bounding box center [929, 77] width 185 height 26
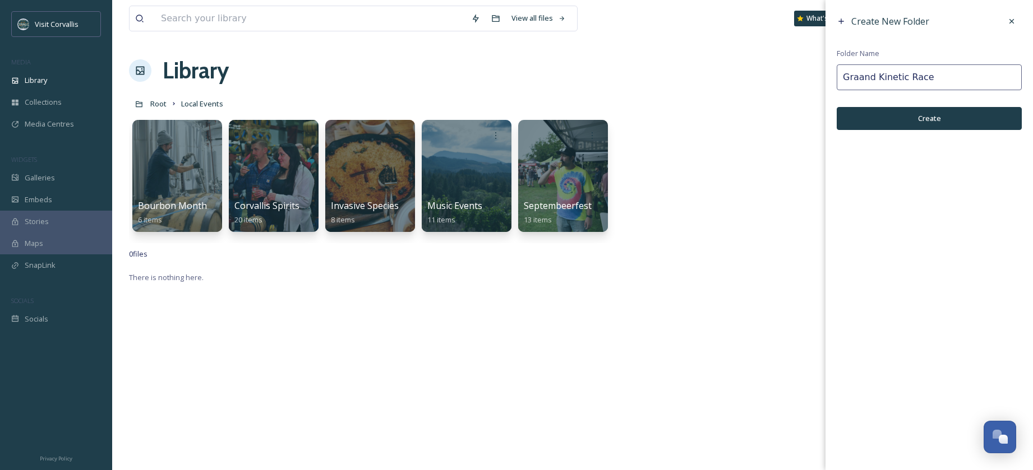
type input "Graand Kinetic Race"
click at [922, 114] on button "Create" at bounding box center [929, 118] width 185 height 23
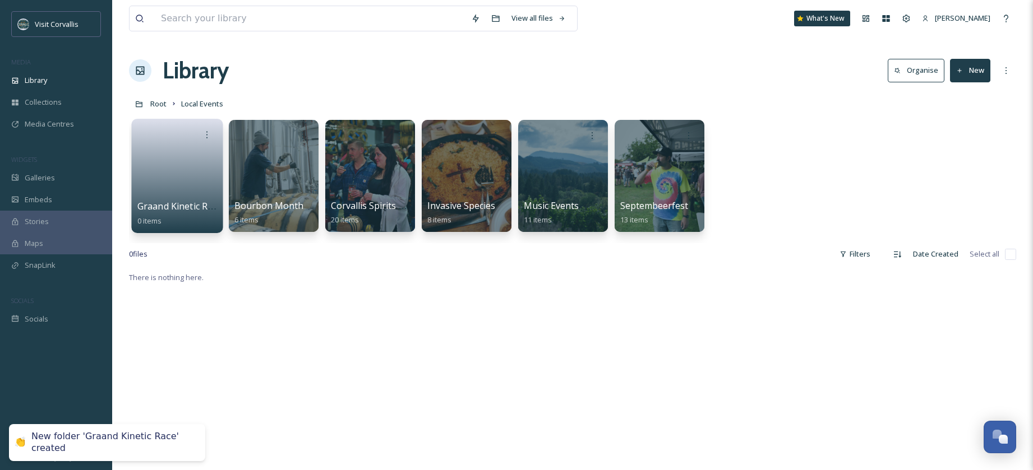
click at [195, 156] on link at bounding box center [177, 172] width 80 height 54
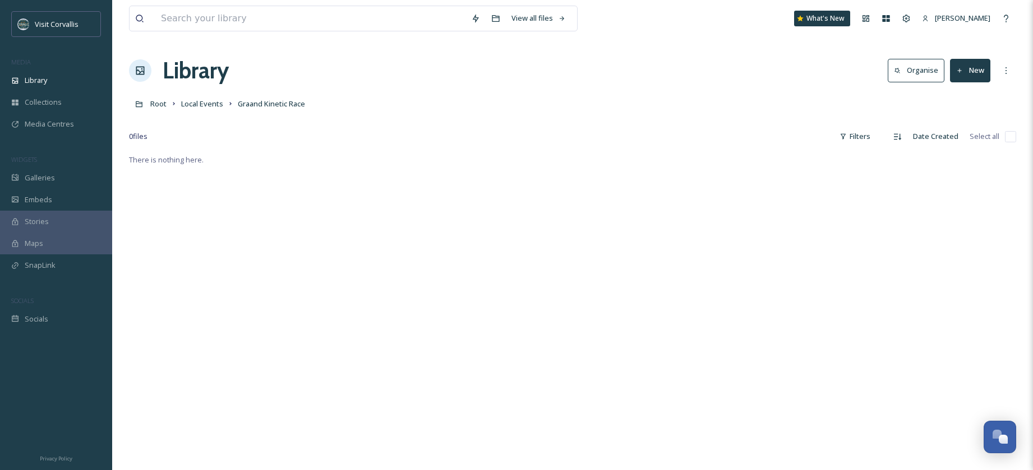
click at [958, 74] on icon at bounding box center [959, 70] width 7 height 7
click at [957, 90] on div "File Upload" at bounding box center [957, 97] width 63 height 22
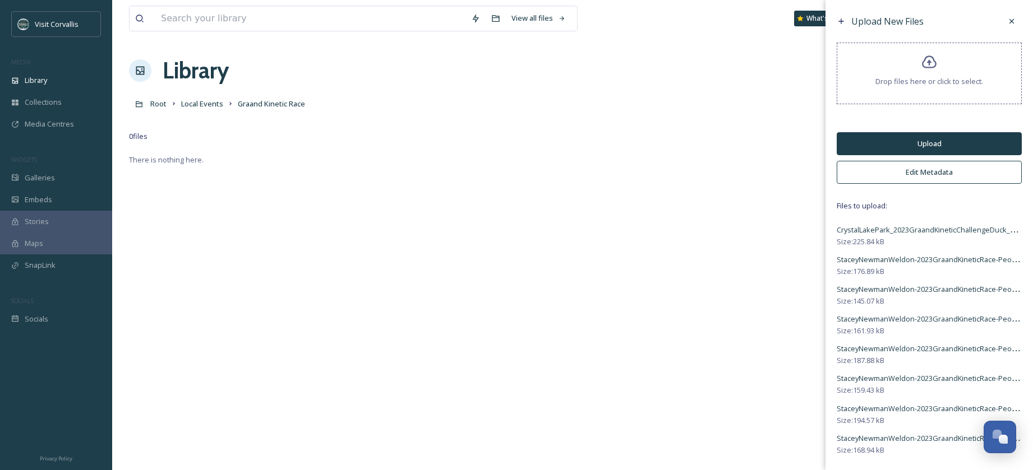
click at [927, 173] on button "Edit Metadata" at bounding box center [929, 172] width 185 height 23
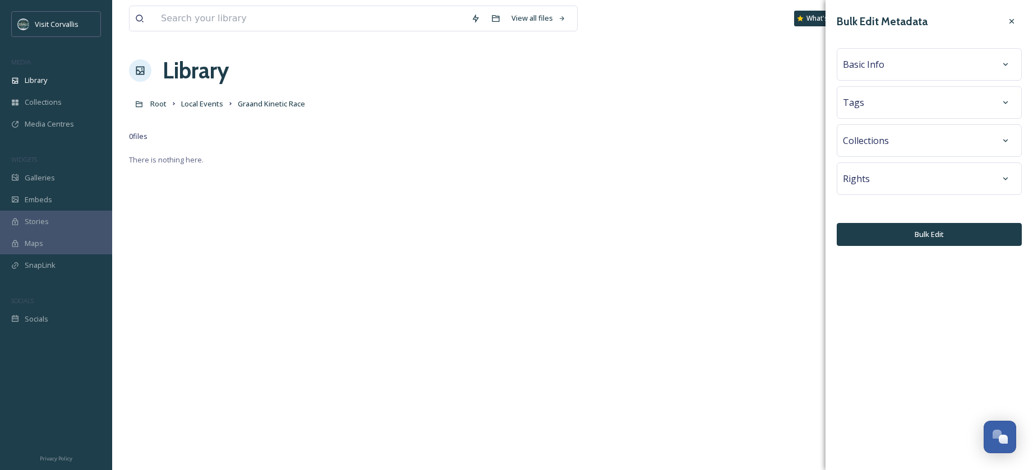
click at [858, 65] on span "Basic Info" at bounding box center [863, 64] width 41 height 13
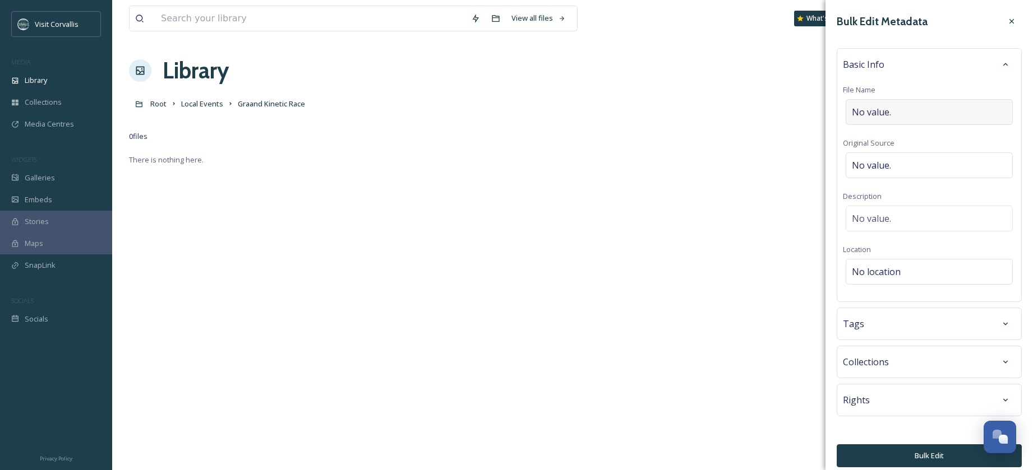
click at [875, 108] on span "No value." at bounding box center [871, 111] width 39 height 13
drag, startPoint x: 871, startPoint y: 113, endPoint x: 841, endPoint y: 112, distance: 30.3
click at [843, 112] on input "2023GraandKineticChallenge" at bounding box center [929, 112] width 173 height 26
click at [879, 113] on input "GraandKineticChallenge" at bounding box center [929, 112] width 173 height 26
click at [909, 114] on input "Graand KineticChallenge" at bounding box center [929, 112] width 173 height 26
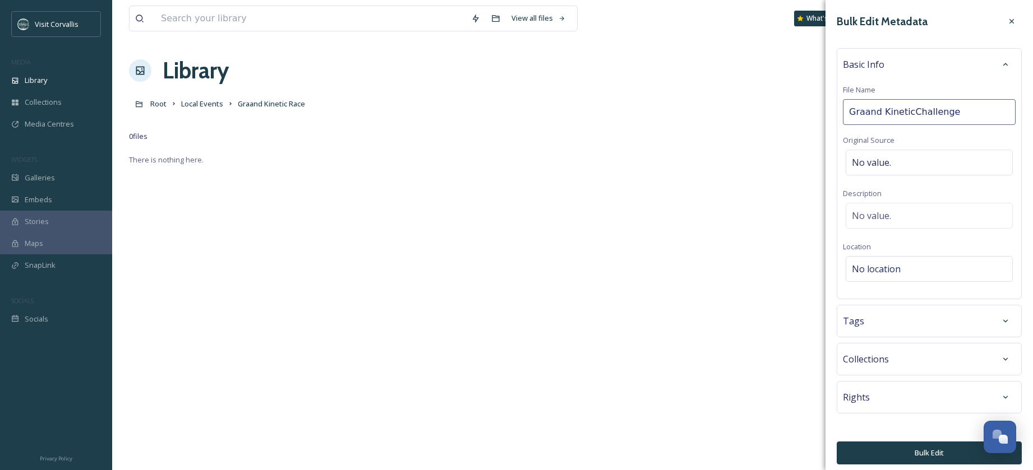
type input "Graand Kinetic Challenge"
click at [874, 214] on span "No value." at bounding box center [871, 218] width 39 height 13
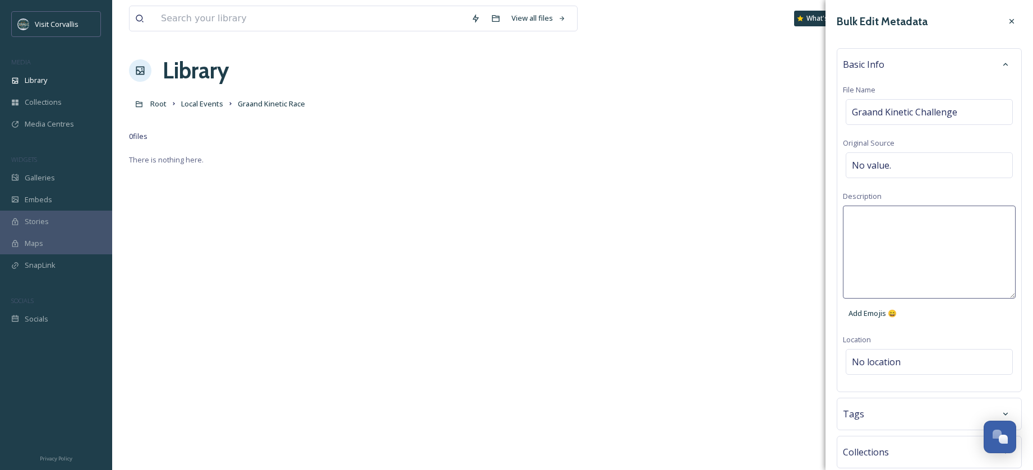
click at [871, 214] on textarea at bounding box center [929, 252] width 173 height 93
paste textarea "StaceyNewmanWeldon-2023GraandKineticRace-PeoplePoweredVehicles-CorvallisOregon-1"
drag, startPoint x: 950, startPoint y: 219, endPoint x: 812, endPoint y: 215, distance: 137.4
click at [843, 215] on textarea "StaceyNewmanWeldon-2023GraandKineticRace-PeoplePoweredVehicles-CorvallisOregon-1" at bounding box center [929, 252] width 173 height 93
click at [870, 216] on textarea "2023GraandKineticRace-PeoplePoweredVehicles-CorvallisOregon-1" at bounding box center [929, 252] width 173 height 93
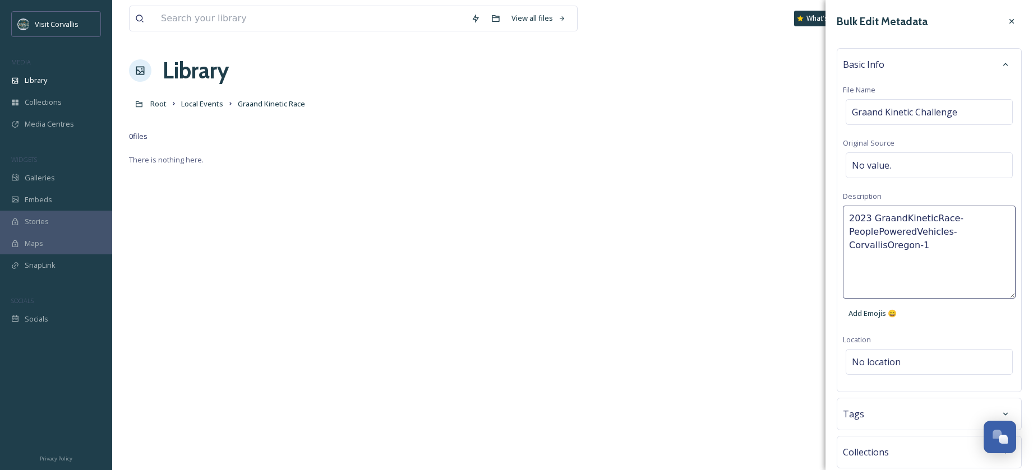
click at [902, 215] on textarea "2023 GraandKineticRace-PeoplePoweredVehicles-CorvallisOregon-1" at bounding box center [929, 252] width 173 height 93
click at [933, 219] on textarea "2023 Graand KineticRace-PeoplePoweredVehicles-CorvallisOregon-1" at bounding box center [929, 252] width 173 height 93
drag, startPoint x: 963, startPoint y: 219, endPoint x: 968, endPoint y: 219, distance: 5.6
click at [968, 219] on textarea "2023 Graand Kinetic Race-PeoplePoweredVehicles-CorvallisOregon-1" at bounding box center [929, 252] width 173 height 93
click at [876, 233] on textarea "2023 Graand Kinetic Race PeoplePoweredVehicles-CorvallisOregon-1" at bounding box center [929, 252] width 173 height 93
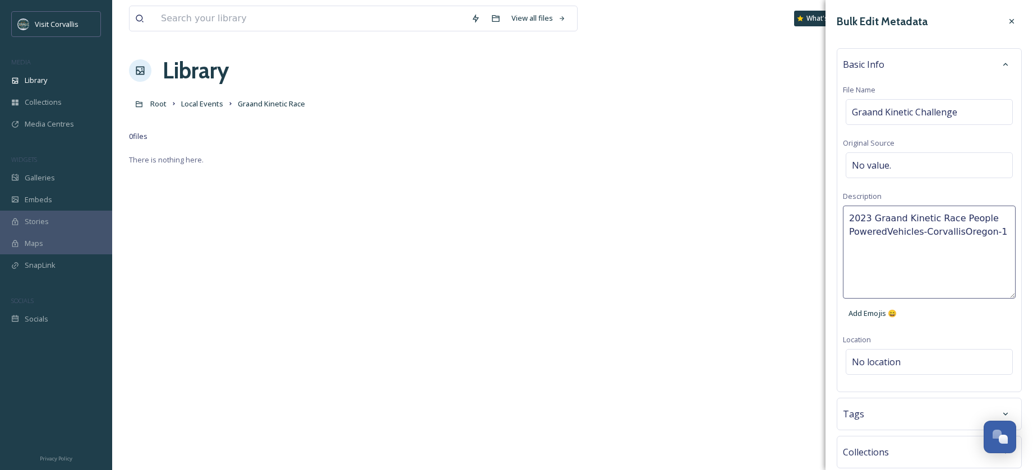
click at [886, 231] on textarea "2023 Graand Kinetic Race People PoweredVehicles-CorvallisOregon-1" at bounding box center [929, 252] width 173 height 93
click at [925, 232] on textarea "2023 Graand Kinetic Race People Powered Vehicles-CorvallisOregon-1" at bounding box center [929, 252] width 173 height 93
click at [968, 236] on textarea "2023 Graand Kinetic Race People Powered Vehicles in [GEOGRAPHIC_DATA]-1" at bounding box center [929, 252] width 173 height 93
drag, startPoint x: 999, startPoint y: 232, endPoint x: 1018, endPoint y: 234, distance: 19.1
click at [1015, 234] on textarea "2023 Graand Kinetic Race People Powered Vehicles in [GEOGRAPHIC_DATA] [US_STATE…" at bounding box center [929, 252] width 173 height 93
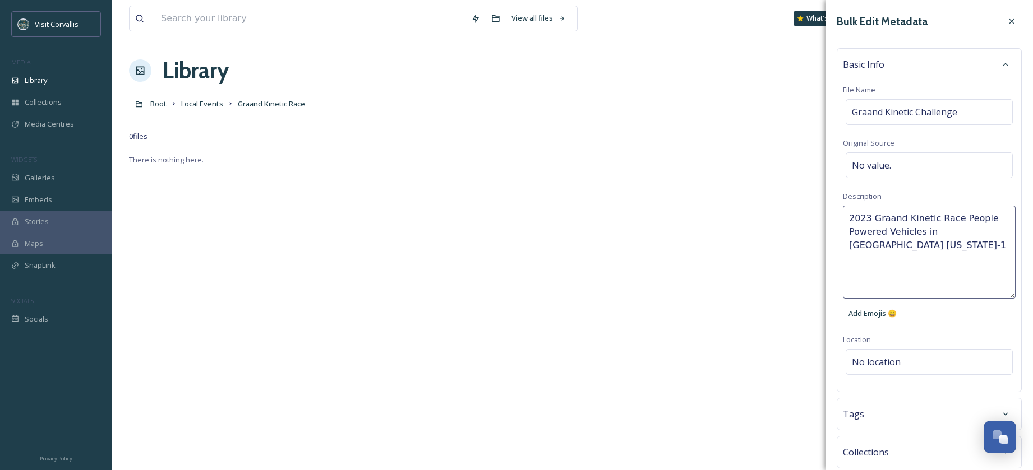
type textarea "2023 Graand Kinetic Race People Powered Vehicles in [GEOGRAPHIC_DATA] [US_STATE]"
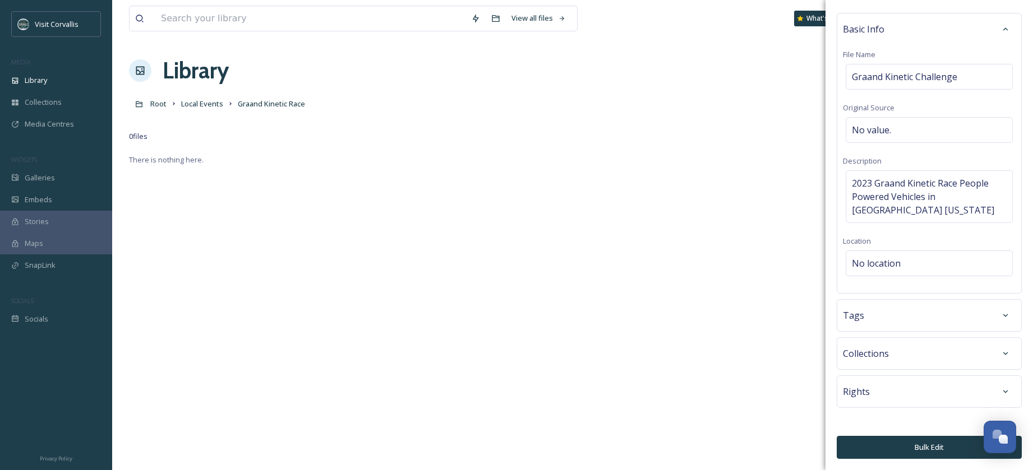
click at [950, 325] on div "Tags" at bounding box center [929, 316] width 173 height 20
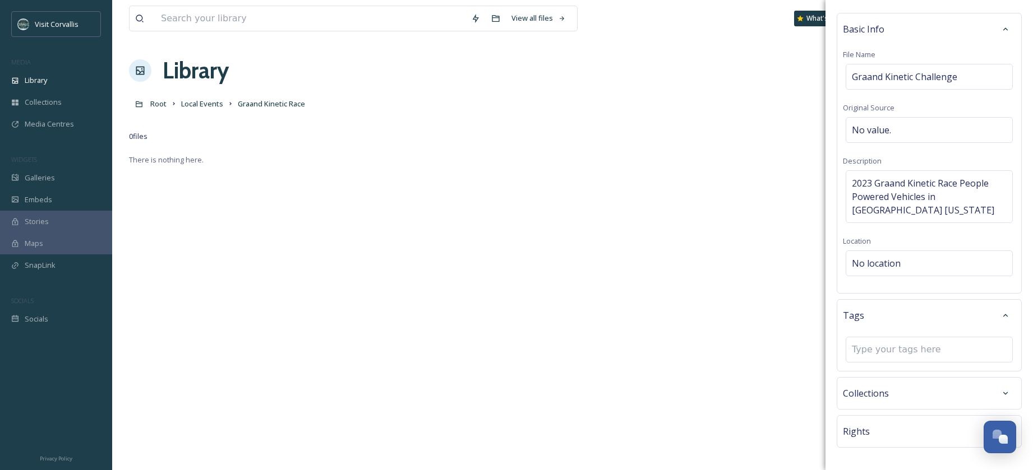
drag, startPoint x: 879, startPoint y: 317, endPoint x: 878, endPoint y: 332, distance: 15.8
click at [879, 317] on div "Tags" at bounding box center [929, 316] width 173 height 20
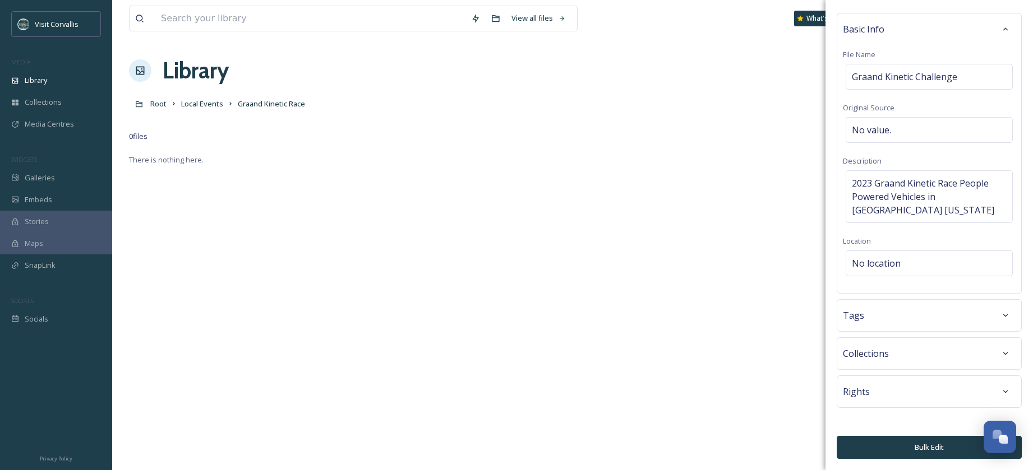
click at [875, 324] on div "Tags" at bounding box center [929, 316] width 173 height 20
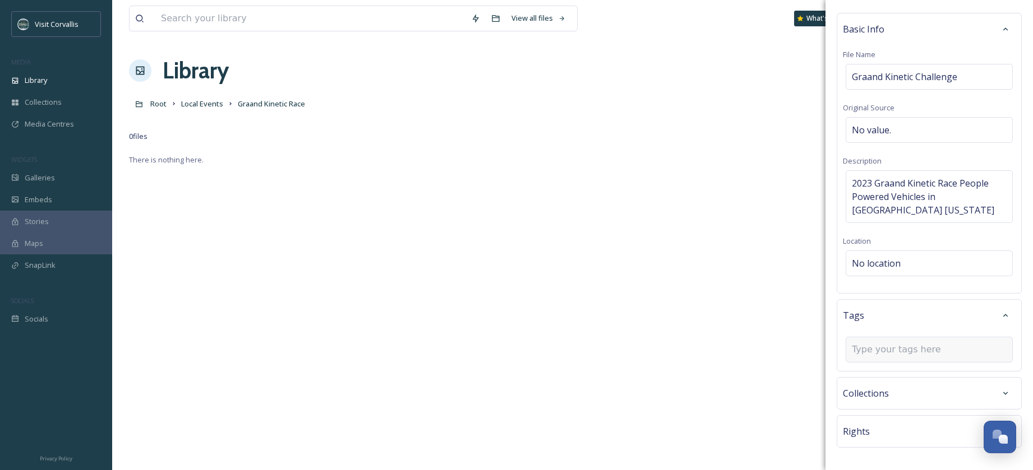
click at [872, 343] on input at bounding box center [908, 349] width 112 height 13
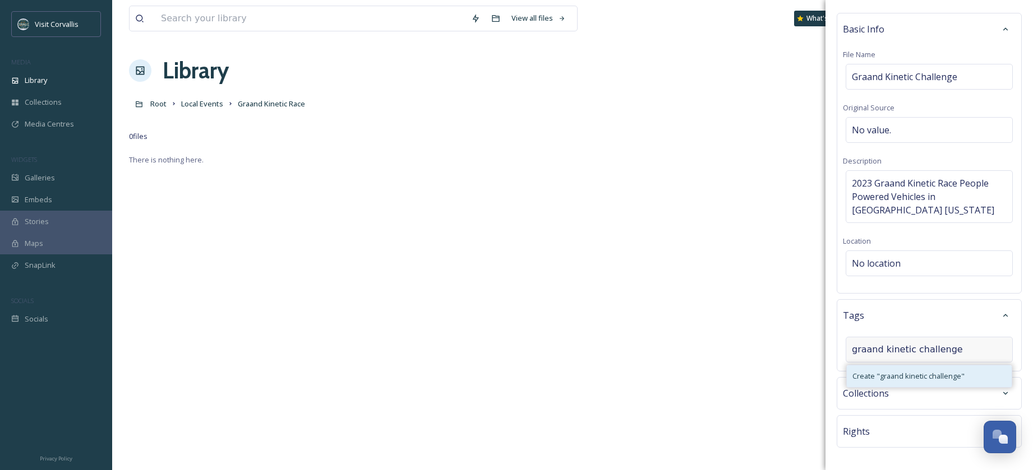
type input "graand kinetic challenge"
click at [892, 377] on span "Create " graand kinetic challenge "" at bounding box center [908, 376] width 112 height 11
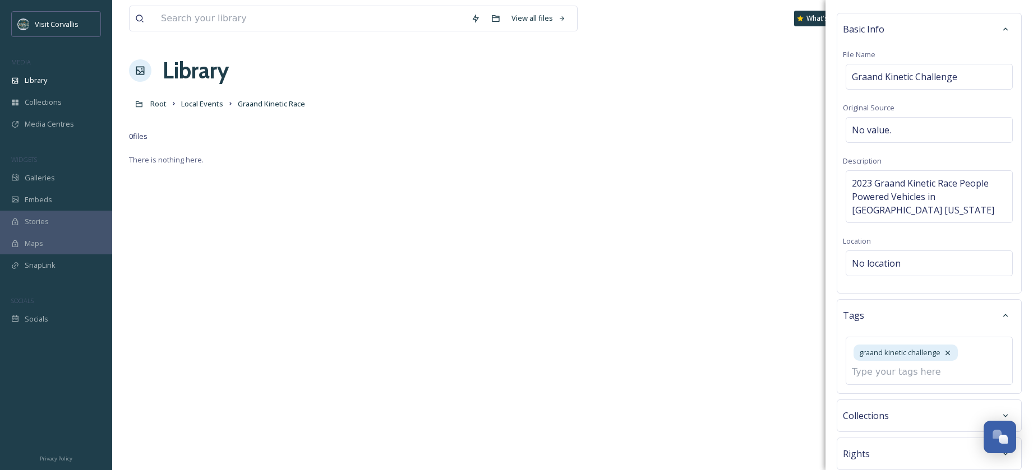
scroll to position [98, 0]
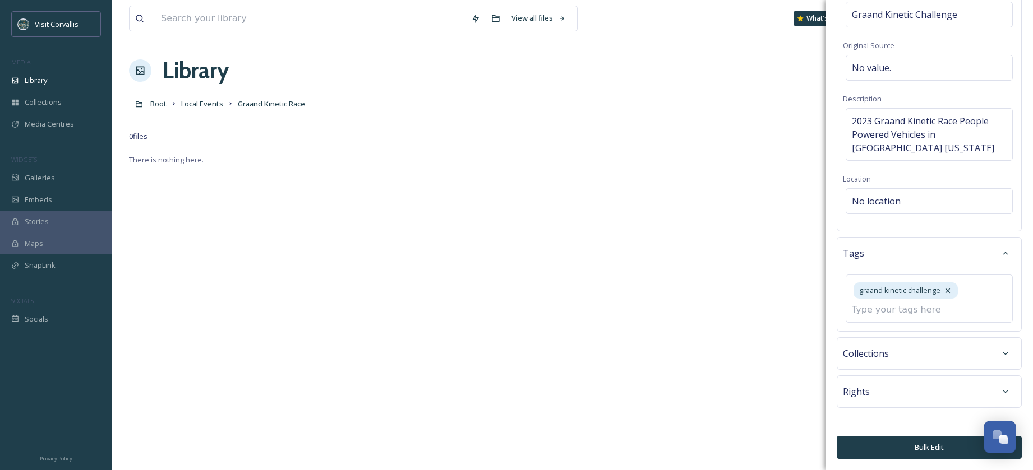
click at [908, 447] on button "Bulk Edit" at bounding box center [929, 447] width 185 height 23
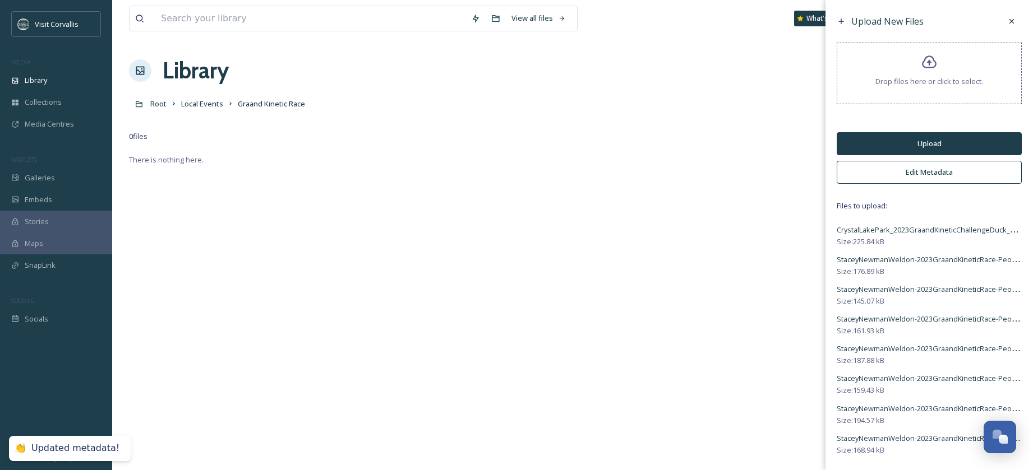
click at [929, 146] on button "Upload" at bounding box center [929, 143] width 185 height 23
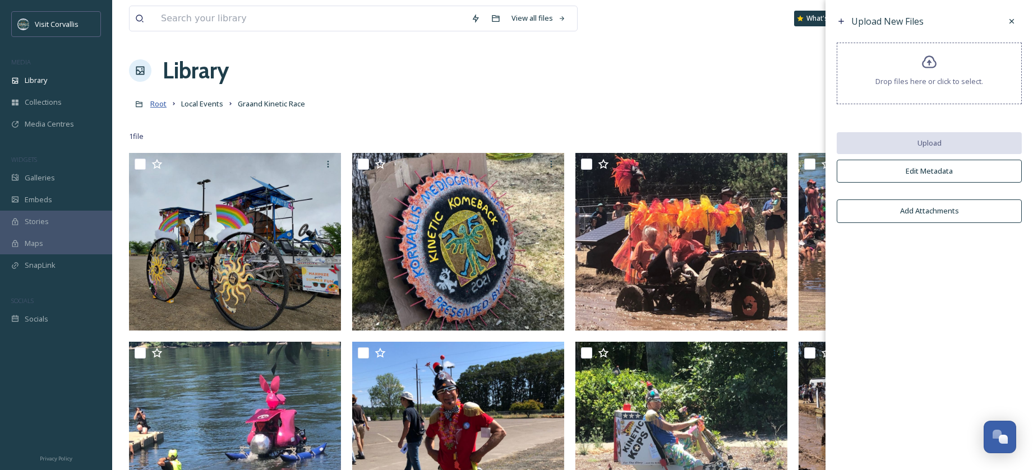
click at [164, 107] on span "Root" at bounding box center [158, 104] width 16 height 10
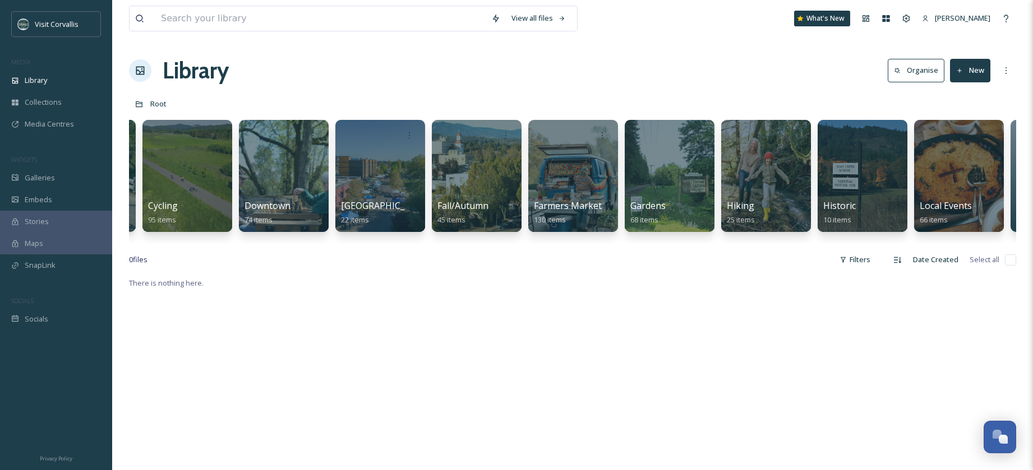
scroll to position [0, 1352]
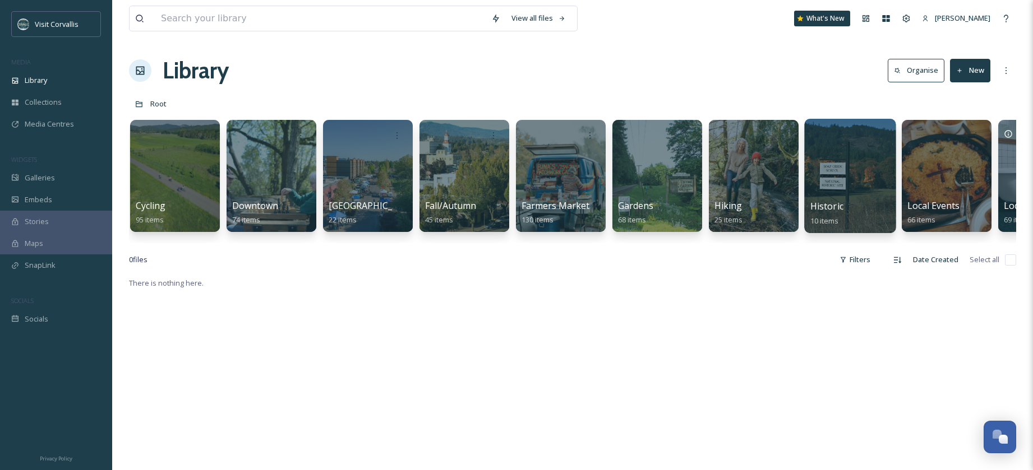
click at [836, 179] on div at bounding box center [849, 176] width 91 height 114
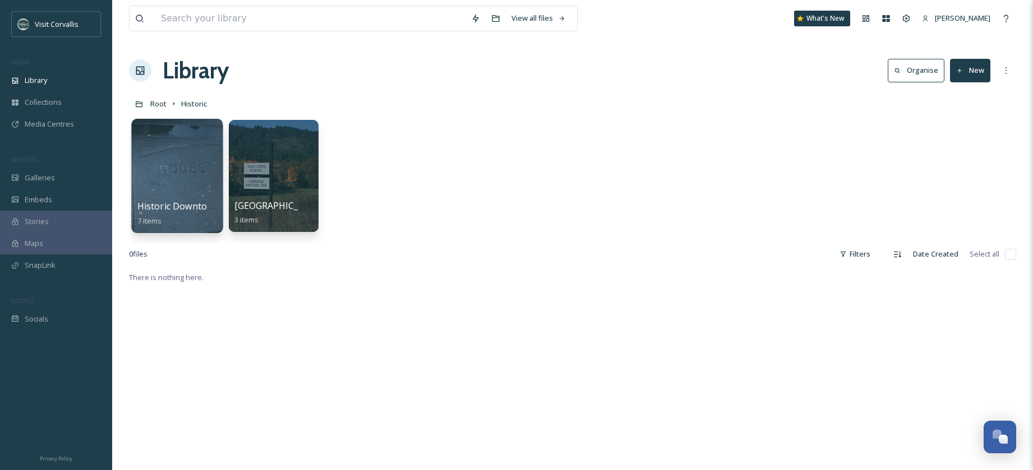
click at [184, 172] on div at bounding box center [176, 176] width 91 height 114
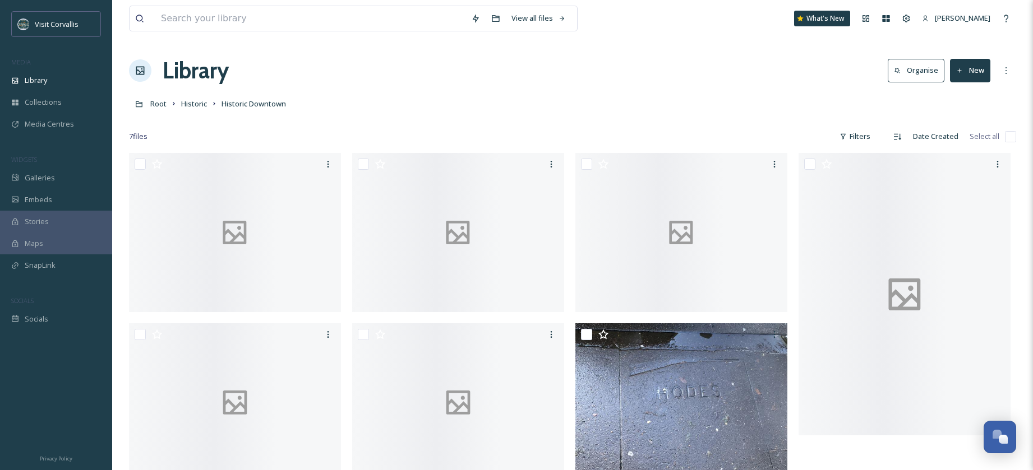
click at [966, 79] on button "New" at bounding box center [970, 70] width 40 height 23
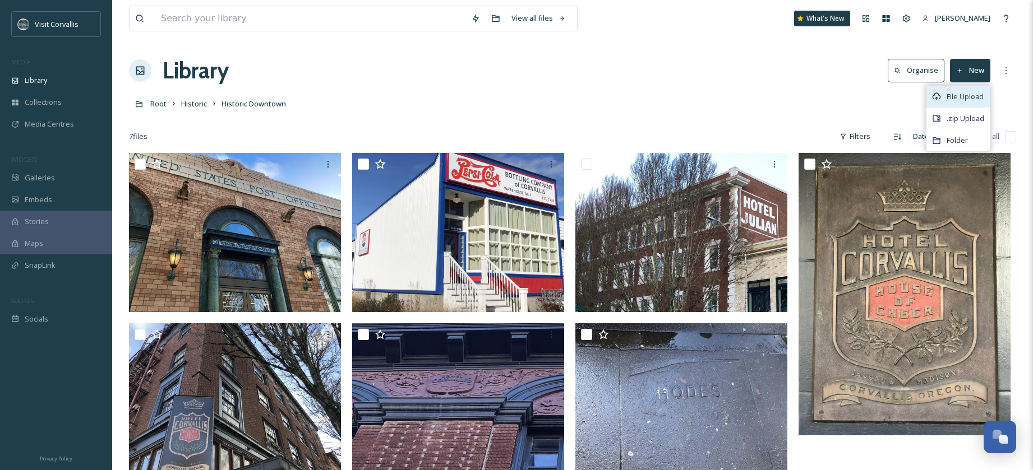
click at [964, 98] on span "File Upload" at bounding box center [964, 96] width 37 height 11
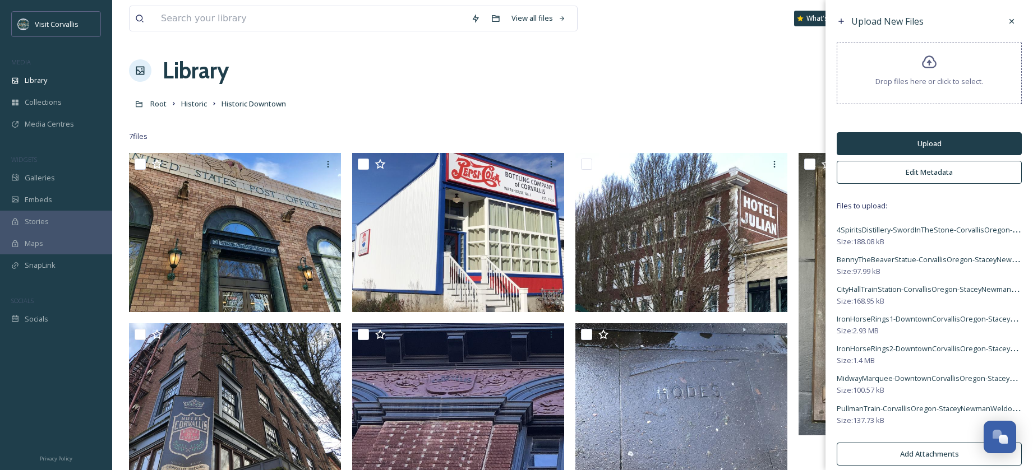
click at [898, 144] on button "Upload" at bounding box center [929, 143] width 185 height 23
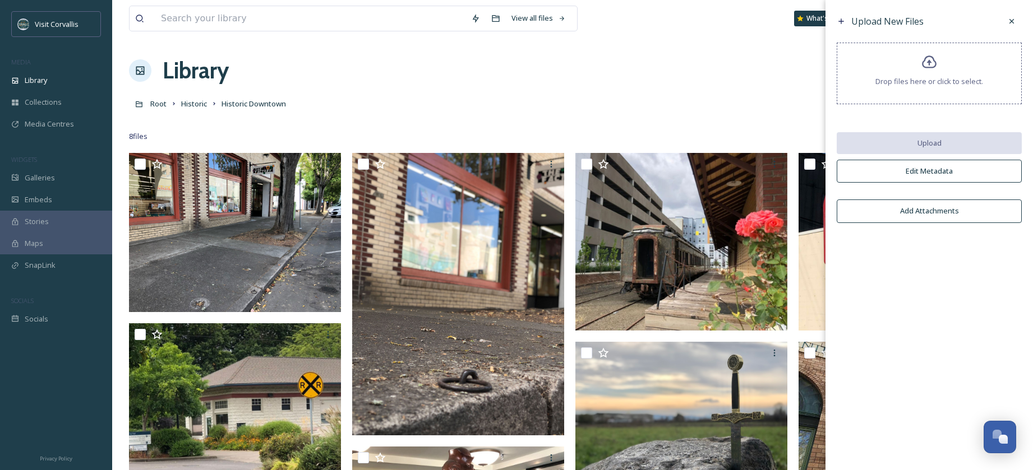
click at [167, 103] on div "[GEOGRAPHIC_DATA]" at bounding box center [572, 103] width 887 height 21
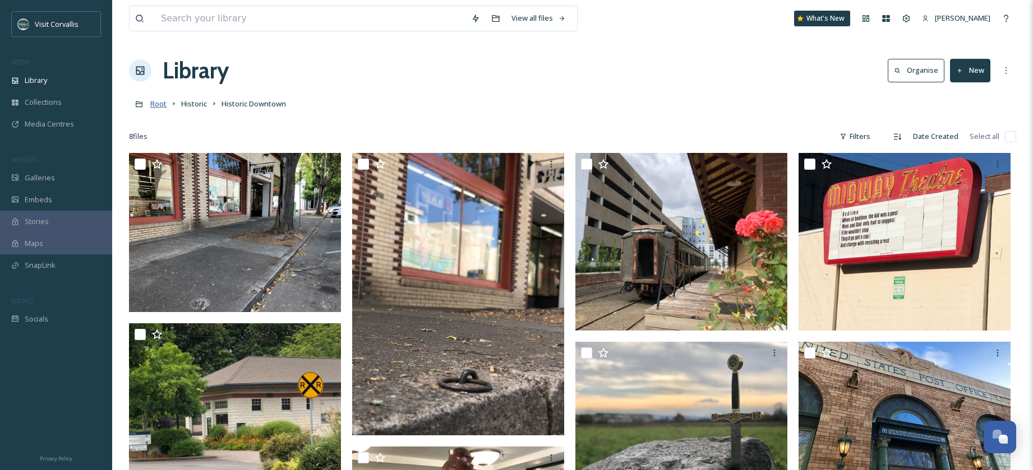
click at [159, 103] on span "Root" at bounding box center [158, 104] width 16 height 10
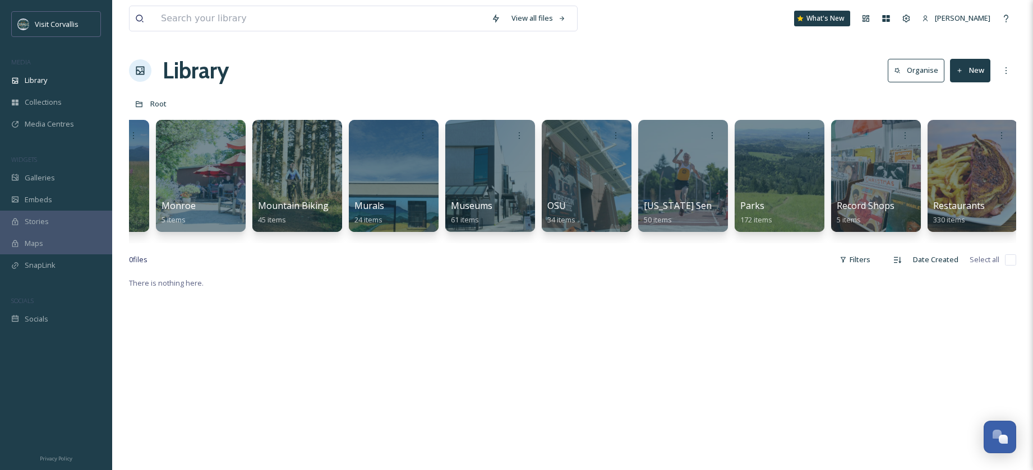
scroll to position [0, 2468]
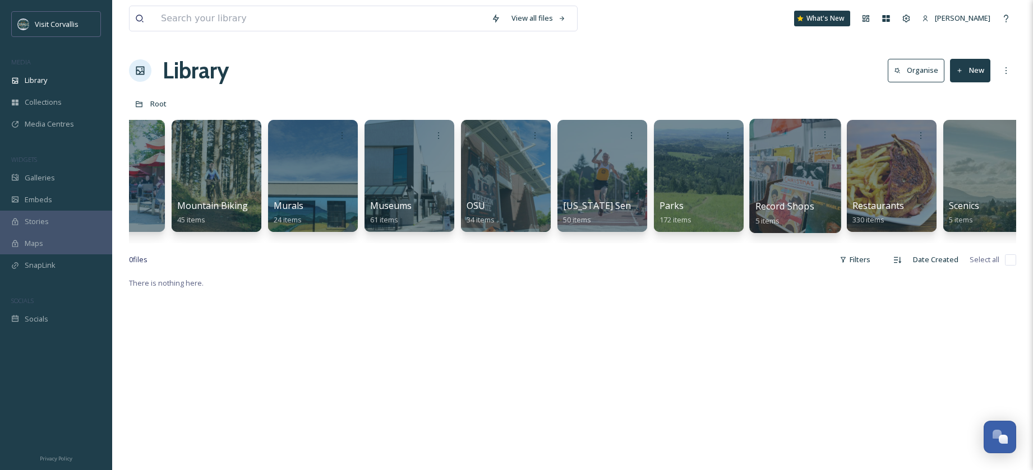
click at [793, 179] on div at bounding box center [794, 176] width 91 height 114
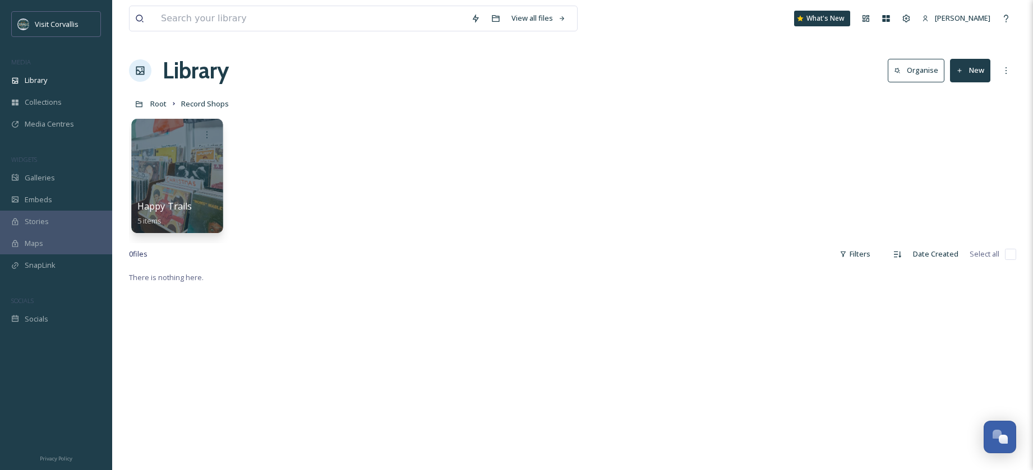
click at [184, 182] on div at bounding box center [176, 176] width 91 height 114
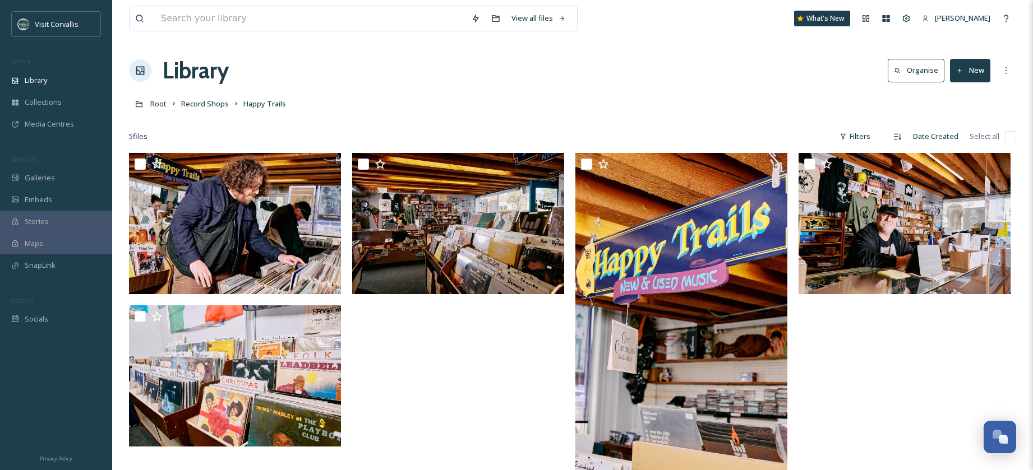
click at [981, 77] on button "New" at bounding box center [970, 70] width 40 height 23
click at [970, 94] on span "File Upload" at bounding box center [964, 96] width 37 height 11
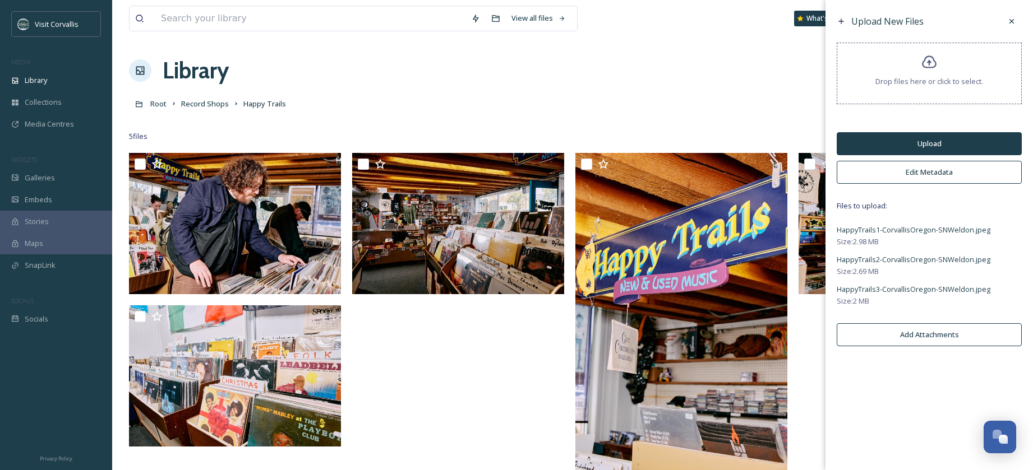
click at [908, 172] on button "Edit Metadata" at bounding box center [929, 172] width 185 height 23
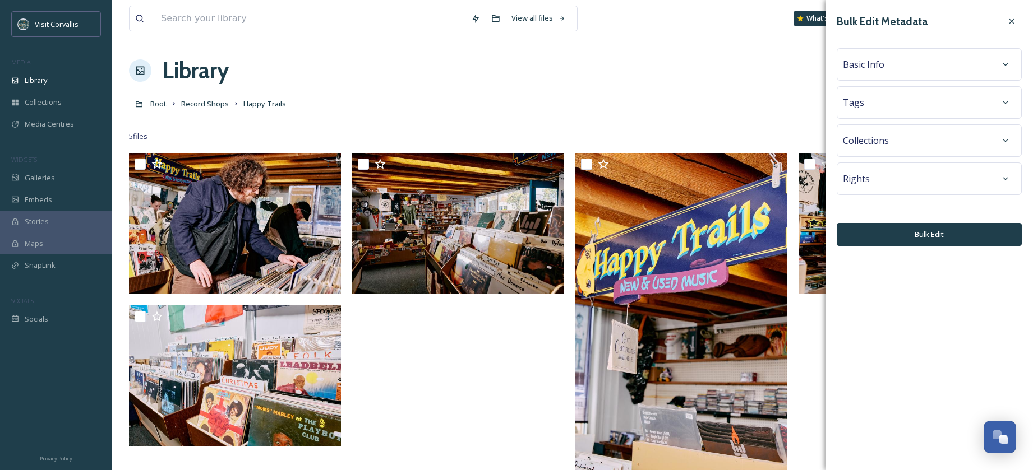
click at [879, 78] on div "Basic Info" at bounding box center [929, 64] width 185 height 33
click at [879, 70] on span "Basic Info" at bounding box center [863, 64] width 41 height 13
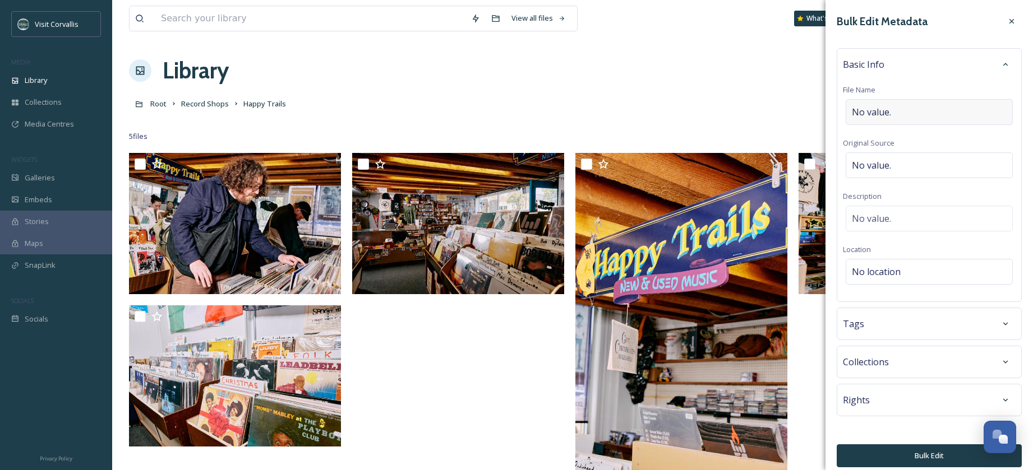
click at [874, 105] on span "No value." at bounding box center [871, 111] width 39 height 13
type input "Happy Trails Records Shop"
drag, startPoint x: 977, startPoint y: 114, endPoint x: 793, endPoint y: 103, distance: 183.7
click at [843, 103] on input "Happy Trails Records Shop" at bounding box center [929, 112] width 173 height 26
click at [881, 213] on span "No value." at bounding box center [871, 218] width 39 height 13
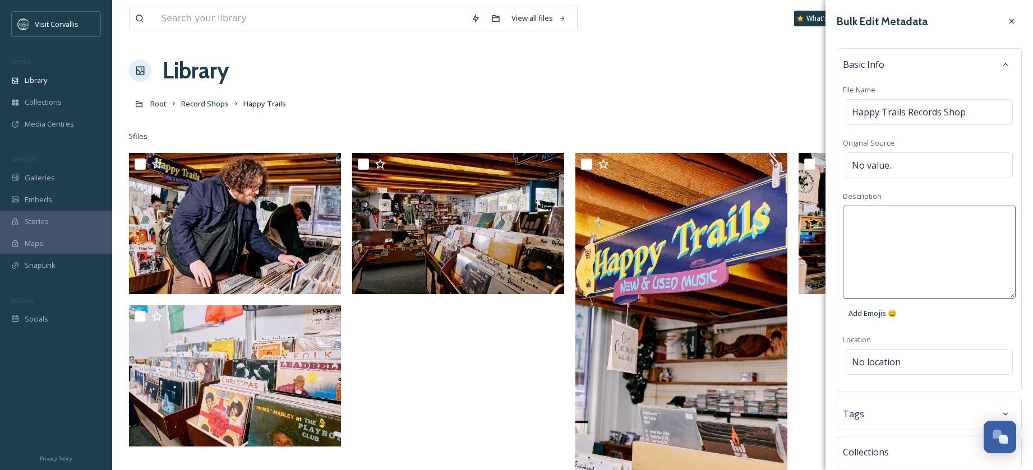
click at [870, 215] on textarea at bounding box center [929, 252] width 173 height 93
paste textarea "Happy Trails Records Shop"
type textarea "Happy Trails Records Shop in [GEOGRAPHIC_DATA] OR"
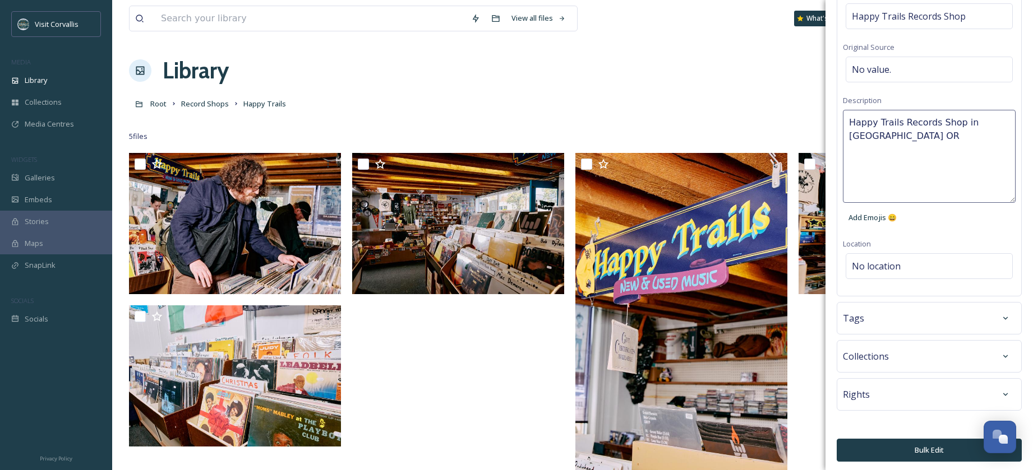
click at [932, 320] on div "Tags" at bounding box center [929, 318] width 173 height 20
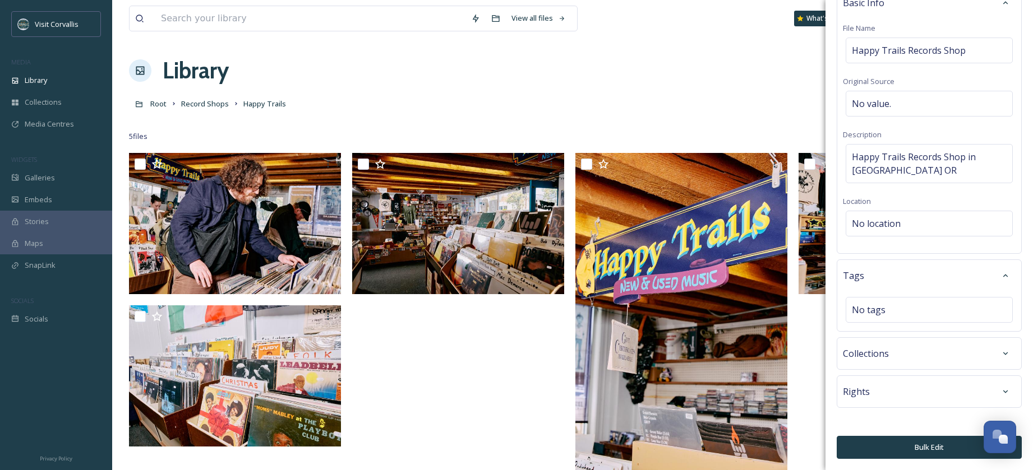
scroll to position [22, 0]
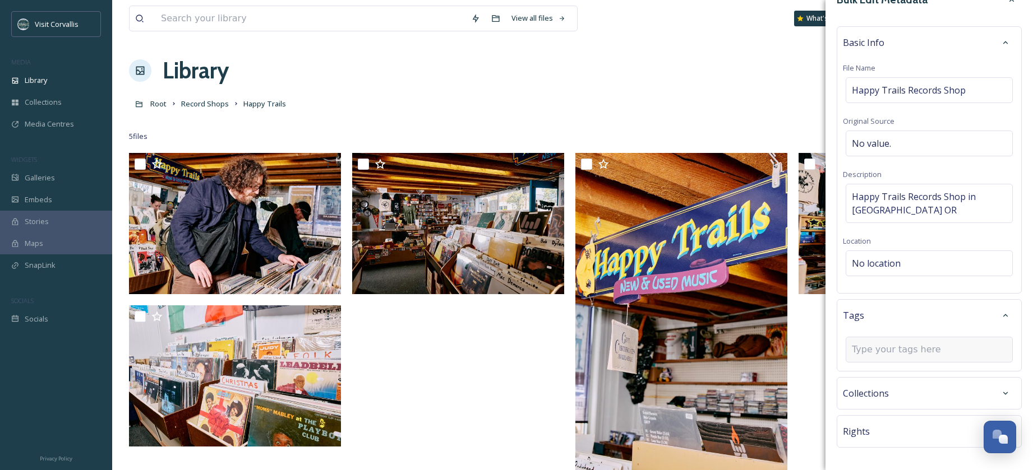
click at [879, 345] on input at bounding box center [908, 349] width 112 height 13
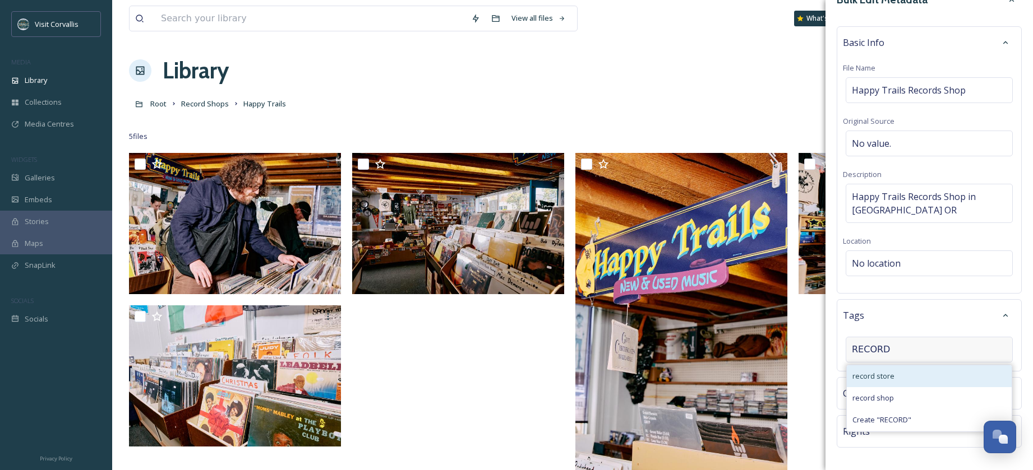
type input "RECORD"
click at [894, 374] on div "record store" at bounding box center [929, 377] width 165 height 22
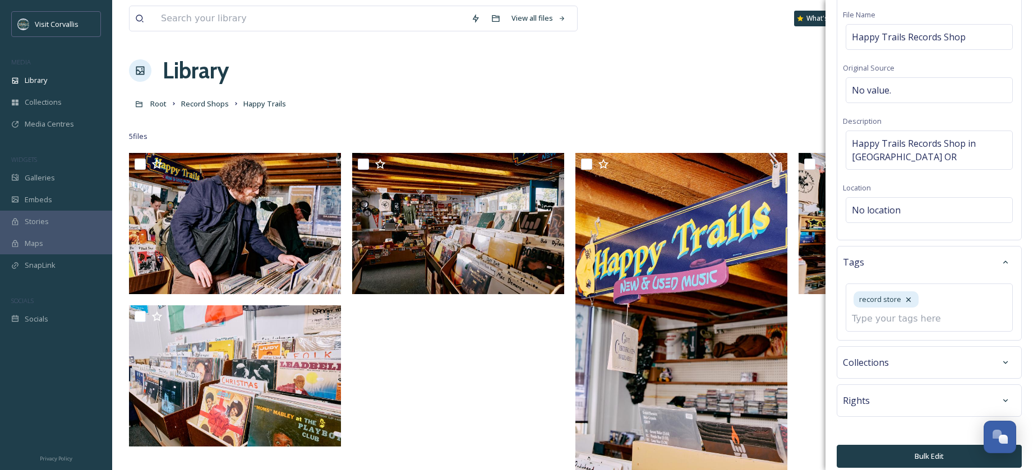
scroll to position [84, 0]
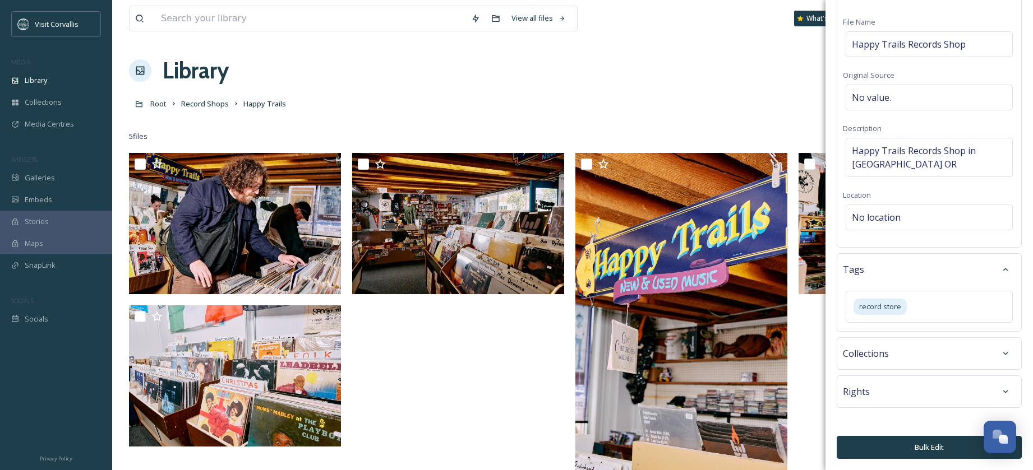
click at [892, 449] on button "Bulk Edit" at bounding box center [929, 447] width 185 height 23
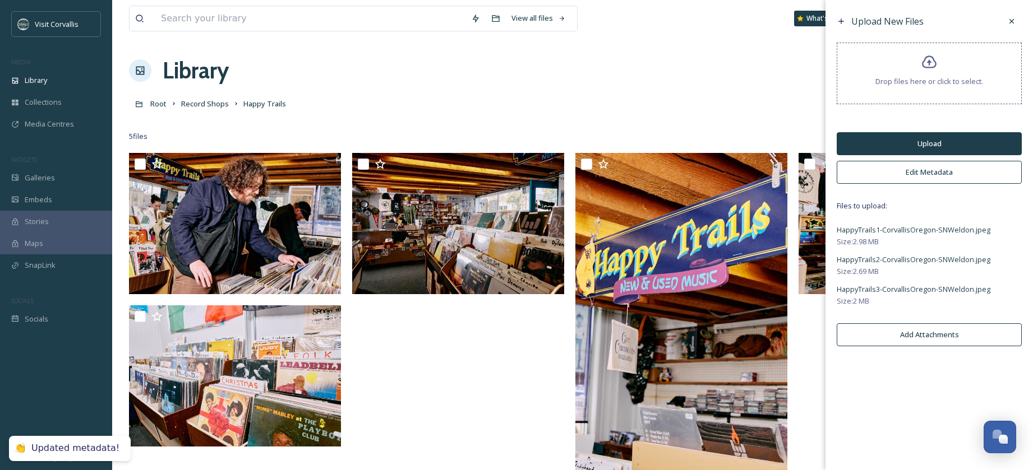
click at [888, 136] on button "Upload" at bounding box center [929, 143] width 185 height 23
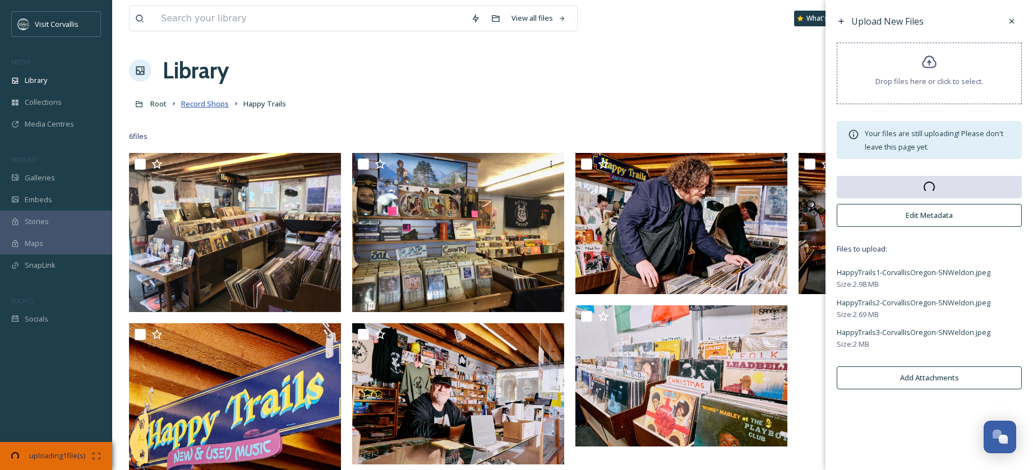
click at [205, 105] on span "Record Shops" at bounding box center [205, 104] width 48 height 10
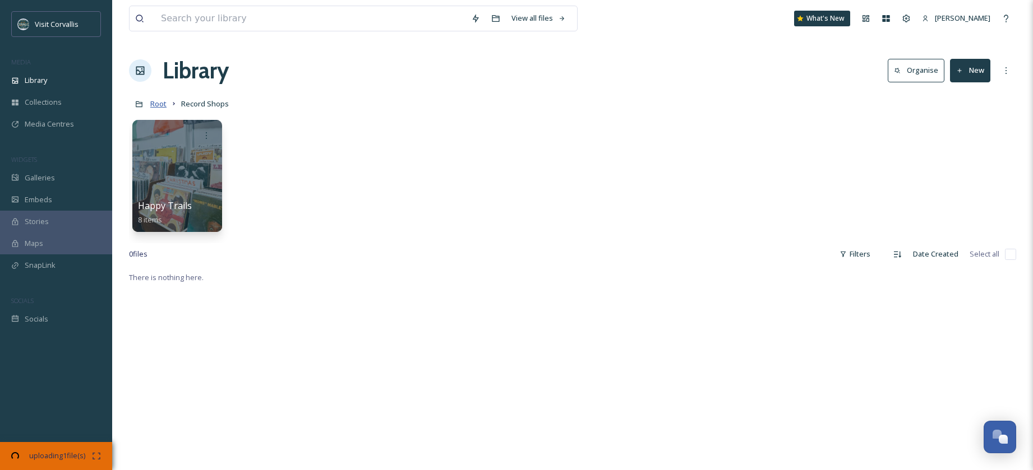
click at [156, 107] on span "Root" at bounding box center [158, 104] width 16 height 10
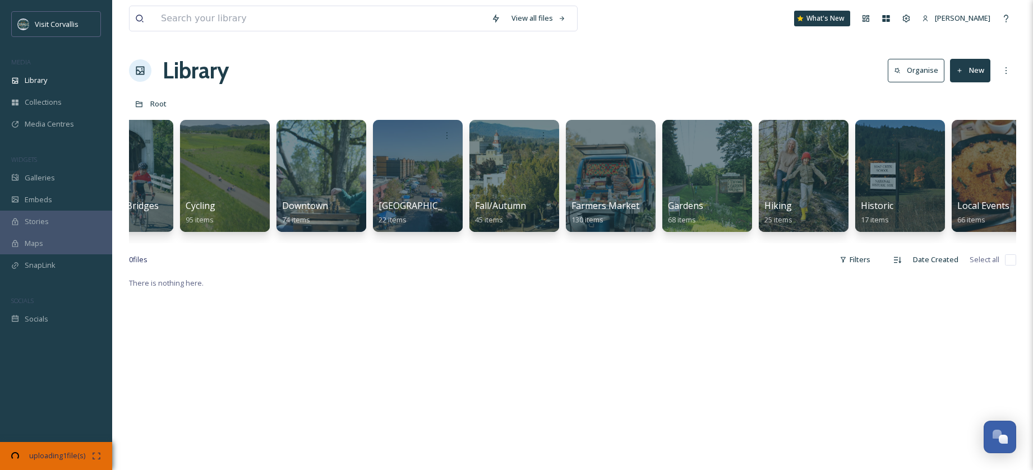
scroll to position [0, 1524]
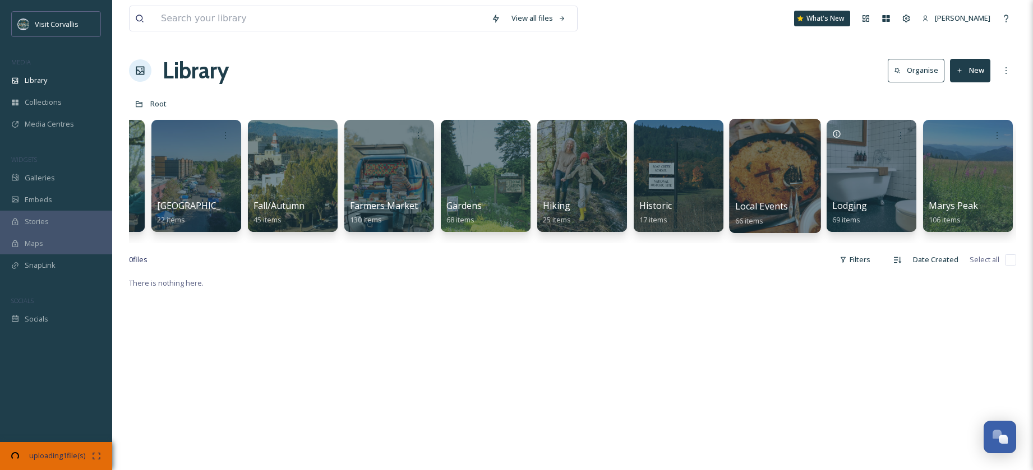
click at [756, 166] on div at bounding box center [774, 176] width 91 height 114
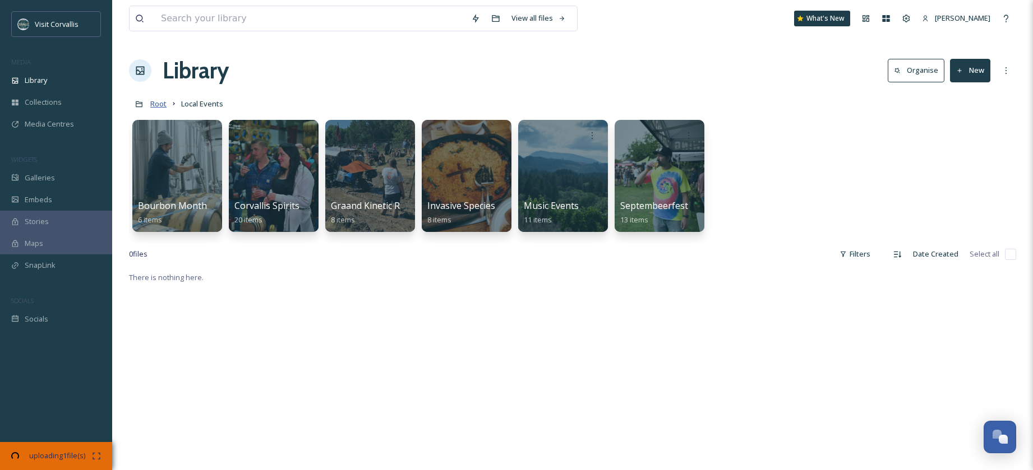
click at [163, 107] on span "Root" at bounding box center [158, 104] width 16 height 10
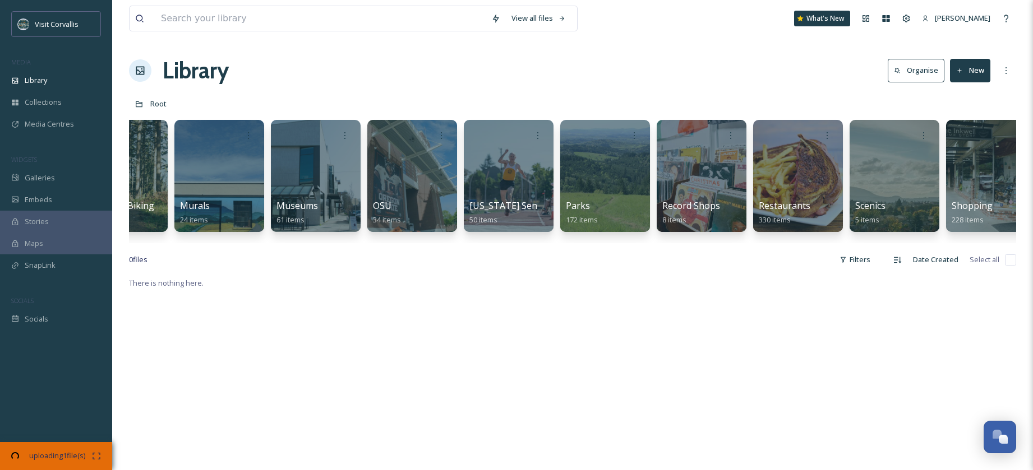
scroll to position [0, 2589]
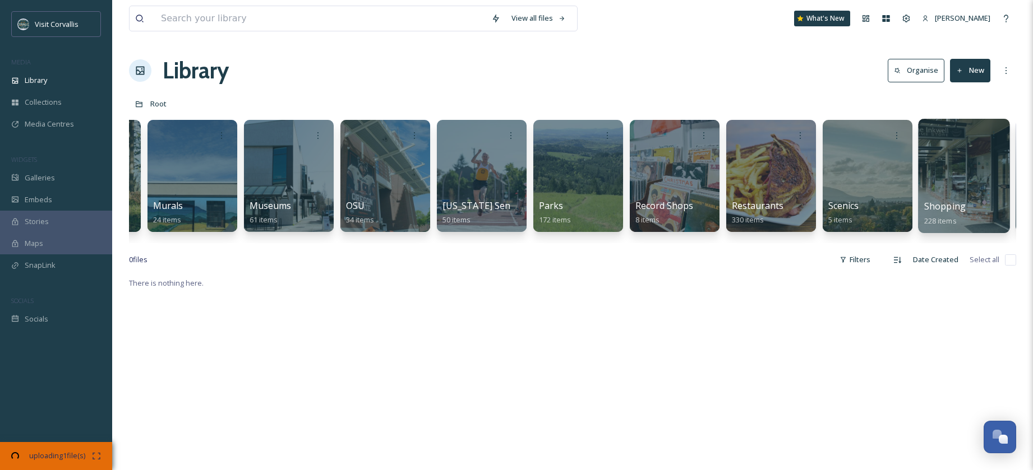
click at [958, 190] on div at bounding box center [963, 176] width 91 height 114
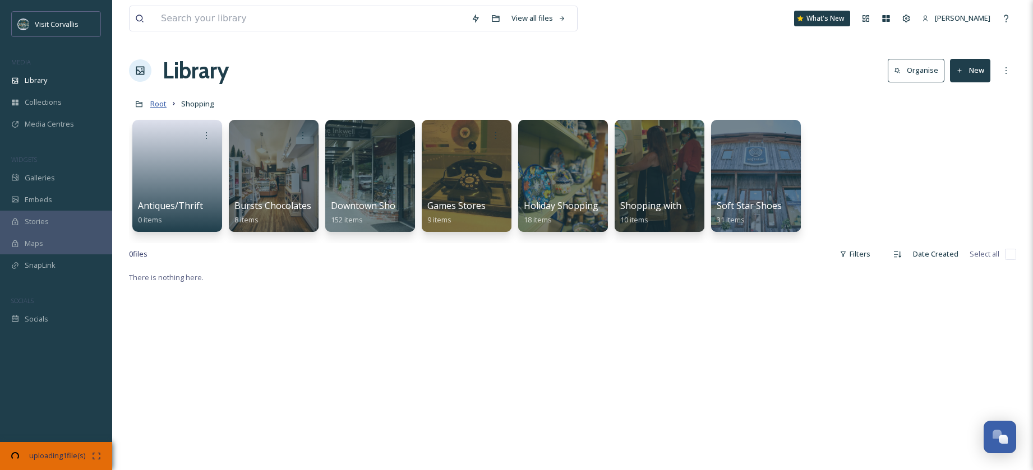
click at [155, 101] on span "Root" at bounding box center [158, 104] width 16 height 10
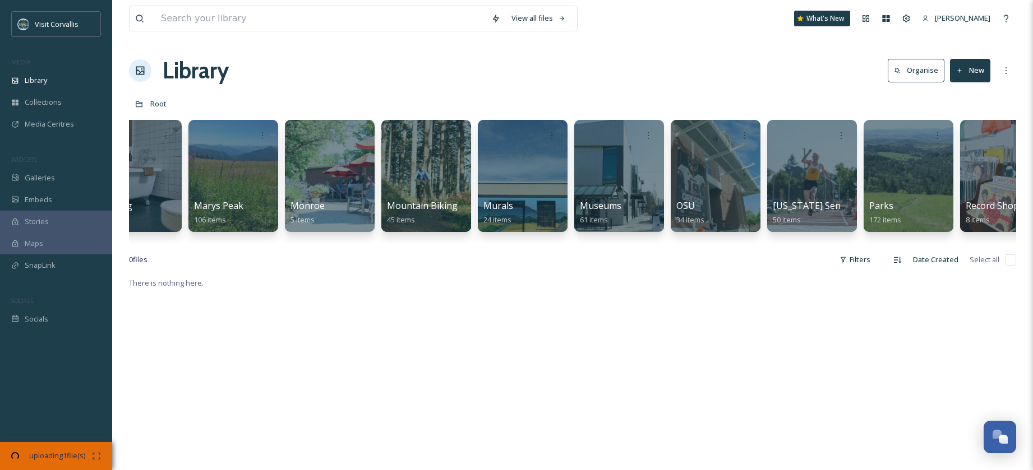
scroll to position [0, 2385]
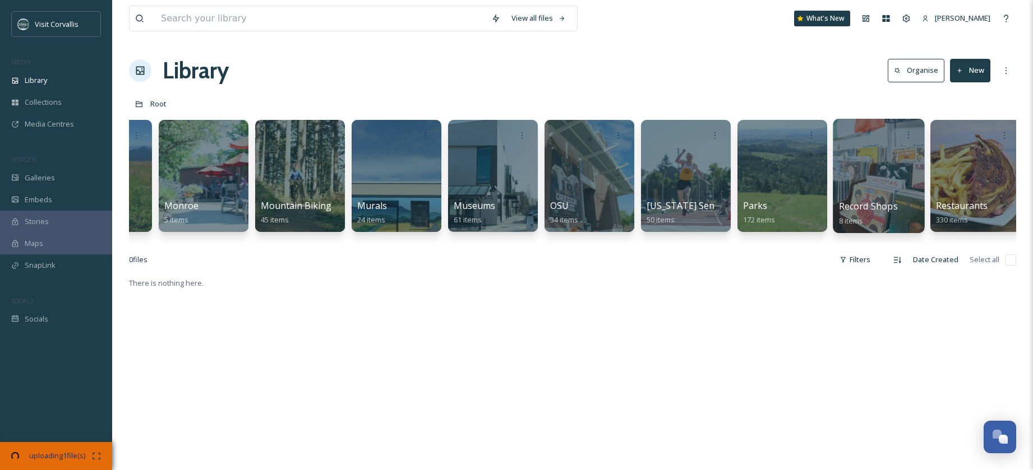
click at [880, 184] on div at bounding box center [878, 176] width 91 height 114
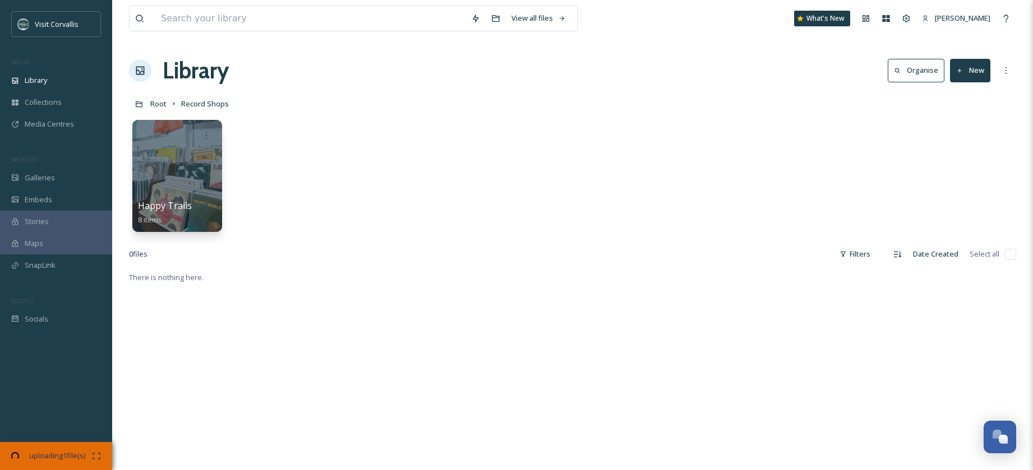
click at [976, 66] on button "New" at bounding box center [970, 70] width 40 height 23
click at [966, 141] on span "Folder" at bounding box center [956, 140] width 21 height 11
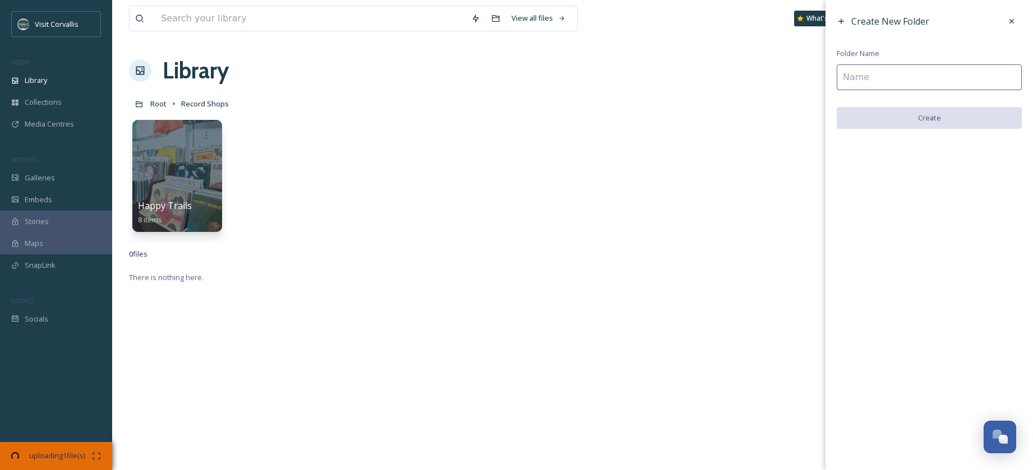
click at [900, 67] on input at bounding box center [929, 77] width 185 height 26
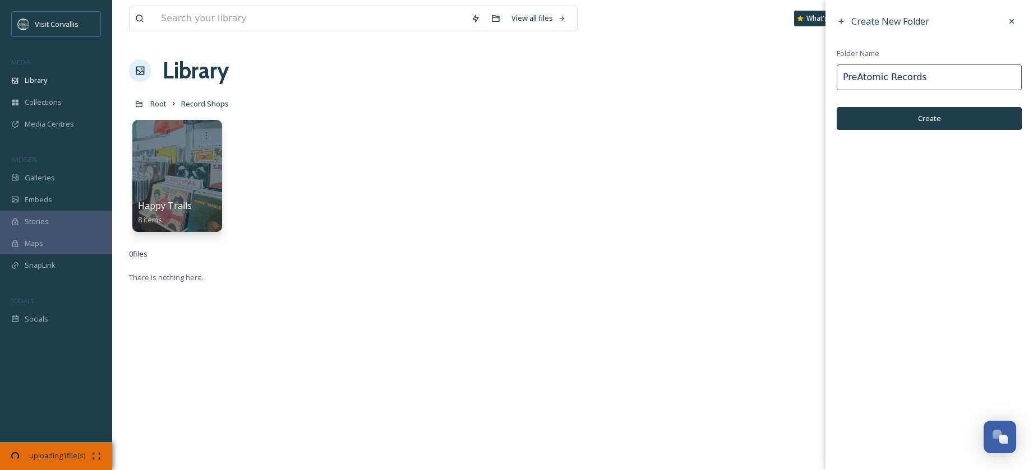
type input "PreAtomic Records"
click at [942, 113] on button "Create" at bounding box center [929, 118] width 185 height 23
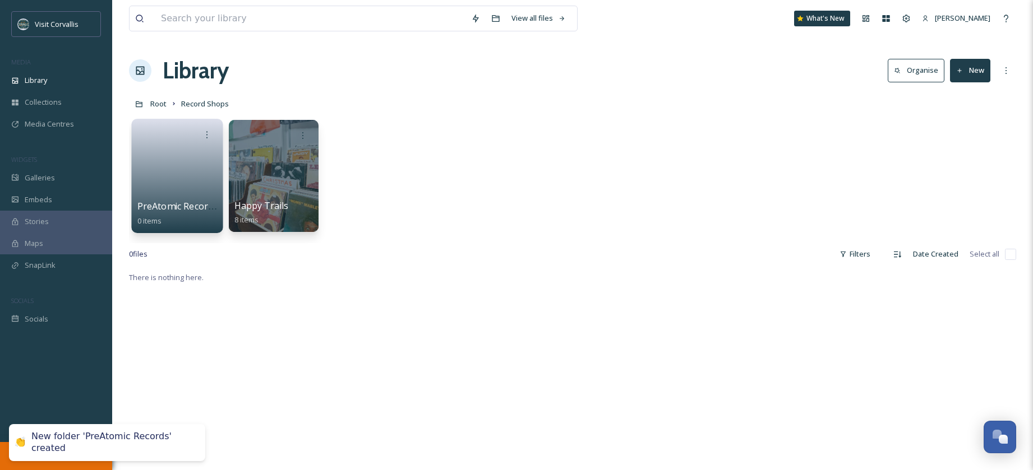
click at [165, 160] on link at bounding box center [177, 172] width 80 height 54
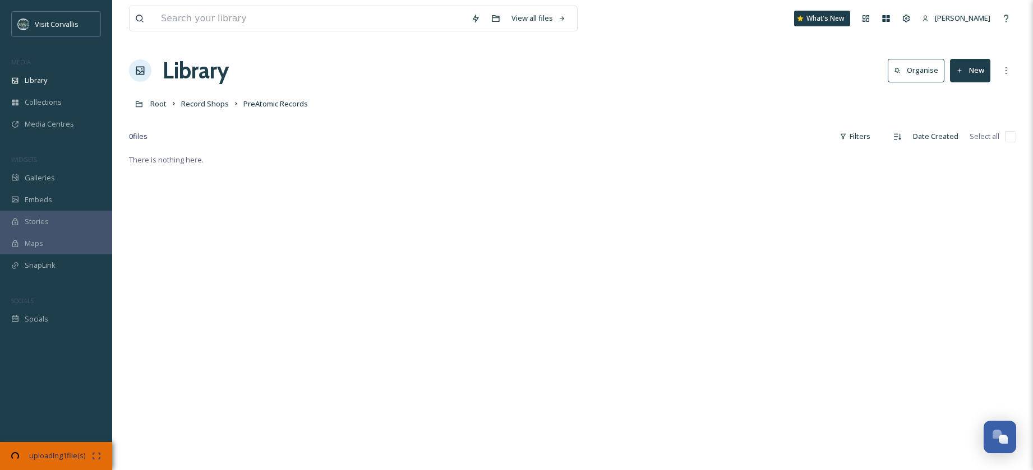
click at [967, 73] on button "New" at bounding box center [970, 70] width 40 height 23
click at [965, 90] on div "File Upload" at bounding box center [957, 97] width 63 height 22
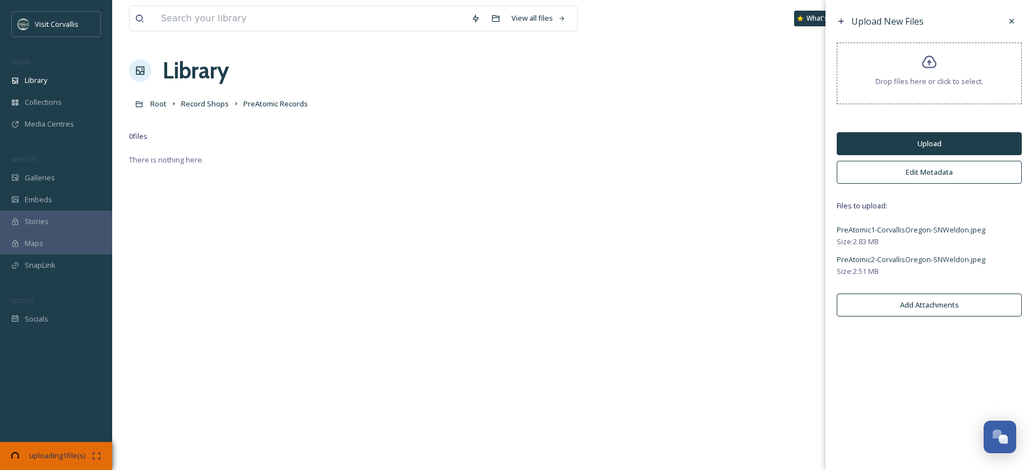
click at [916, 141] on button "Upload" at bounding box center [929, 143] width 185 height 23
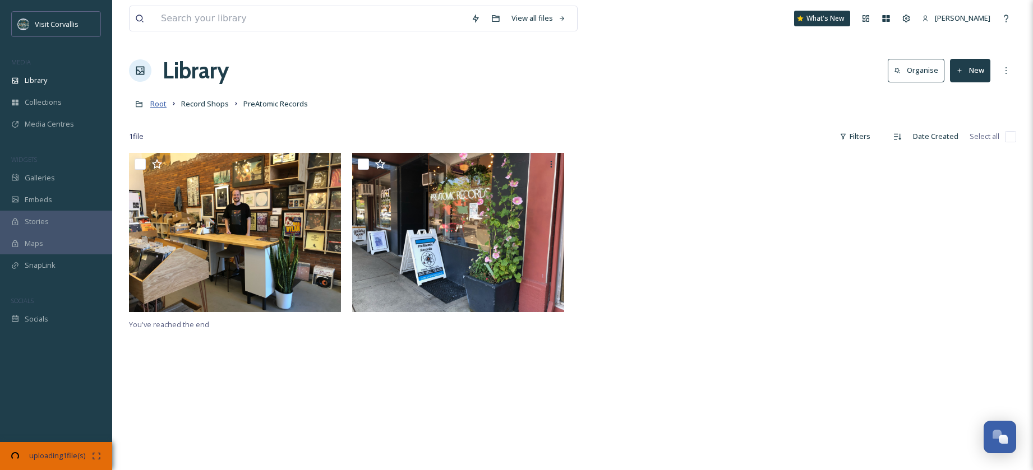
click at [156, 103] on span "Root" at bounding box center [158, 104] width 16 height 10
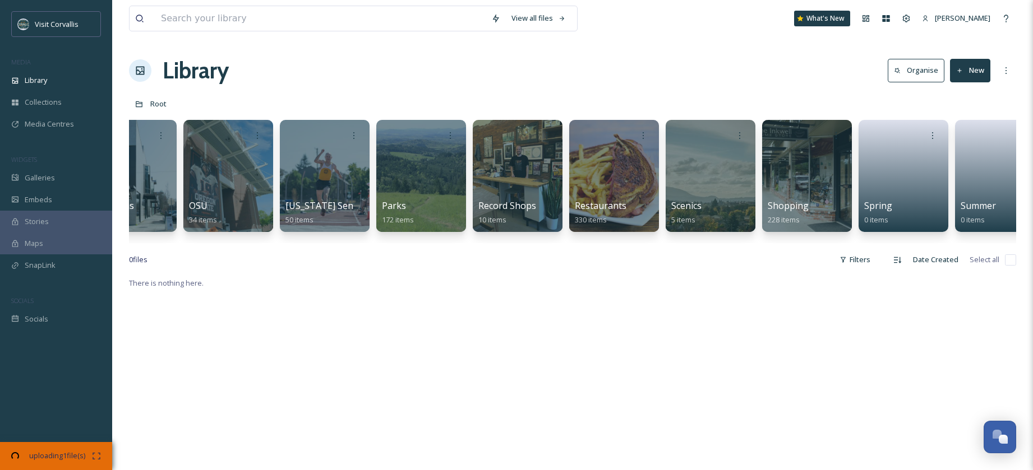
scroll to position [0, 2816]
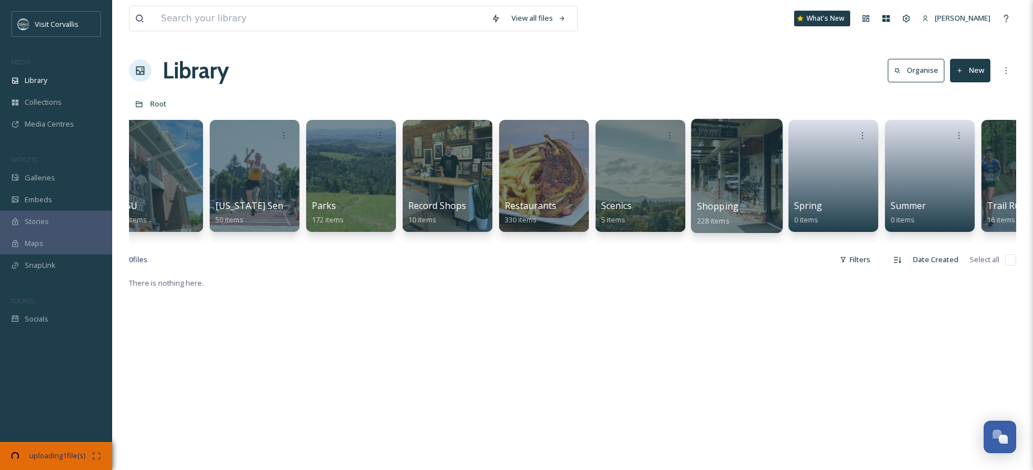
click at [722, 182] on div at bounding box center [736, 176] width 91 height 114
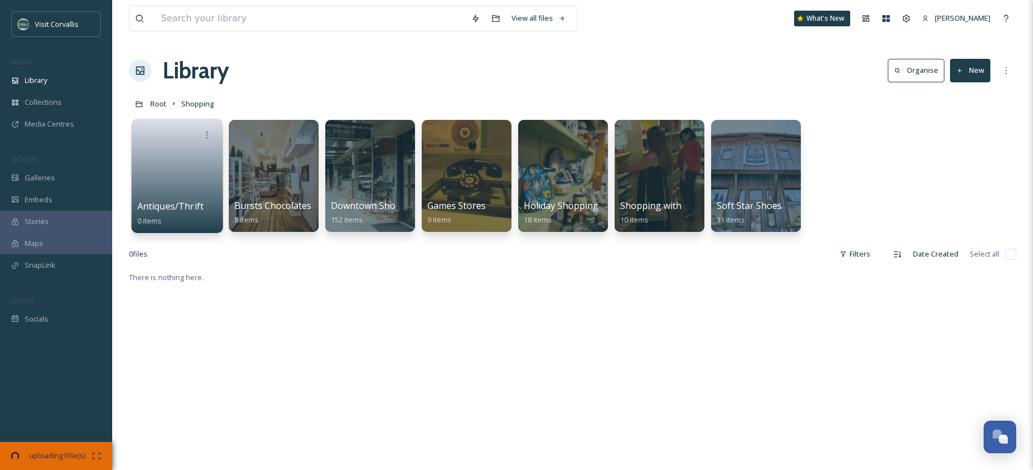
click at [181, 171] on link at bounding box center [177, 172] width 80 height 54
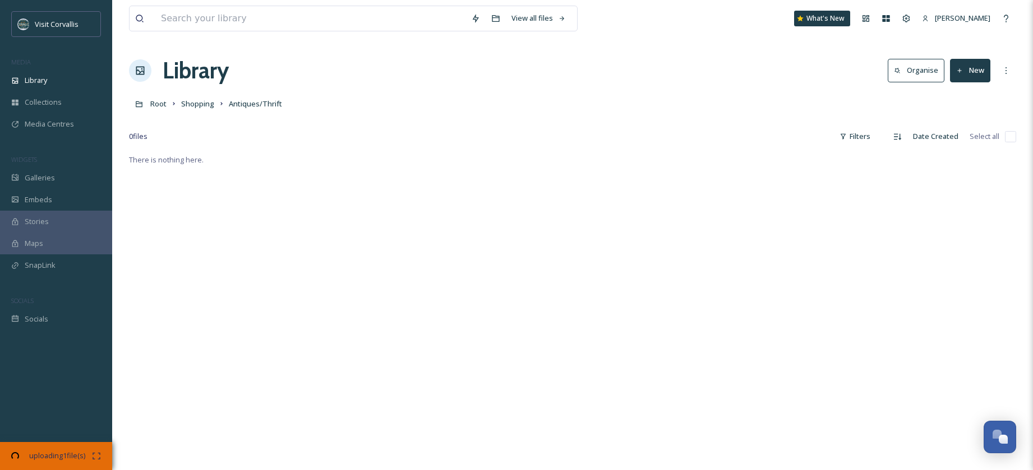
click at [966, 71] on button "New" at bounding box center [970, 70] width 40 height 23
click at [965, 95] on span "File Upload" at bounding box center [964, 96] width 37 height 11
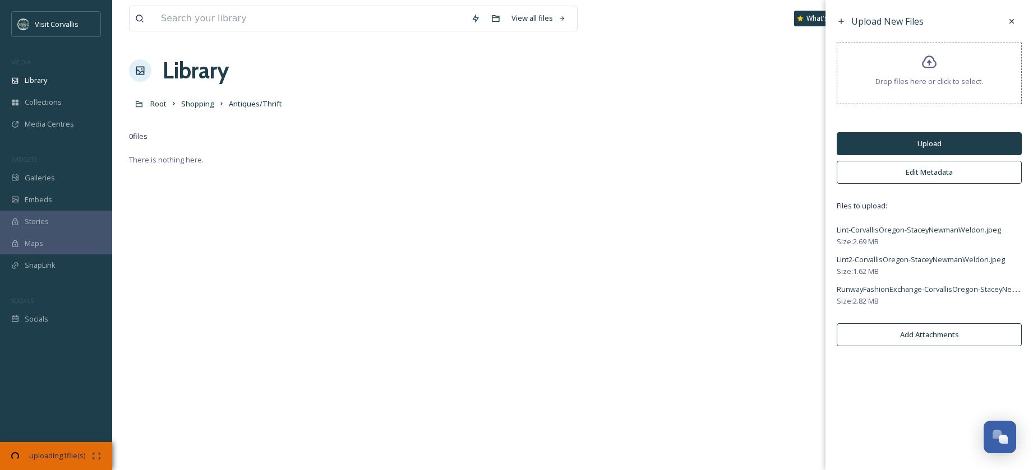
click at [911, 145] on button "Upload" at bounding box center [929, 143] width 185 height 23
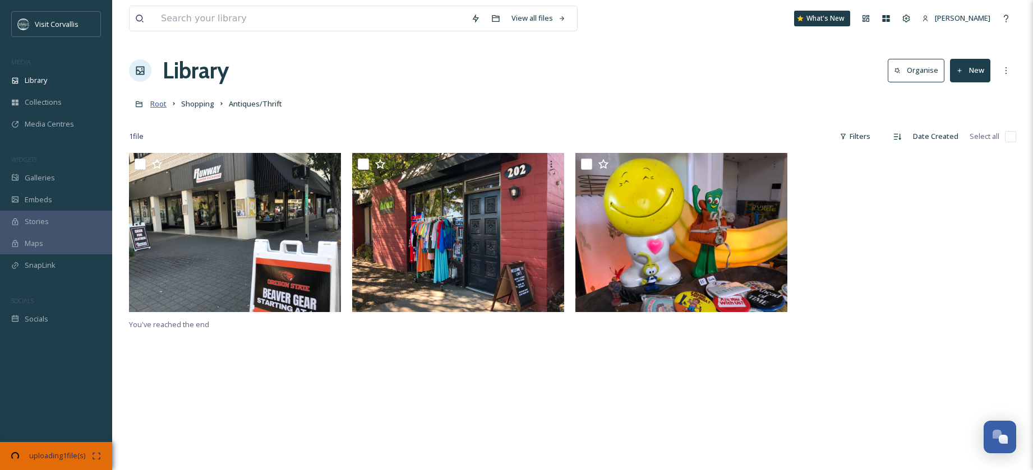
click at [158, 106] on span "Root" at bounding box center [158, 104] width 16 height 10
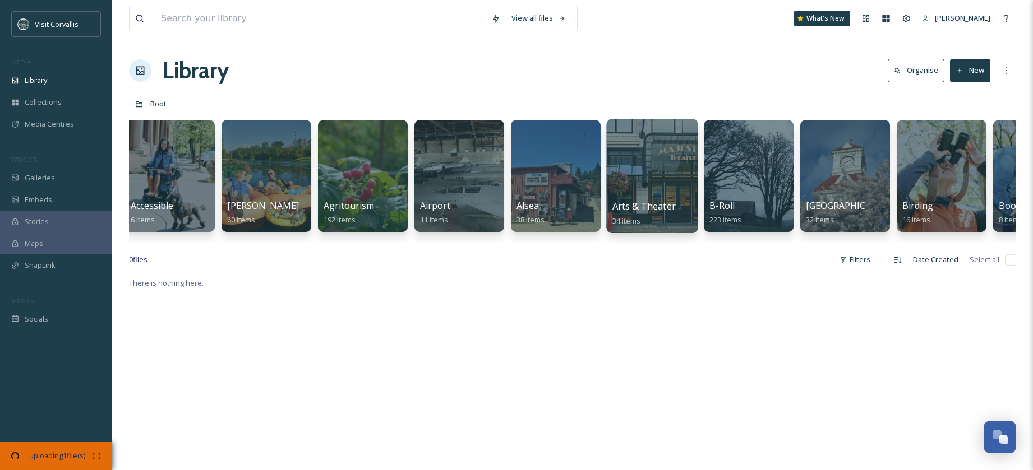
scroll to position [0, 7]
click at [632, 187] on div at bounding box center [651, 176] width 91 height 114
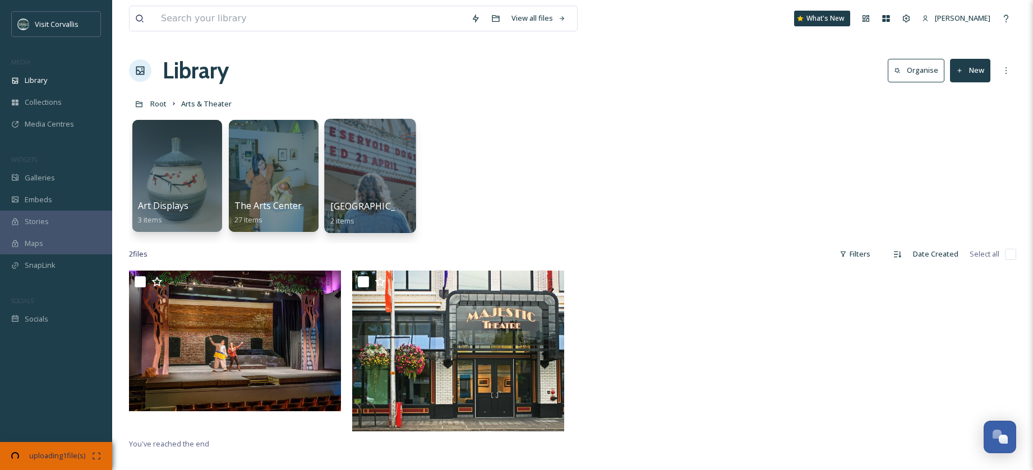
click at [349, 164] on div at bounding box center [369, 176] width 91 height 114
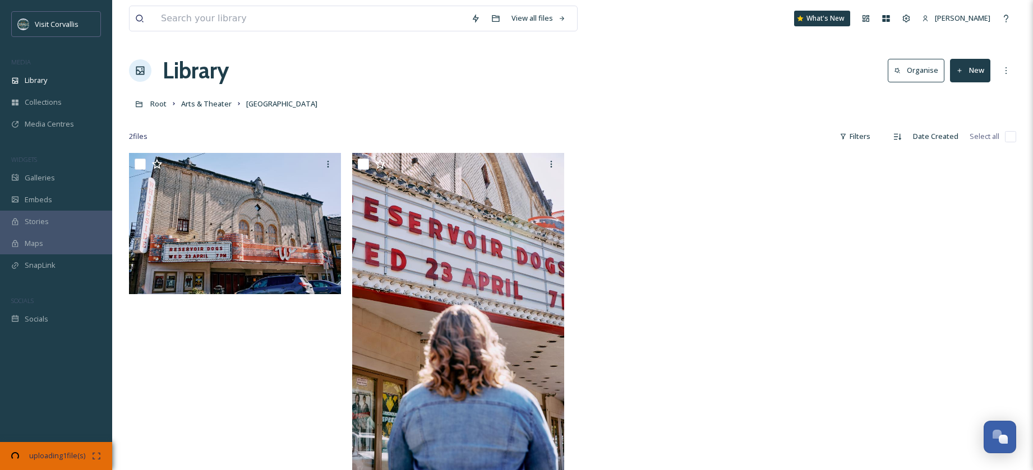
click at [977, 75] on button "New" at bounding box center [970, 70] width 40 height 23
click at [967, 95] on span "File Upload" at bounding box center [964, 96] width 37 height 11
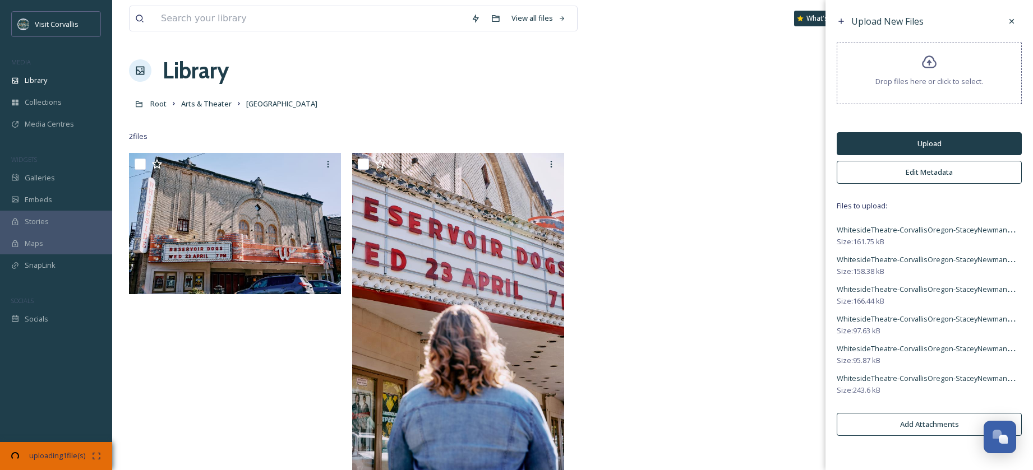
click at [911, 172] on button "Edit Metadata" at bounding box center [929, 172] width 185 height 23
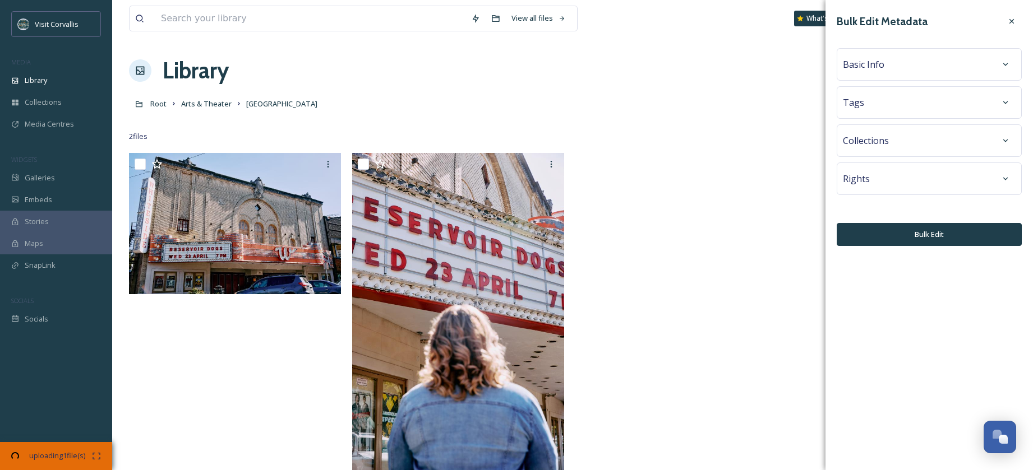
click at [867, 67] on span "Basic Info" at bounding box center [863, 64] width 41 height 13
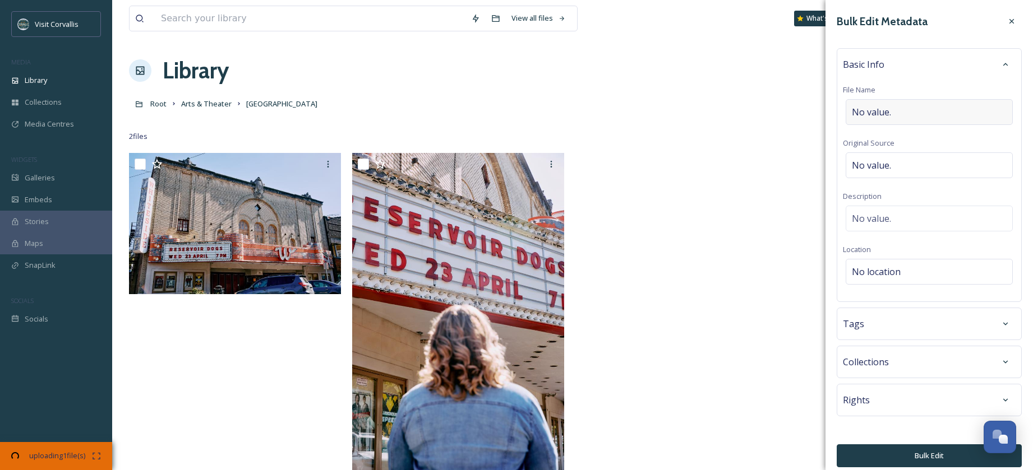
click at [874, 113] on span "No value." at bounding box center [871, 111] width 39 height 13
type input "[GEOGRAPHIC_DATA]"
drag, startPoint x: 944, startPoint y: 116, endPoint x: 826, endPoint y: 104, distance: 118.3
click at [843, 104] on input "[GEOGRAPHIC_DATA]" at bounding box center [929, 112] width 173 height 26
click at [903, 207] on div "No value." at bounding box center [929, 216] width 167 height 26
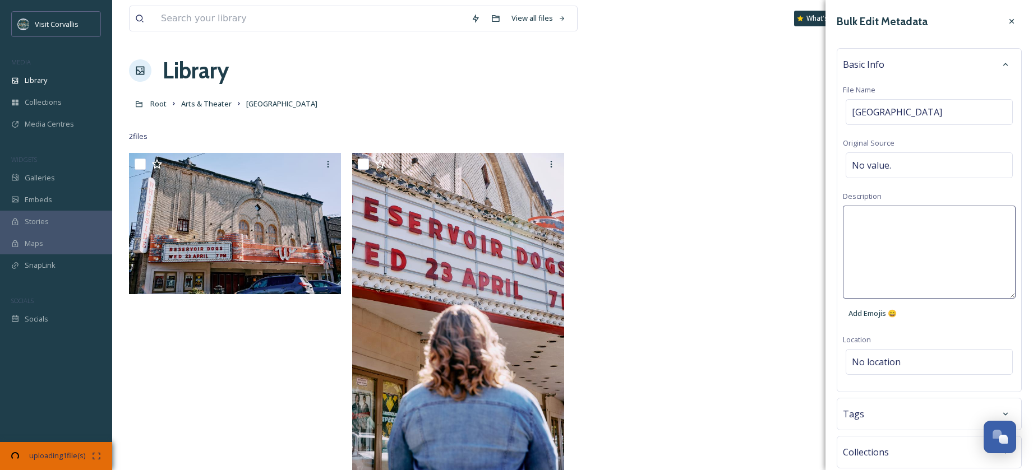
click at [878, 217] on textarea at bounding box center [929, 252] width 173 height 93
paste textarea "[GEOGRAPHIC_DATA]"
type textarea "[GEOGRAPHIC_DATA]"
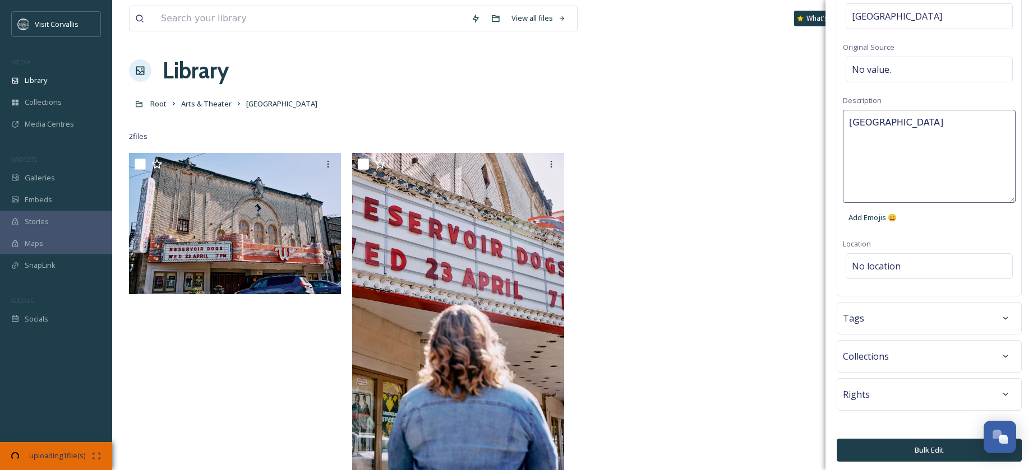
click at [935, 317] on div "Tags" at bounding box center [929, 318] width 173 height 20
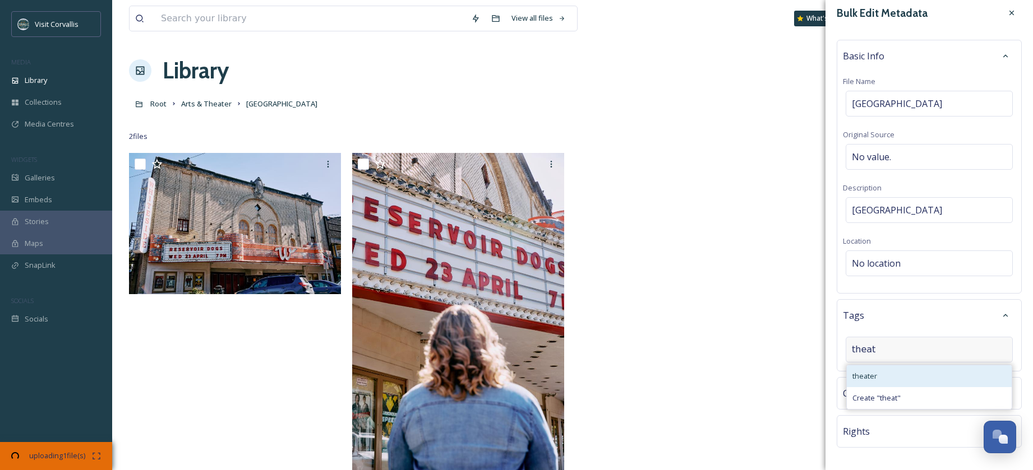
type input "theat"
click at [929, 372] on div "theater" at bounding box center [929, 377] width 165 height 22
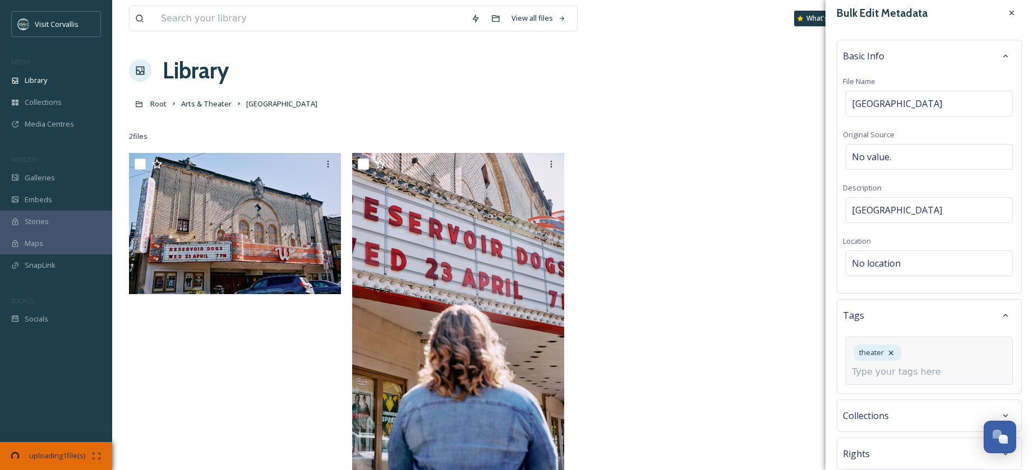
scroll to position [71, 0]
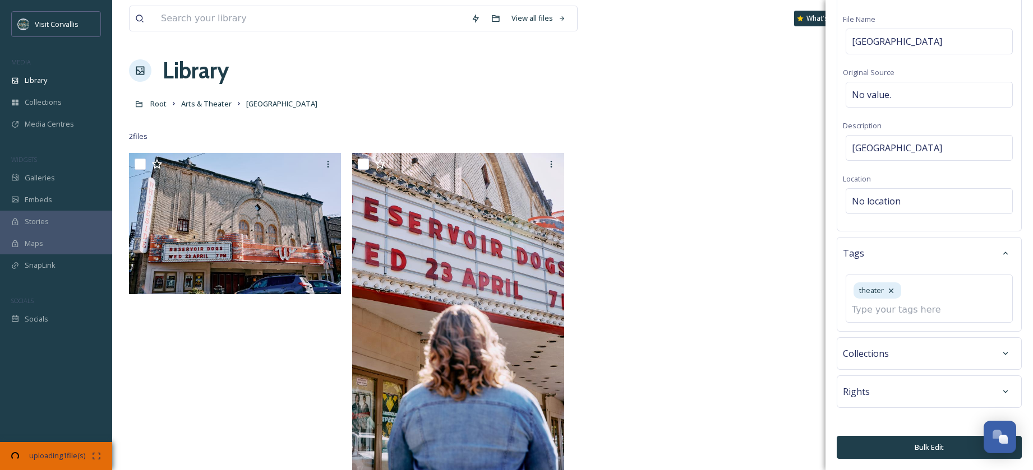
click at [897, 448] on button "Bulk Edit" at bounding box center [929, 447] width 185 height 23
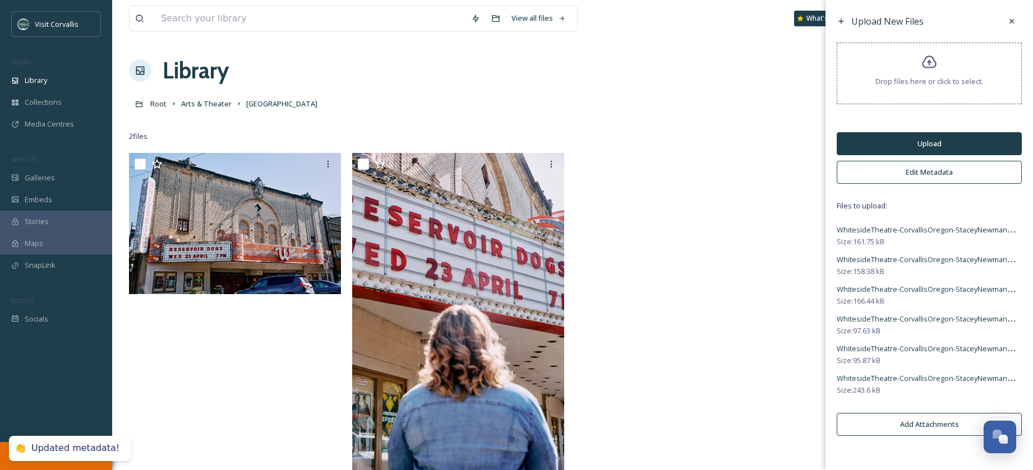
click at [880, 142] on button "Upload" at bounding box center [929, 143] width 185 height 23
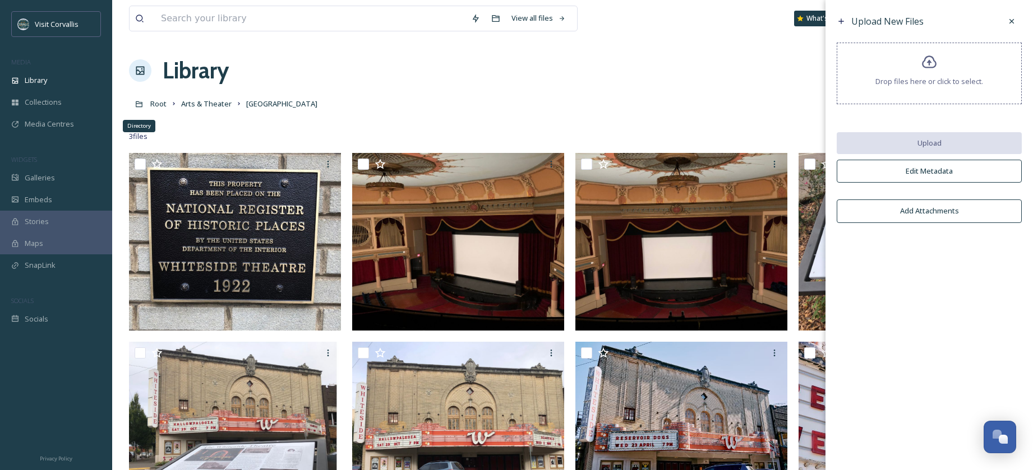
click at [163, 101] on span "Root" at bounding box center [158, 104] width 16 height 10
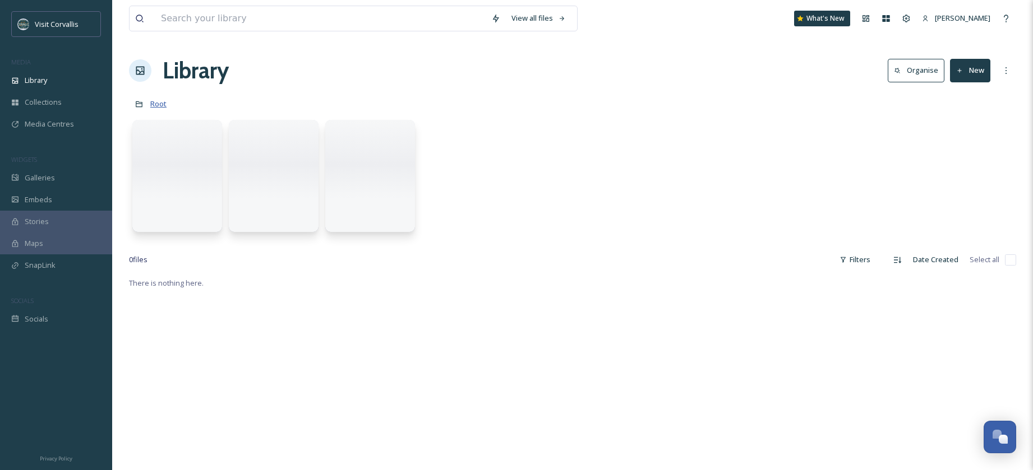
click at [157, 105] on span "Root" at bounding box center [158, 104] width 16 height 10
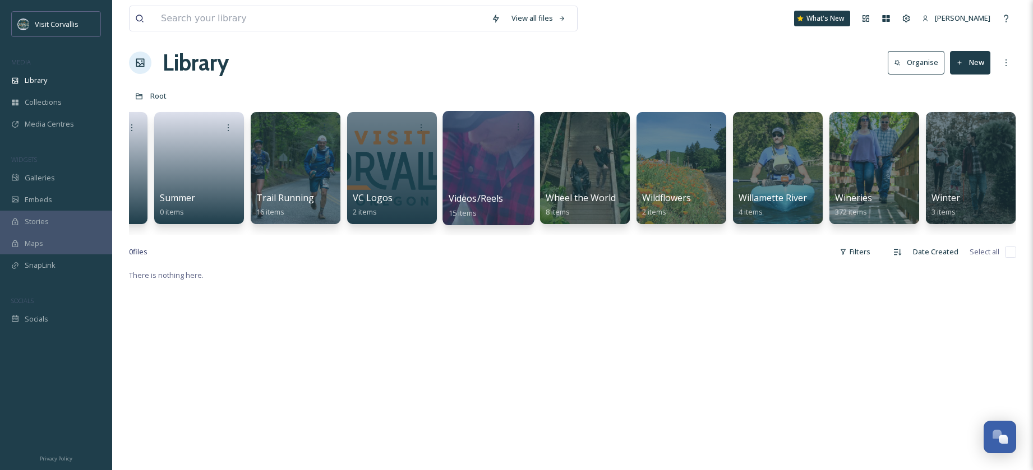
scroll to position [0, 3549]
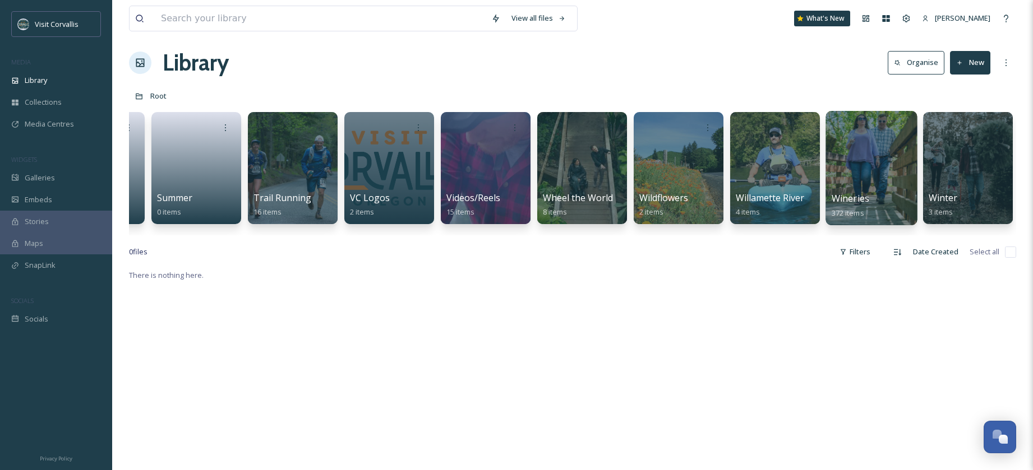
click at [854, 170] on div at bounding box center [870, 168] width 91 height 114
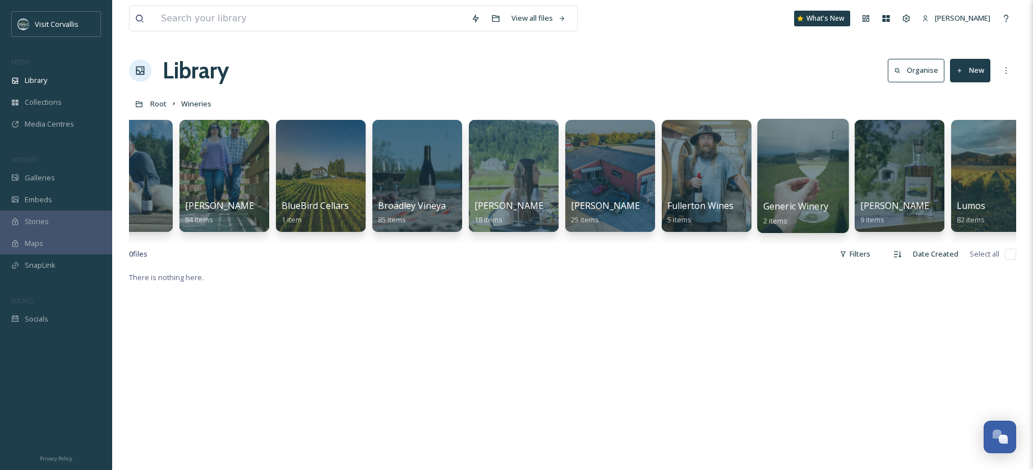
scroll to position [0, 48]
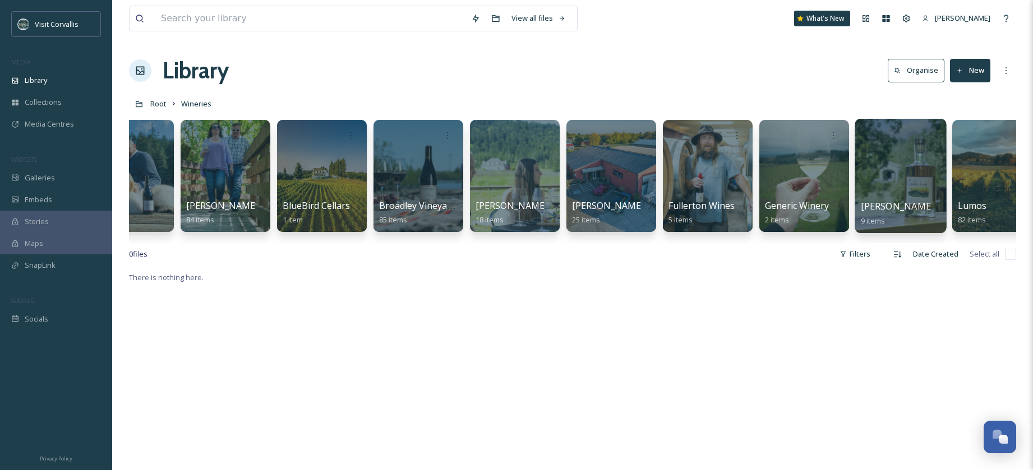
click at [873, 166] on div at bounding box center [900, 176] width 91 height 114
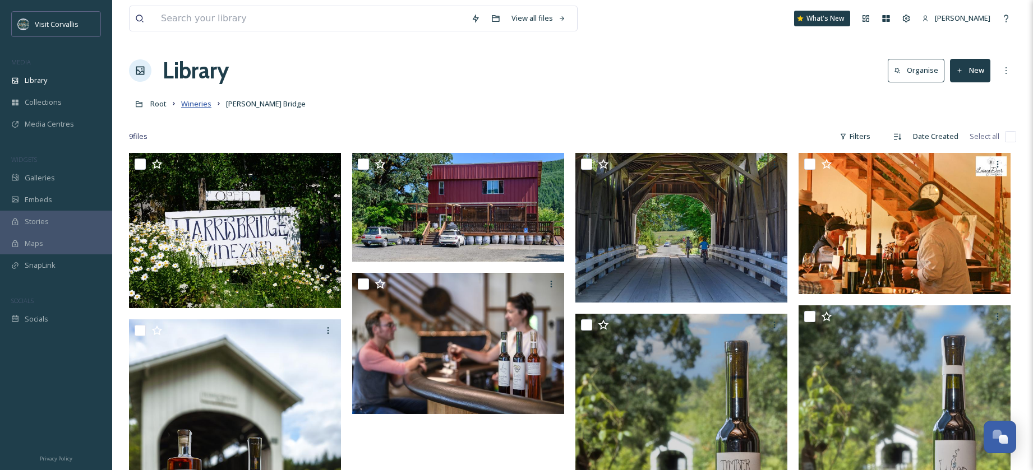
click at [196, 104] on span "Wineries" at bounding box center [196, 104] width 30 height 10
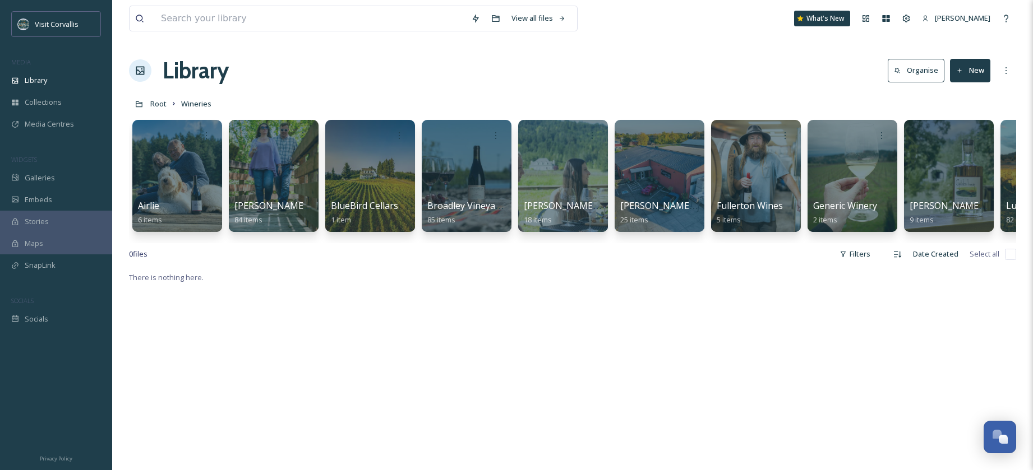
click at [375, 75] on div "Library Organise New" at bounding box center [572, 71] width 887 height 34
click at [162, 104] on span "Root" at bounding box center [158, 104] width 16 height 10
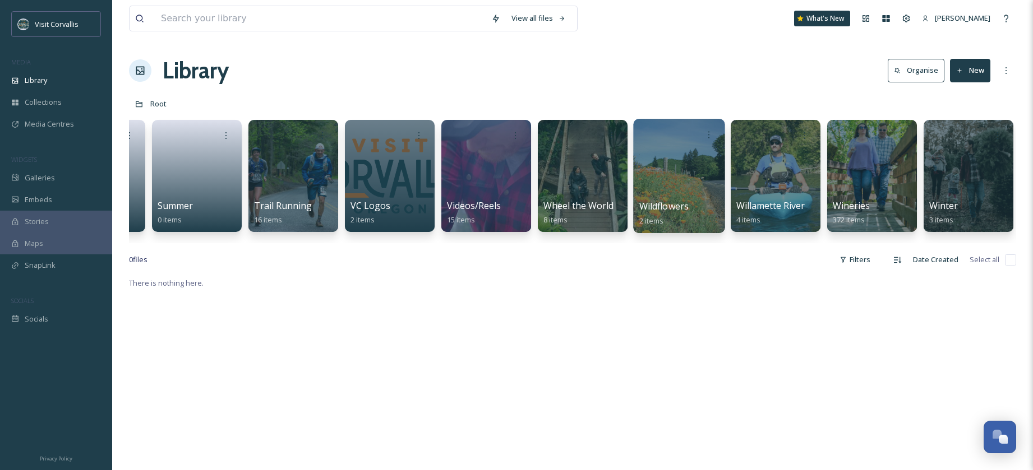
scroll to position [0, 3549]
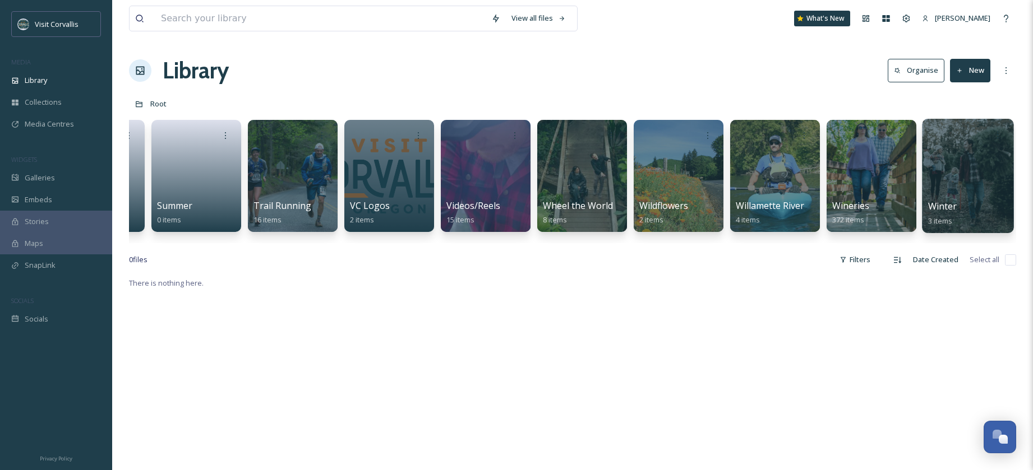
click at [942, 173] on div at bounding box center [967, 176] width 91 height 114
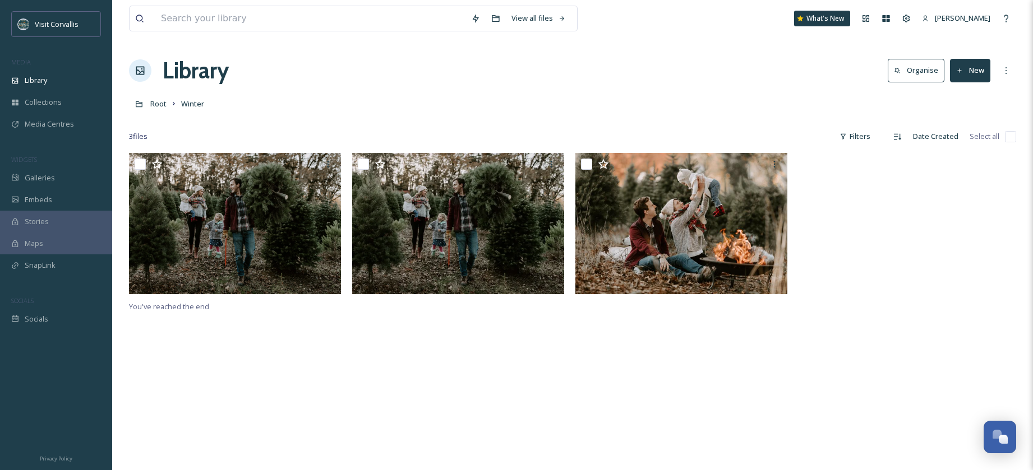
click at [976, 75] on button "New" at bounding box center [970, 70] width 40 height 23
click at [969, 143] on div "Folder" at bounding box center [957, 141] width 63 height 22
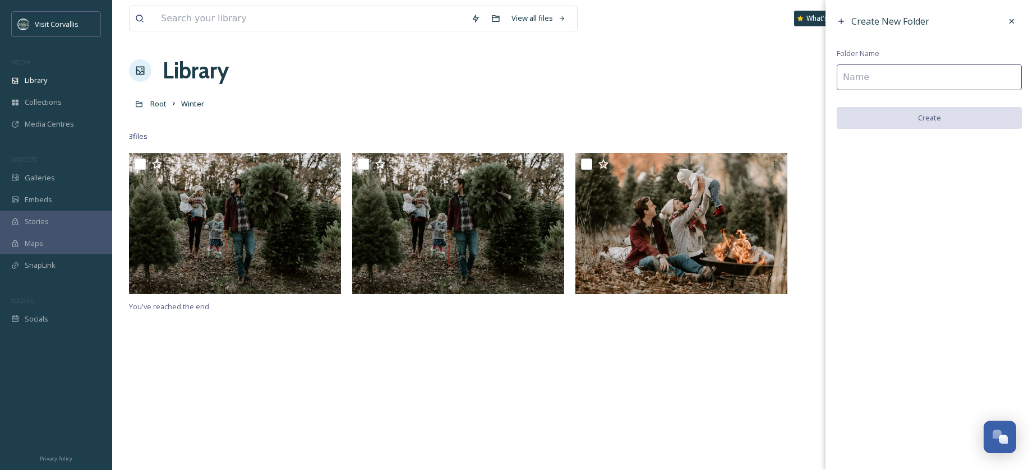
click at [872, 77] on input at bounding box center [929, 77] width 185 height 26
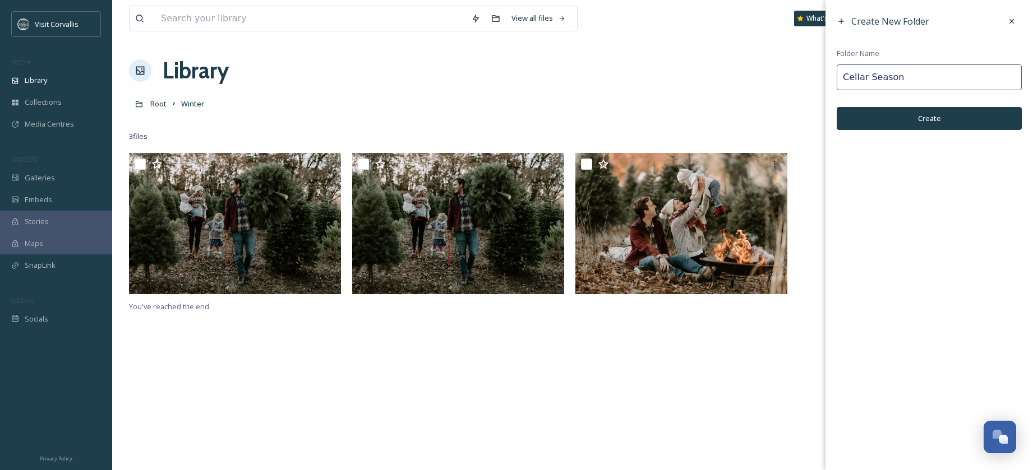
type input "Cellar Season"
click at [874, 124] on button "Create" at bounding box center [929, 118] width 185 height 23
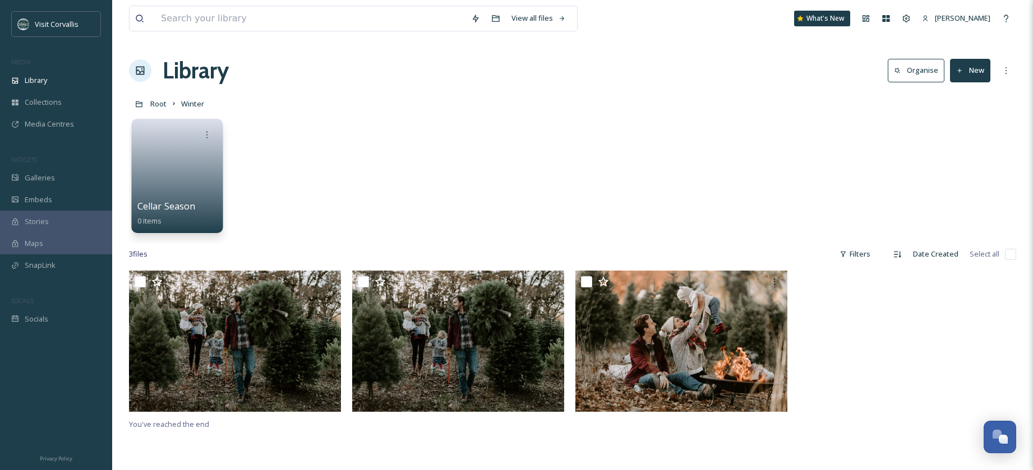
click at [136, 180] on div "Cellar Season 0 items" at bounding box center [176, 176] width 91 height 114
click at [151, 178] on link at bounding box center [177, 172] width 80 height 54
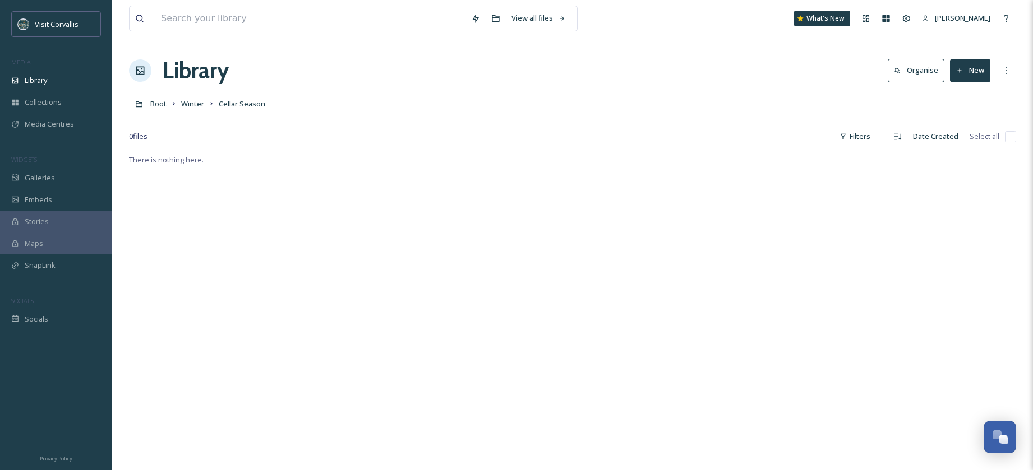
click at [981, 74] on button "New" at bounding box center [970, 70] width 40 height 23
click at [976, 91] on span "File Upload" at bounding box center [964, 96] width 37 height 11
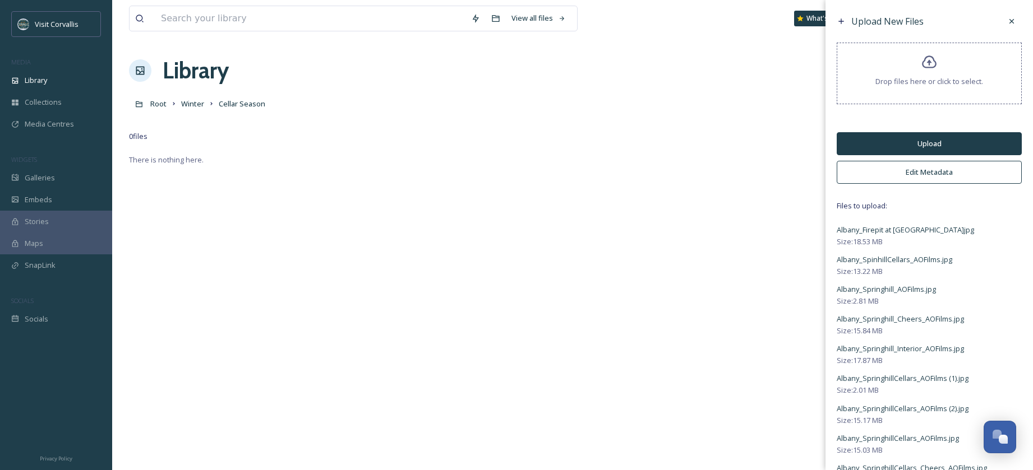
click at [915, 177] on button "Edit Metadata" at bounding box center [929, 172] width 185 height 23
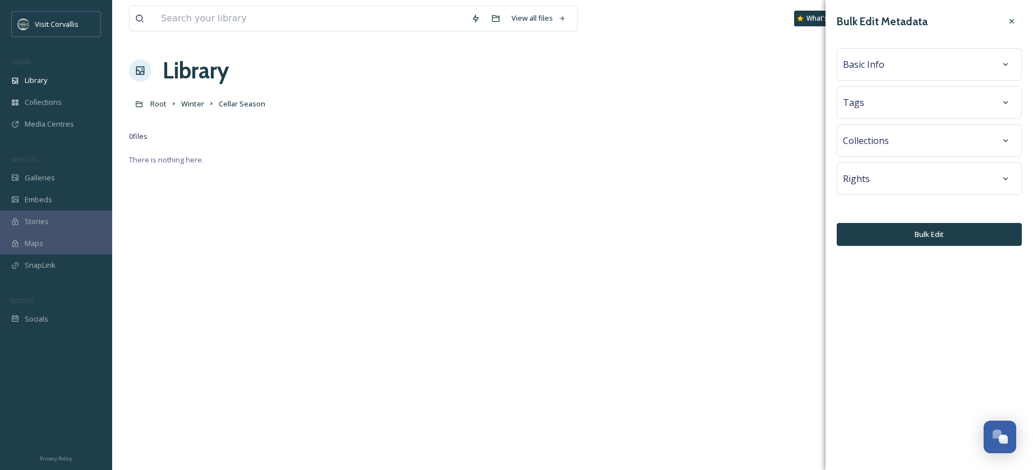
click at [865, 76] on div "Basic Info" at bounding box center [929, 64] width 185 height 33
click at [888, 64] on div "Basic Info" at bounding box center [929, 64] width 173 height 20
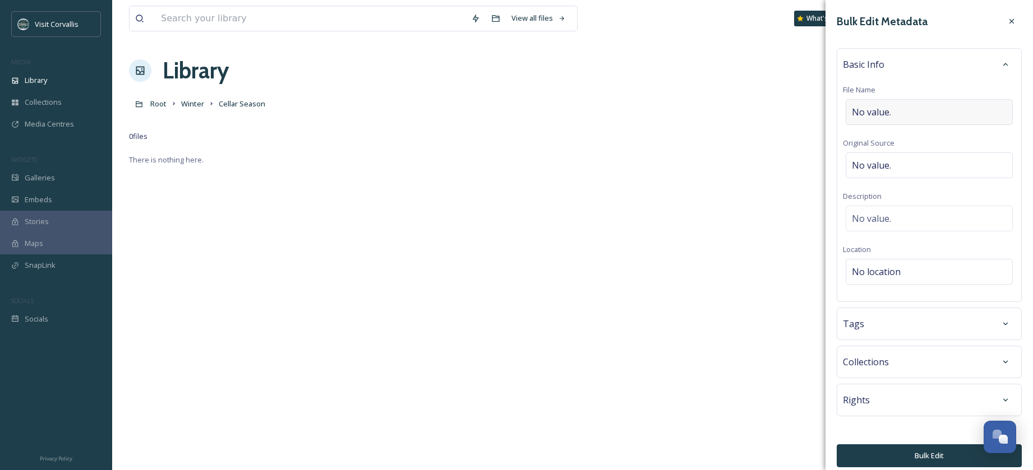
click at [870, 107] on span "No value." at bounding box center [871, 111] width 39 height 13
click at [882, 117] on input "Albany_Springhill" at bounding box center [929, 112] width 173 height 26
click at [946, 111] on input "Albany Springhill" at bounding box center [929, 112] width 173 height 26
type input "Albany Springhill Cellars"
drag, startPoint x: 953, startPoint y: 112, endPoint x: 805, endPoint y: 103, distance: 148.3
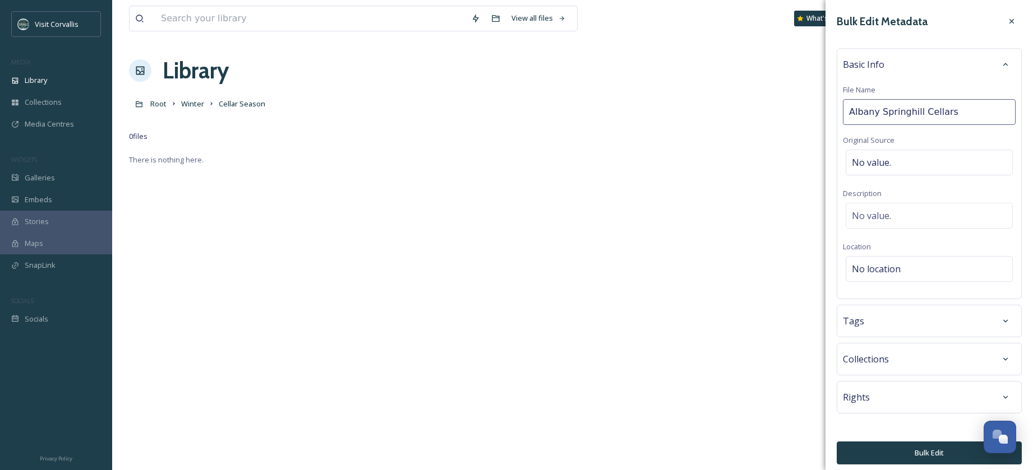
click at [843, 103] on input "Albany Springhill Cellars" at bounding box center [929, 112] width 173 height 26
click at [889, 220] on span "No value." at bounding box center [871, 215] width 39 height 13
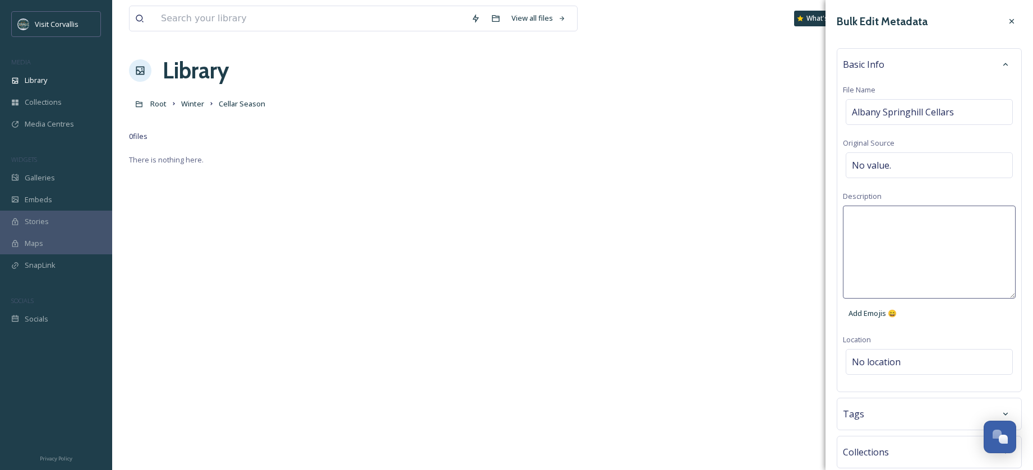
click at [875, 223] on textarea at bounding box center [929, 252] width 173 height 93
paste textarea "Albany Springhill Cellars"
drag, startPoint x: 880, startPoint y: 216, endPoint x: 826, endPoint y: 215, distance: 54.4
click at [843, 215] on textarea "Albany Springhill Cellars in Cellar Season" at bounding box center [929, 252] width 173 height 93
type textarea "Springhill Cellars in Cellar Season"
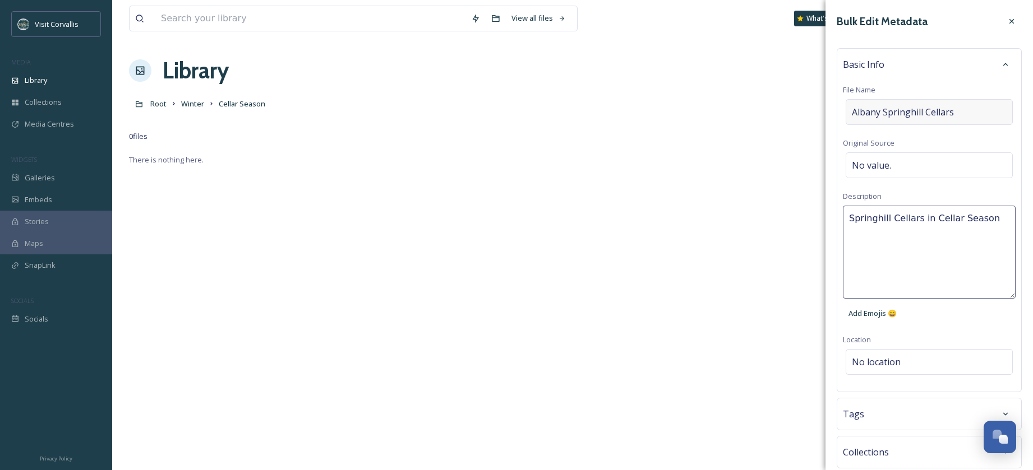
click at [883, 109] on span "Albany Springhill Cellars" at bounding box center [903, 111] width 102 height 13
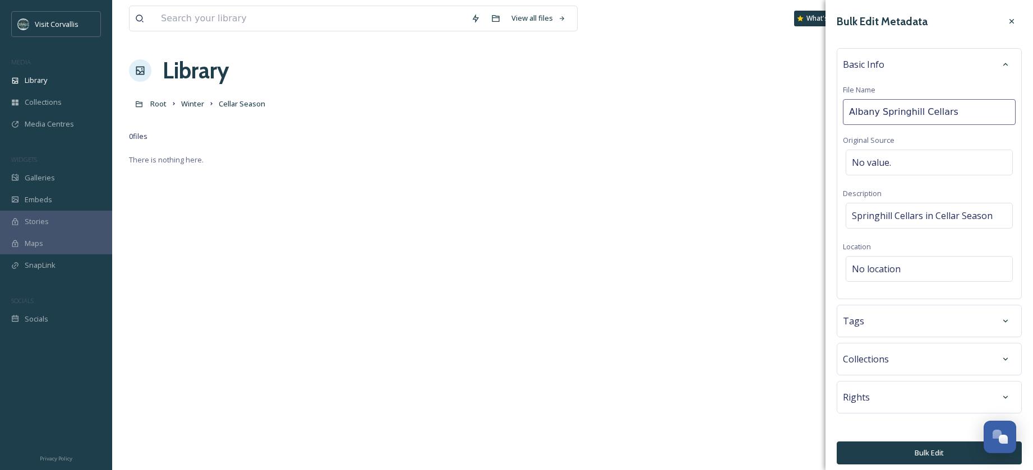
drag, startPoint x: 880, startPoint y: 112, endPoint x: 819, endPoint y: 108, distance: 61.2
click at [843, 108] on input "Albany Springhill Cellars" at bounding box center [929, 112] width 173 height 26
type input "Springhill Cellars"
click at [962, 113] on input "Springhill Cellars" at bounding box center [929, 112] width 173 height 26
click at [851, 110] on input "Springhill Cellars" at bounding box center [929, 112] width 173 height 26
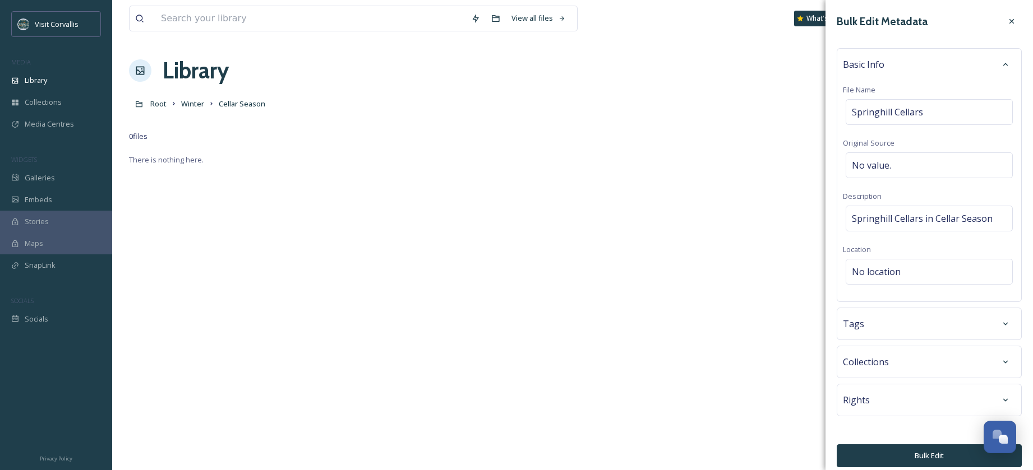
click at [932, 320] on div "Tags" at bounding box center [929, 324] width 173 height 20
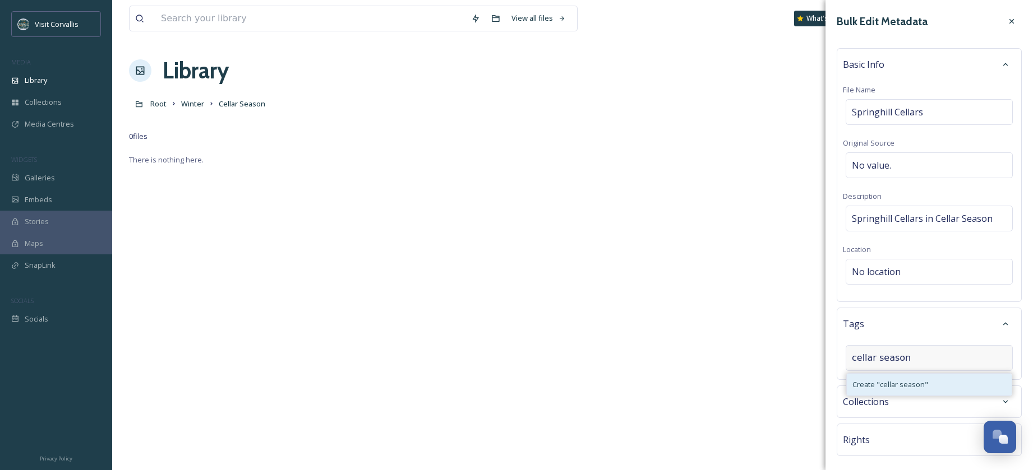
type input "cellar season"
click at [907, 382] on span "Create " cellar season "" at bounding box center [890, 385] width 76 height 11
click at [900, 382] on input at bounding box center [908, 380] width 112 height 13
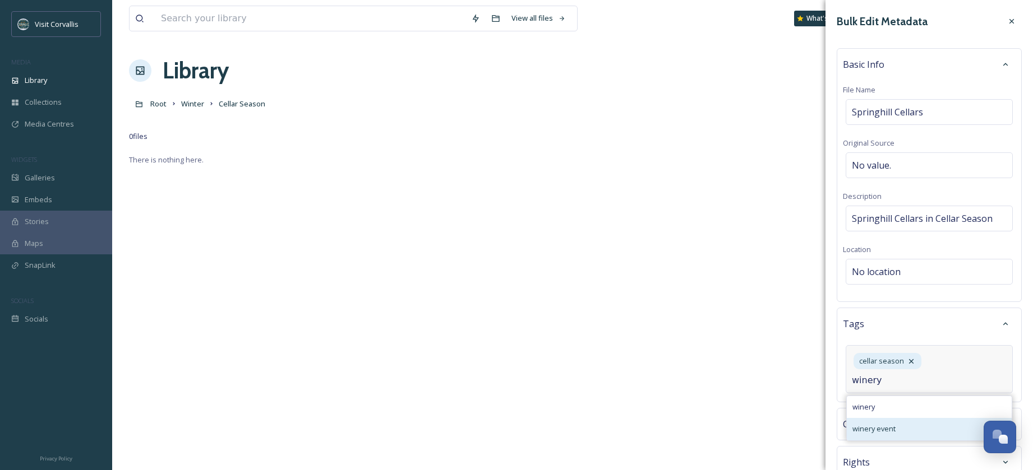
type input "winery"
click at [907, 430] on div "winery event" at bounding box center [929, 429] width 165 height 22
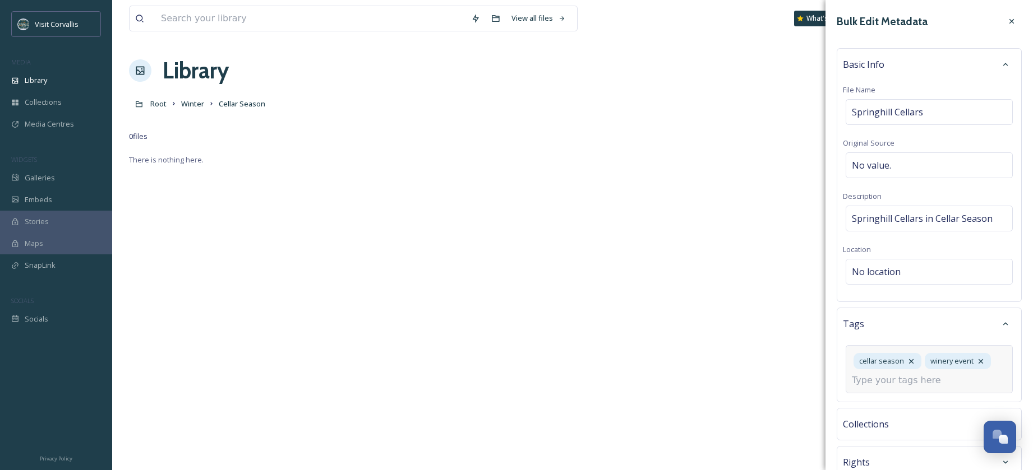
click at [869, 383] on input at bounding box center [908, 380] width 112 height 13
type input "winter"
click at [867, 404] on span "winter" at bounding box center [862, 407] width 21 height 11
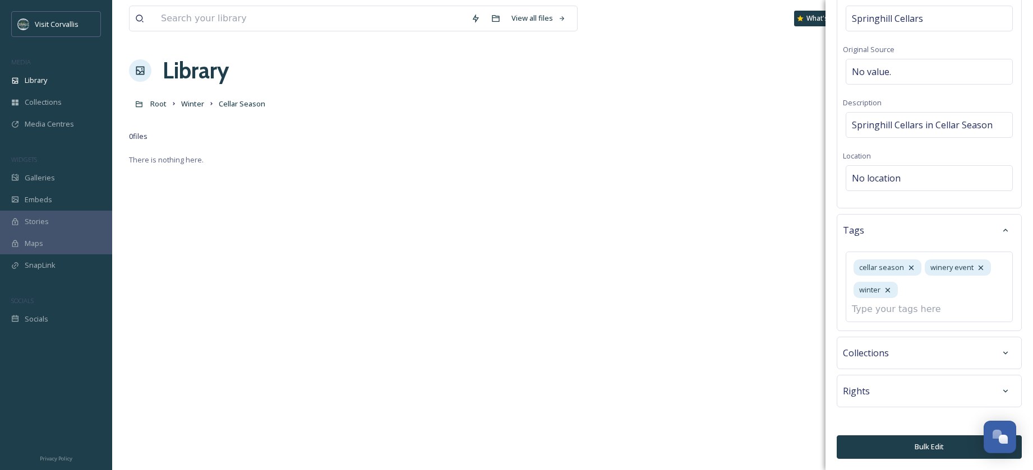
click at [904, 444] on button "Bulk Edit" at bounding box center [929, 447] width 185 height 23
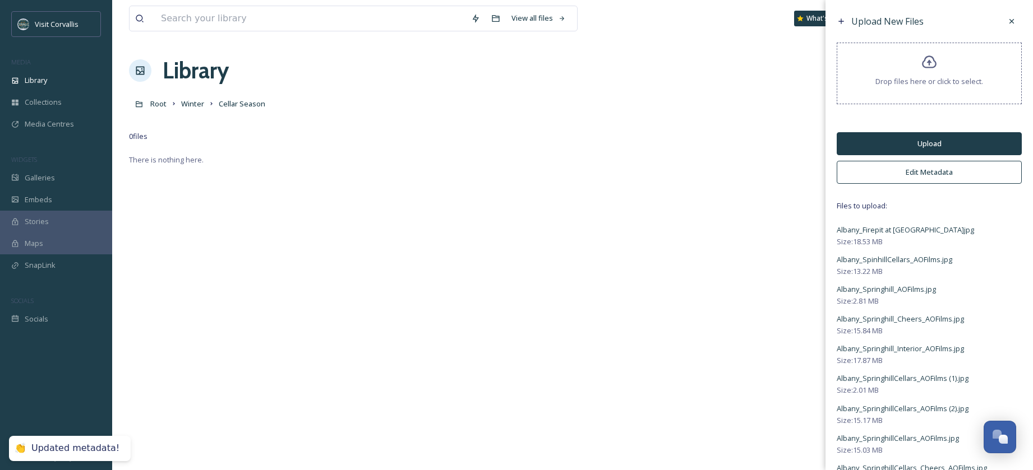
click at [871, 144] on button "Upload" at bounding box center [929, 143] width 185 height 23
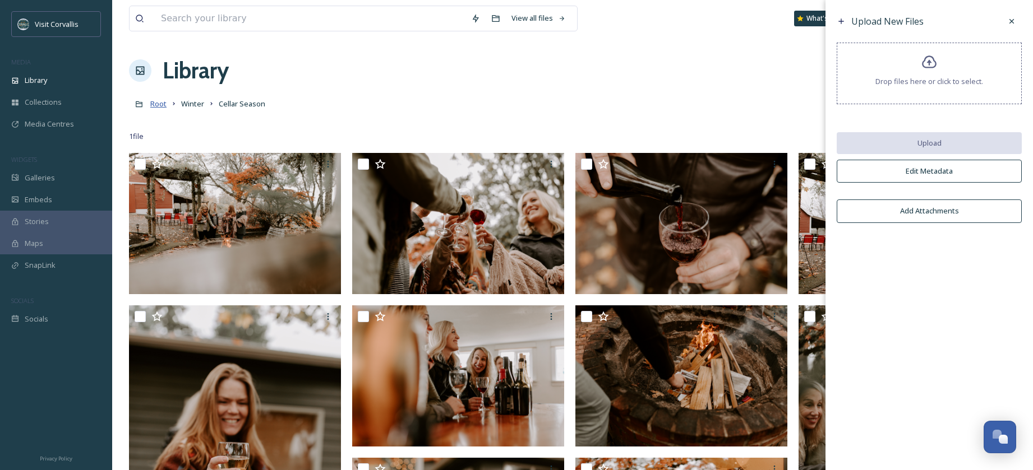
click at [165, 106] on span "Root" at bounding box center [158, 104] width 16 height 10
click at [159, 106] on span "Root" at bounding box center [158, 104] width 16 height 10
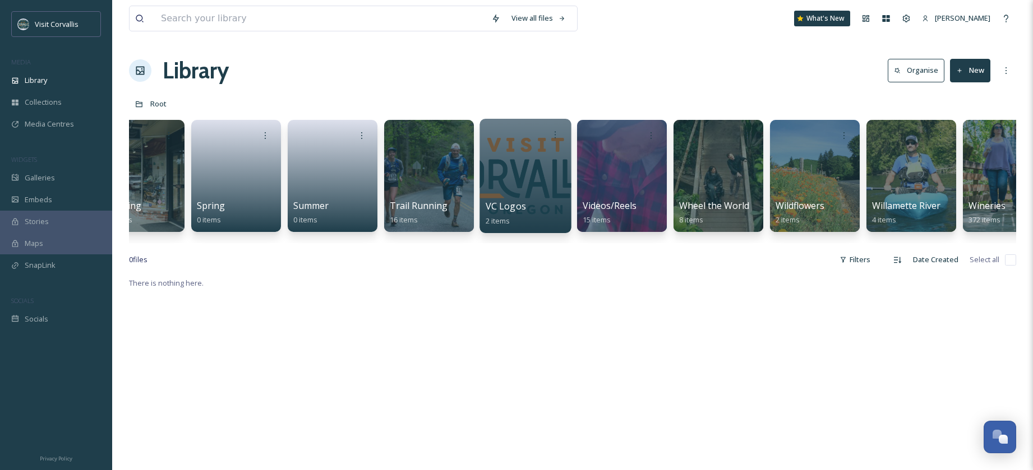
scroll to position [0, 3549]
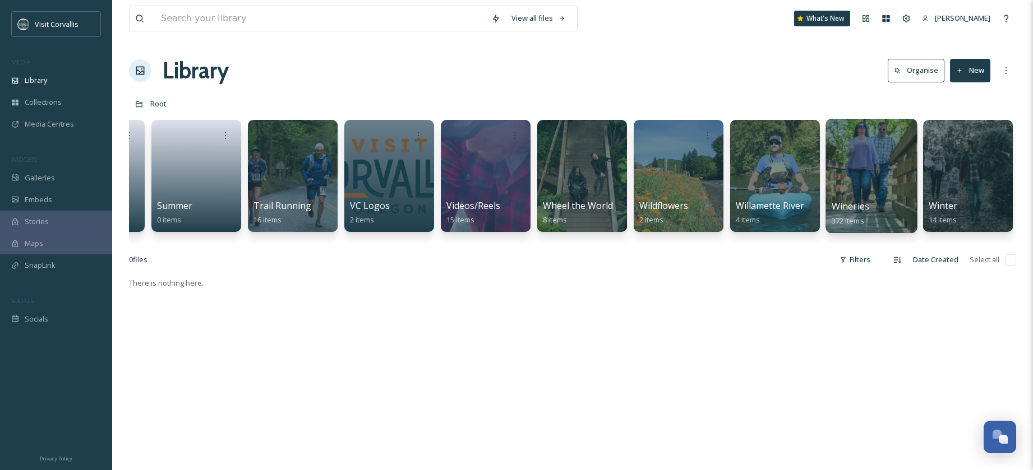
click at [846, 173] on div at bounding box center [870, 176] width 91 height 114
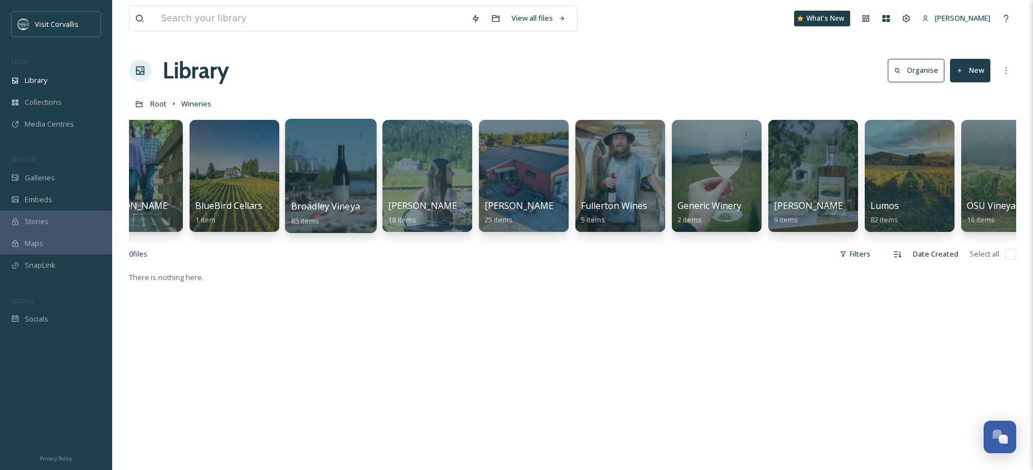
scroll to position [0, 172]
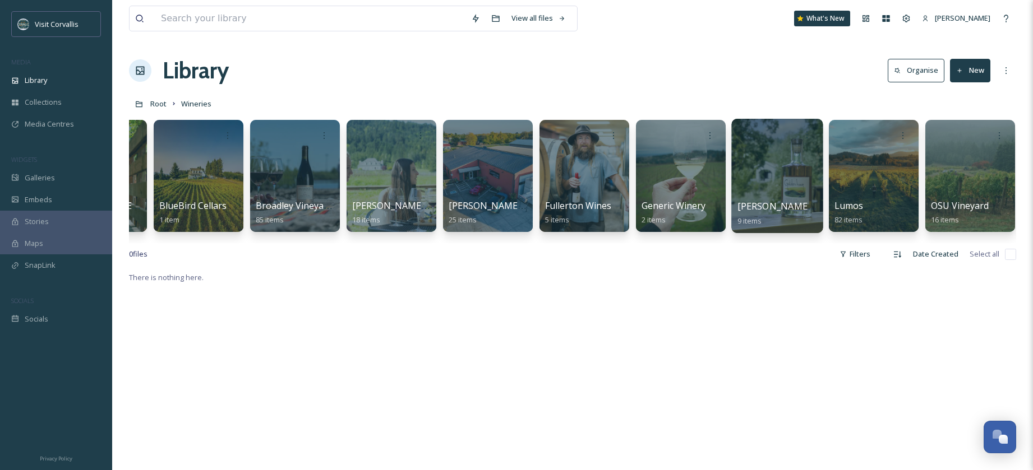
click at [805, 169] on div at bounding box center [776, 176] width 91 height 114
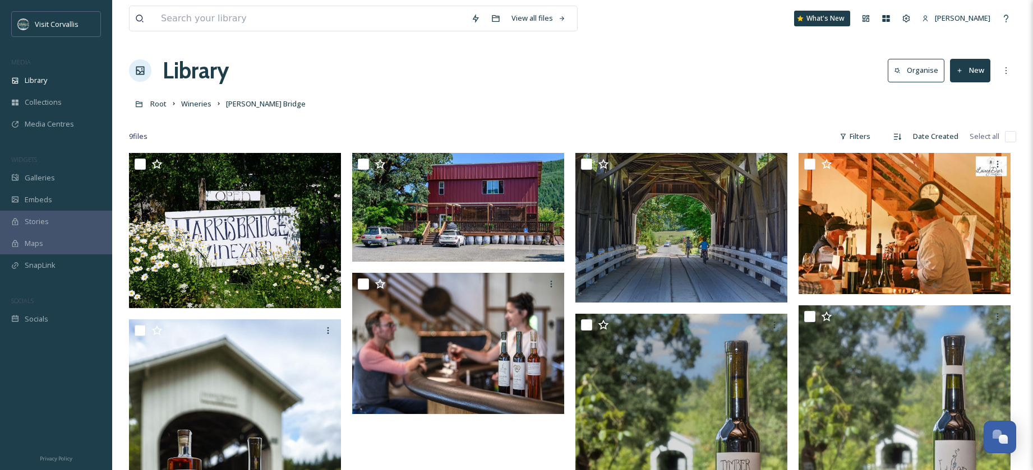
click at [195, 110] on div "Root Wineries [PERSON_NAME] Bridge" at bounding box center [572, 103] width 887 height 21
click at [193, 103] on span "Wineries" at bounding box center [196, 104] width 30 height 10
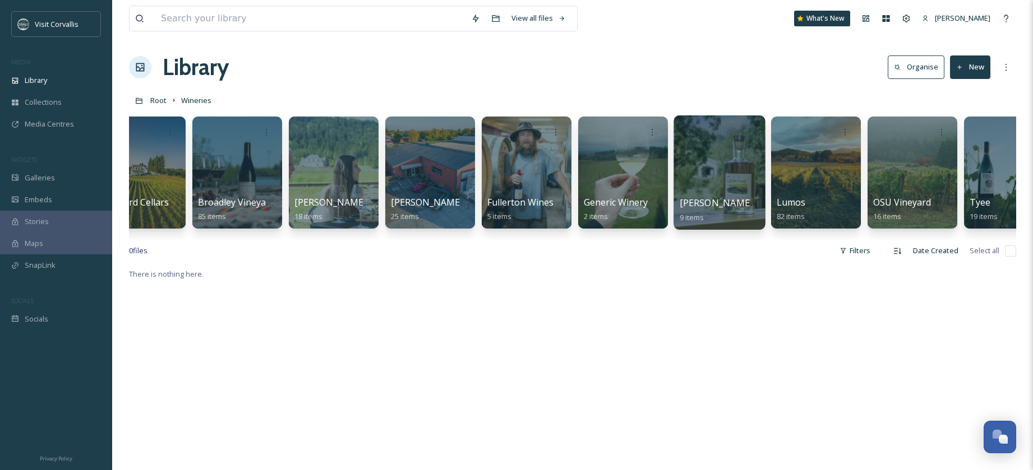
scroll to position [0, 236]
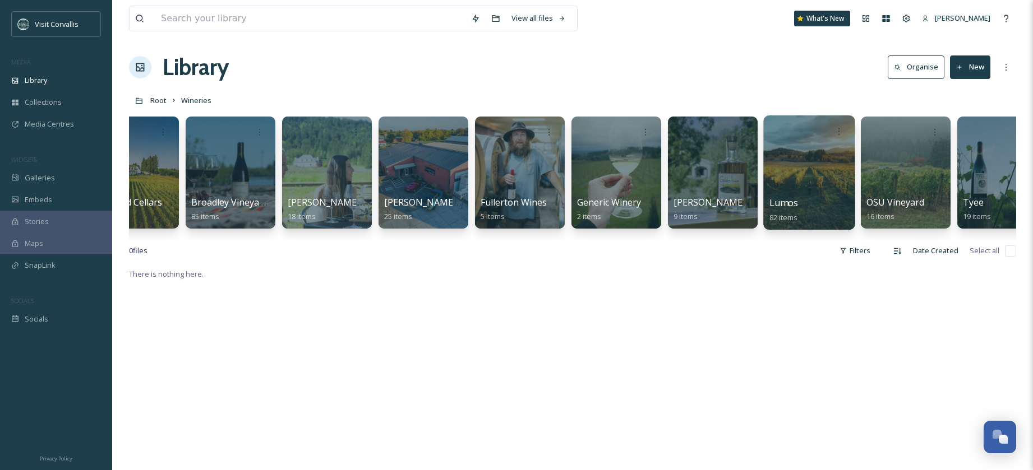
click at [822, 165] on div at bounding box center [808, 173] width 91 height 114
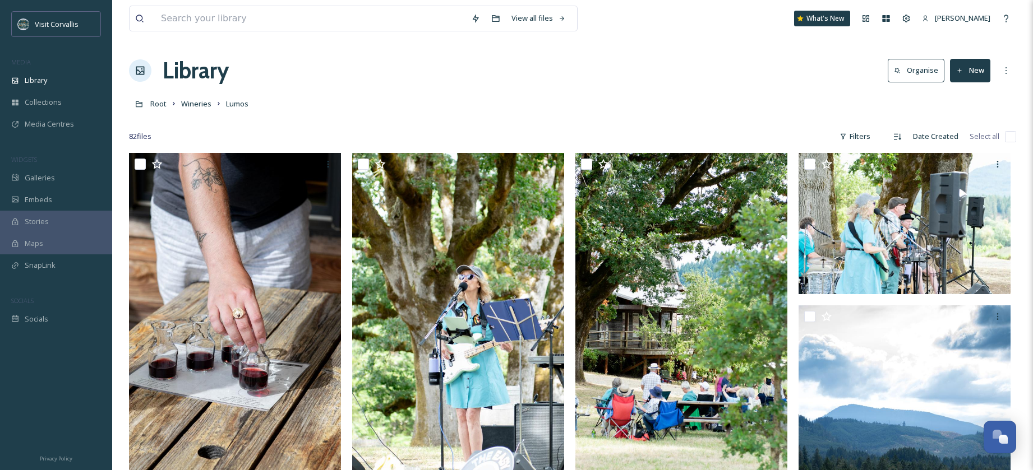
click at [970, 71] on button "New" at bounding box center [970, 70] width 40 height 23
click at [960, 99] on span "File Upload" at bounding box center [964, 96] width 37 height 11
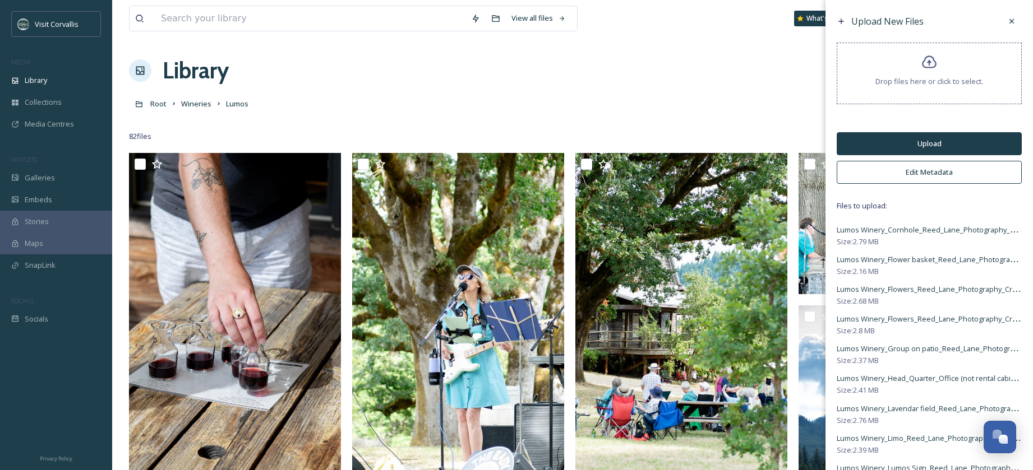
click at [883, 173] on button "Edit Metadata" at bounding box center [929, 172] width 185 height 23
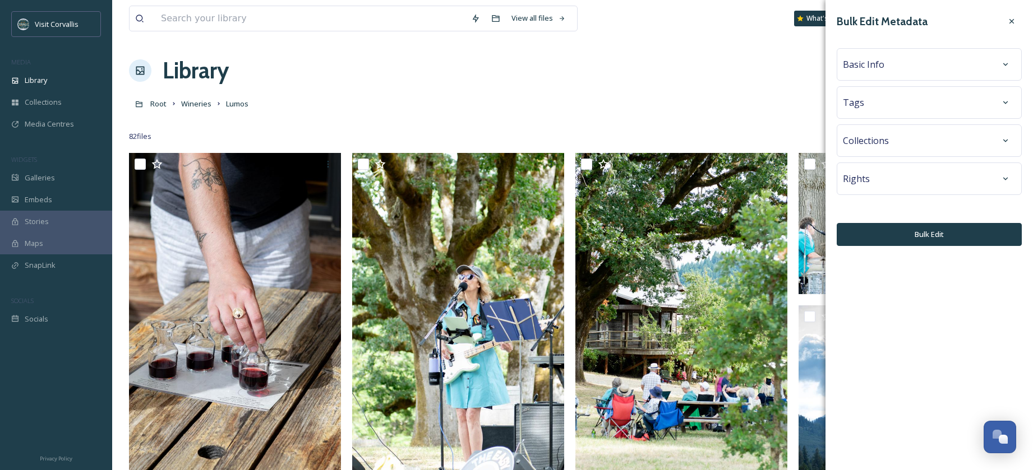
click at [866, 65] on span "Basic Info" at bounding box center [863, 64] width 41 height 13
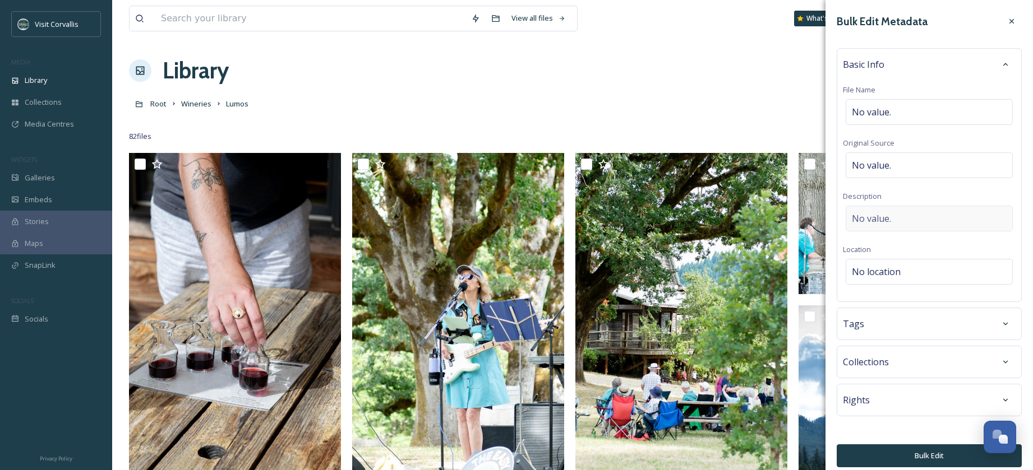
click at [863, 211] on div "No value." at bounding box center [929, 219] width 167 height 26
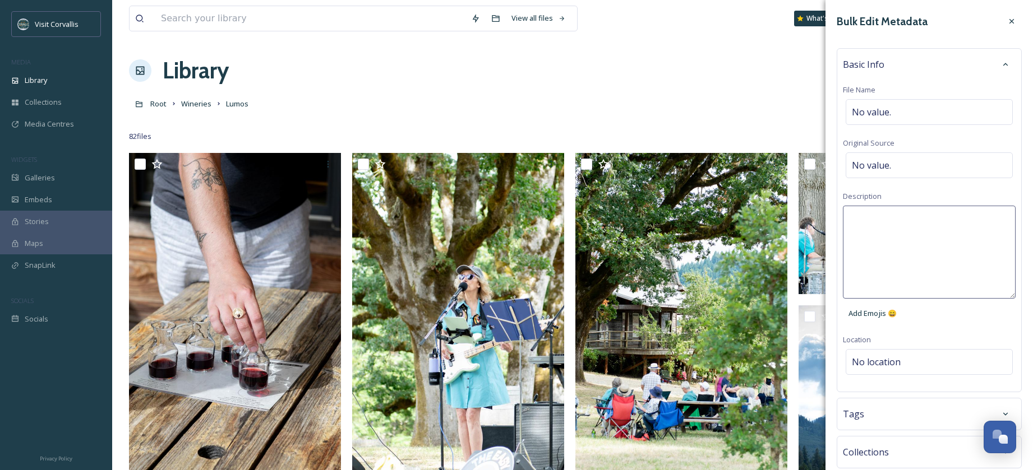
click at [866, 222] on textarea at bounding box center [929, 252] width 173 height 93
paste textarea "Lumos Winery_Patio_Reed_Lane_Photography_Credit_No Share"
click at [852, 231] on textarea "Lumos Winery_Patio_Reed_Lane_Photography_Credit_No Share" at bounding box center [929, 252] width 173 height 93
click at [883, 232] on textarea "Lumos Winery_Patio_Reed_Lane_Photography_Credit_No Share" at bounding box center [929, 252] width 173 height 93
drag, startPoint x: 851, startPoint y: 245, endPoint x: 893, endPoint y: 262, distance: 46.0
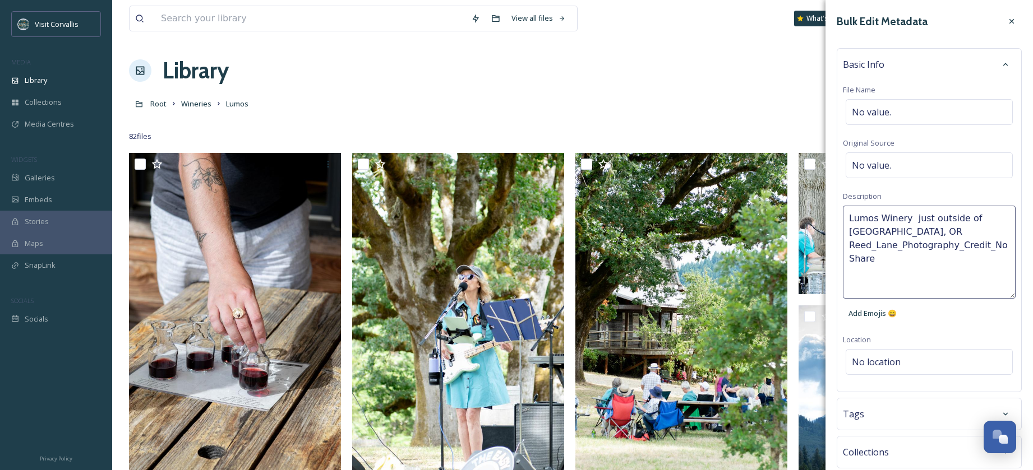
click at [893, 262] on textarea "Lumos Winery just outside of [GEOGRAPHIC_DATA], OR Reed_Lane_Photography_Credit…" at bounding box center [929, 252] width 173 height 93
click at [913, 220] on textarea "Lumos Winery just outside of [GEOGRAPHIC_DATA], [GEOGRAPHIC_DATA]" at bounding box center [929, 252] width 173 height 93
type textarea "Lumos Winery offers beautiful mountain views just outside of [GEOGRAPHIC_DATA],…"
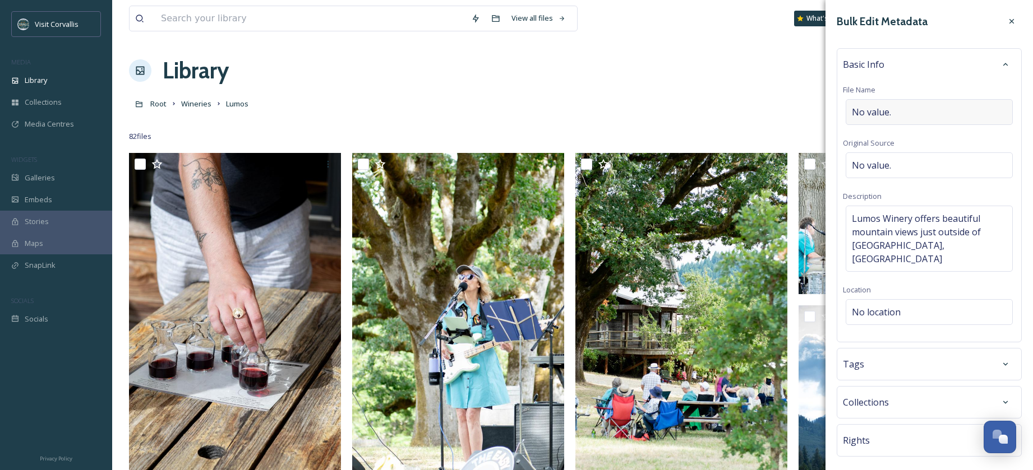
click at [906, 118] on div "No value." at bounding box center [929, 112] width 167 height 26
type input "Lumos Winery"
click at [906, 354] on div "Tags" at bounding box center [929, 364] width 173 height 20
type input "winery"
click at [916, 414] on div "winery" at bounding box center [929, 425] width 165 height 22
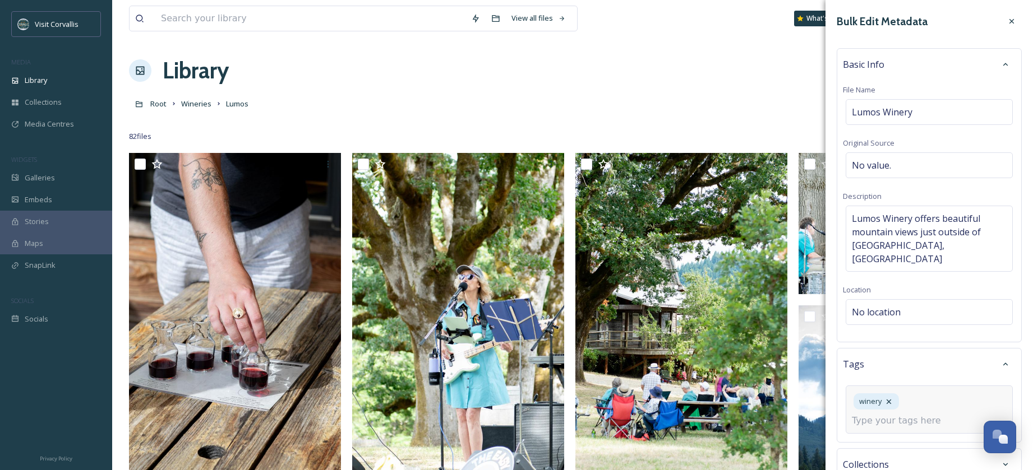
click at [897, 414] on input at bounding box center [908, 420] width 112 height 13
type input "wine tasting"
click at [902, 440] on div "wine tasting" at bounding box center [929, 448] width 165 height 22
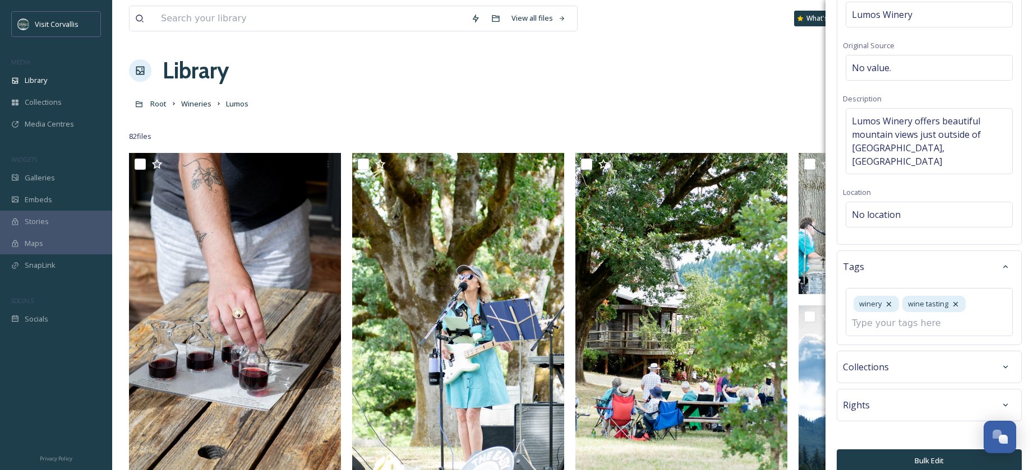
click at [894, 395] on div "Rights" at bounding box center [929, 405] width 173 height 20
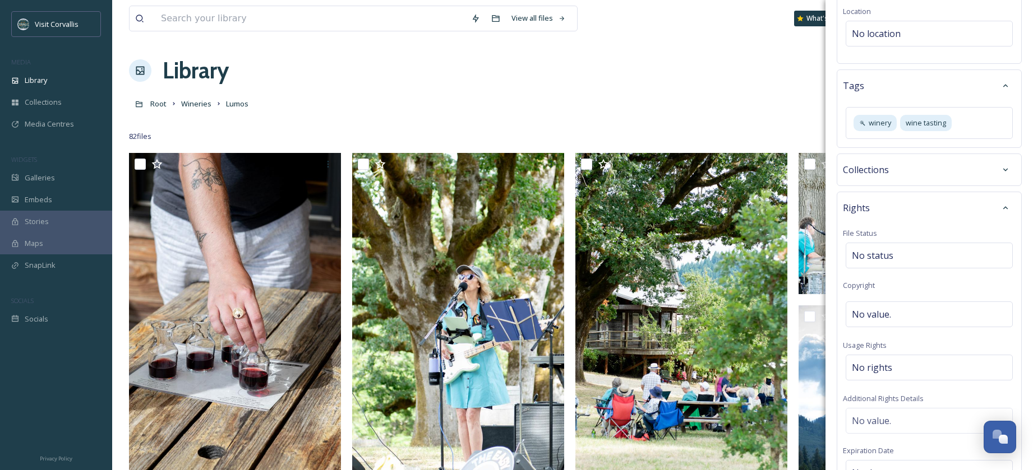
scroll to position [297, 0]
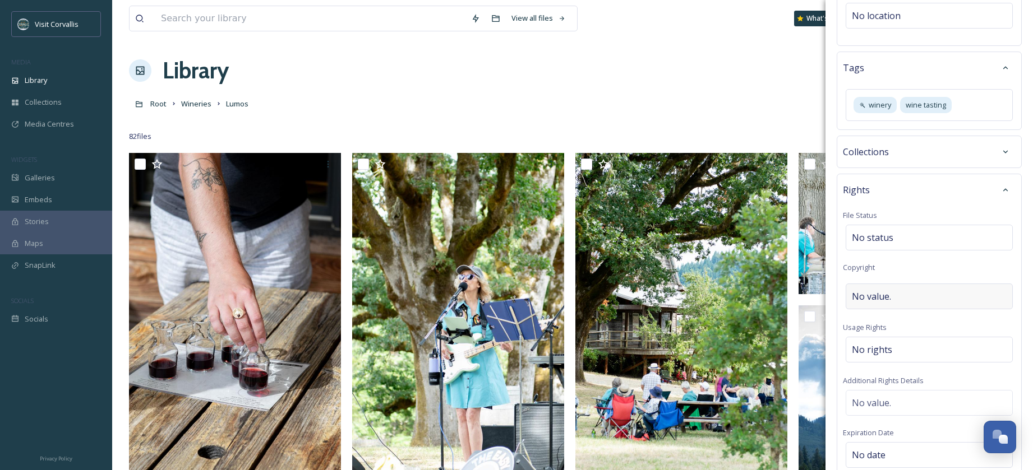
click at [863, 290] on span "No value." at bounding box center [871, 296] width 39 height 13
click at [858, 284] on input "Reed_Lane_Photography_Credit_No Share" at bounding box center [929, 297] width 173 height 26
click at [877, 284] on input "Reed_Lane_Photography_Credit_No Share" at bounding box center [929, 297] width 173 height 26
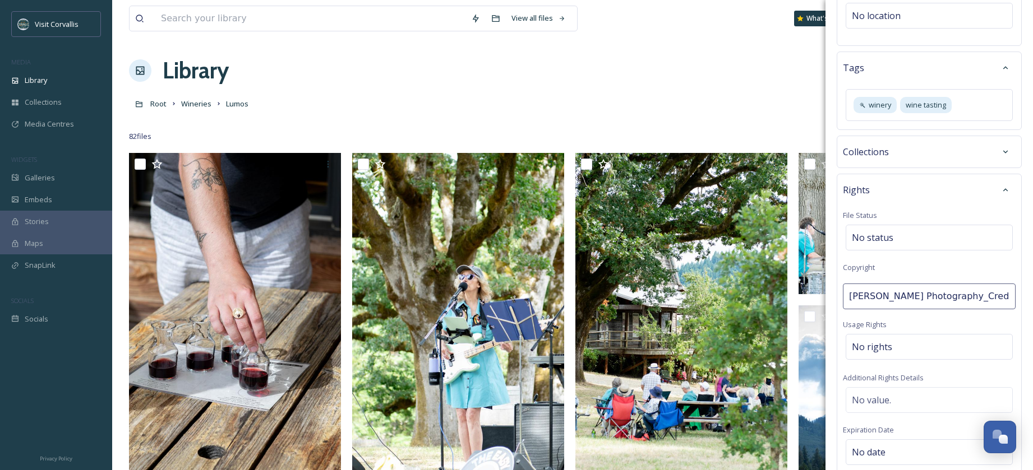
scroll to position [0, 8]
drag, startPoint x: 946, startPoint y: 284, endPoint x: 1033, endPoint y: 291, distance: 87.2
click at [1015, 291] on input "[PERSON_NAME] Photography_Credit_No Share" at bounding box center [929, 297] width 173 height 26
type input "[PERSON_NAME] Photography"
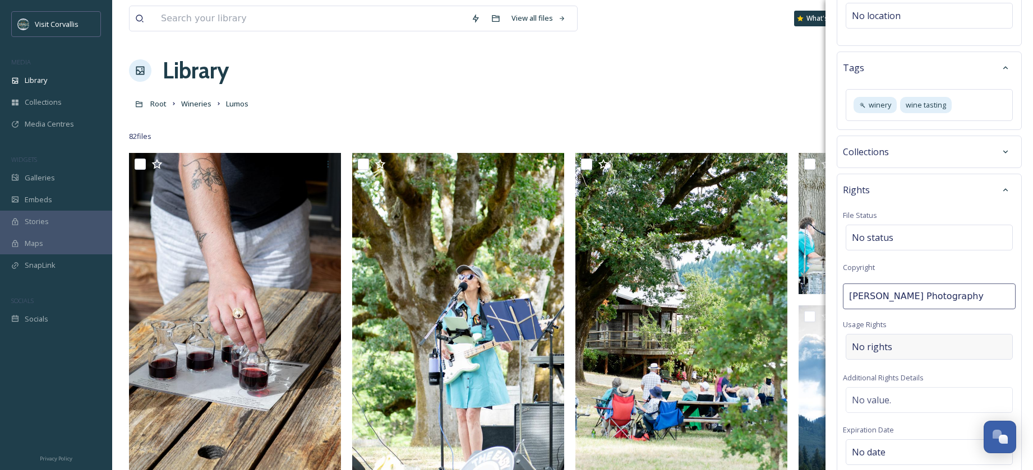
click at [957, 334] on div "No rights" at bounding box center [929, 347] width 167 height 26
click at [939, 340] on input at bounding box center [910, 352] width 123 height 25
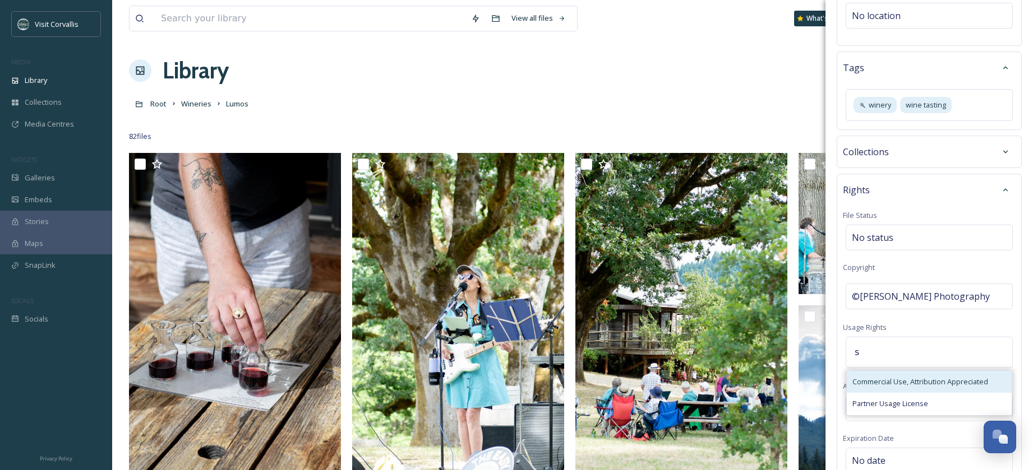
type input "s"
click at [913, 377] on span "Commercial Use, Attribution Appreciated" at bounding box center [920, 382] width 136 height 11
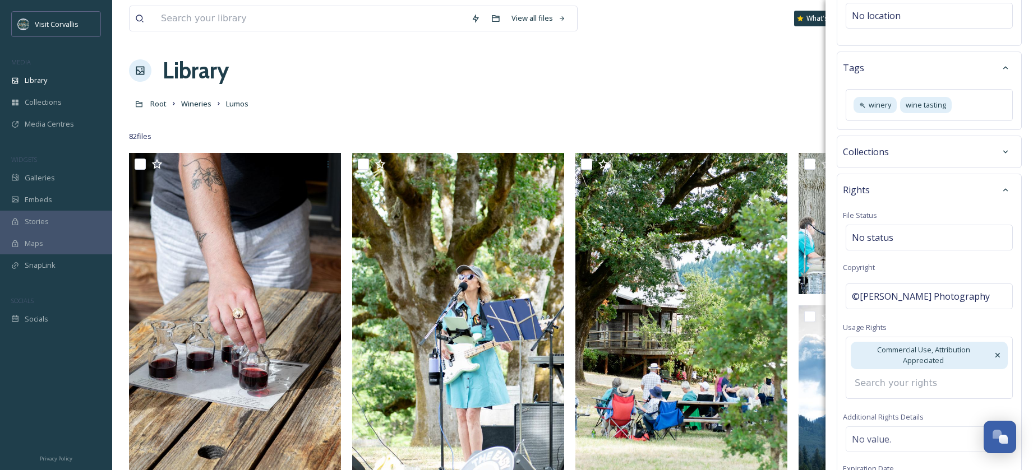
scroll to position [436, 0]
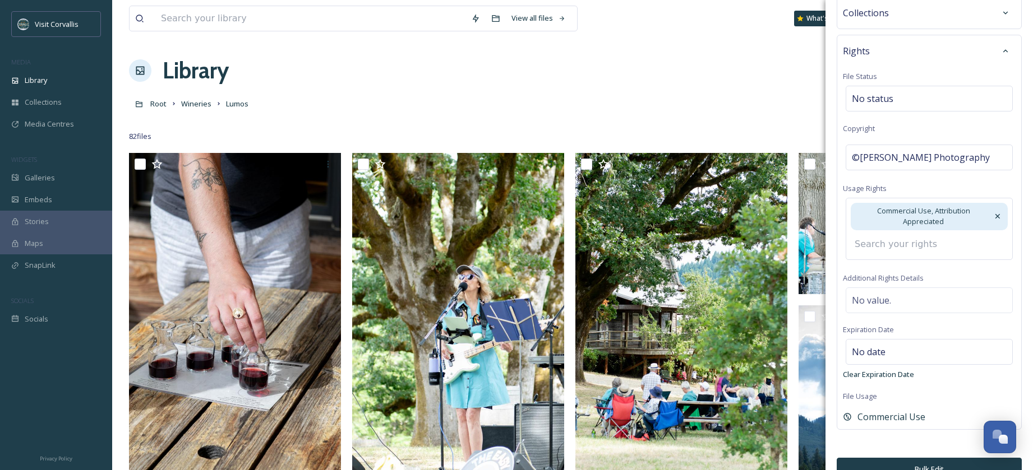
click at [948, 458] on button "Bulk Edit" at bounding box center [929, 469] width 185 height 23
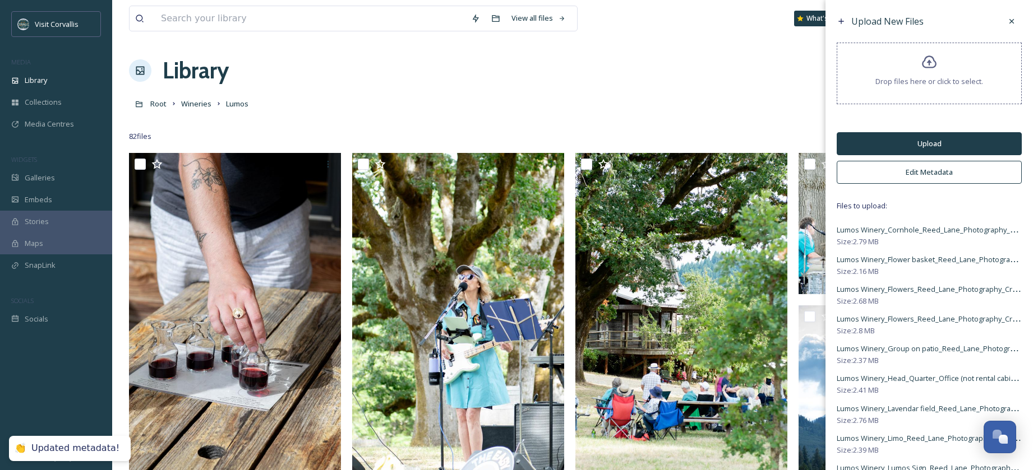
click at [926, 137] on button "Upload" at bounding box center [929, 143] width 185 height 23
